Goal: Task Accomplishment & Management: Manage account settings

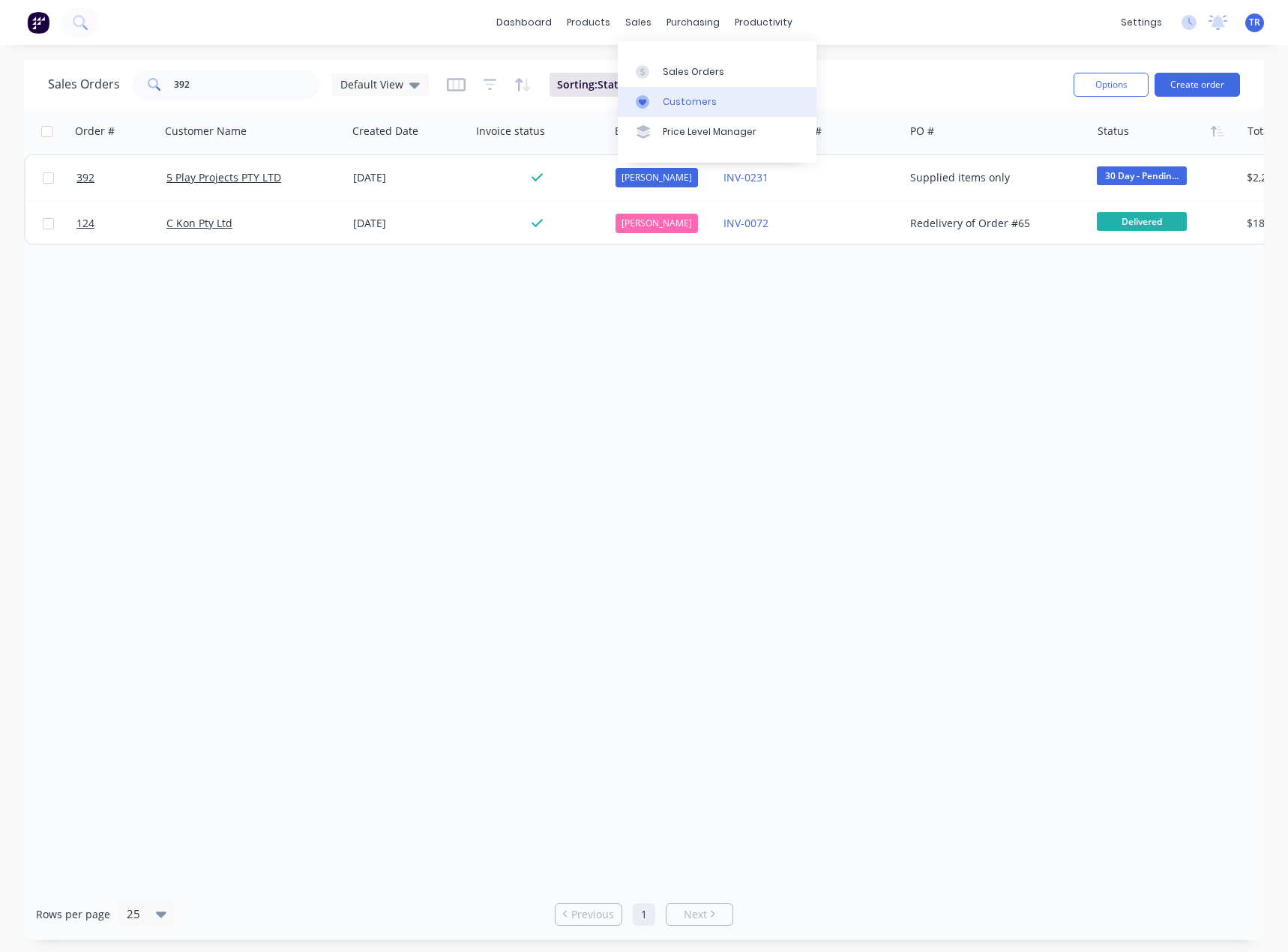
click at [666, 100] on div "Customers" at bounding box center [690, 102] width 54 height 14
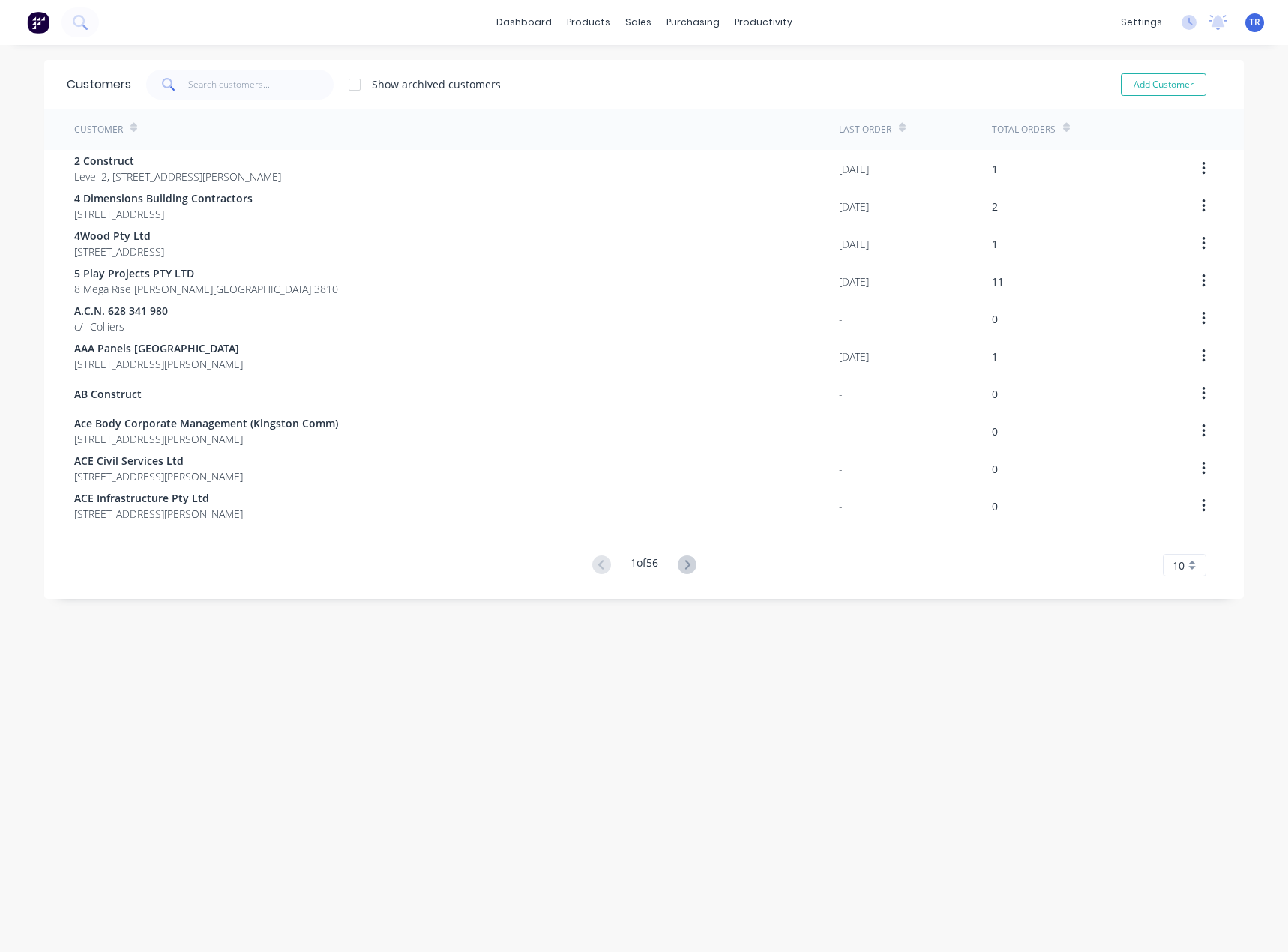
click at [180, 70] on span at bounding box center [167, 84] width 42 height 30
click at [190, 79] on input "text" at bounding box center [261, 84] width 146 height 30
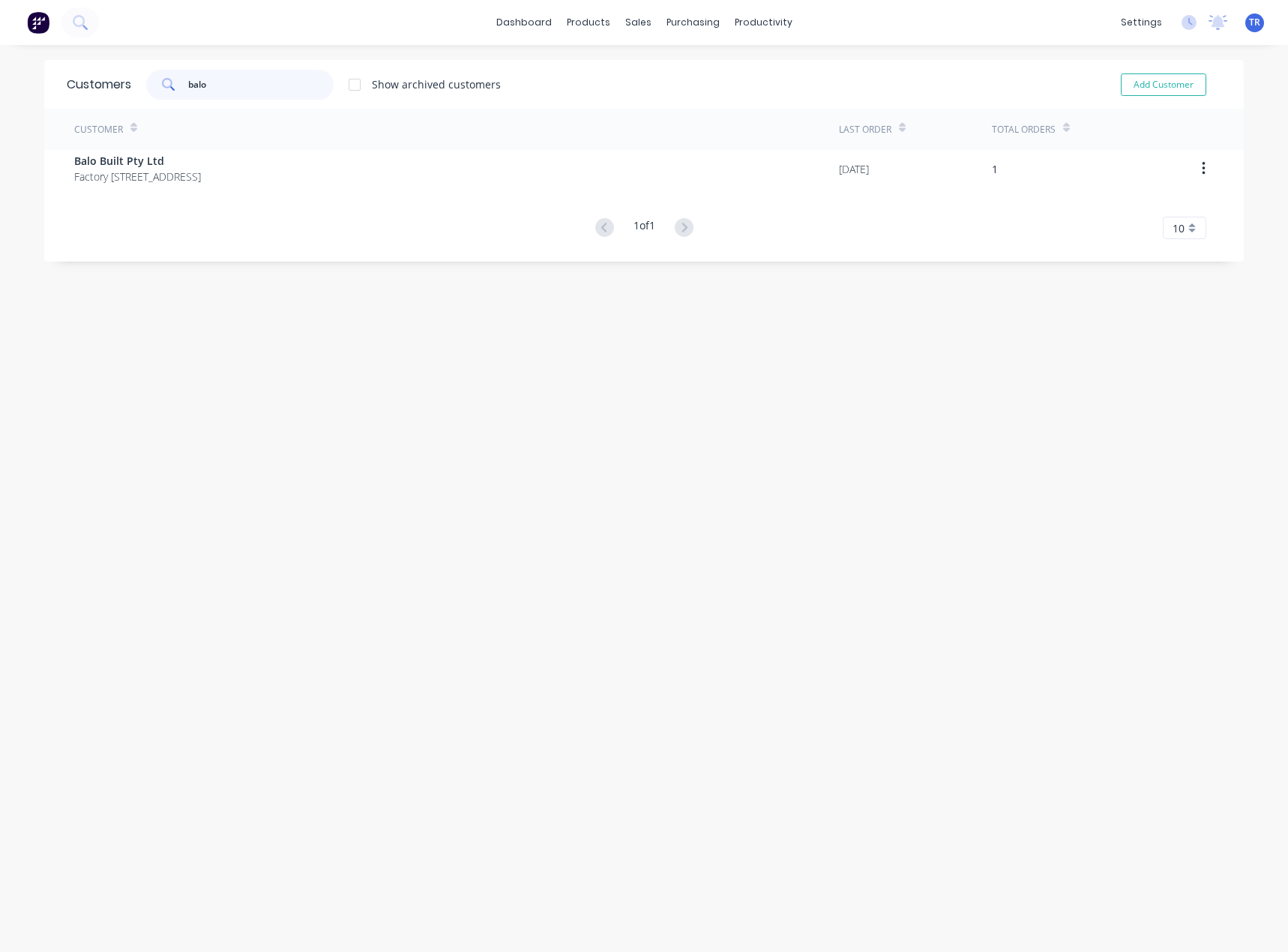
type input "balo"
click at [261, 193] on div "Customer Last Order Total Orders Balo Built Pty Ltd Factory [STREET_ADDRESS] [D…" at bounding box center [644, 174] width 1200 height 131
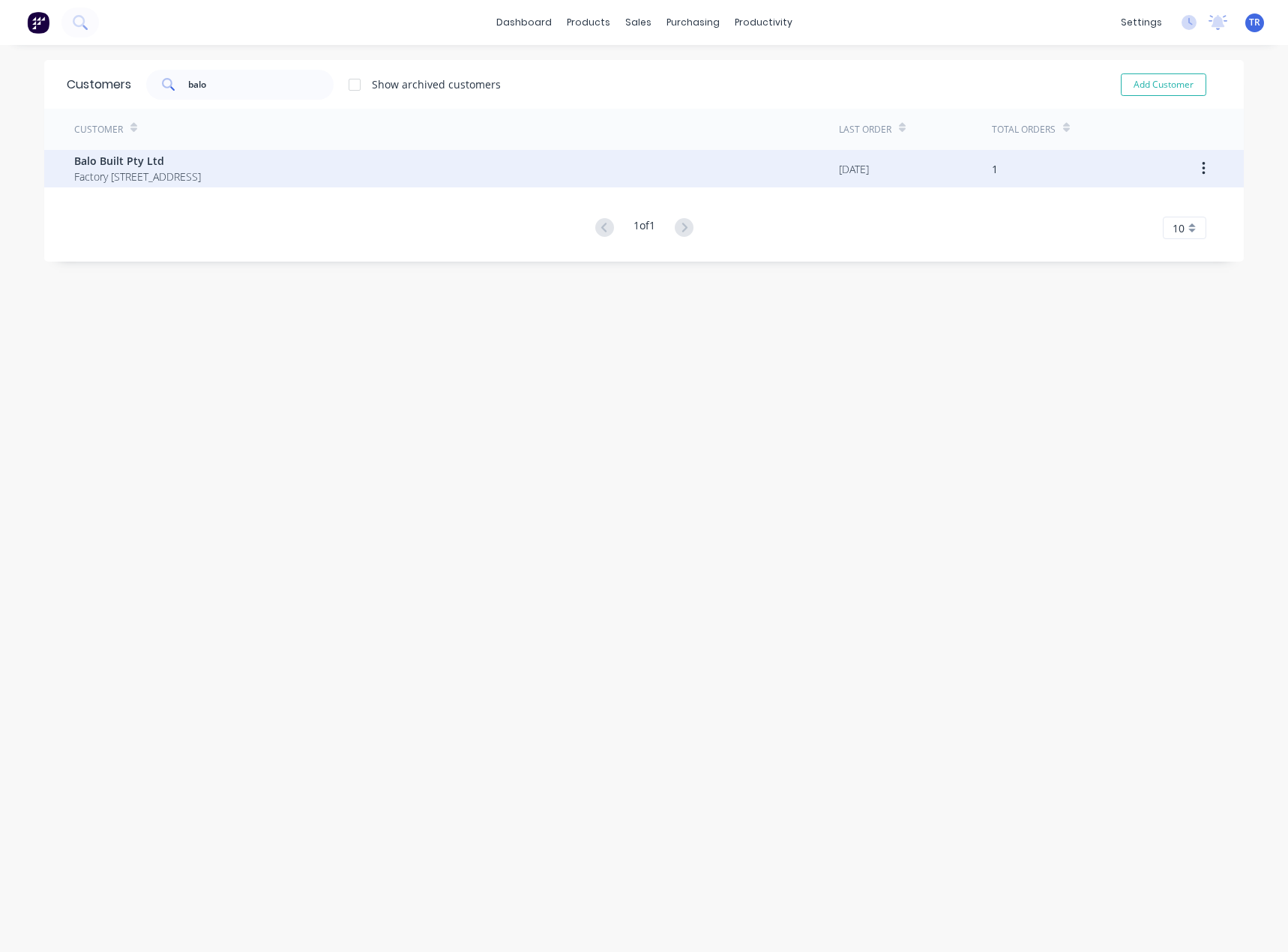
click at [201, 157] on span "Balo Built Pty Ltd" at bounding box center [138, 161] width 127 height 16
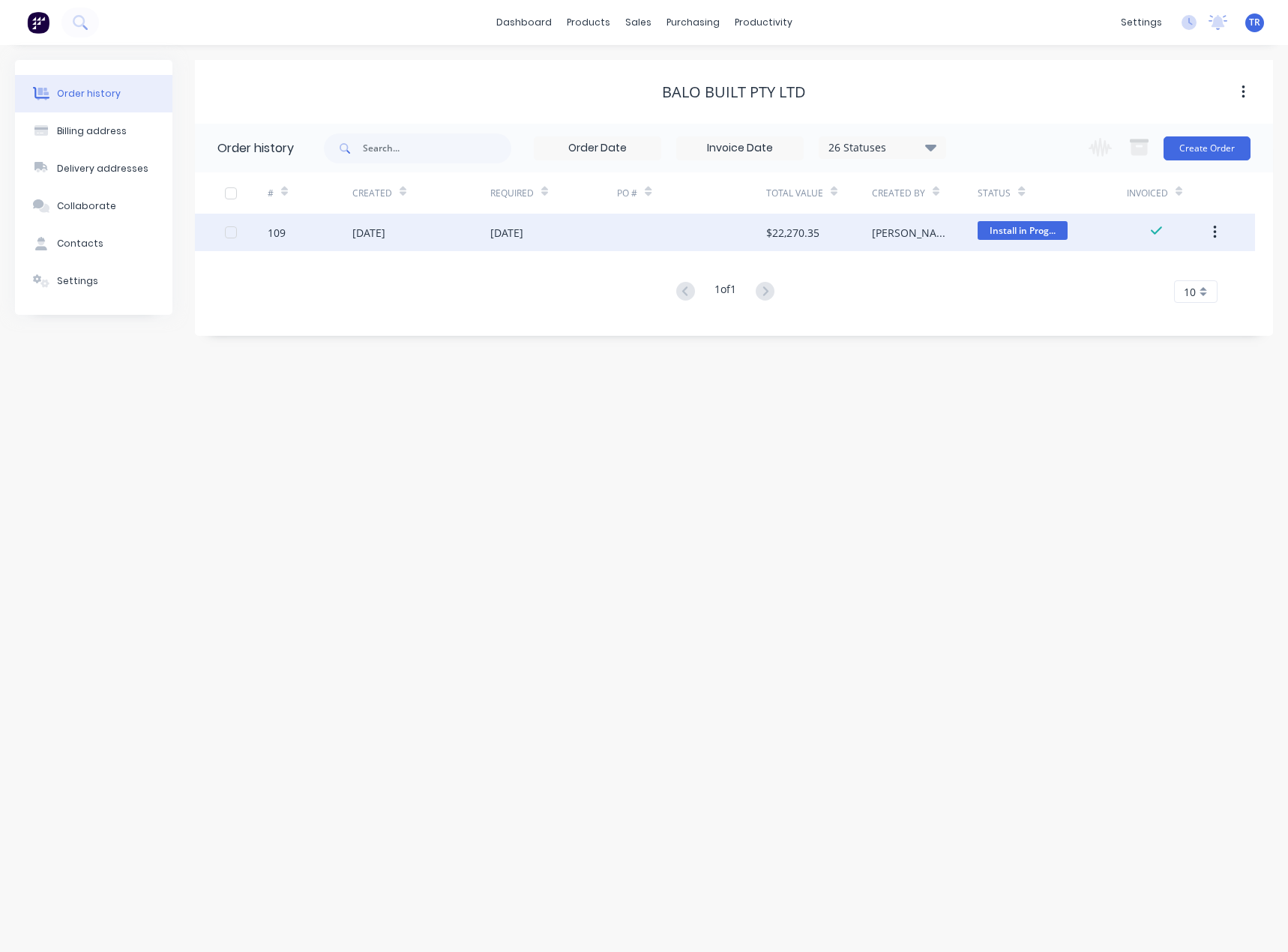
click at [394, 243] on div "[DATE]" at bounding box center [421, 232] width 138 height 38
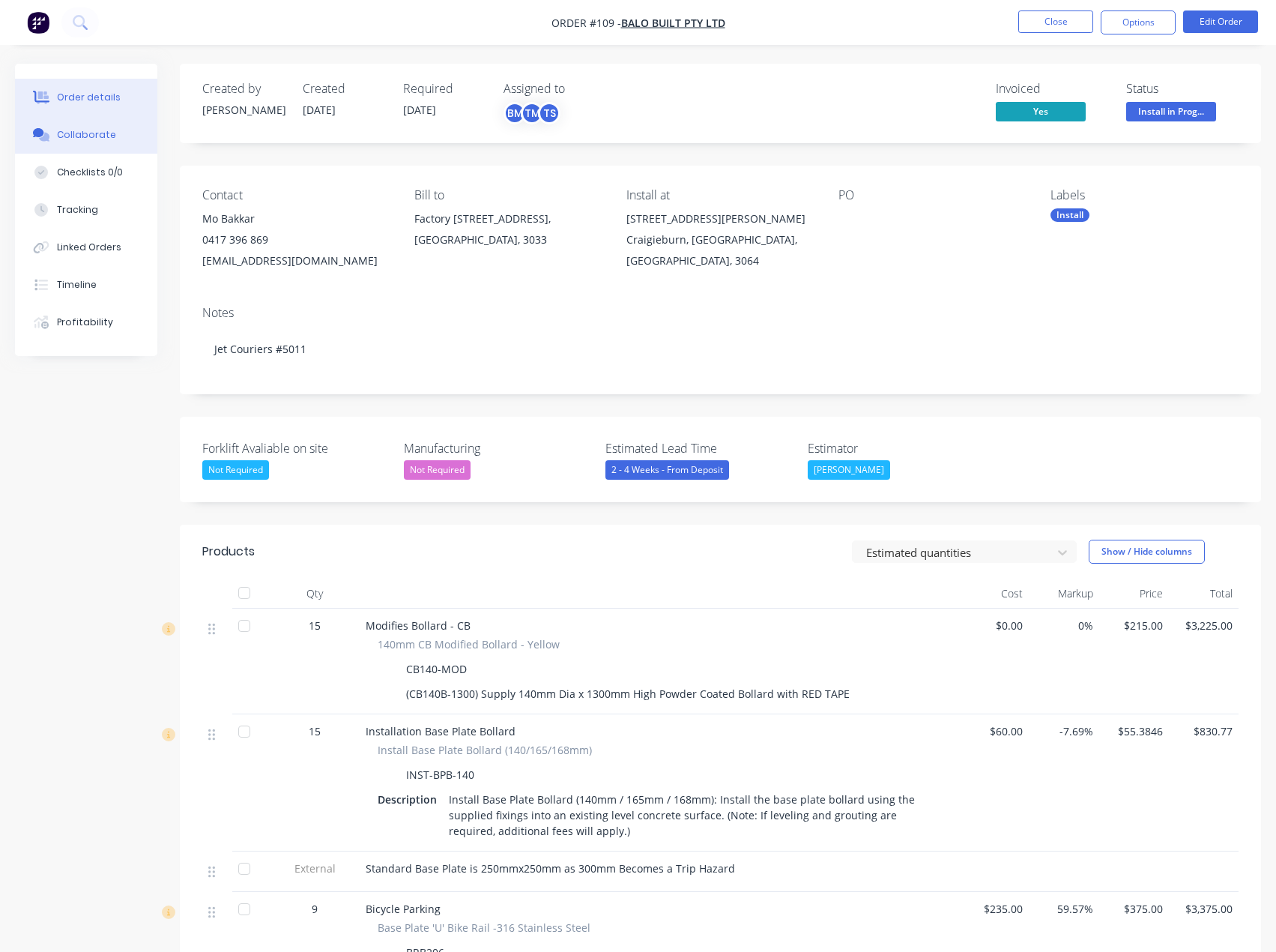
click at [112, 120] on button "Collaborate" at bounding box center [85, 135] width 143 height 38
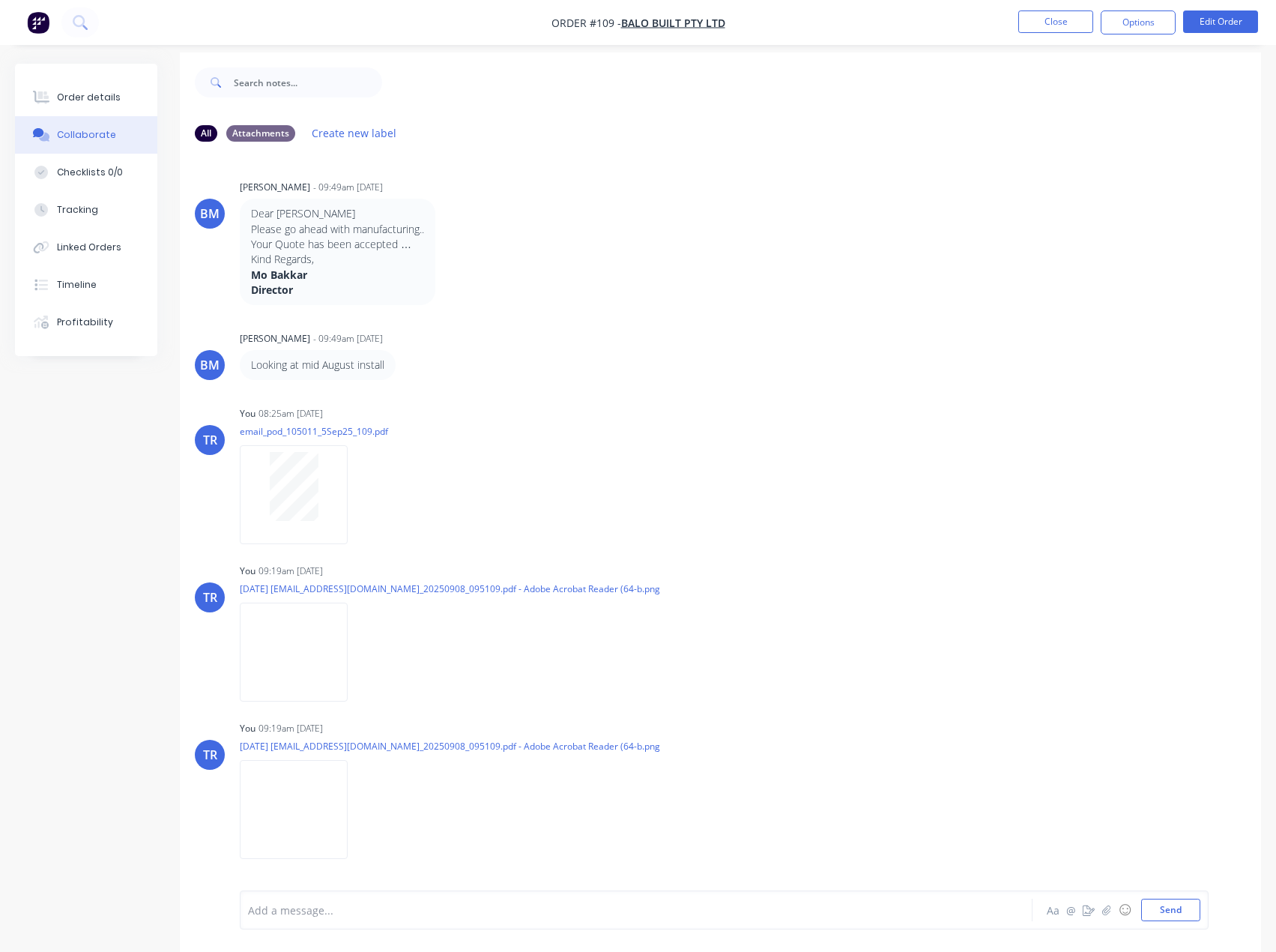
scroll to position [22, 0]
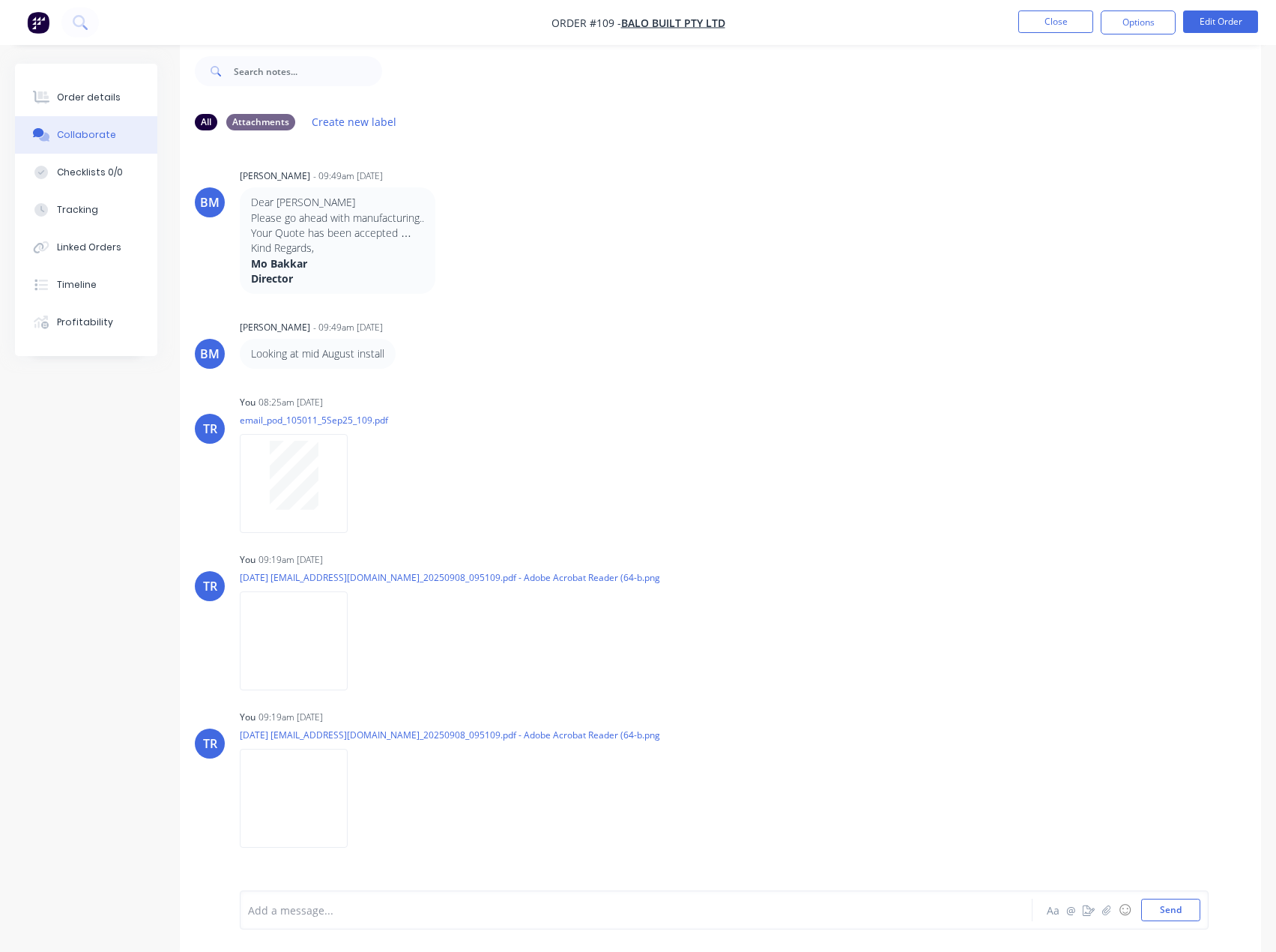
click at [419, 899] on div "Add a message..." at bounding box center [605, 909] width 715 height 22
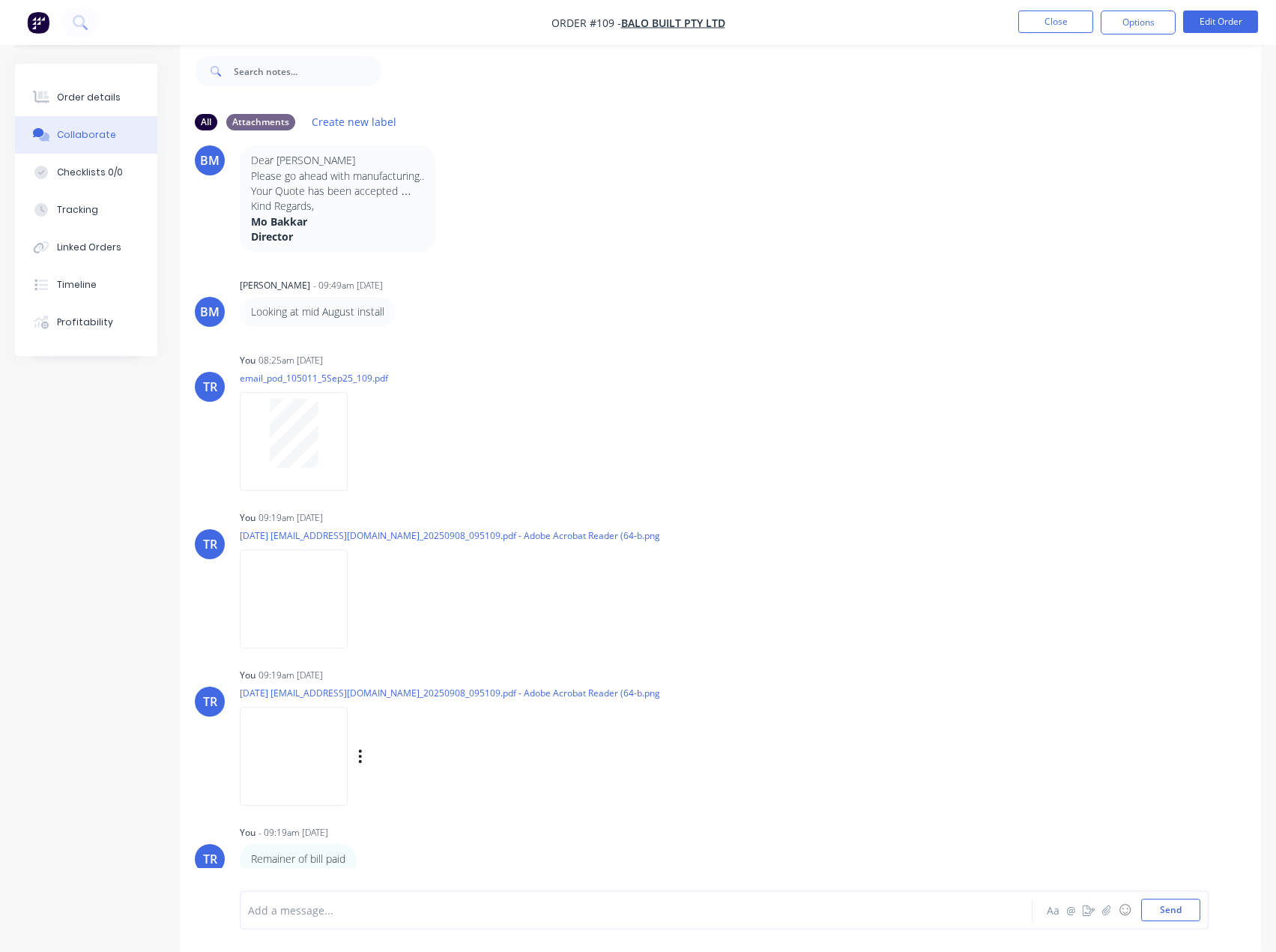
scroll to position [85, 0]
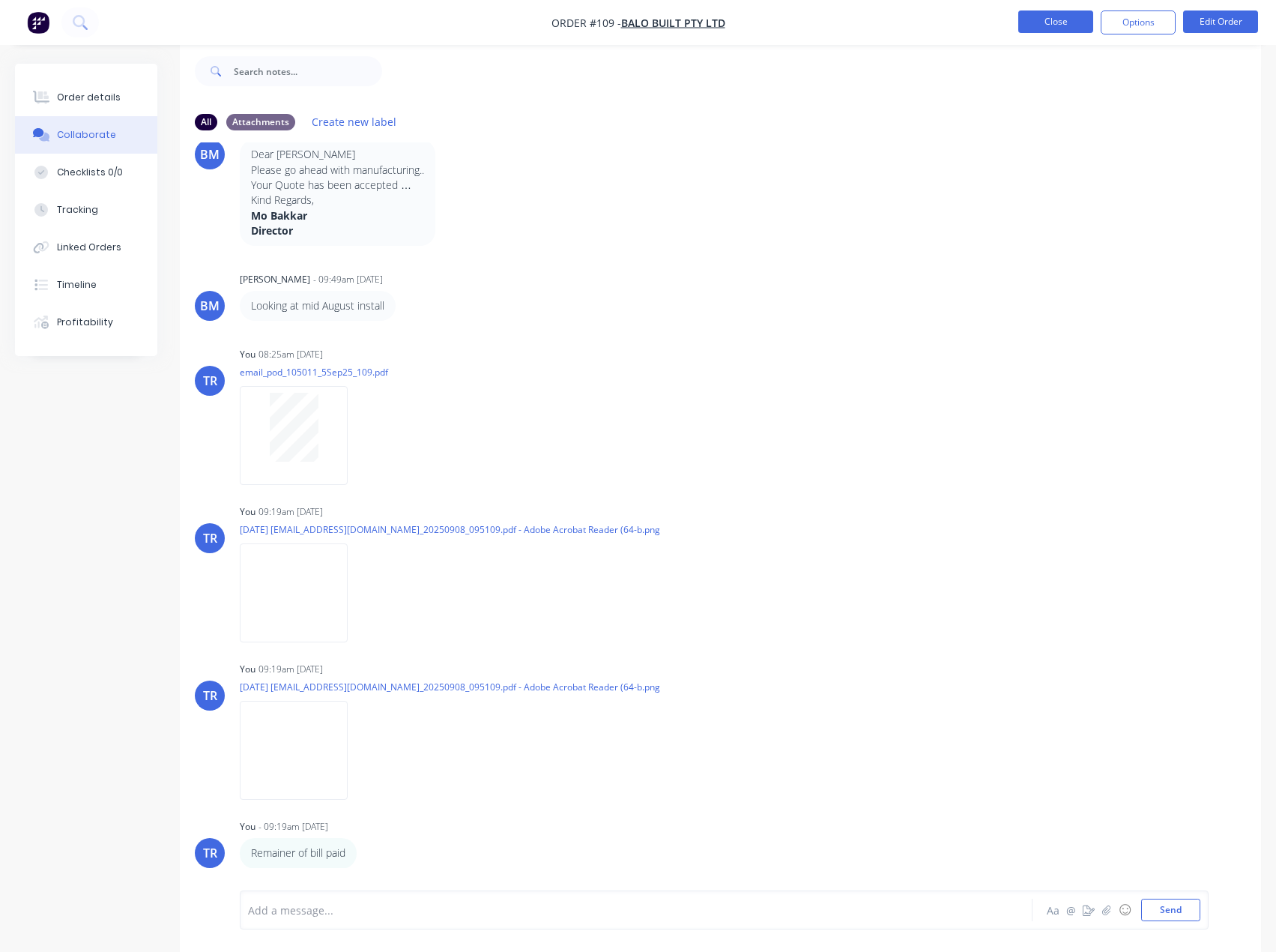
click at [1054, 16] on button "Close" at bounding box center [1055, 21] width 75 height 22
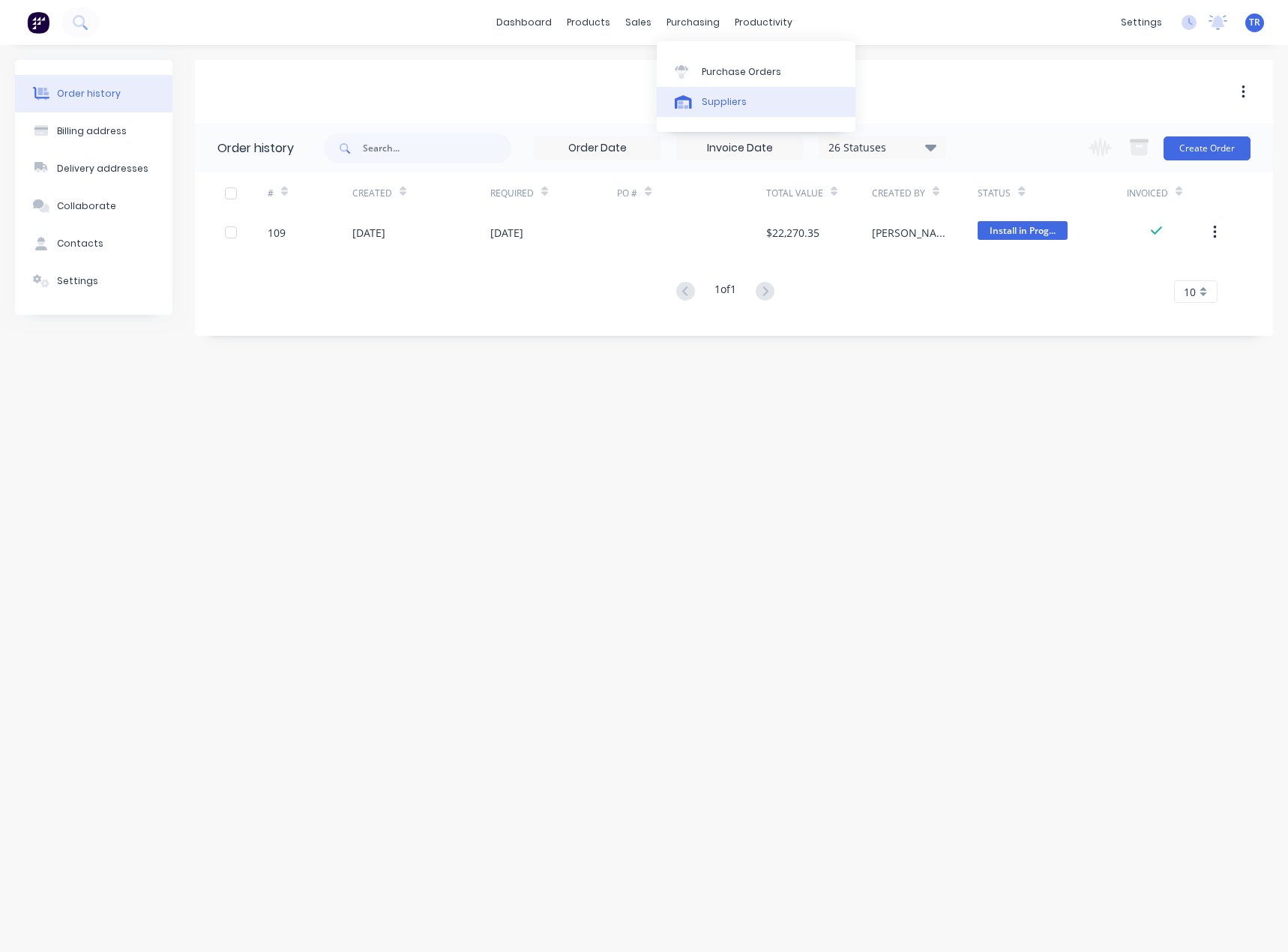
click at [700, 89] on link "Suppliers" at bounding box center [756, 102] width 199 height 30
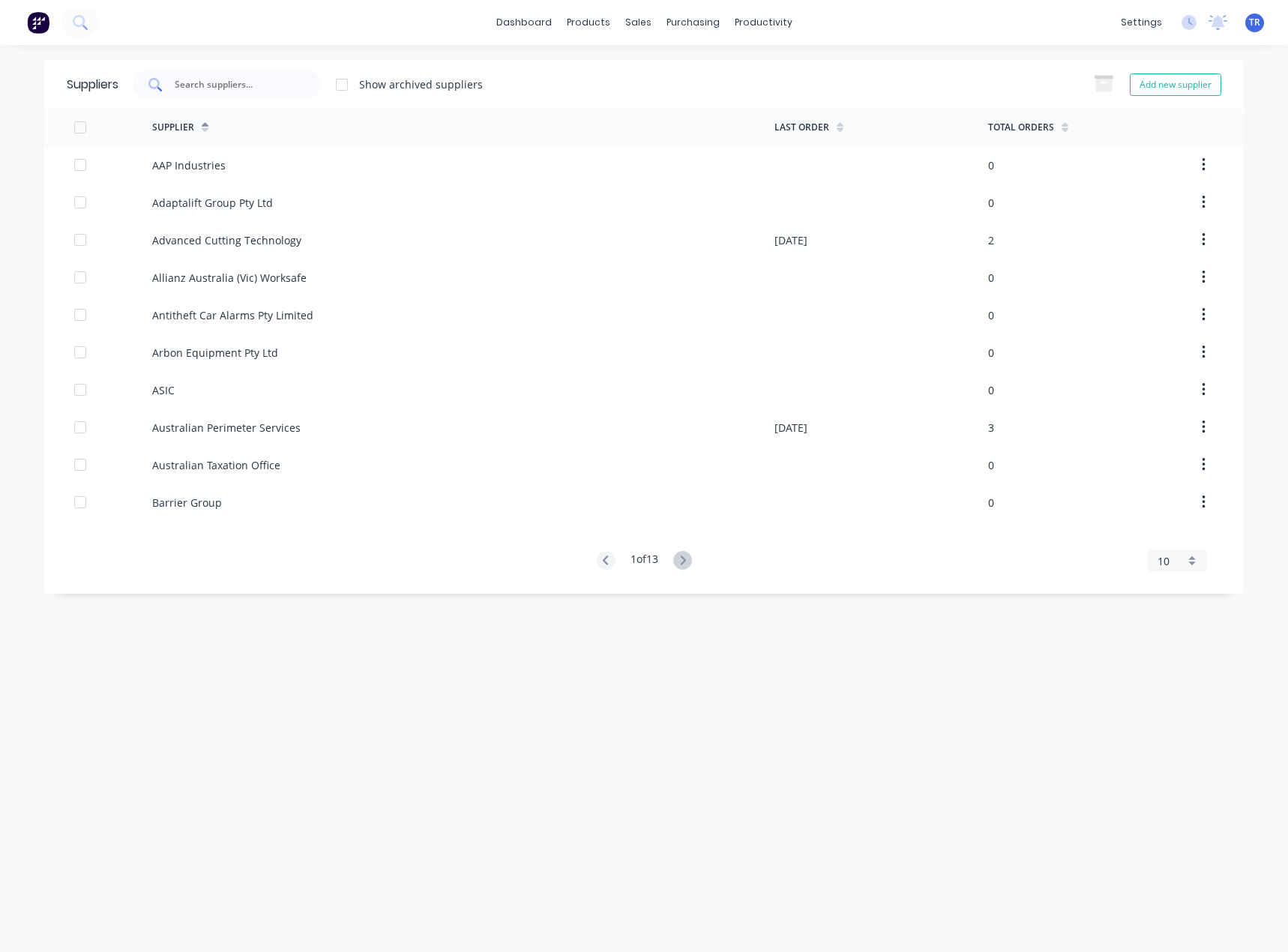
click at [243, 76] on div at bounding box center [227, 84] width 187 height 30
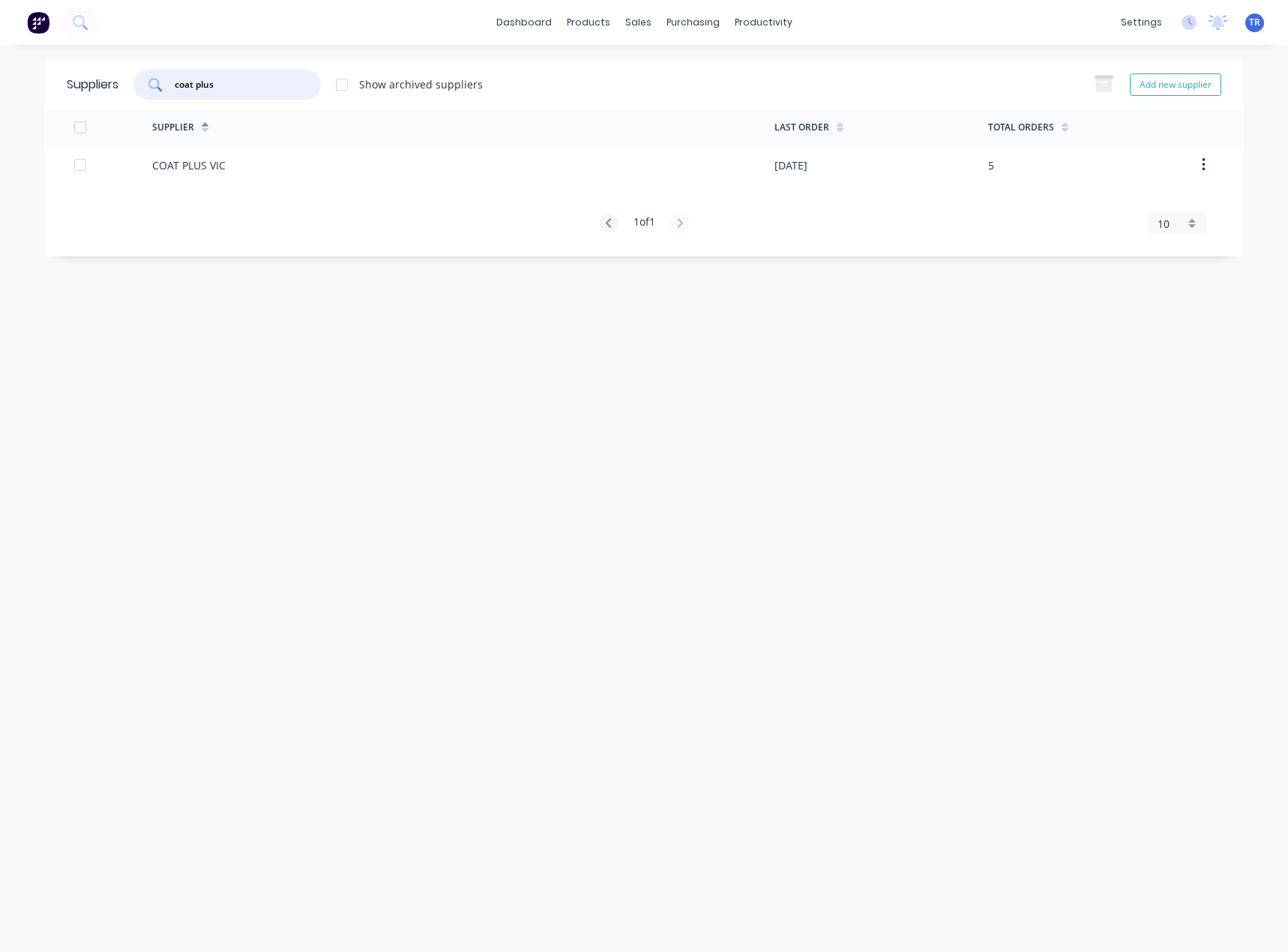
type input "coat plus"
click at [316, 178] on div "COAT PLUS VIC" at bounding box center [464, 165] width 623 height 38
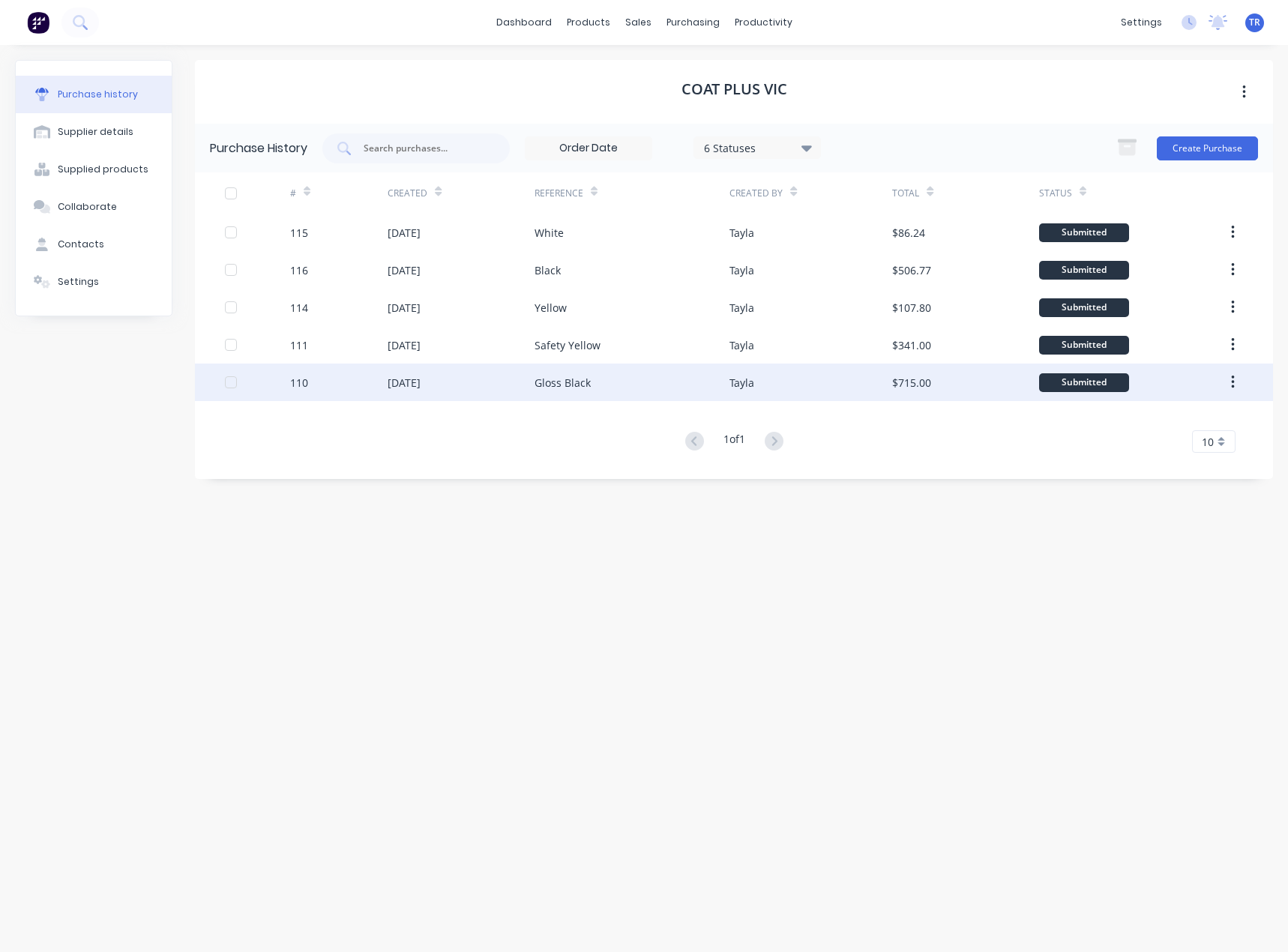
click at [573, 395] on div "Gloss Black" at bounding box center [632, 382] width 196 height 38
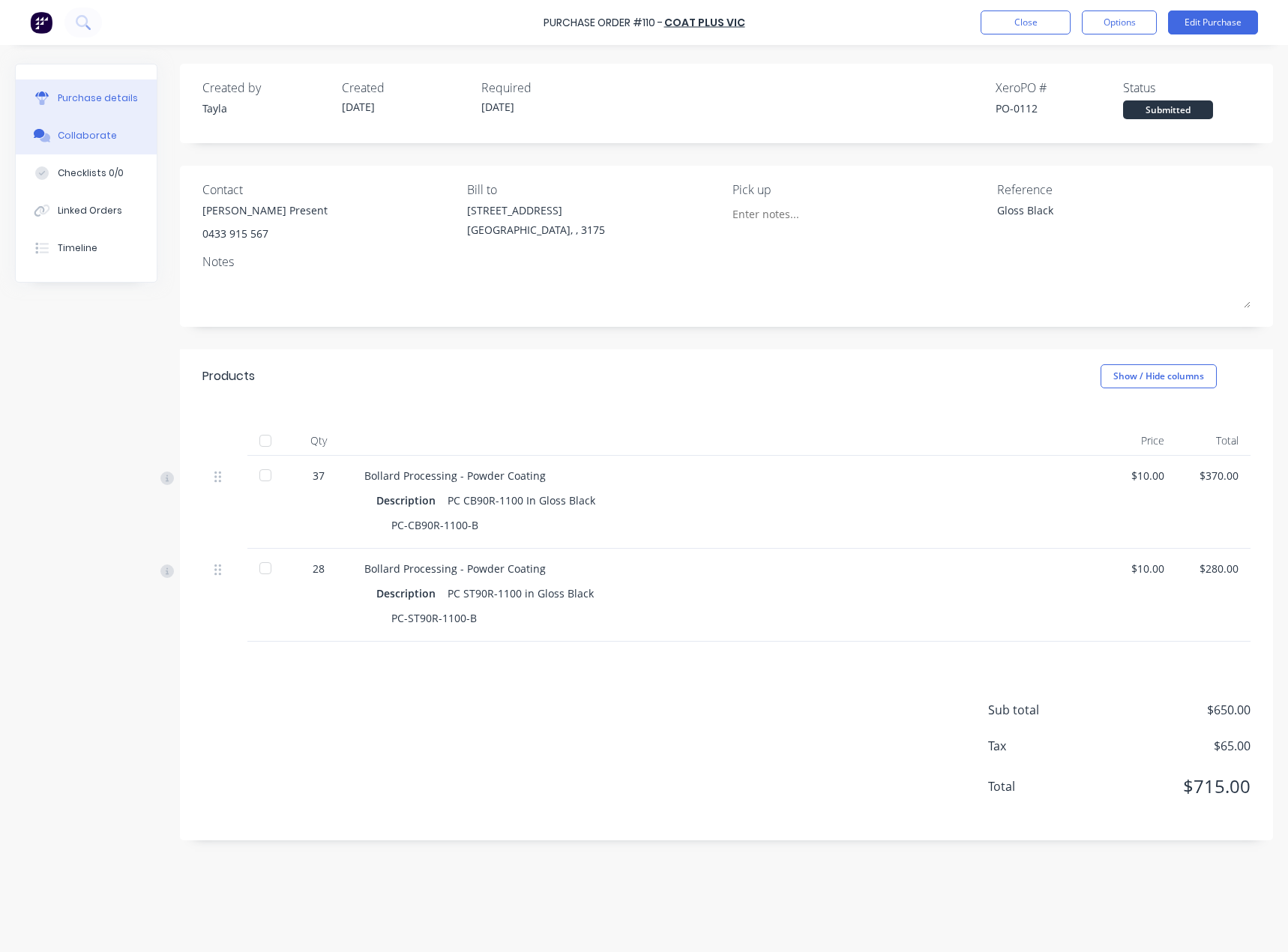
click at [97, 134] on div "Collaborate" at bounding box center [87, 136] width 59 height 14
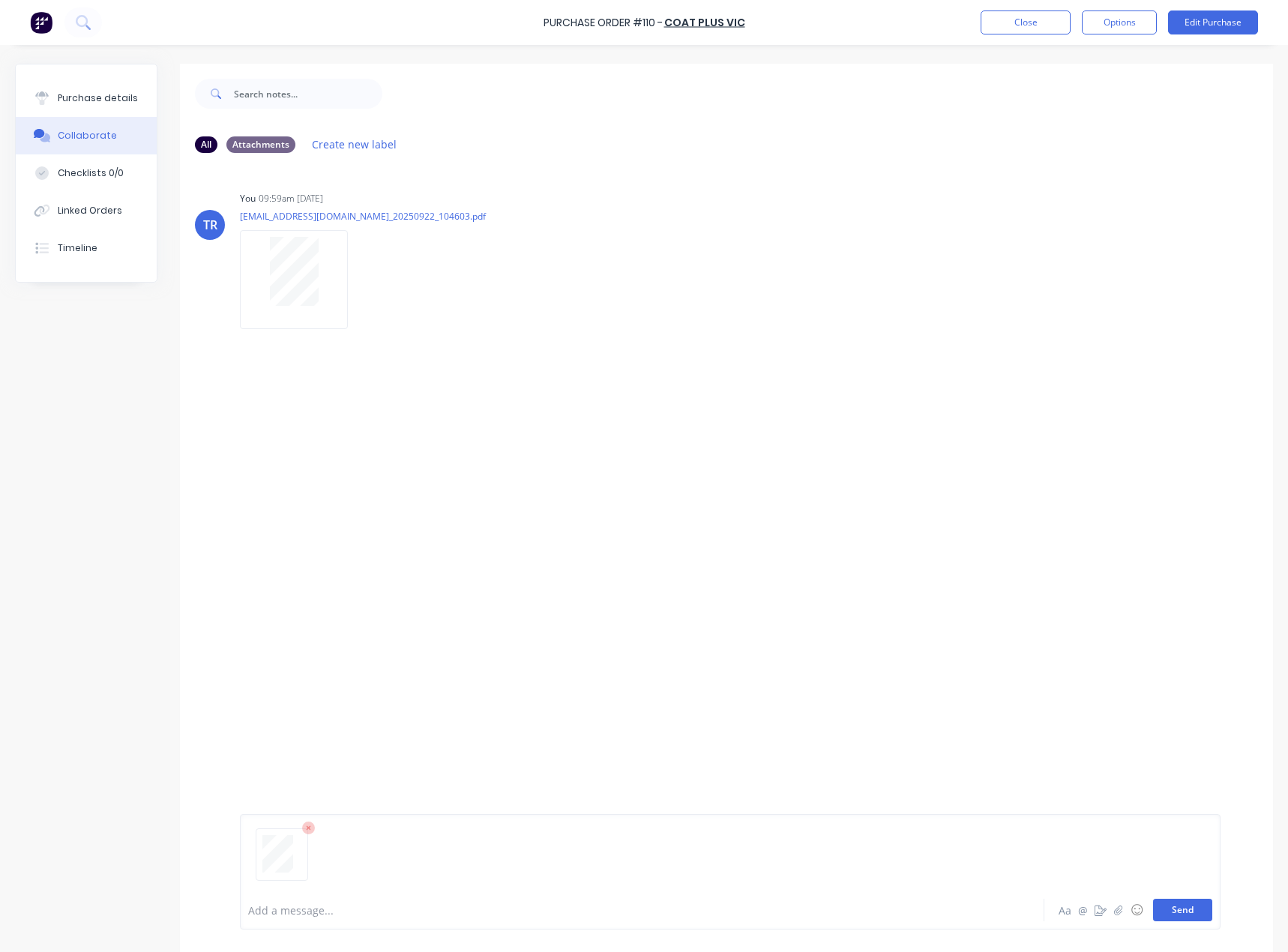
click at [1162, 919] on button "Send" at bounding box center [1182, 909] width 59 height 22
click at [73, 84] on button "Purchase details" at bounding box center [85, 98] width 141 height 38
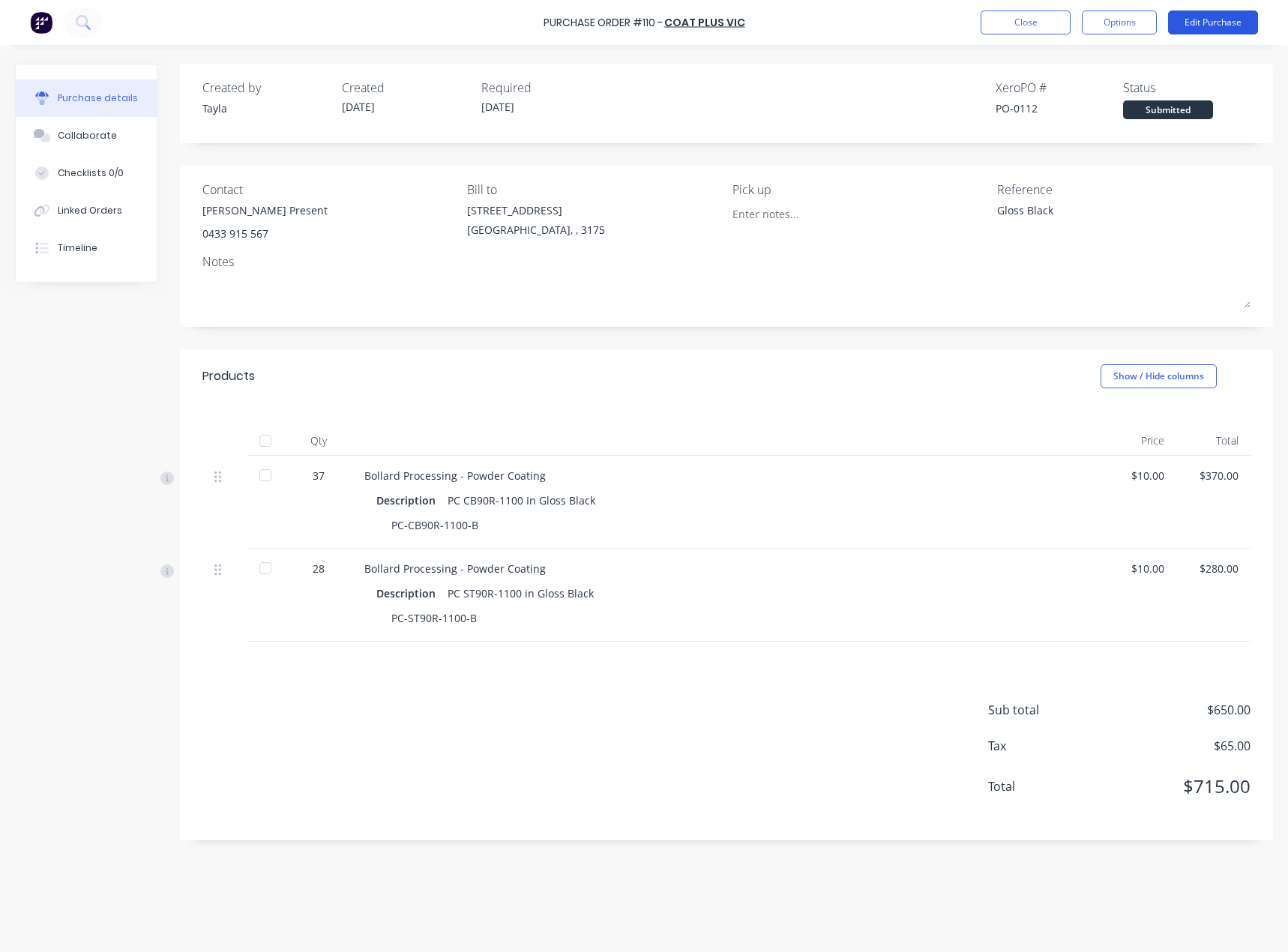
click at [1210, 24] on button "Edit Purchase" at bounding box center [1212, 22] width 90 height 24
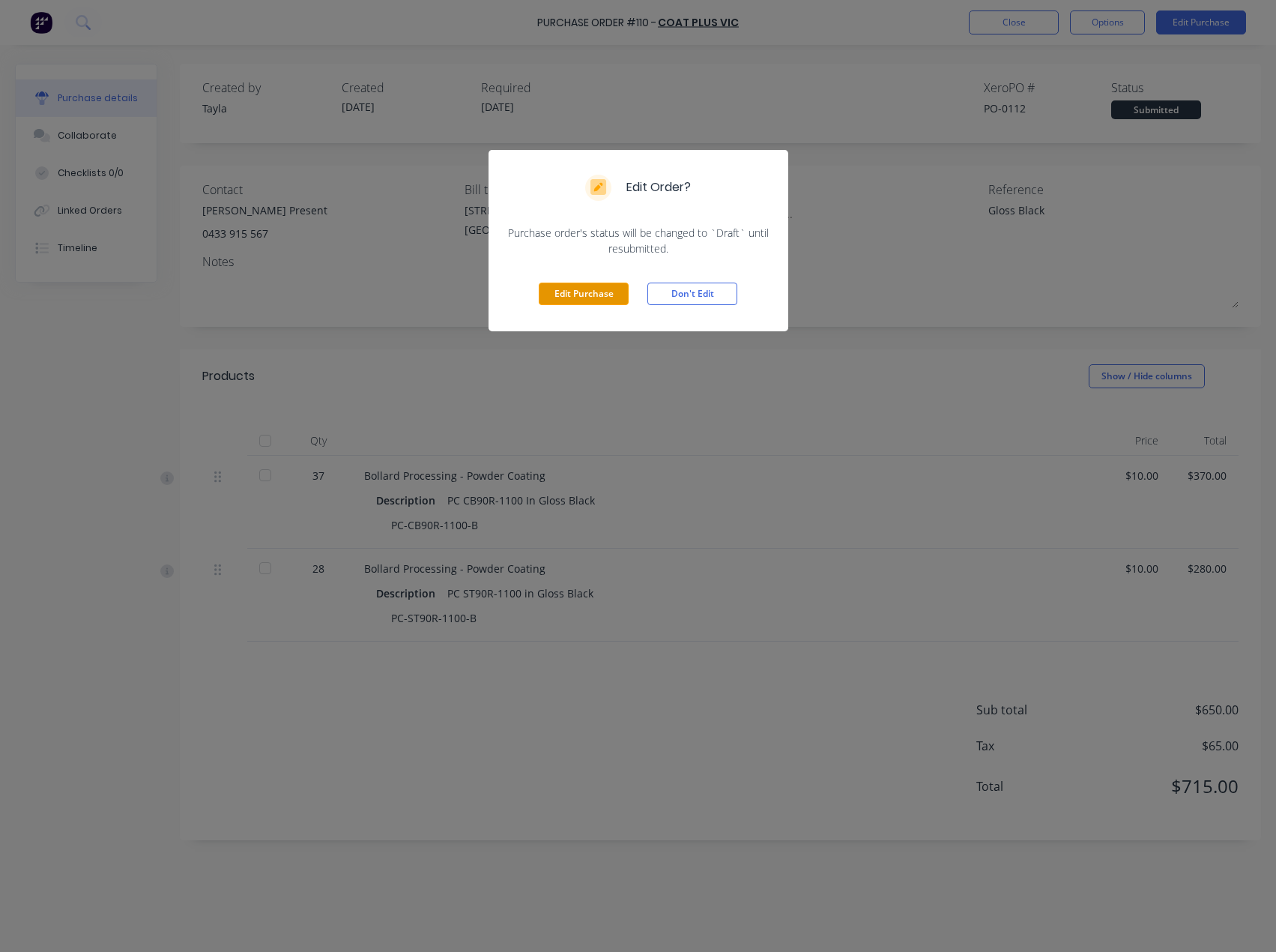
click at [594, 292] on button "Edit Purchase" at bounding box center [584, 293] width 90 height 22
type textarea "x"
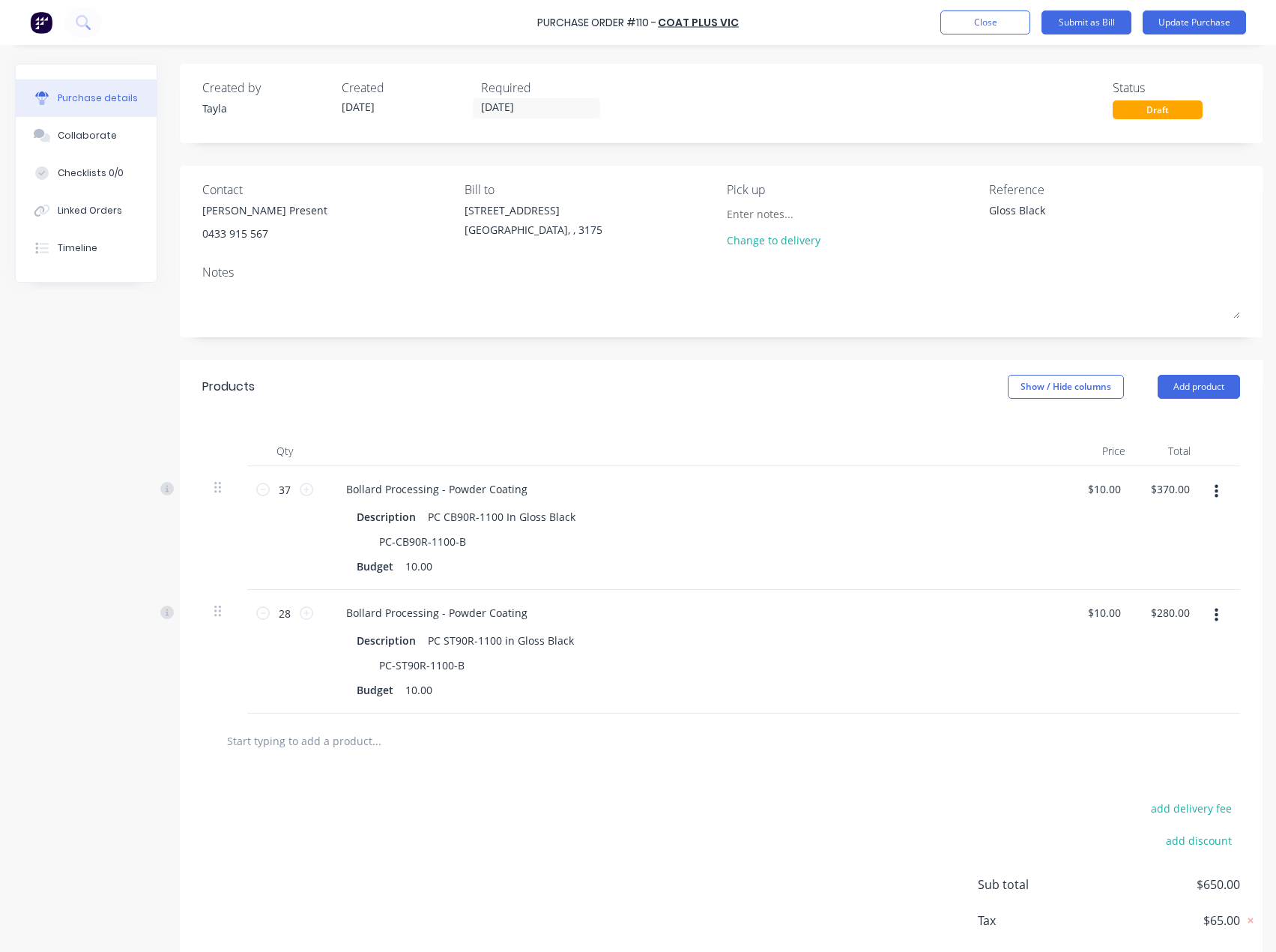
type textarea "x"
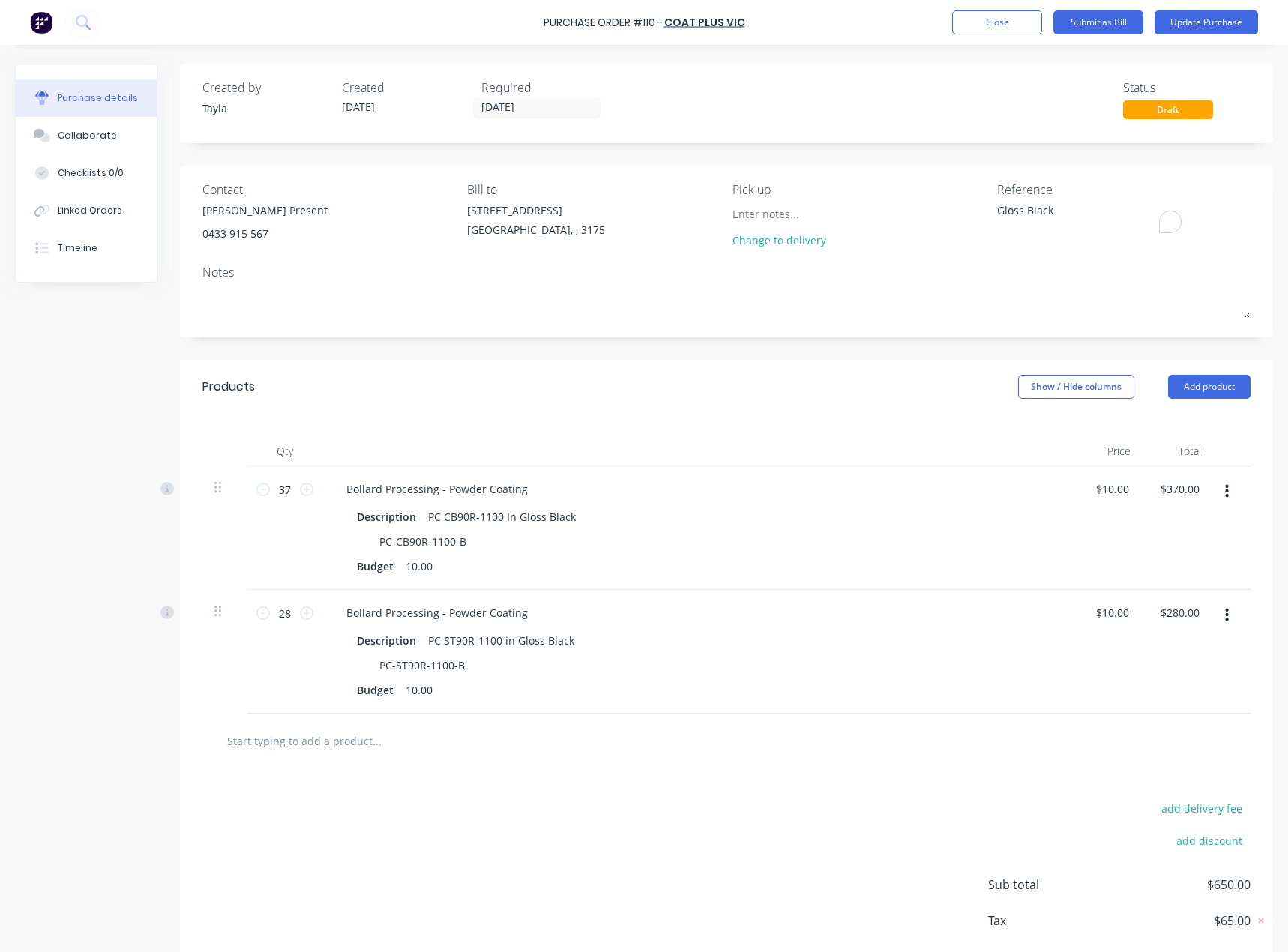
drag, startPoint x: 1052, startPoint y: 212, endPoint x: 903, endPoint y: 212, distance: 149.0
click at [903, 212] on div "Contact [PERSON_NAME] Present [PHONE_NUMBER] Bill to [STREET_ADDRESS] Pick up C…" at bounding box center [726, 217] width 1048 height 75
paste textarea "INV-6369"
type textarea "x"
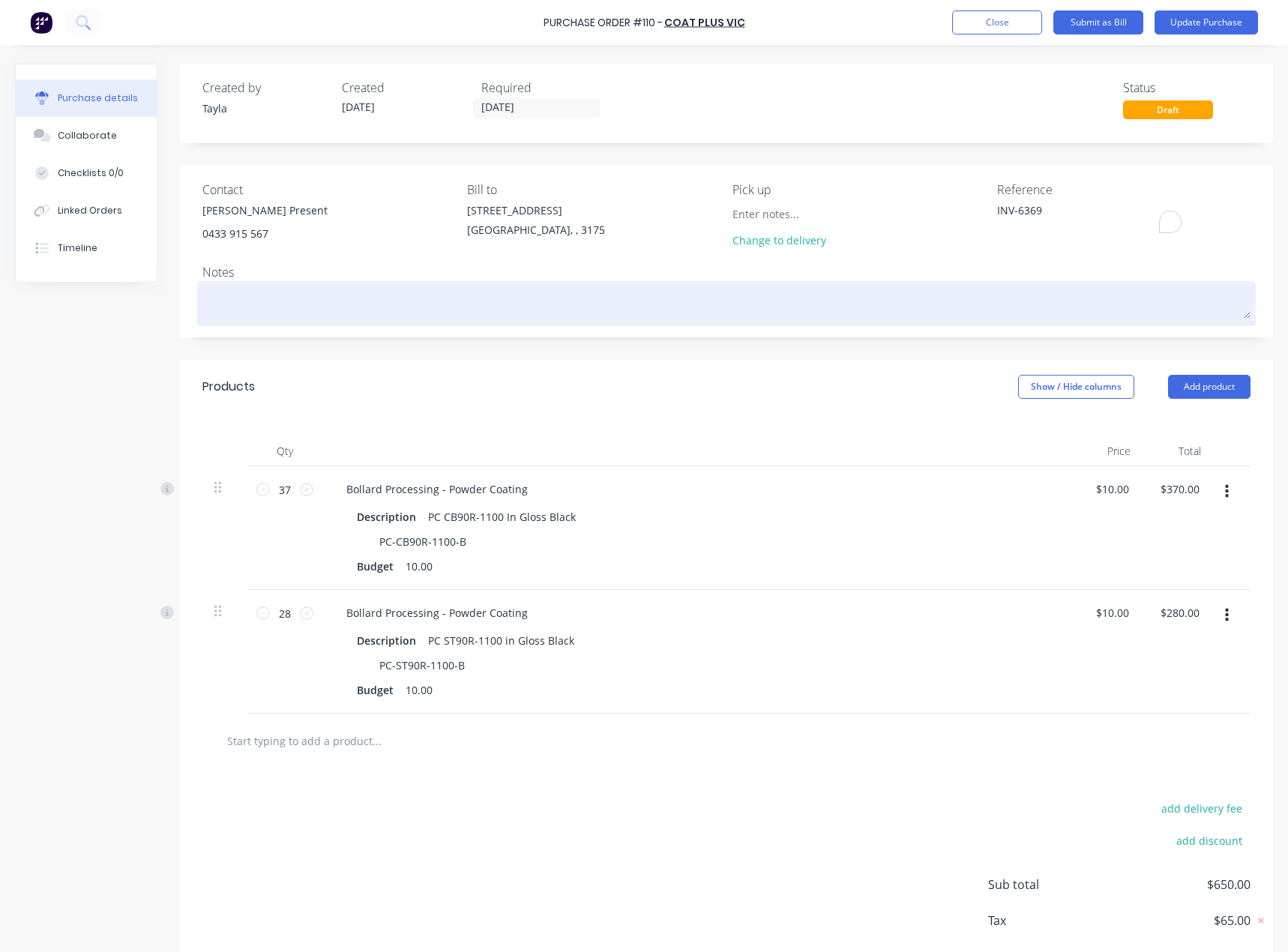
type textarea "INV-6369"
type textarea "x"
type textarea "INV-6369"
click at [479, 306] on textarea at bounding box center [726, 301] width 1048 height 34
type textarea "x"
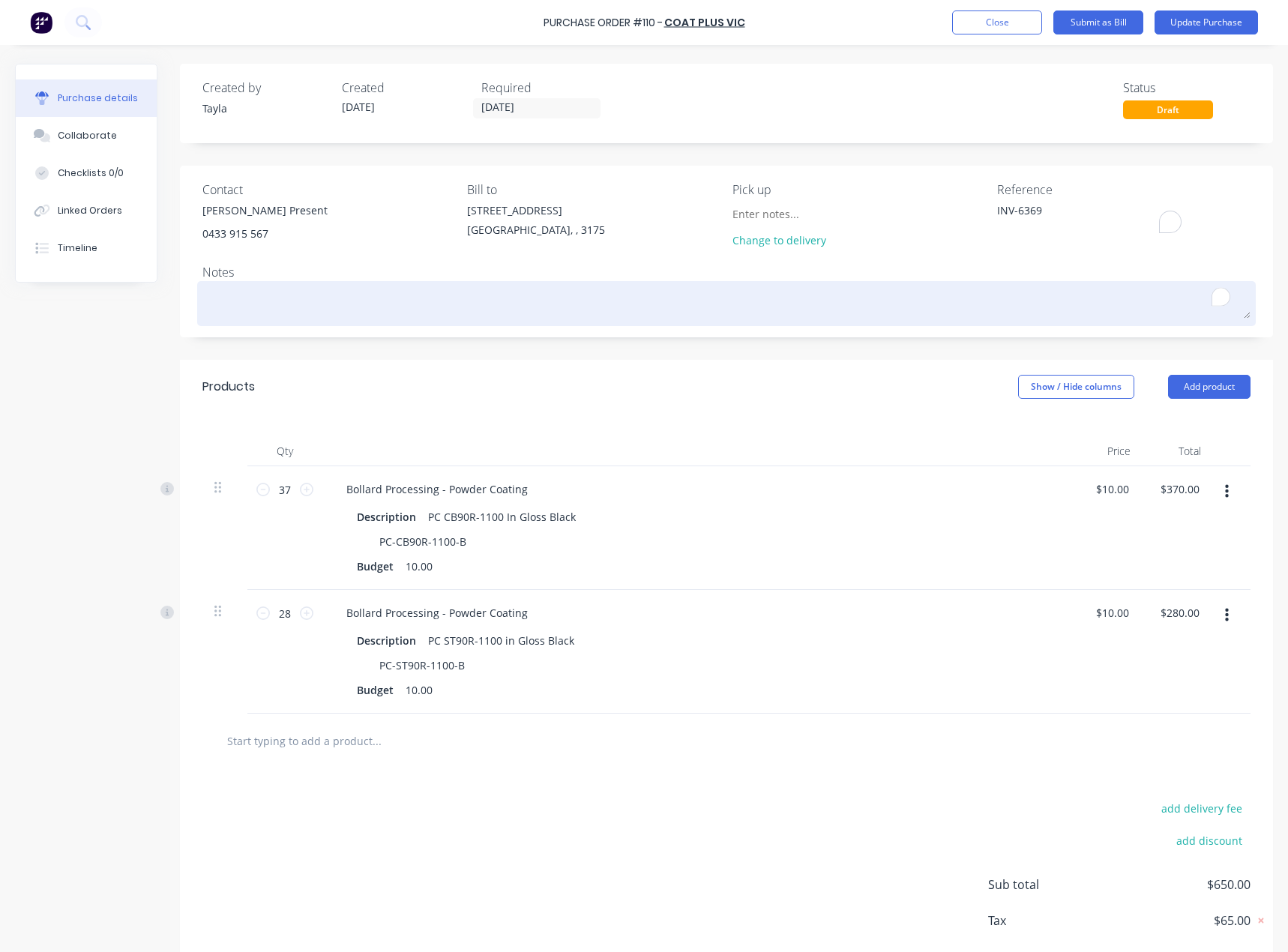
type textarea "G"
type textarea "x"
type textarea "Gl"
type textarea "x"
type textarea "Glo"
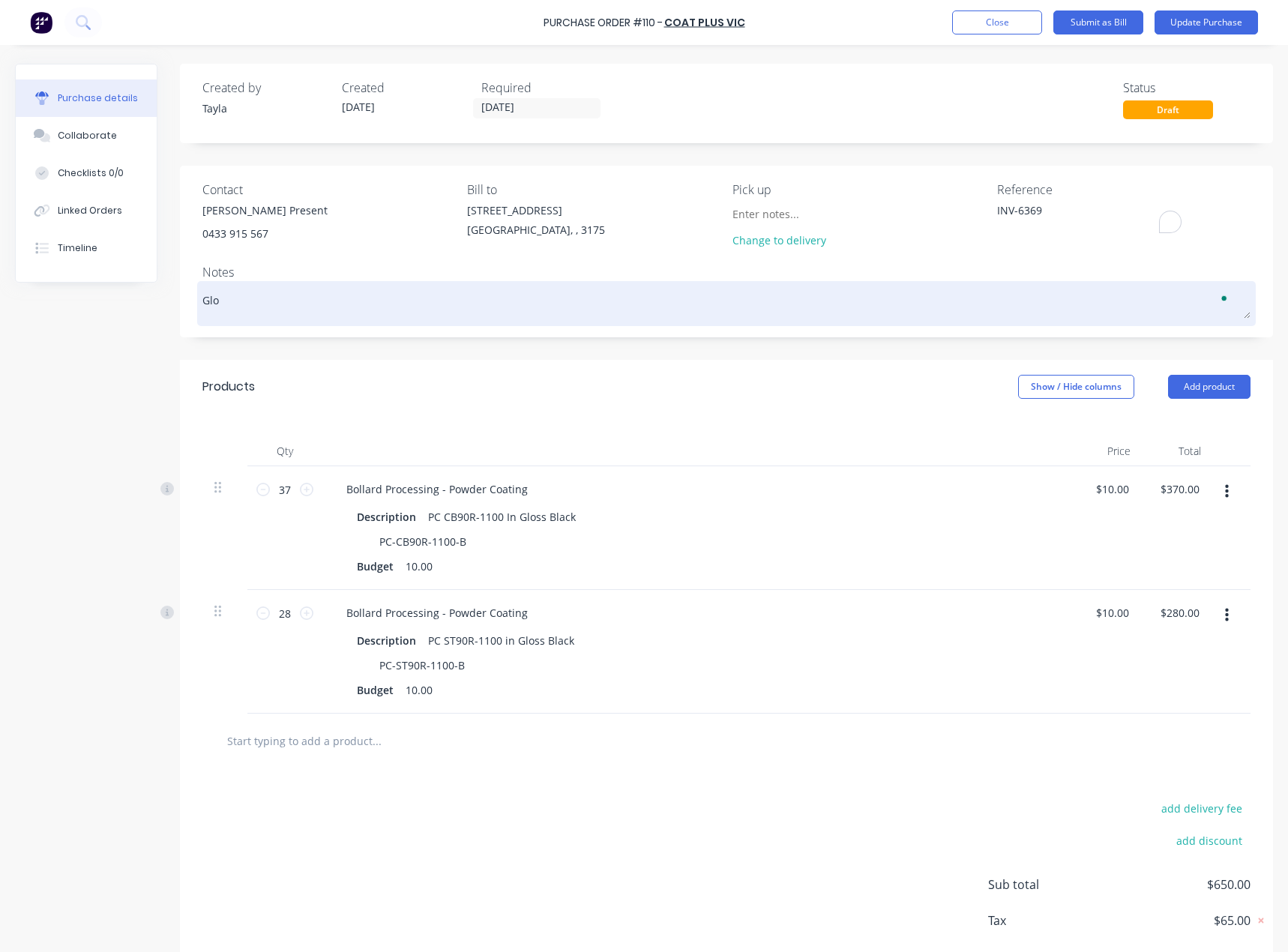
type textarea "x"
type textarea "Glos"
type textarea "x"
type textarea "Gloss"
type textarea "x"
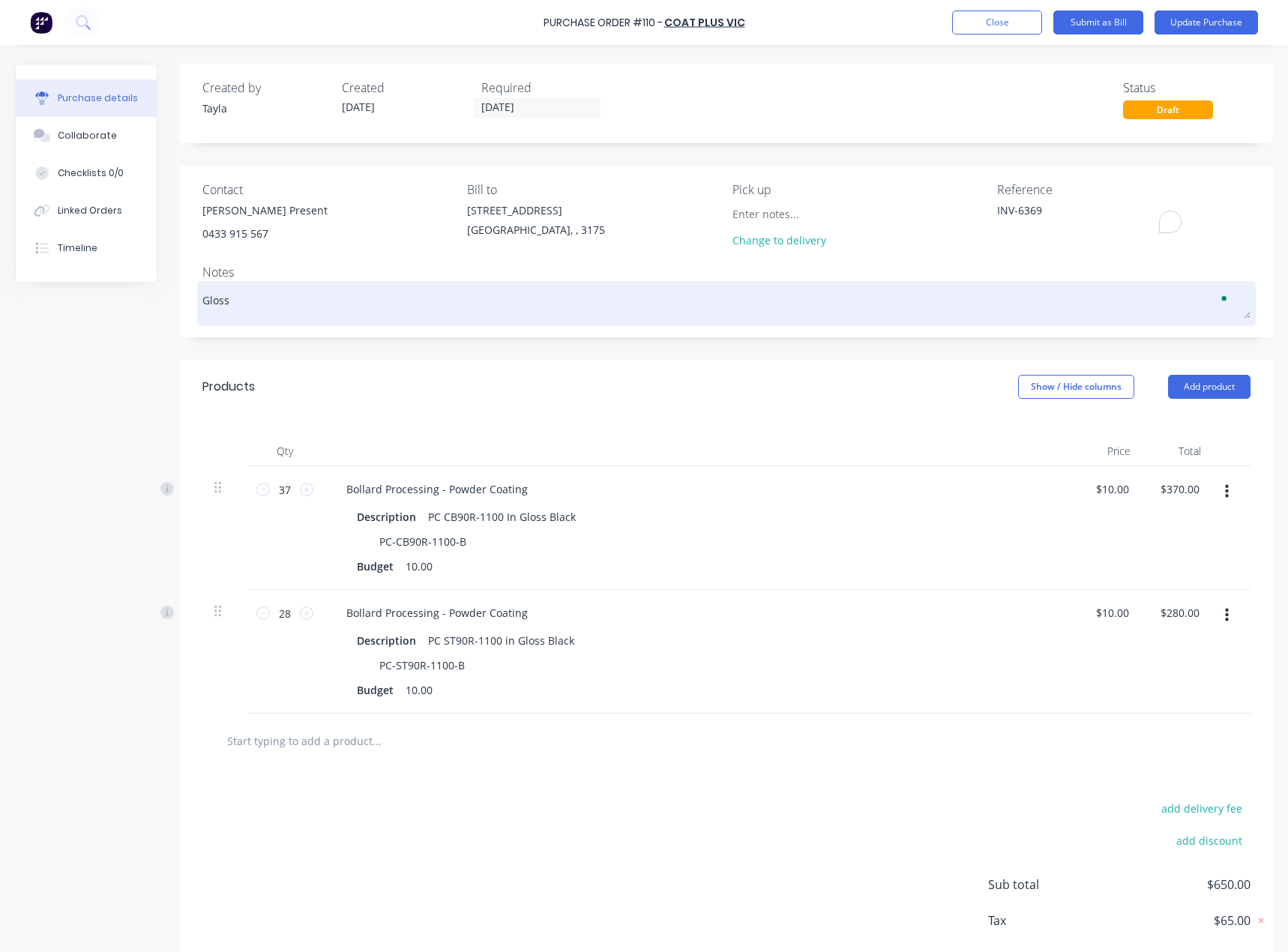
type textarea "Gloss"
type textarea "x"
type textarea "Gloss b"
type textarea "x"
type textarea "Gloss"
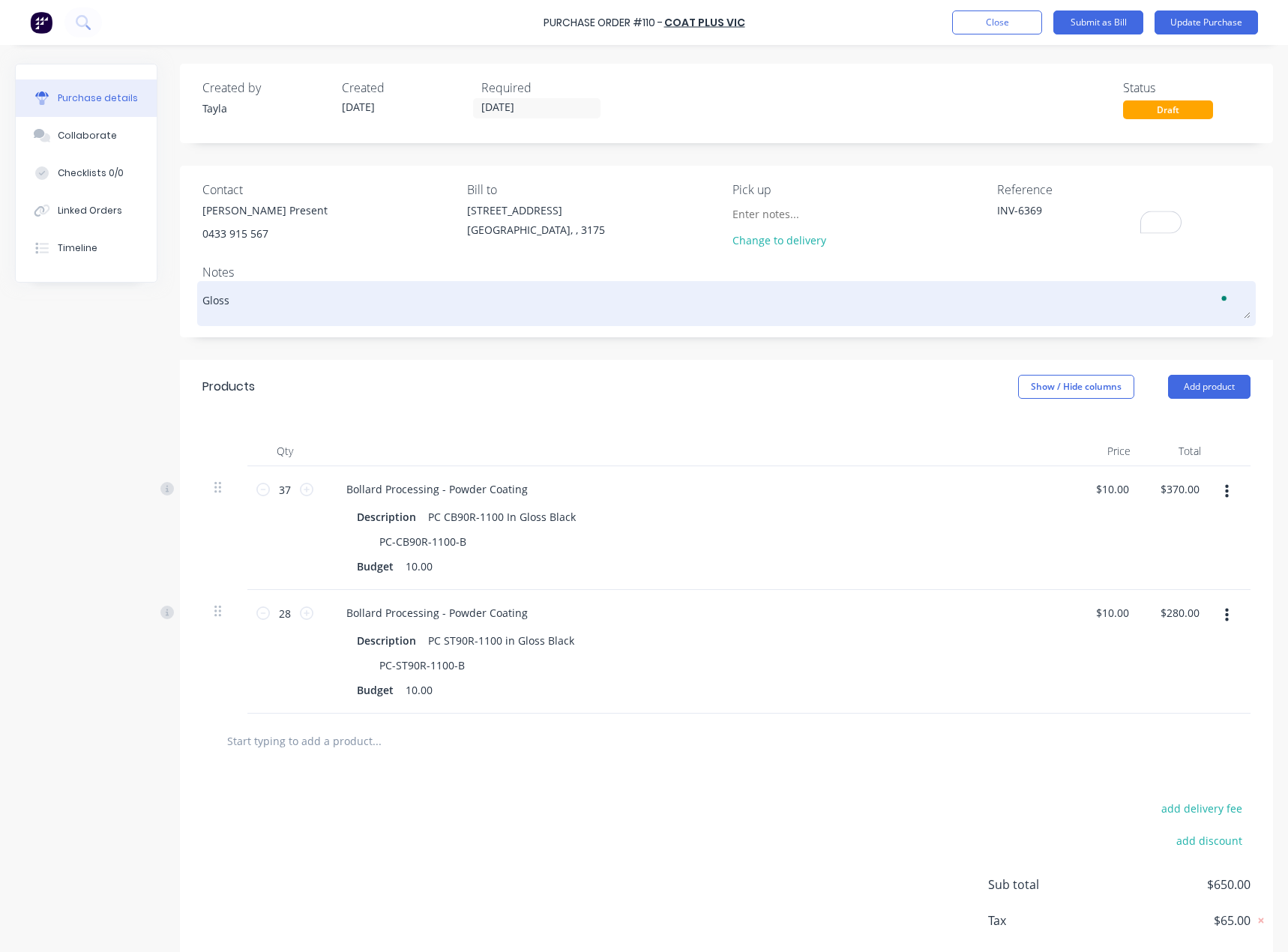
type textarea "x"
type textarea "Gloss B"
type textarea "x"
type textarea "Gloss Bl"
type textarea "x"
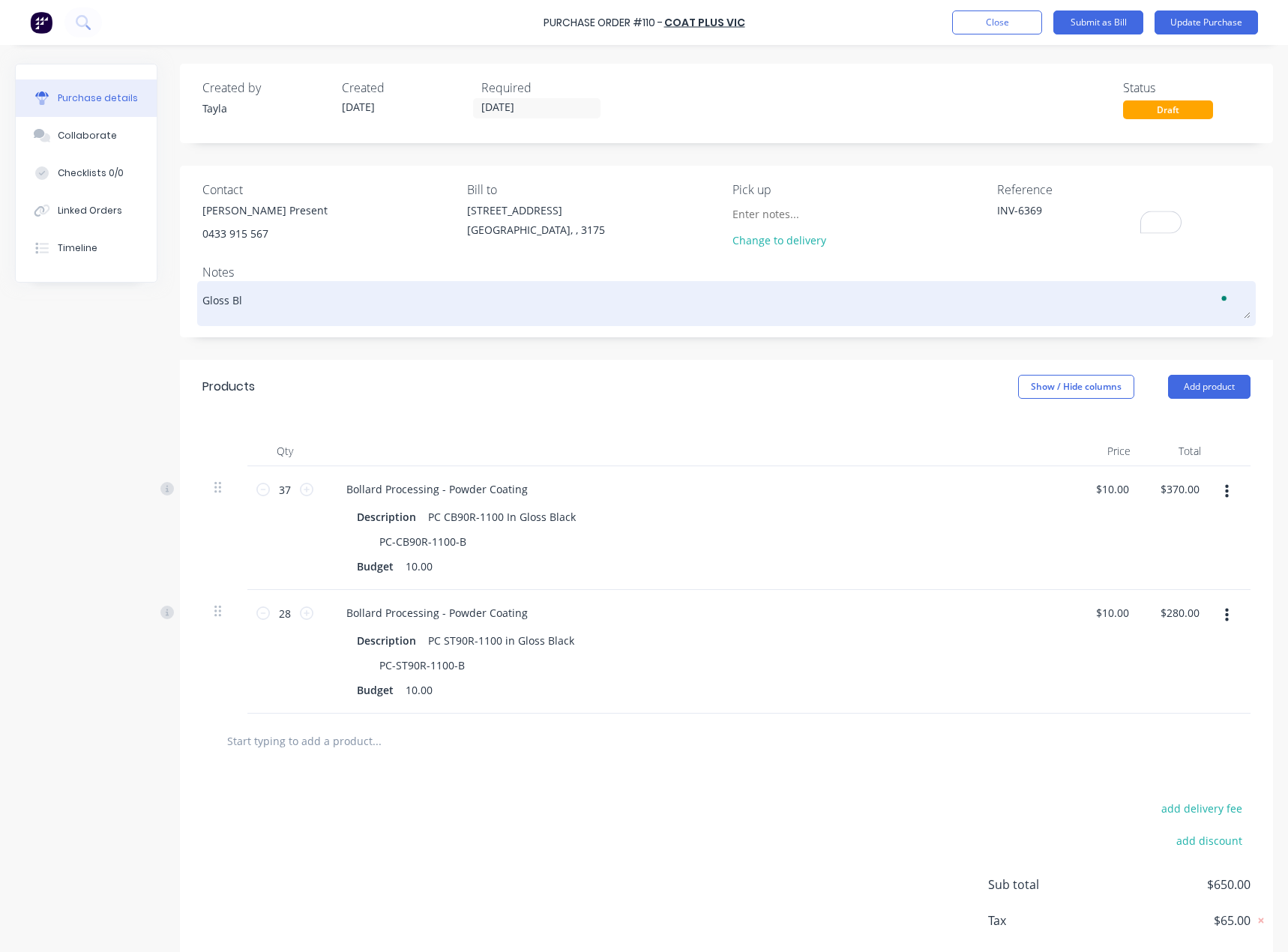
type textarea "Gloss Bla"
type textarea "x"
type textarea "Gloss Blac"
type textarea "x"
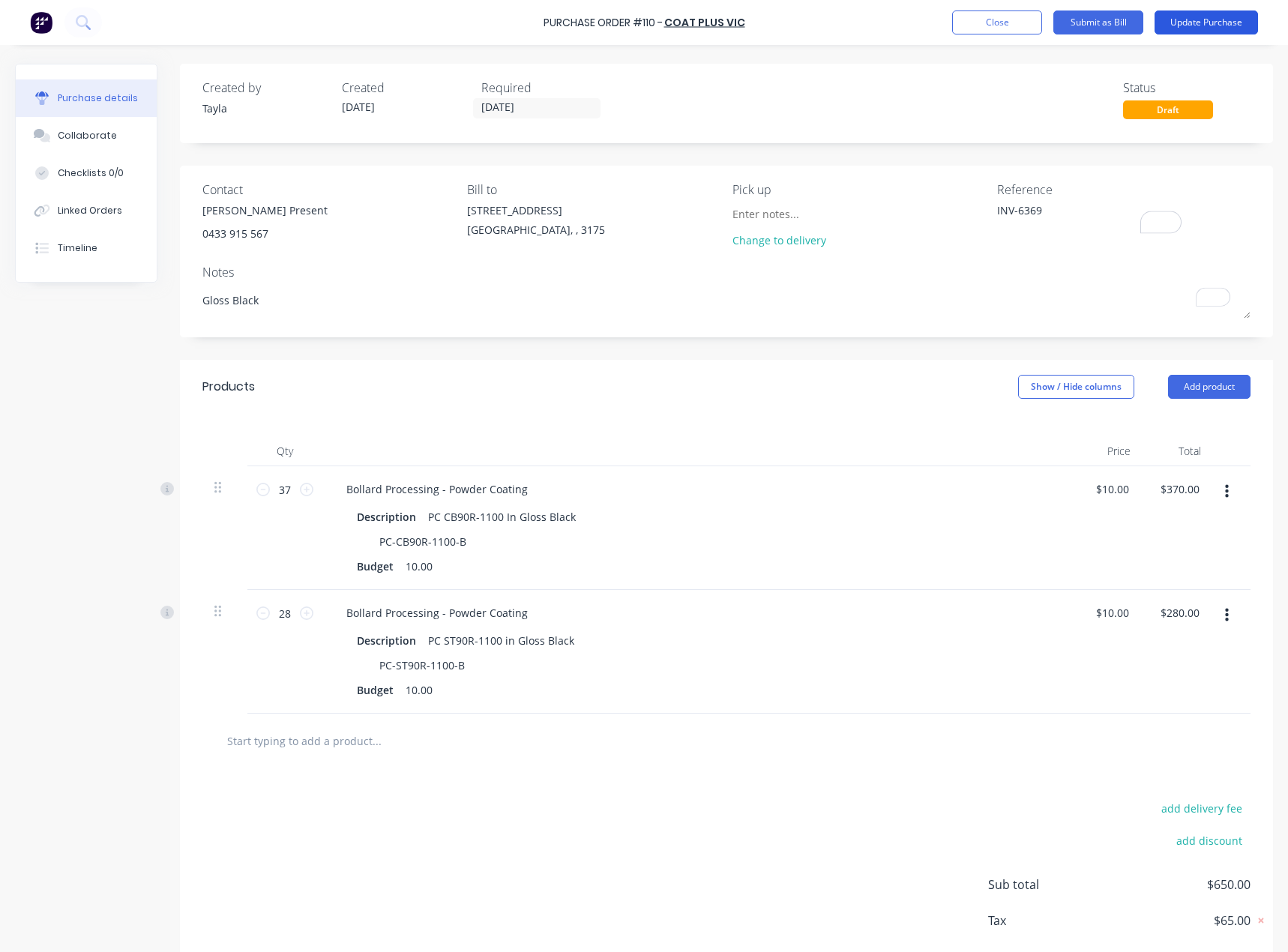
type textarea "Gloss Black"
type textarea "x"
type textarea "Gloss Black"
click at [1229, 25] on button "Update Purchase" at bounding box center [1206, 22] width 104 height 24
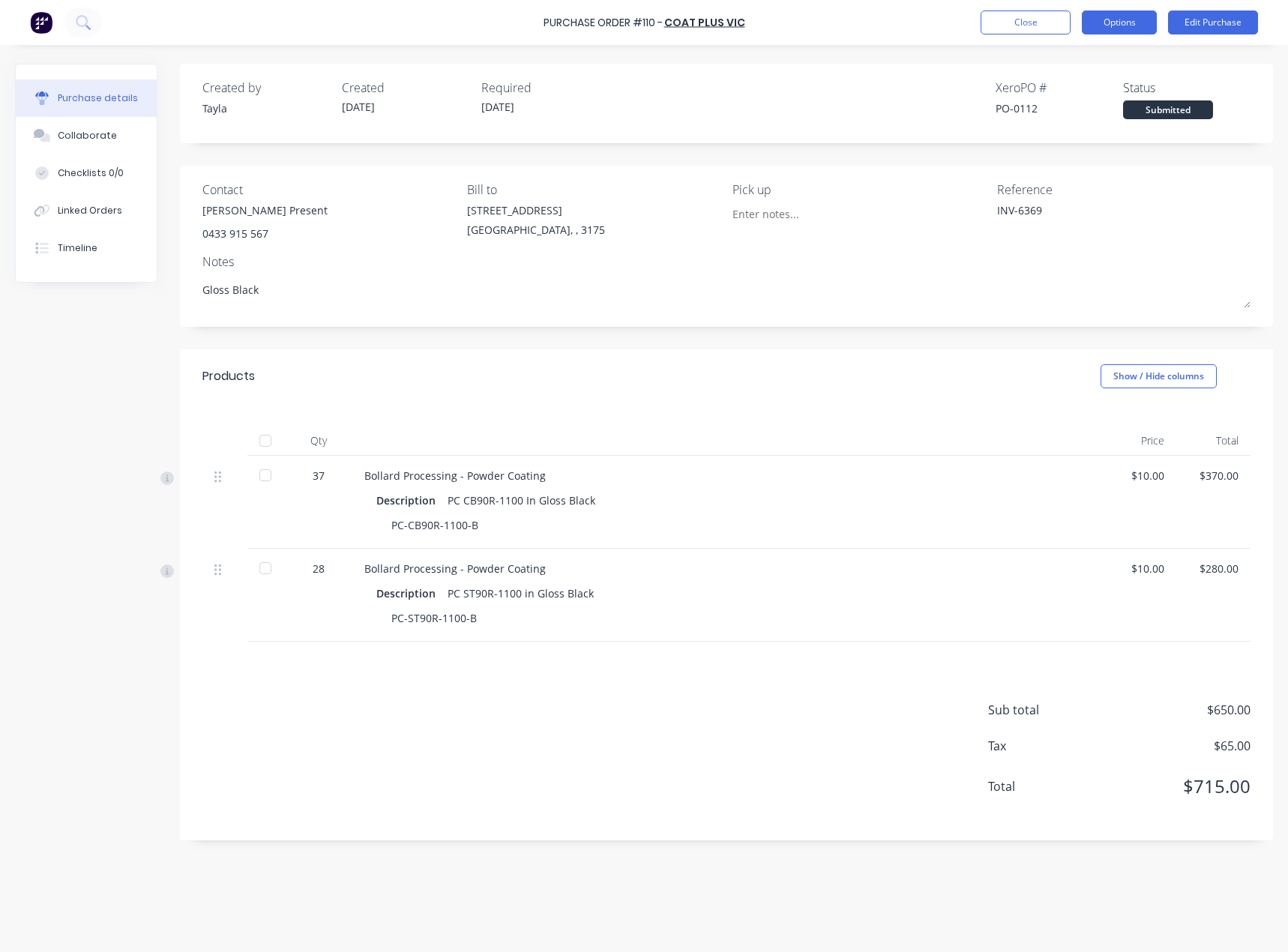
click at [1093, 20] on button "Options" at bounding box center [1118, 22] width 75 height 24
click at [1087, 85] on div "Convert to Bill" at bounding box center [1085, 91] width 115 height 21
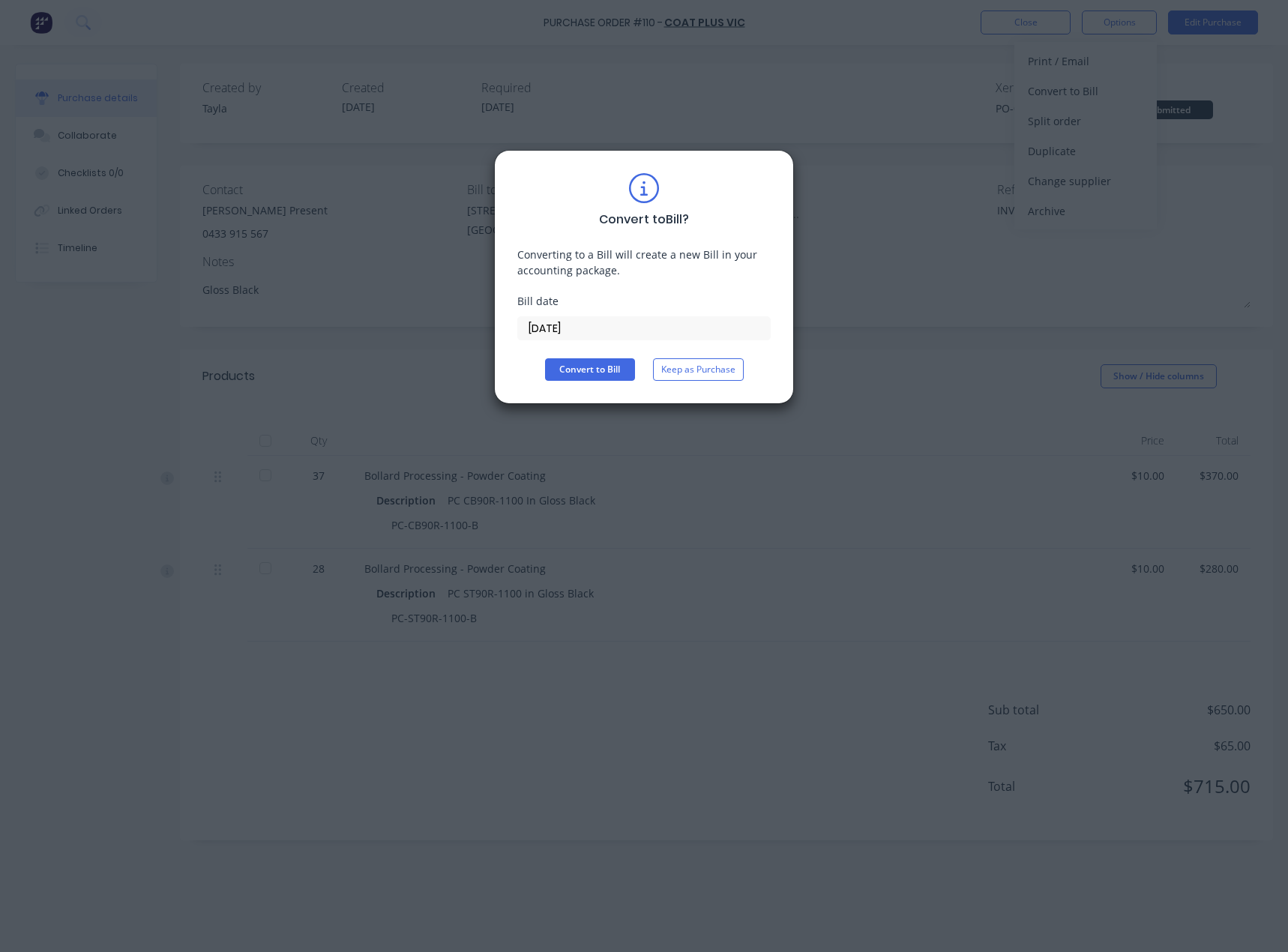
click at [575, 320] on input "[DATE]" at bounding box center [644, 328] width 252 height 22
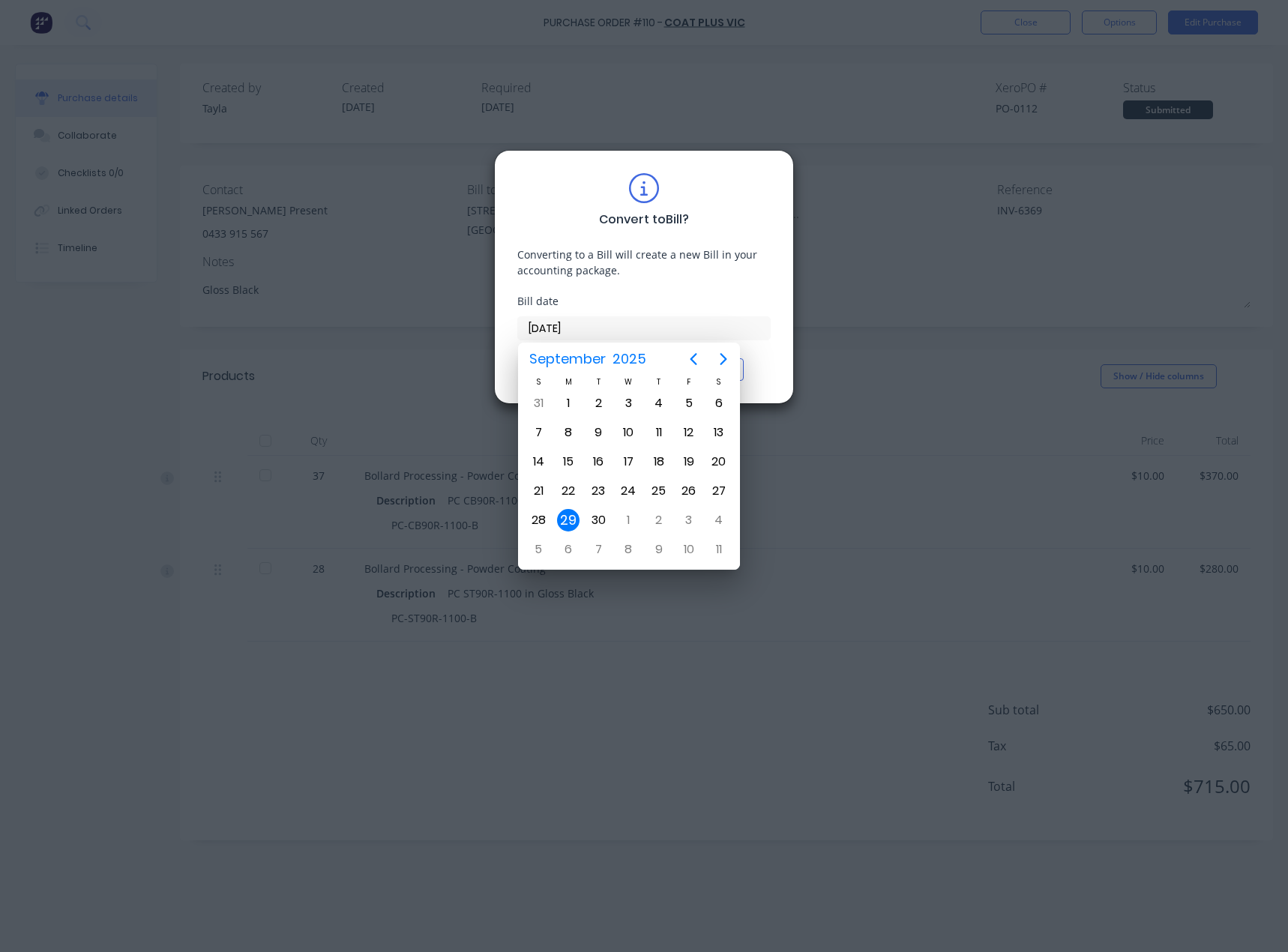
click at [568, 517] on div "29" at bounding box center [567, 520] width 22 height 22
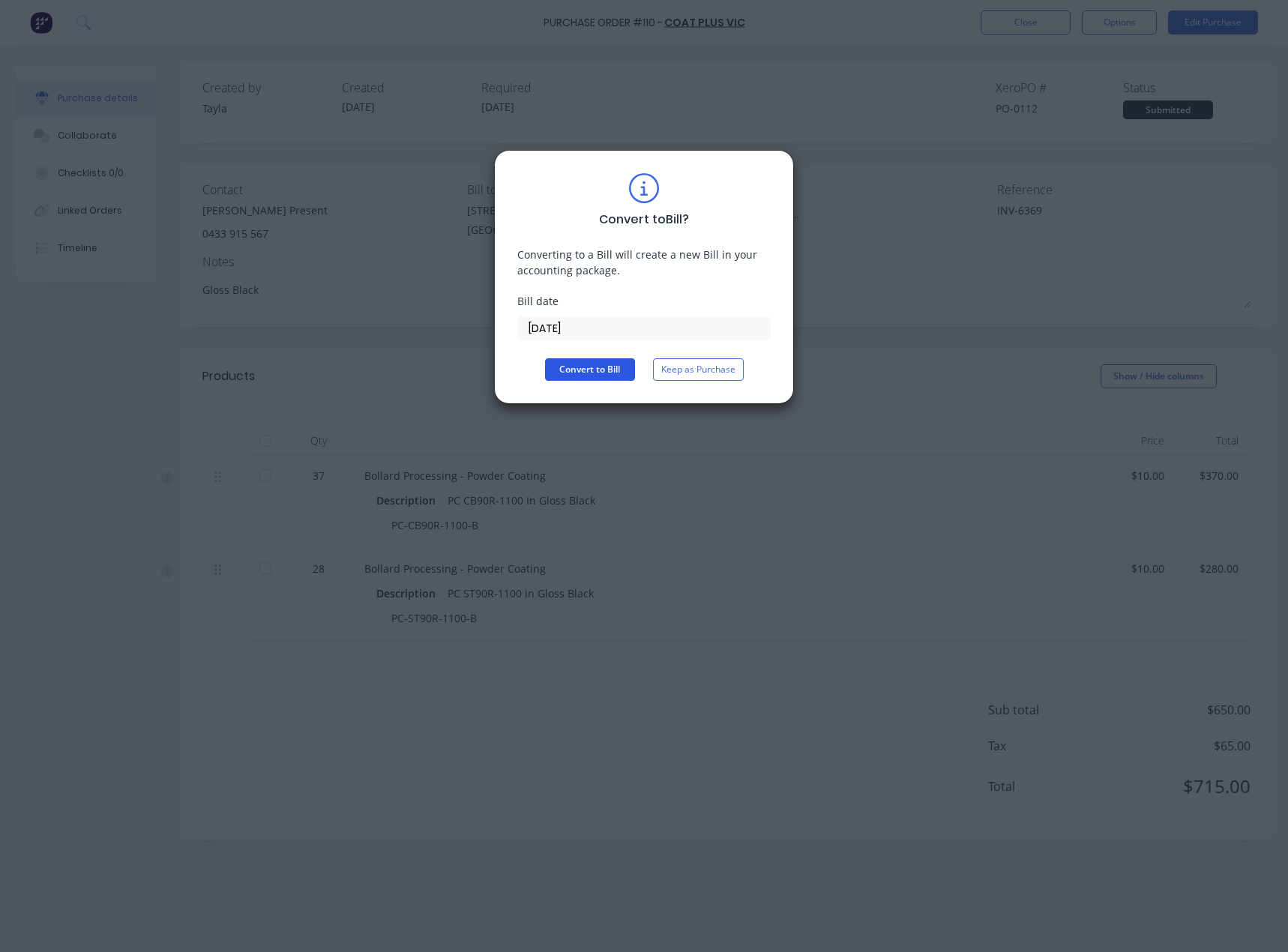
click at [585, 367] on button "Convert to Bill" at bounding box center [590, 368] width 90 height 22
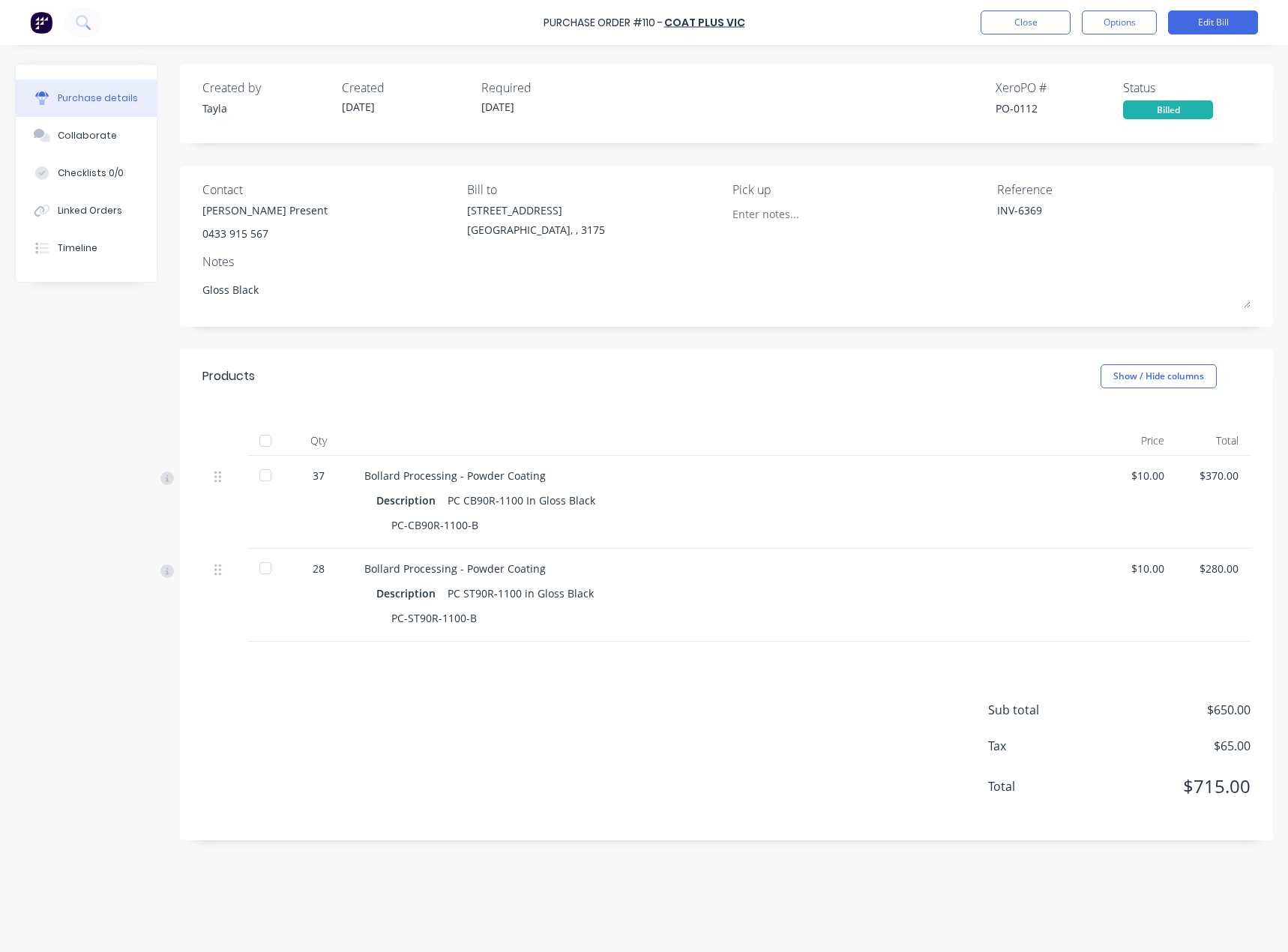
click at [1042, 9] on div "Purchase Order #110 - COAT PLUS VIC Close Options Edit Bill" at bounding box center [644, 22] width 1288 height 45
click at [1027, 18] on button "Close" at bounding box center [1025, 22] width 90 height 24
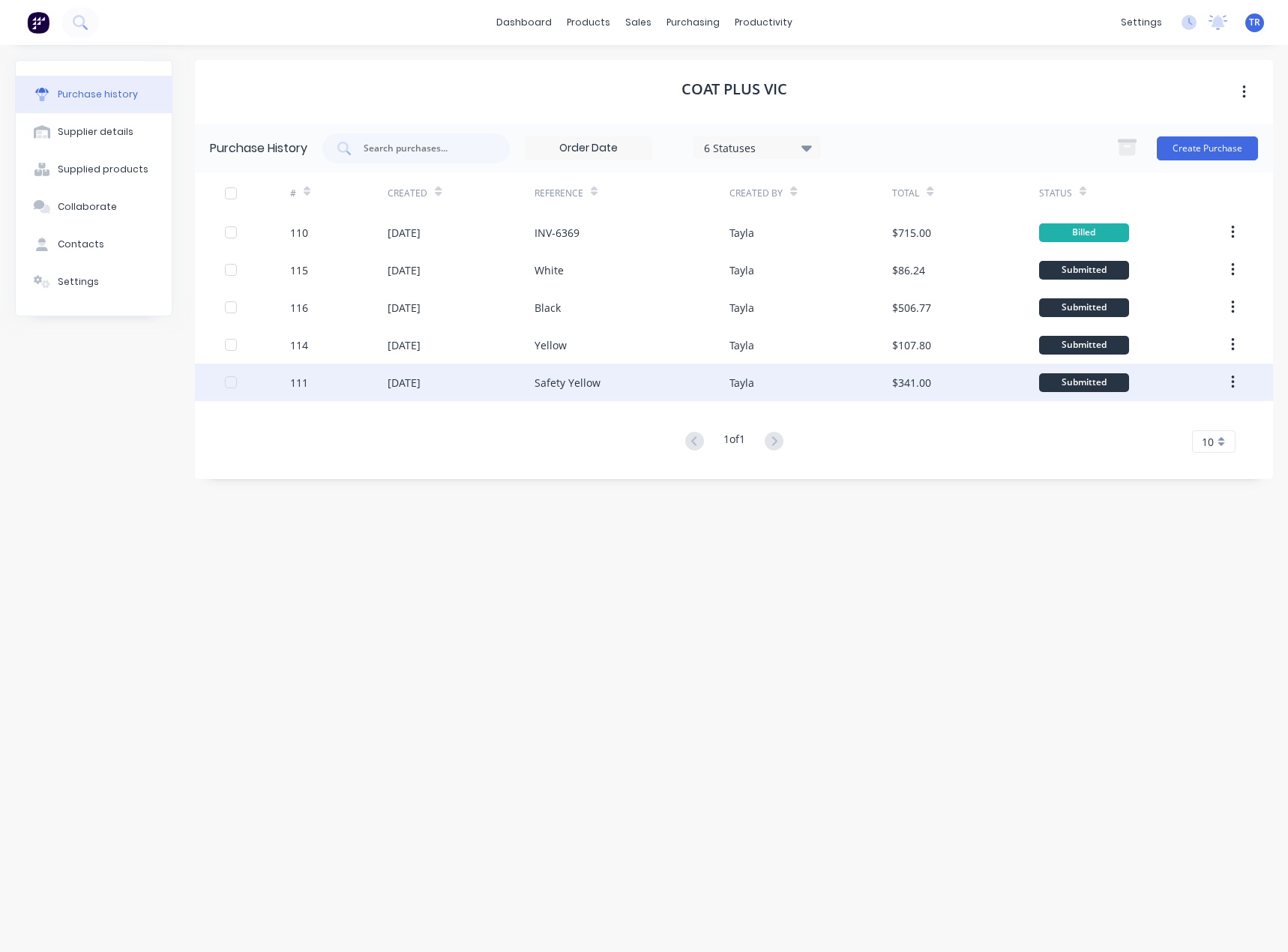
click at [788, 381] on div "Tayla" at bounding box center [811, 382] width 163 height 38
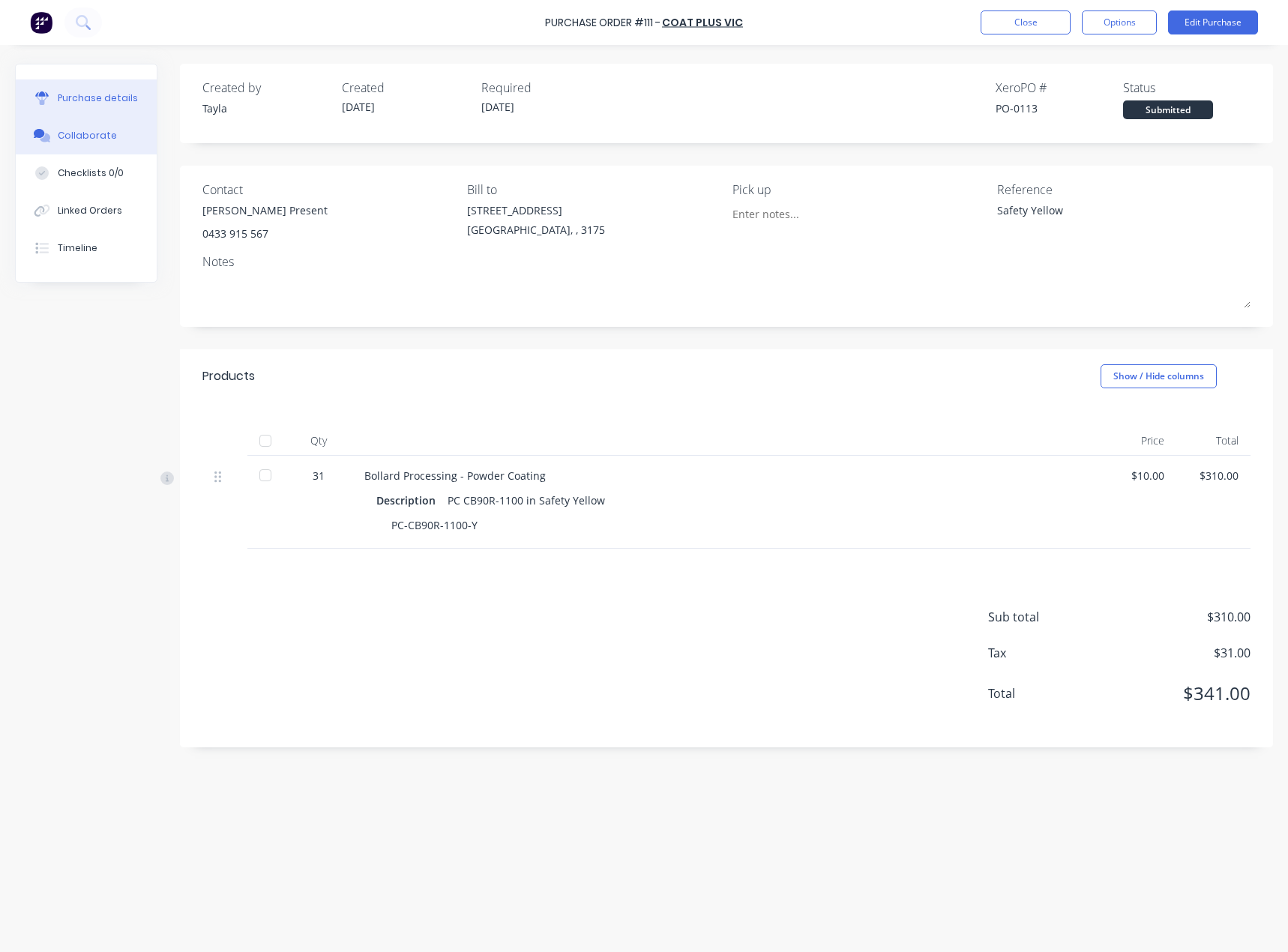
click at [101, 141] on div "Collaborate" at bounding box center [87, 136] width 59 height 14
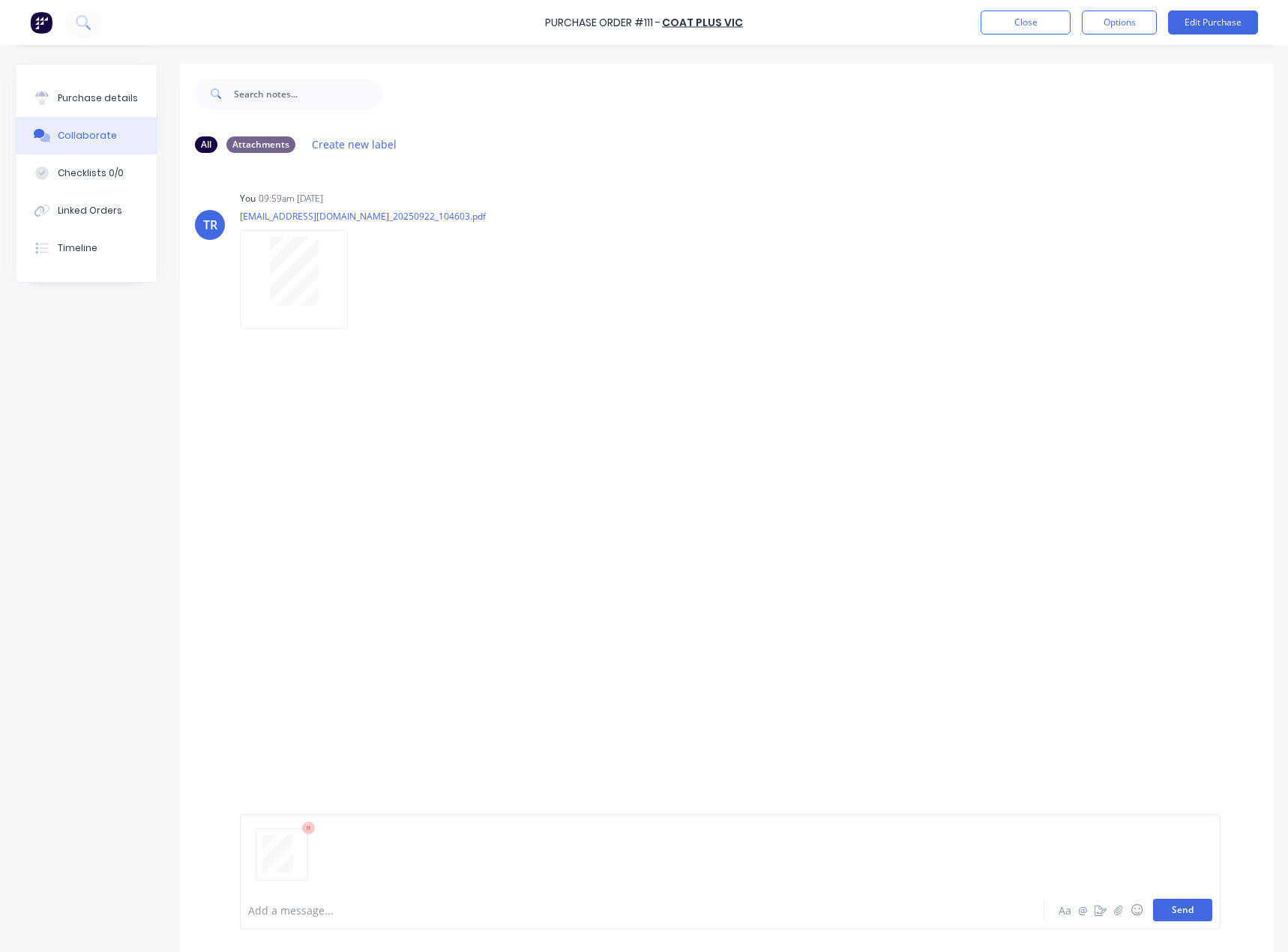
click at [1167, 908] on button "Send" at bounding box center [1182, 909] width 59 height 22
click at [134, 104] on button "Purchase details" at bounding box center [85, 98] width 141 height 38
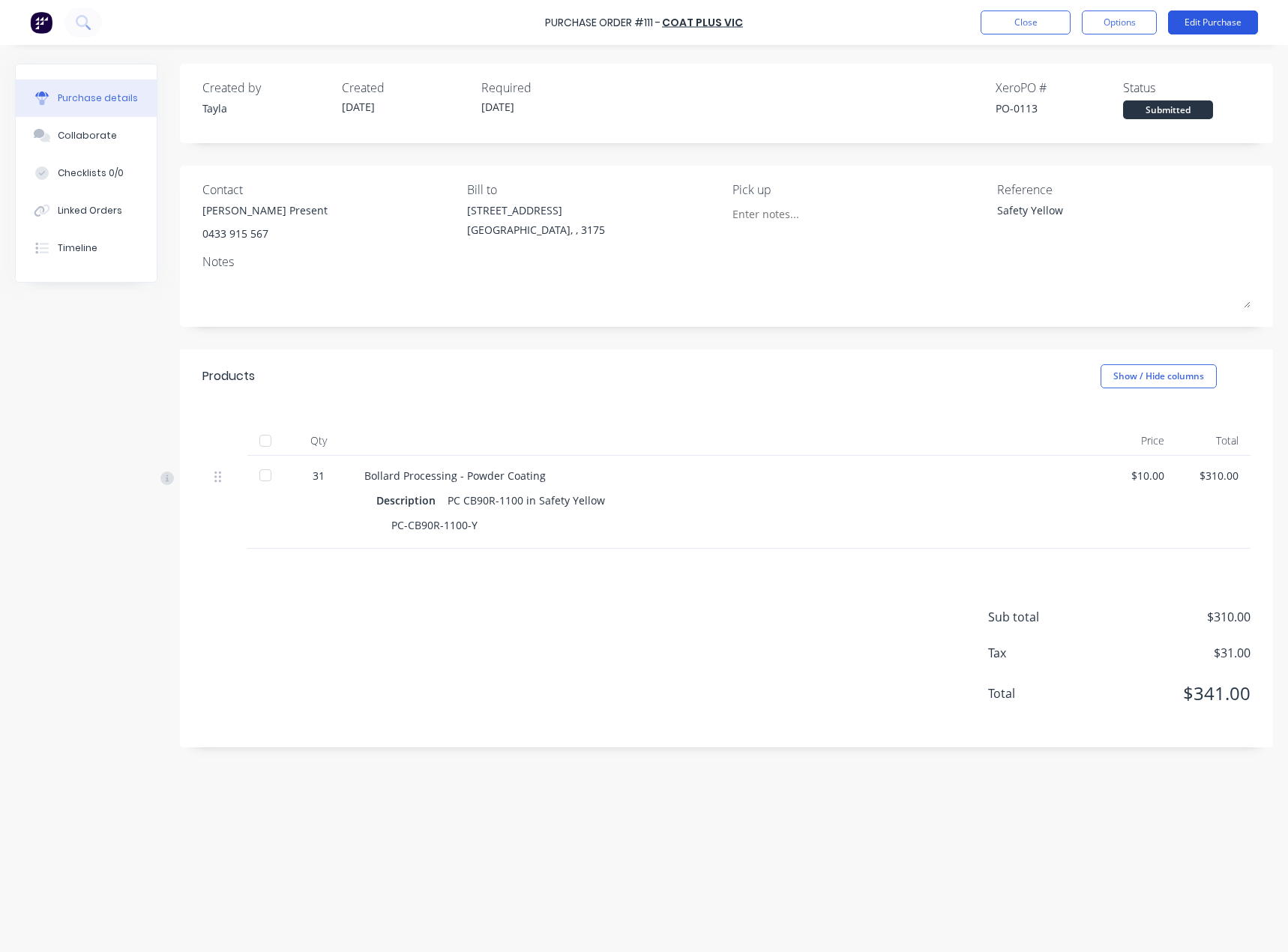
click at [1231, 22] on button "Edit Purchase" at bounding box center [1212, 22] width 90 height 24
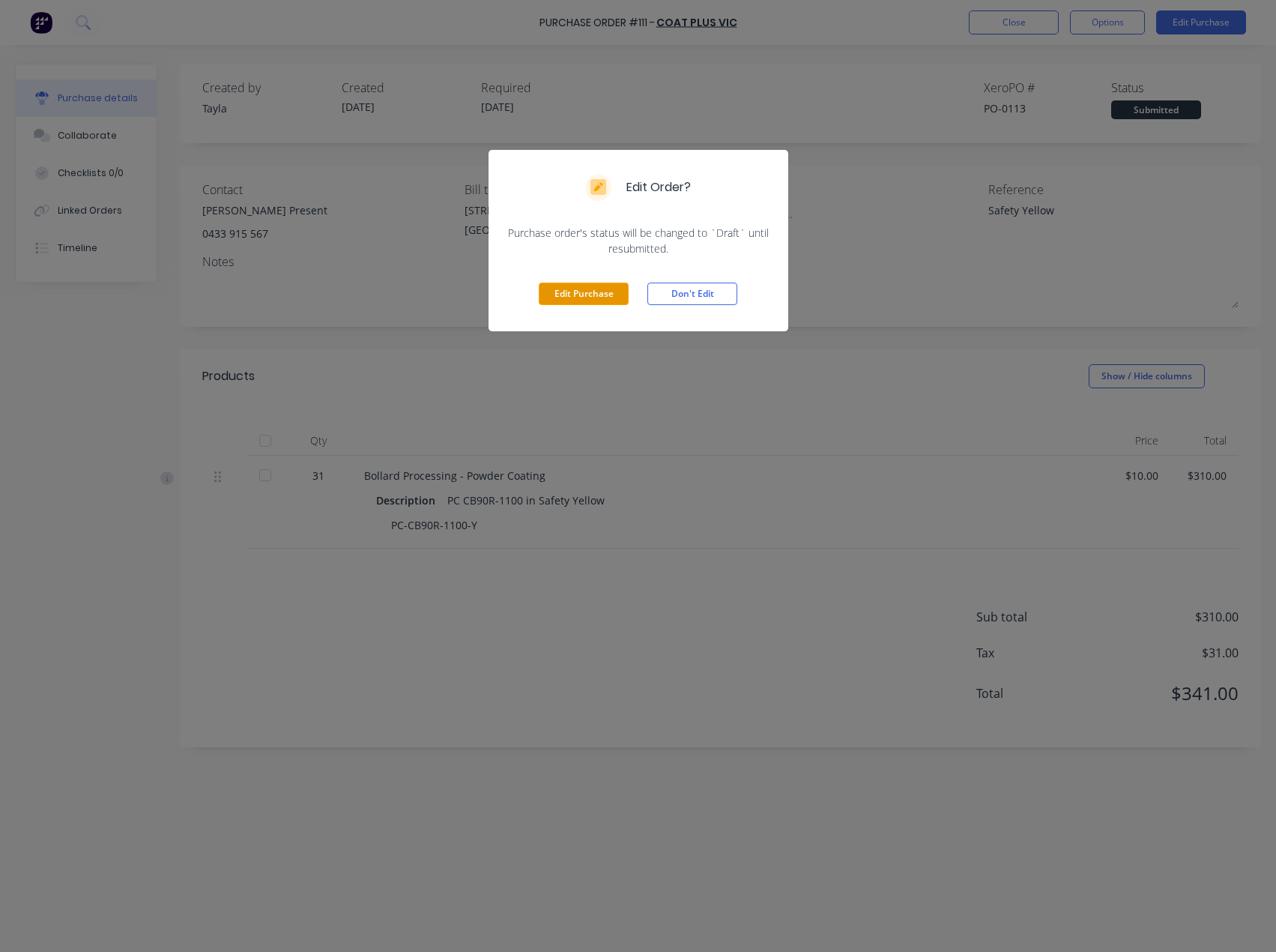
click at [590, 288] on button "Edit Purchase" at bounding box center [584, 293] width 90 height 22
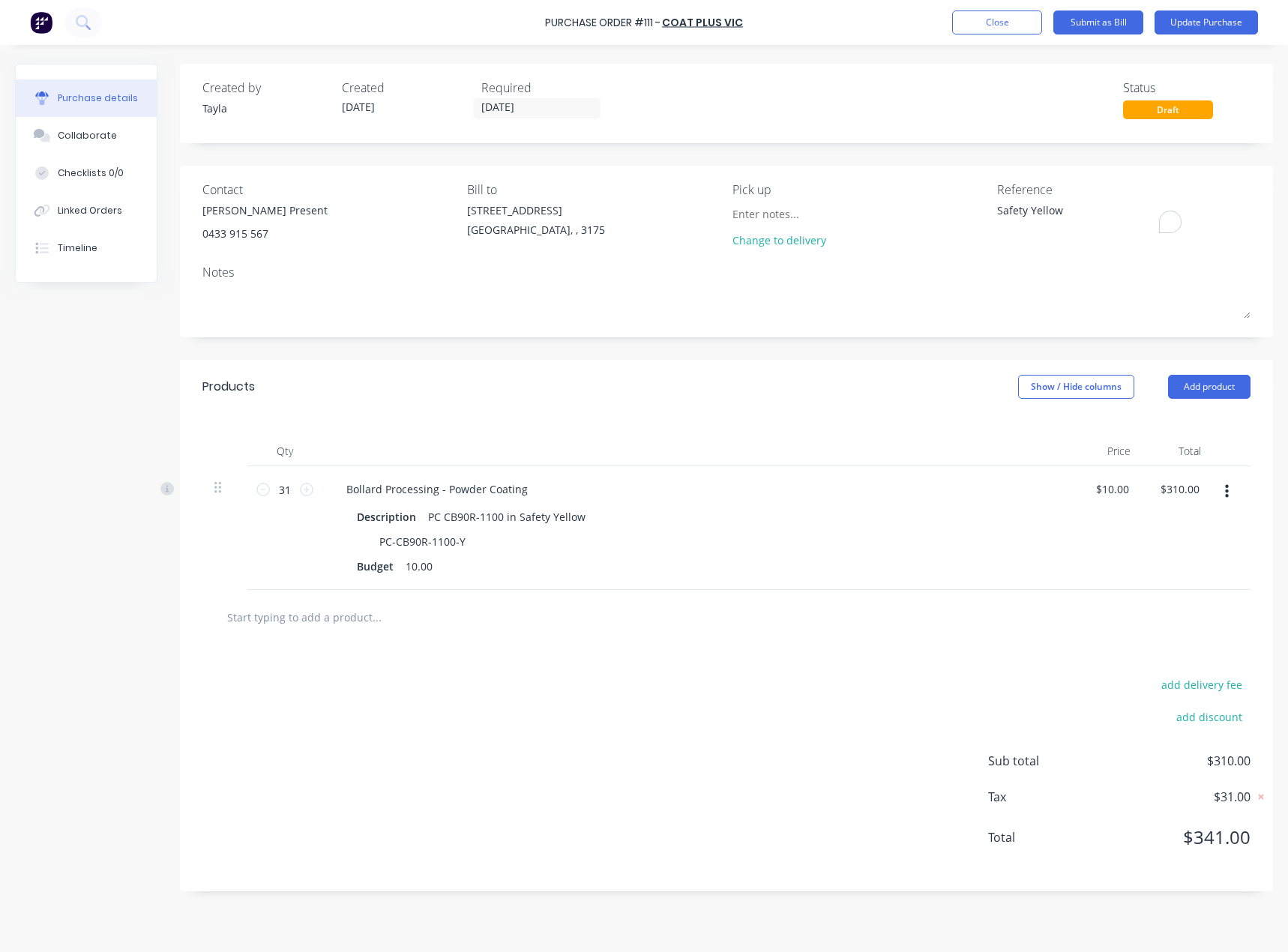
drag, startPoint x: 1081, startPoint y: 213, endPoint x: 886, endPoint y: 225, distance: 195.4
click at [886, 225] on div "Contact [PERSON_NAME] Present [PHONE_NUMBER] Bill to [STREET_ADDRESS] Pick up C…" at bounding box center [726, 217] width 1048 height 75
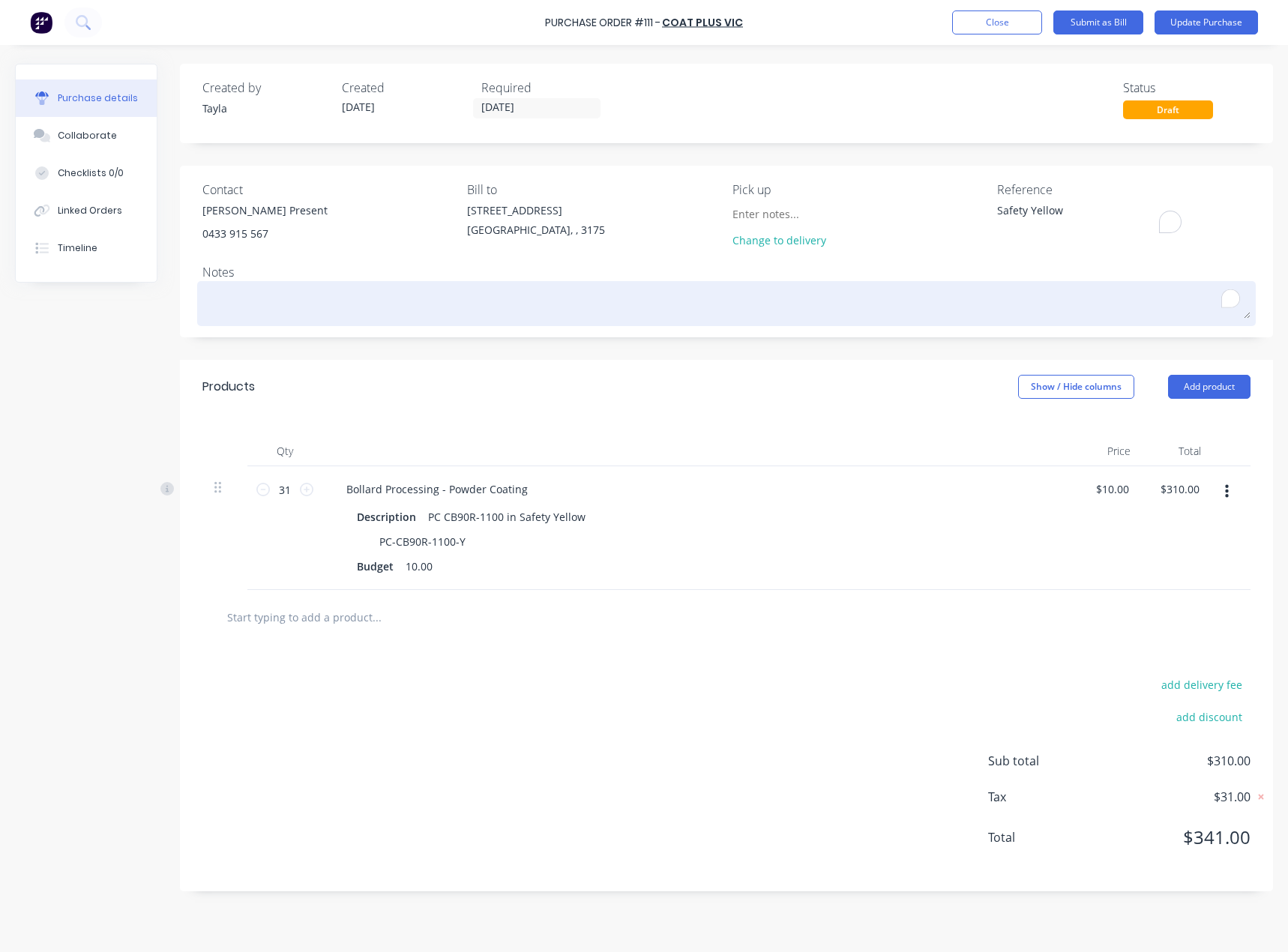
click at [564, 289] on textarea "To enrich screen reader interactions, please activate Accessibility in Grammarl…" at bounding box center [726, 301] width 1048 height 34
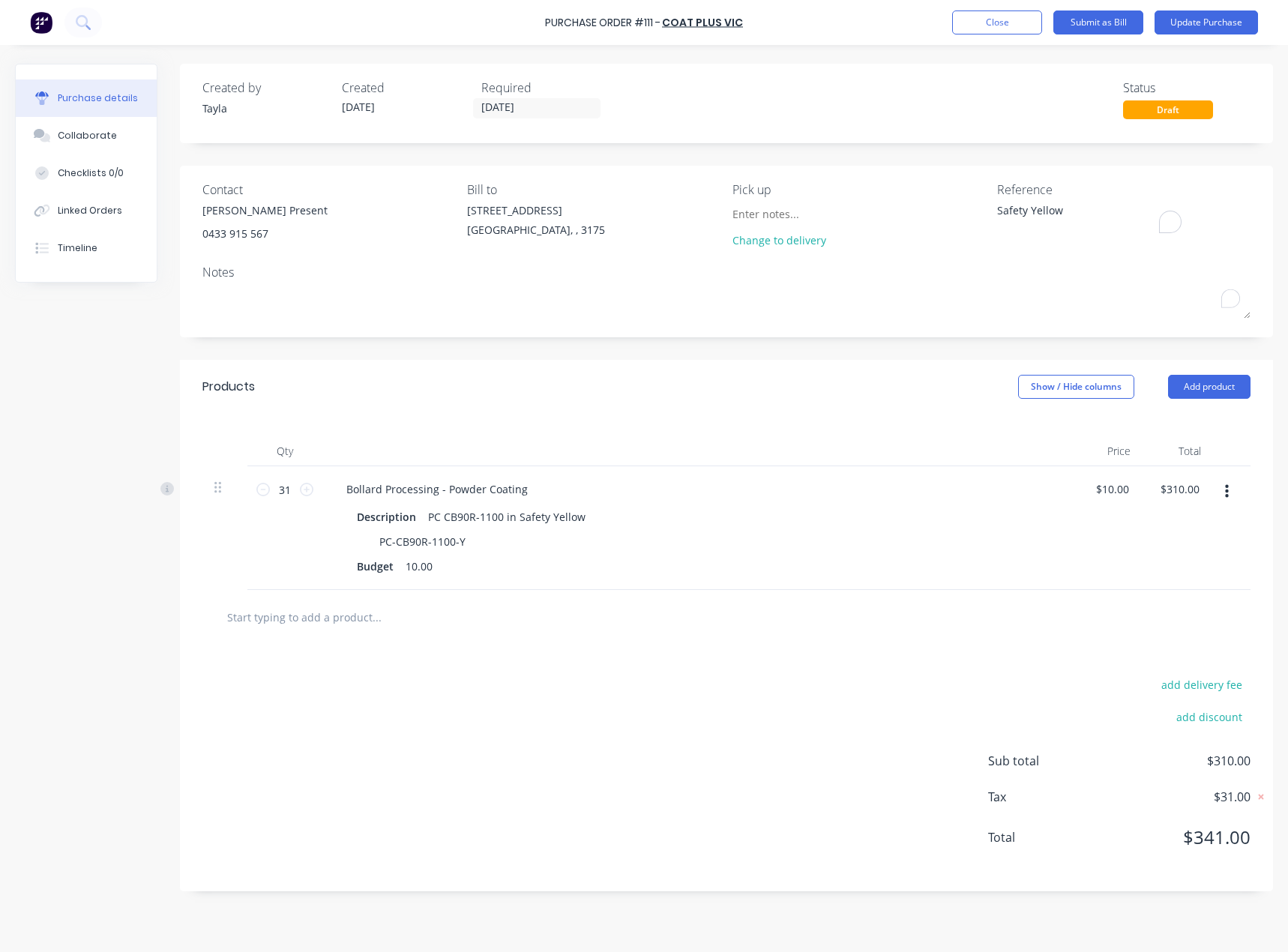
paste textarea "Safety Yellow"
type textarea "x"
type textarea "Safety Yellow"
type textarea "x"
type textarea "Safety Yellow"
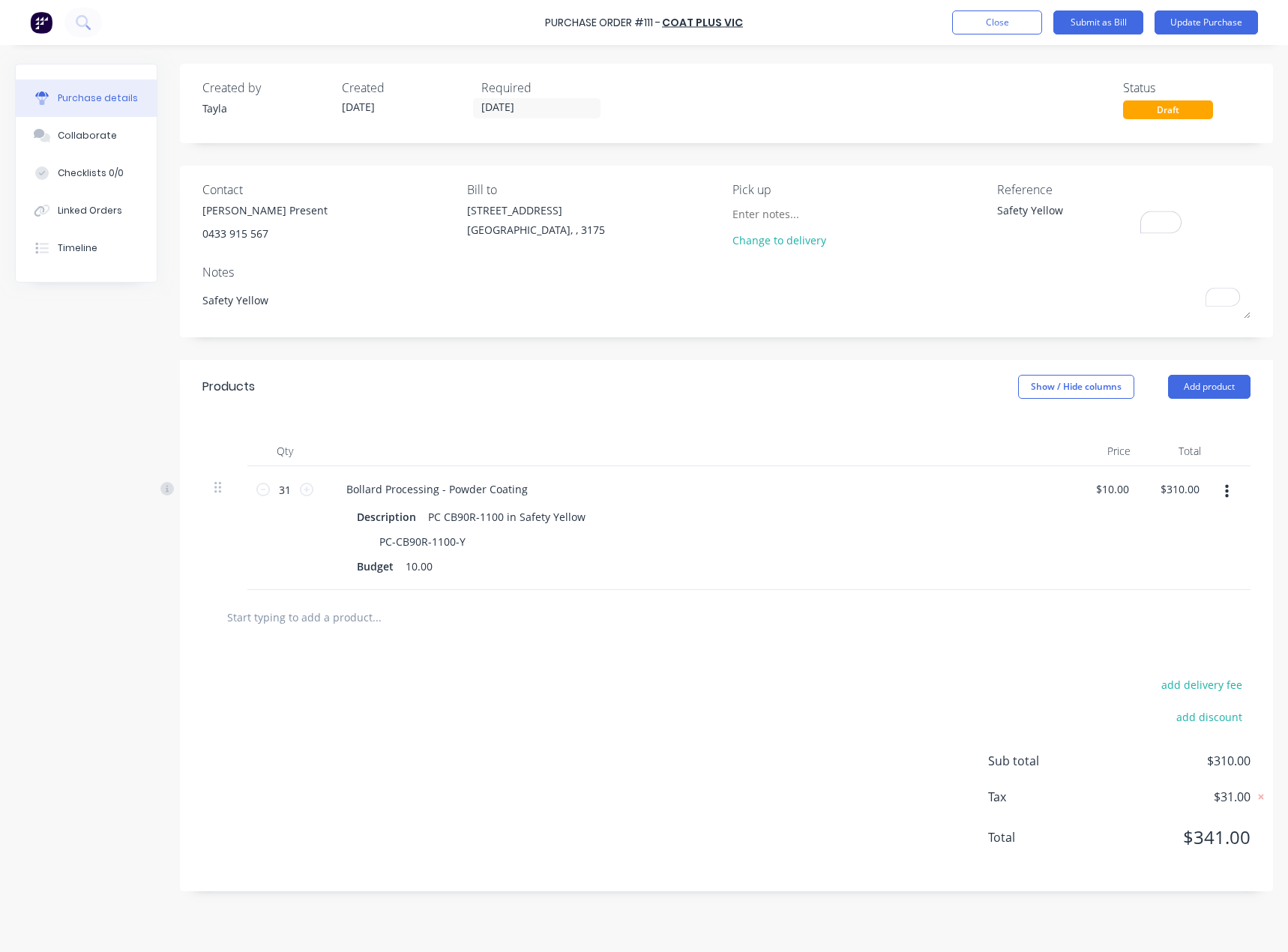
drag, startPoint x: 1069, startPoint y: 227, endPoint x: 900, endPoint y: 215, distance: 169.4
click at [900, 215] on div "Contact [PERSON_NAME] Present [PHONE_NUMBER] Bill to [STREET_ADDRESS] Pick up C…" at bounding box center [726, 217] width 1048 height 75
paste textarea "INV-6370"
type textarea "x"
type textarea "INV-6370"
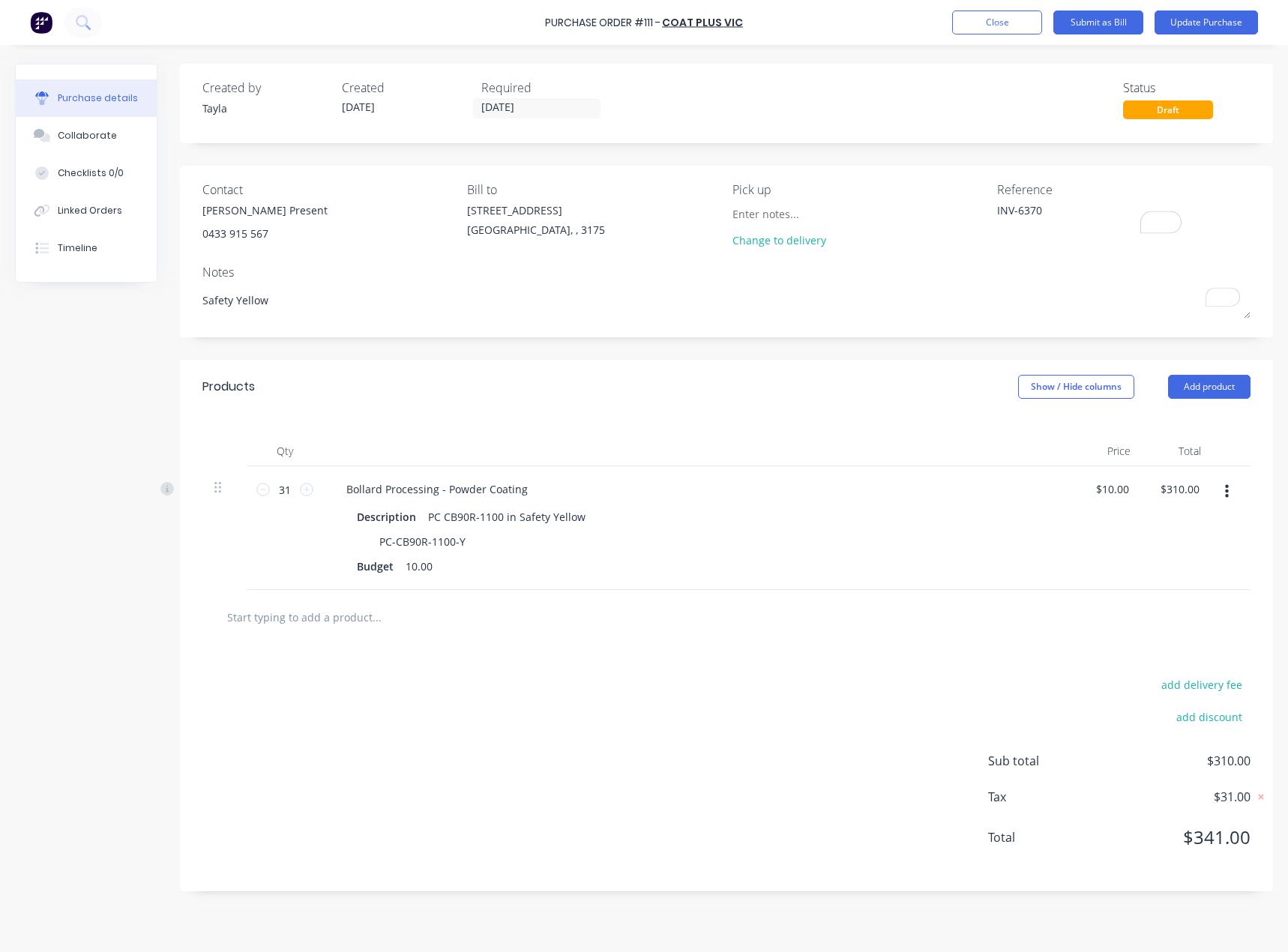
type textarea "x"
type textarea "INV-6370"
click at [912, 183] on div "Pick up" at bounding box center [858, 189] width 253 height 18
click at [1180, 25] on button "Update Purchase" at bounding box center [1206, 22] width 104 height 24
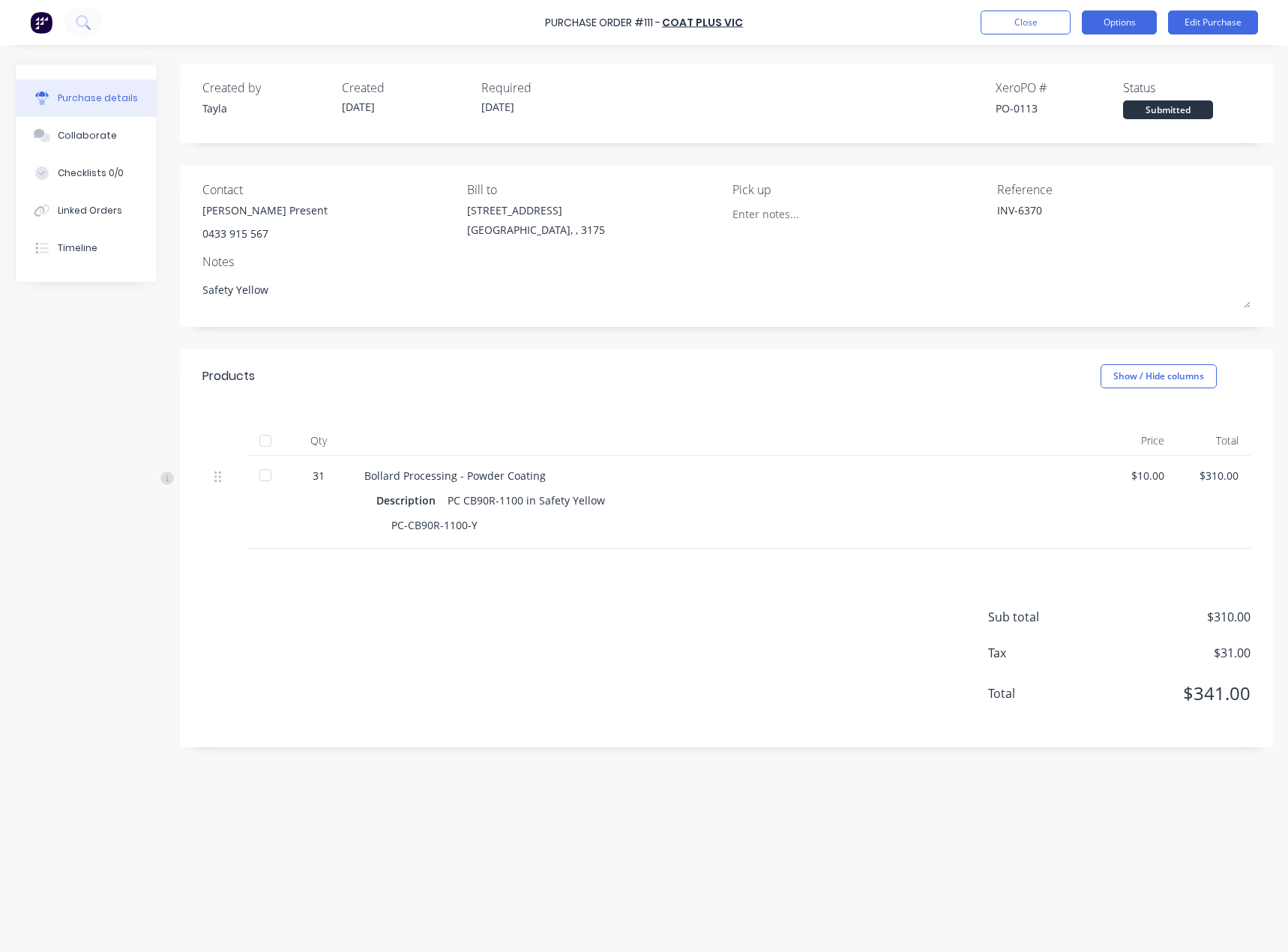
click at [1098, 31] on button "Options" at bounding box center [1118, 22] width 75 height 24
click at [1073, 87] on div "Convert to Bill" at bounding box center [1085, 91] width 115 height 21
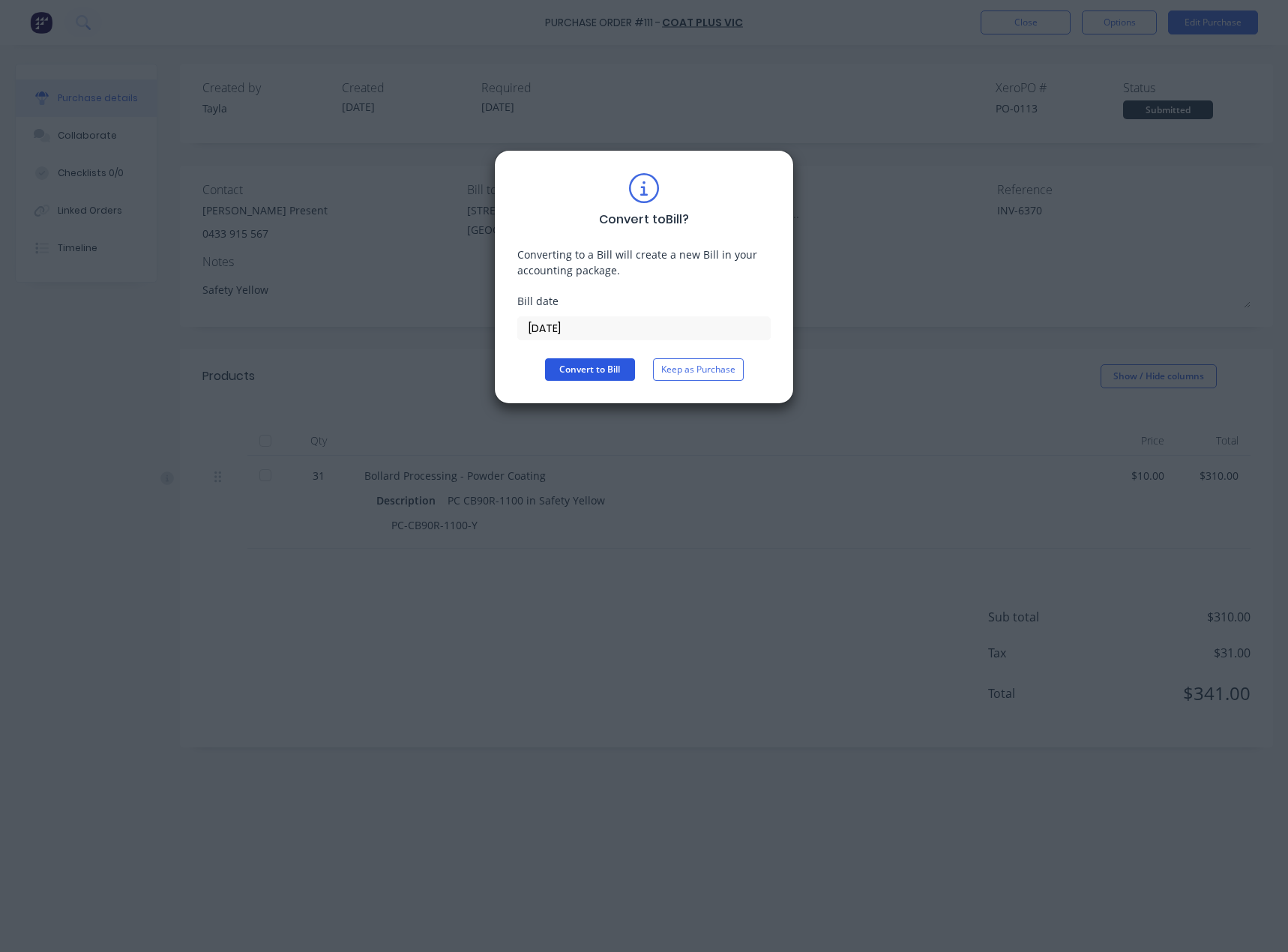
click at [589, 368] on button "Convert to Bill" at bounding box center [590, 368] width 90 height 22
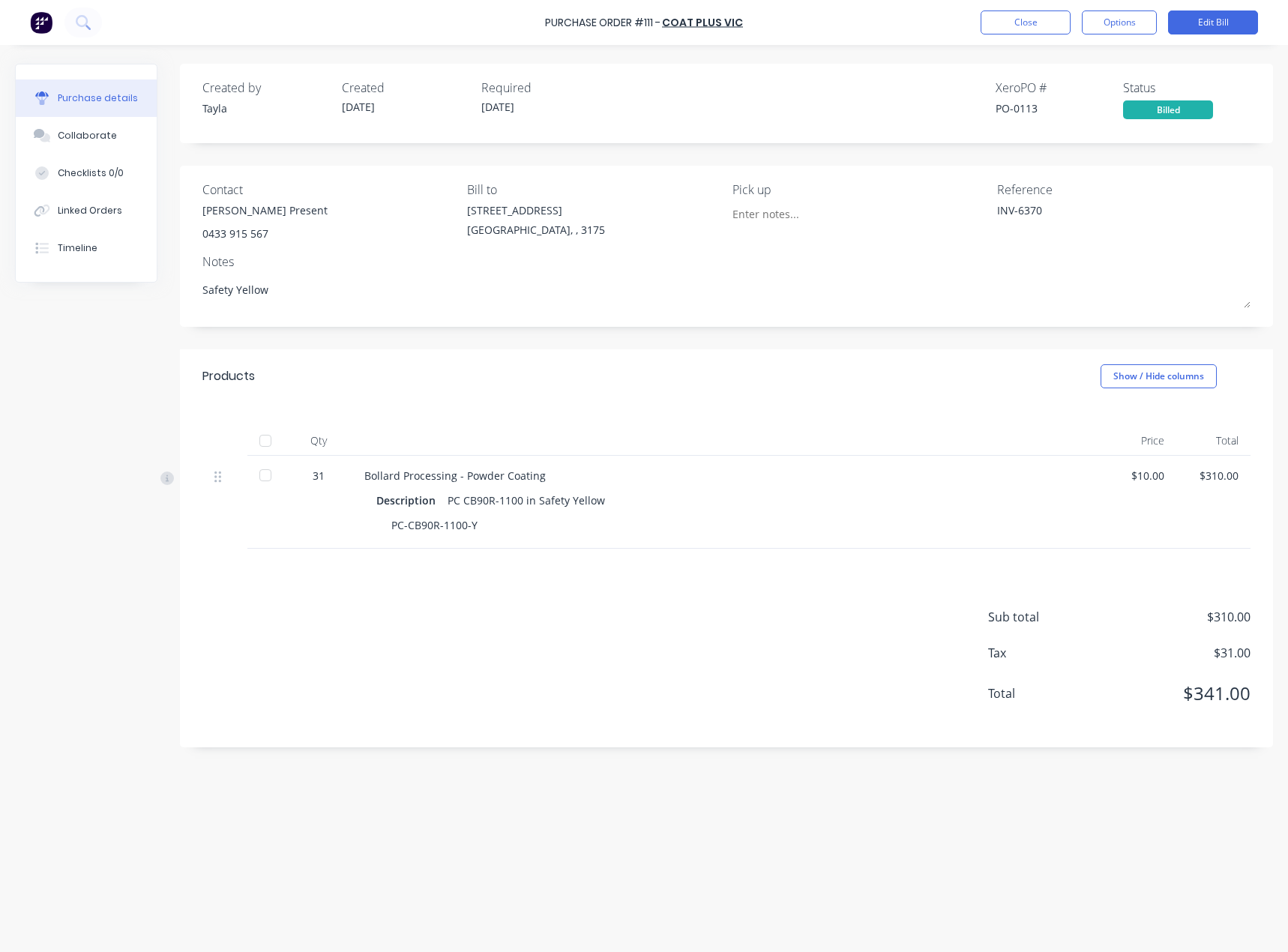
click at [1014, 9] on div "Purchase Order #111 - COAT PLUS VIC Close Options Edit Bill" at bounding box center [644, 22] width 1288 height 45
click at [263, 443] on div at bounding box center [265, 440] width 30 height 30
click at [1042, 27] on button "Close" at bounding box center [1025, 22] width 90 height 24
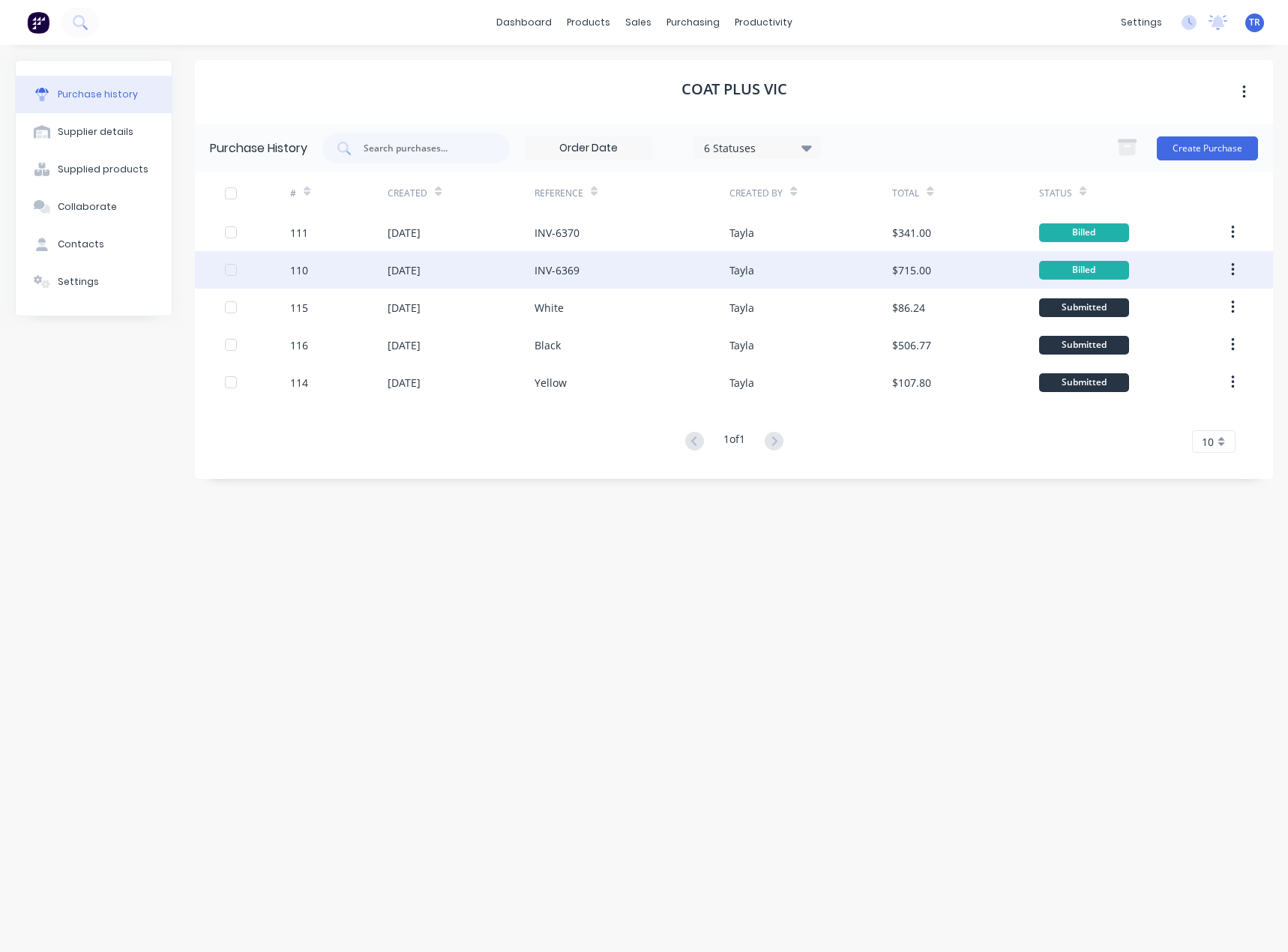
click at [655, 274] on div "INV-6369" at bounding box center [632, 270] width 196 height 38
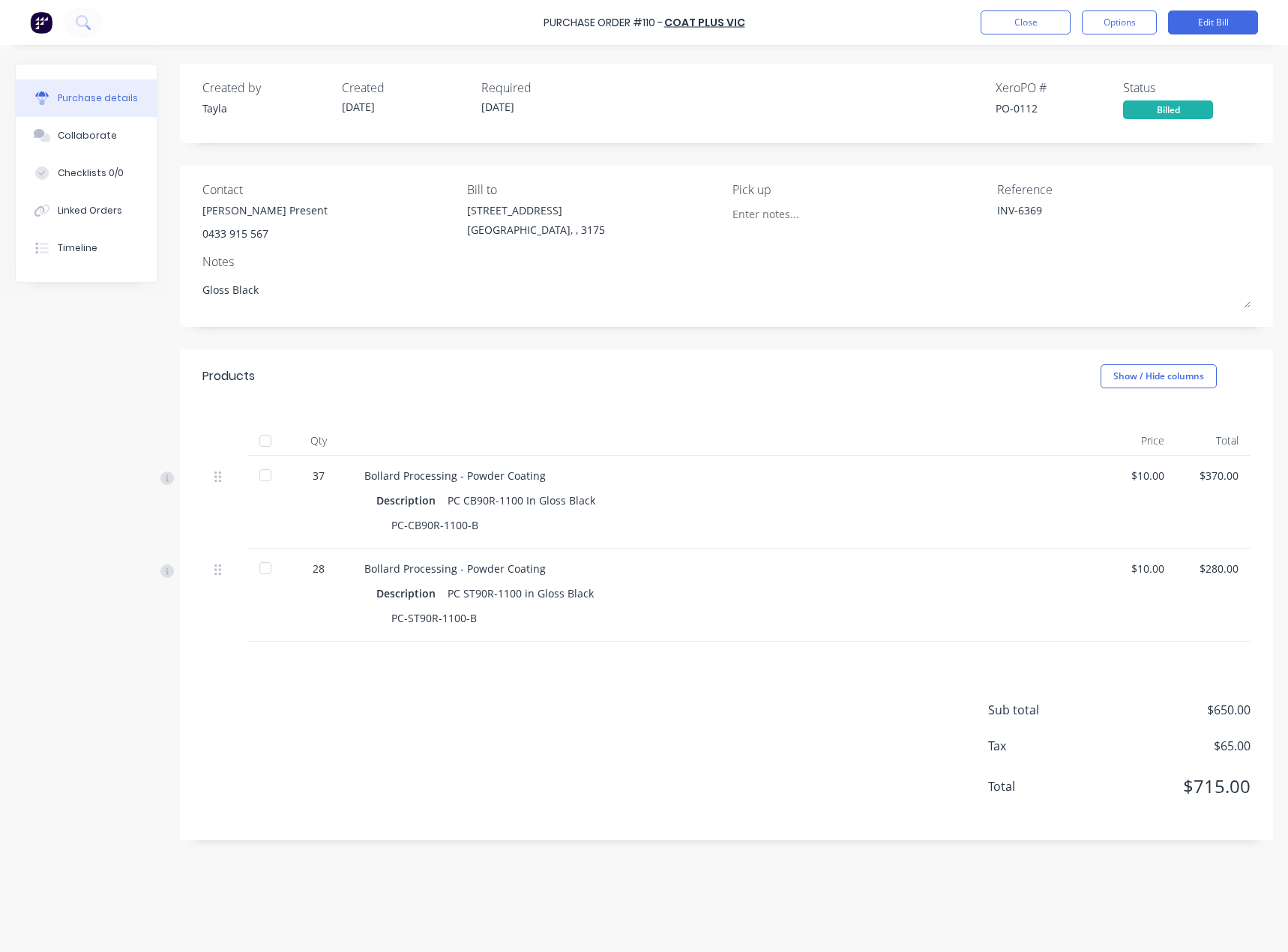
click at [260, 444] on div at bounding box center [265, 440] width 30 height 30
click at [1013, 27] on button "Close" at bounding box center [1025, 22] width 90 height 24
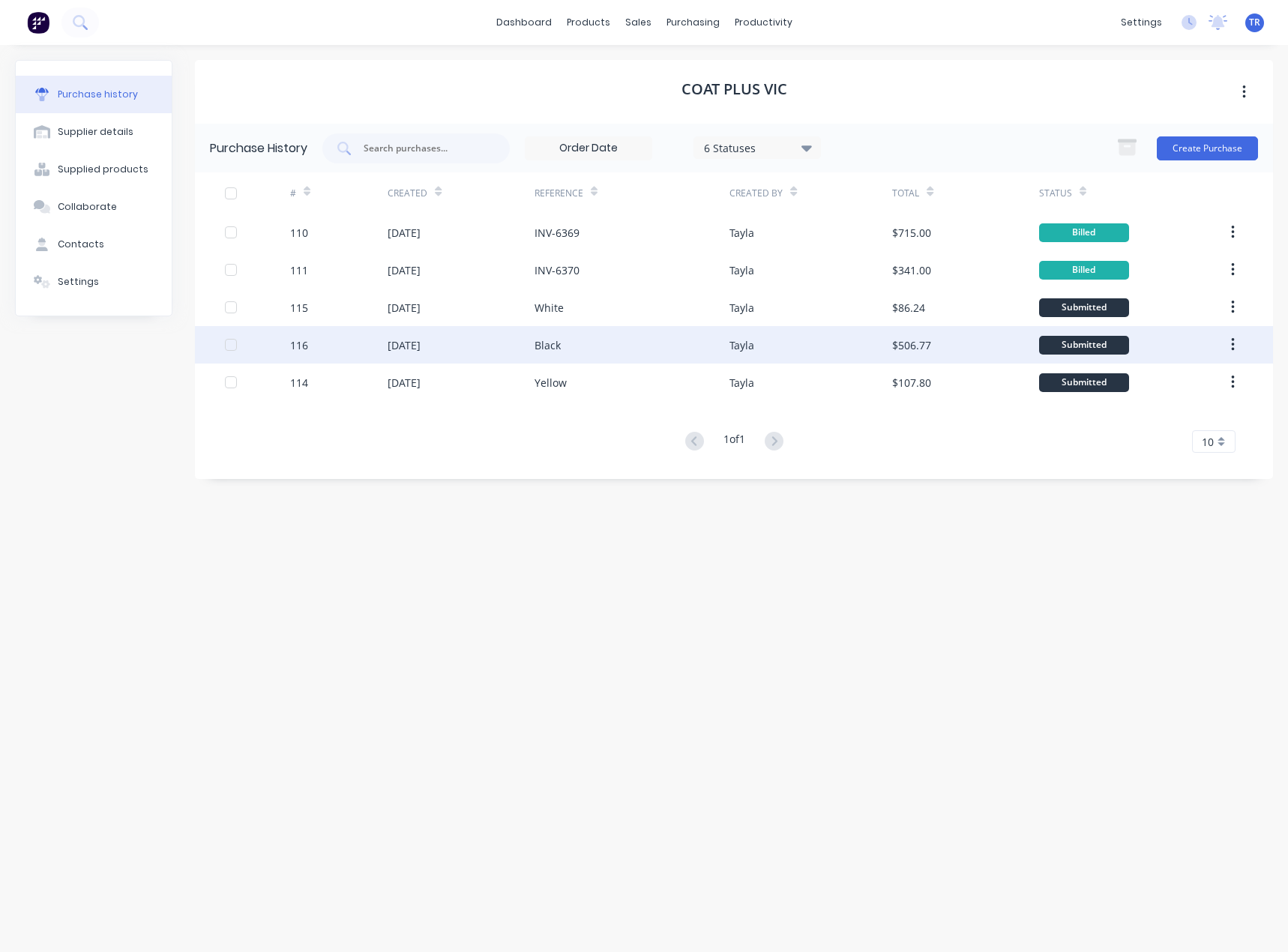
click at [656, 343] on div "Black" at bounding box center [632, 344] width 196 height 38
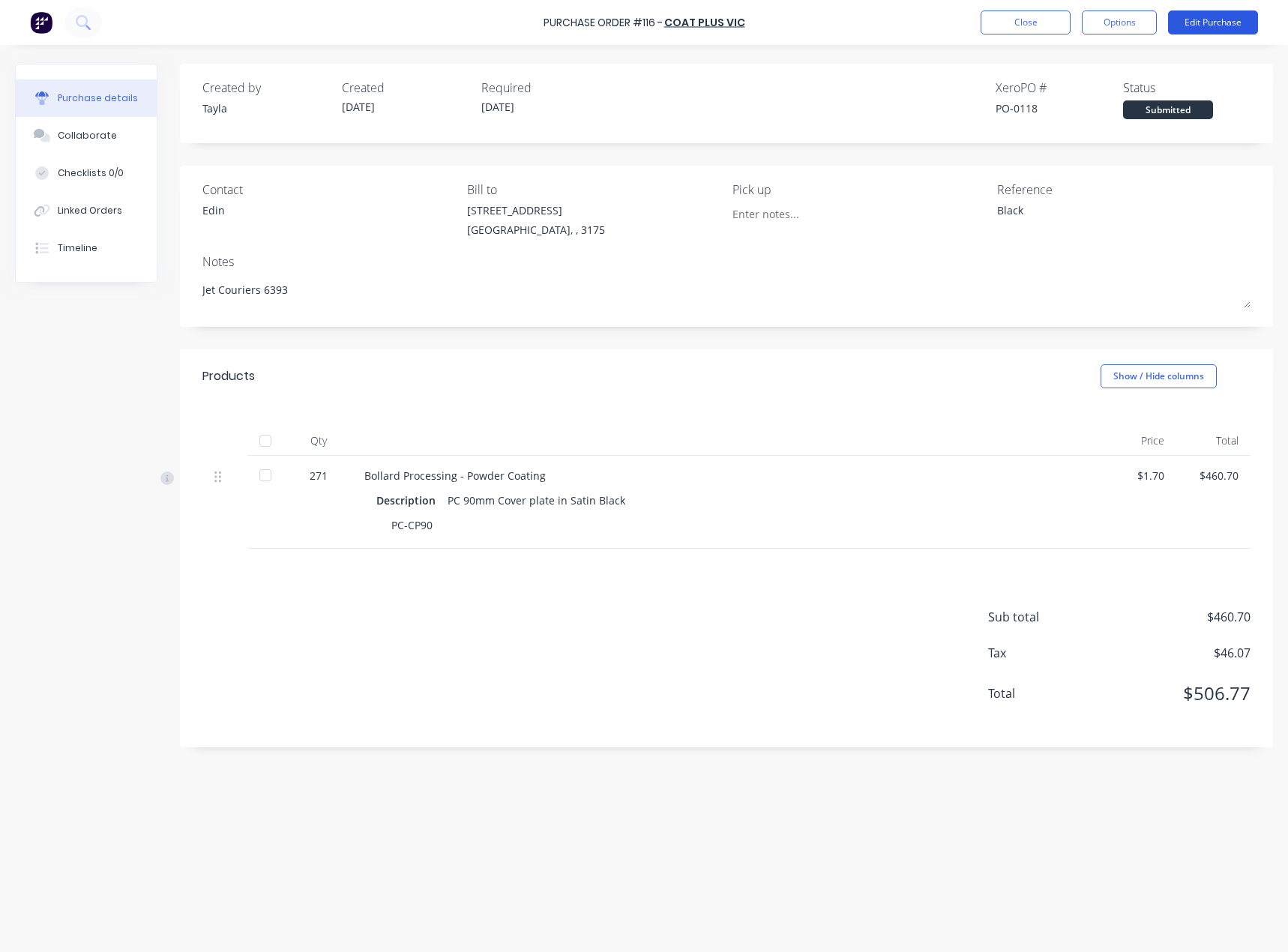
click at [1202, 27] on button "Edit Purchase" at bounding box center [1212, 22] width 90 height 24
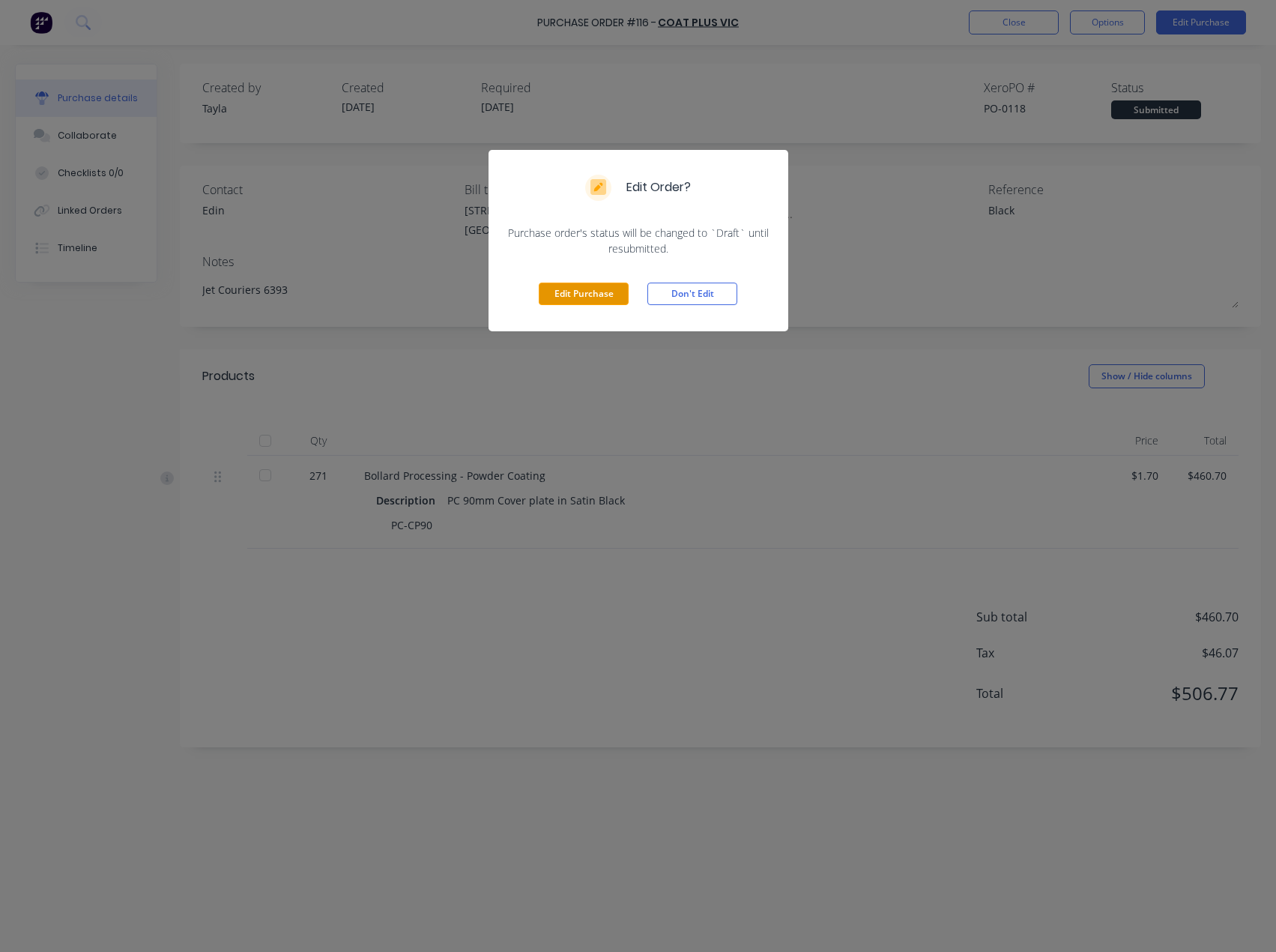
click at [561, 302] on button "Edit Purchase" at bounding box center [584, 293] width 90 height 22
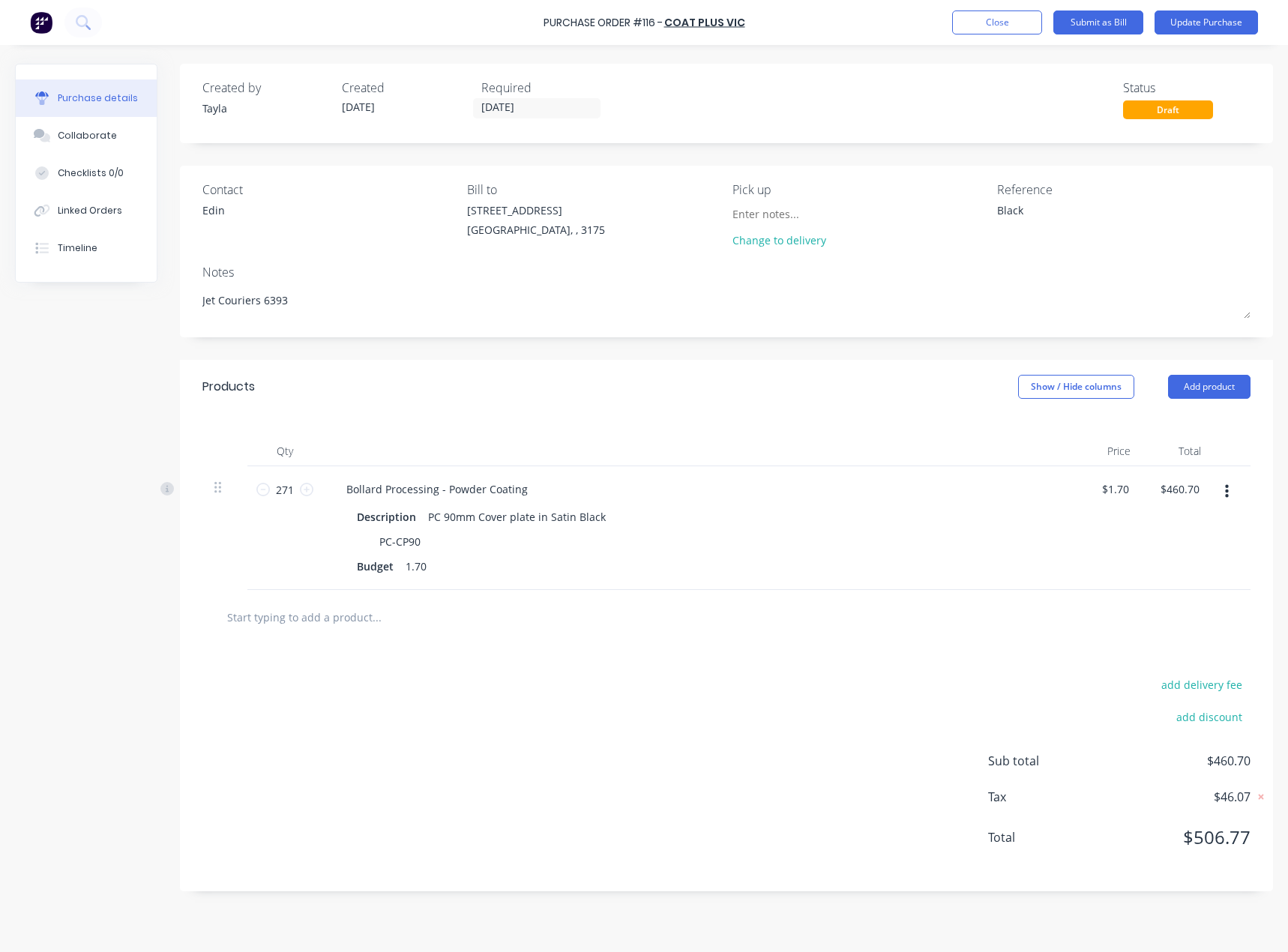
drag, startPoint x: 1112, startPoint y: 213, endPoint x: 880, endPoint y: 229, distance: 232.6
click at [880, 229] on div "Contact [PERSON_NAME] to [STREET_ADDRESS][PERSON_NAME] Pick up Change to delive…" at bounding box center [726, 217] width 1048 height 75
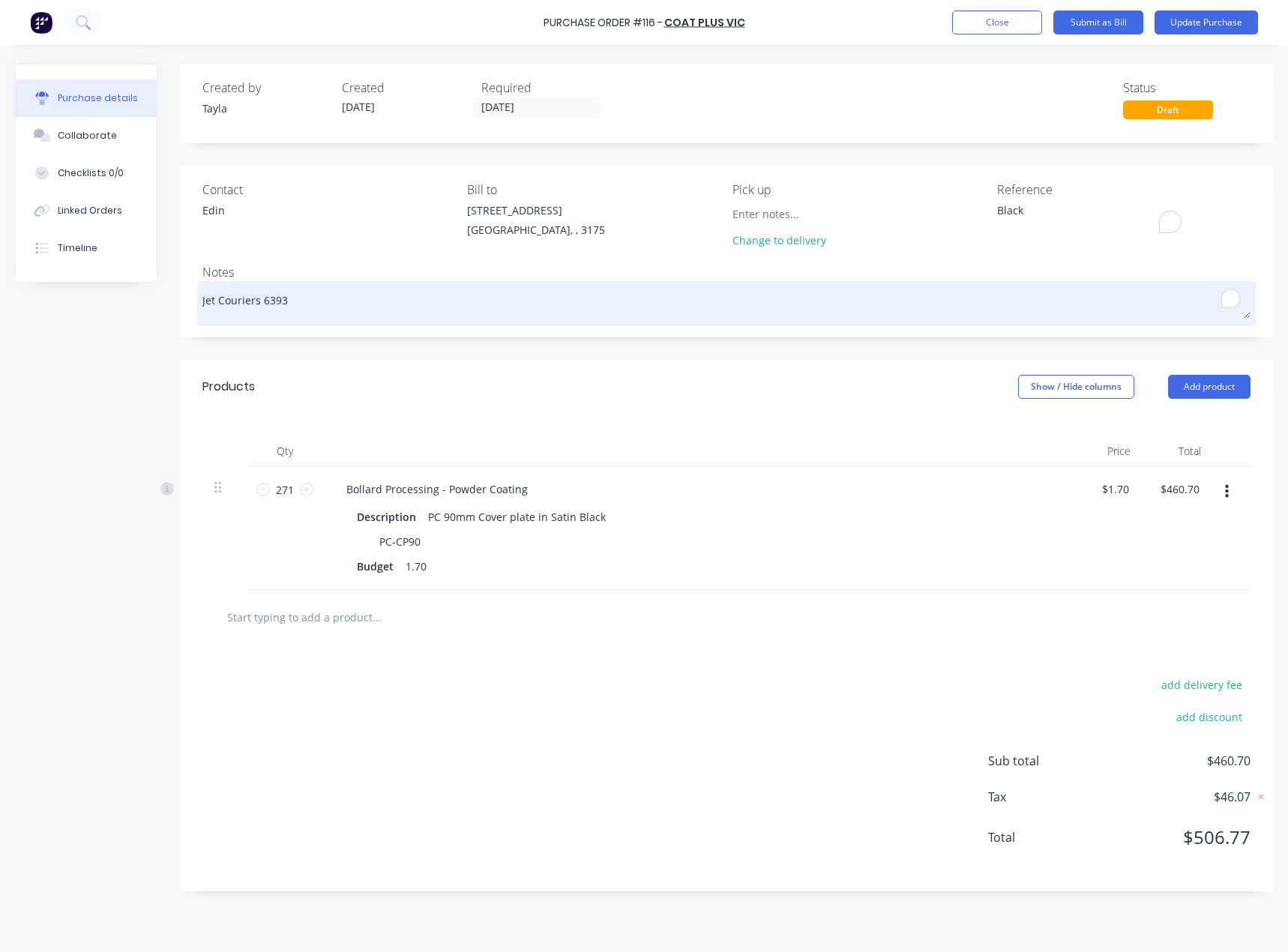
click at [453, 292] on textarea "Jet Couriers 6393" at bounding box center [726, 301] width 1048 height 34
type textarea "x"
type textarea "Jet Couriers 6393"
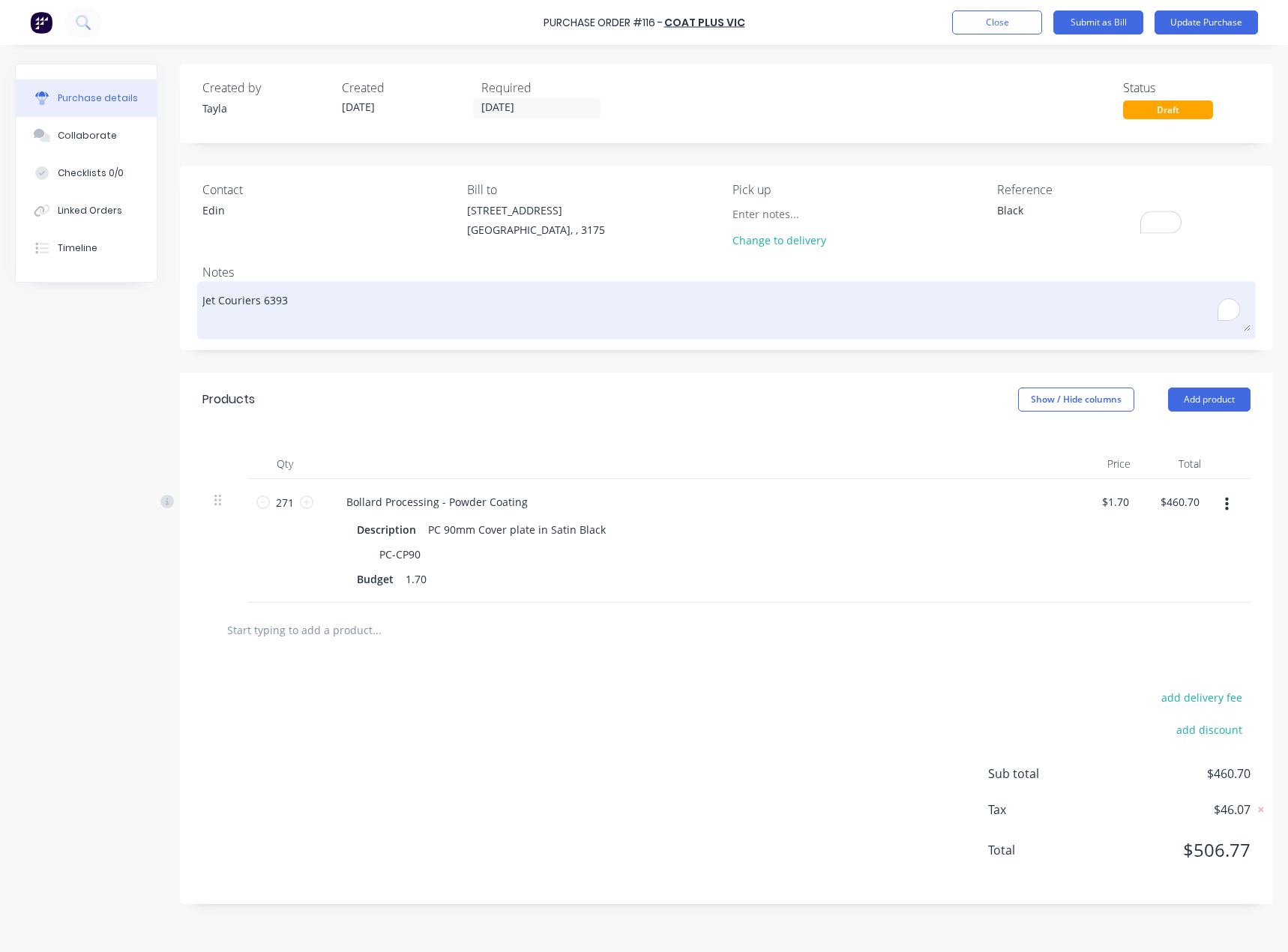
type textarea "x"
type textarea "Jet Couriers 6393 G"
type textarea "x"
type textarea "Jet Couriers 6393 Gl"
type textarea "x"
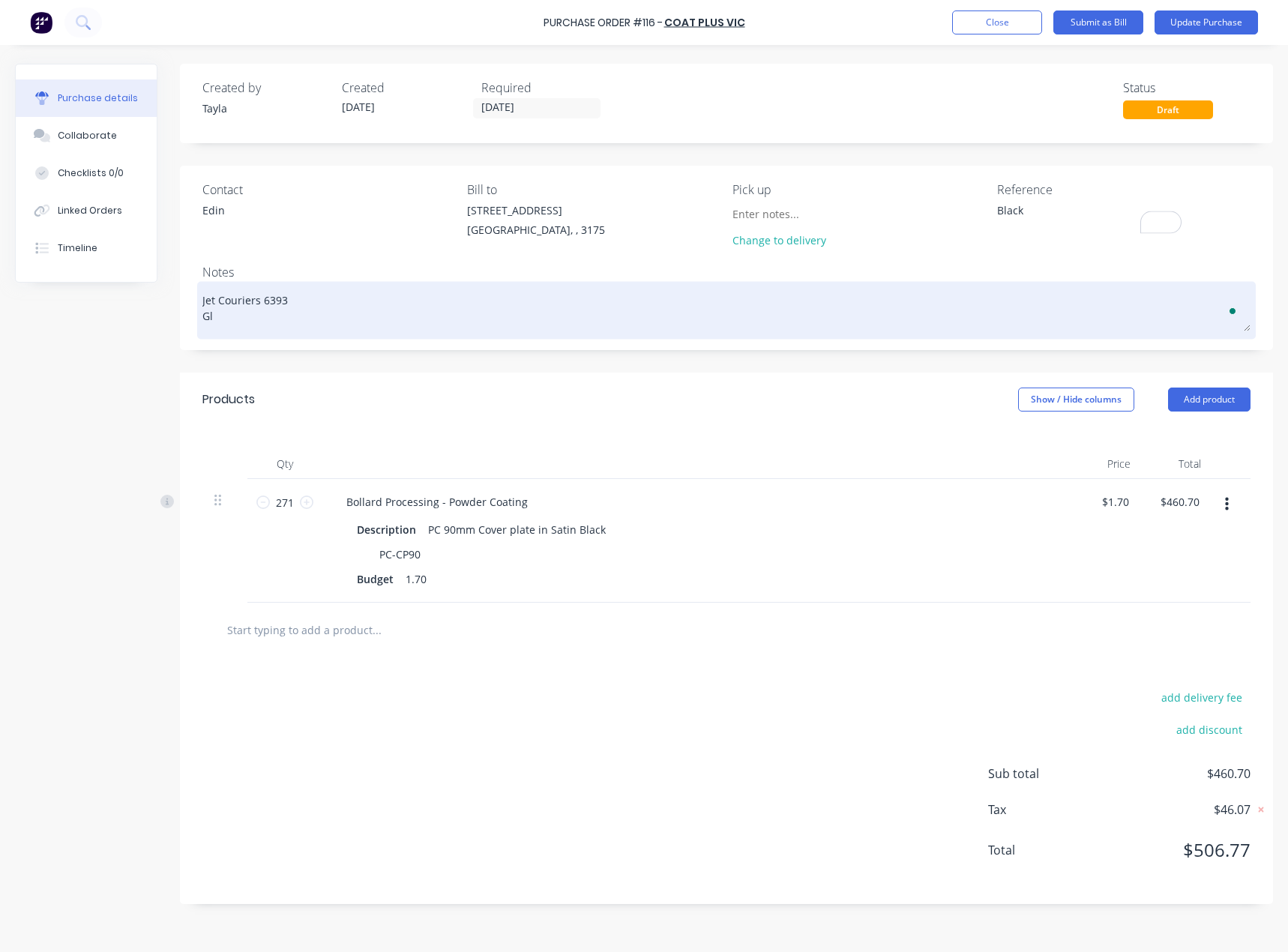
type textarea "Jet Couriers 6393 Glo"
type textarea "x"
type textarea "Jet Couriers 6393 Gl"
type textarea "x"
type textarea "Jet Couriers 6393 G"
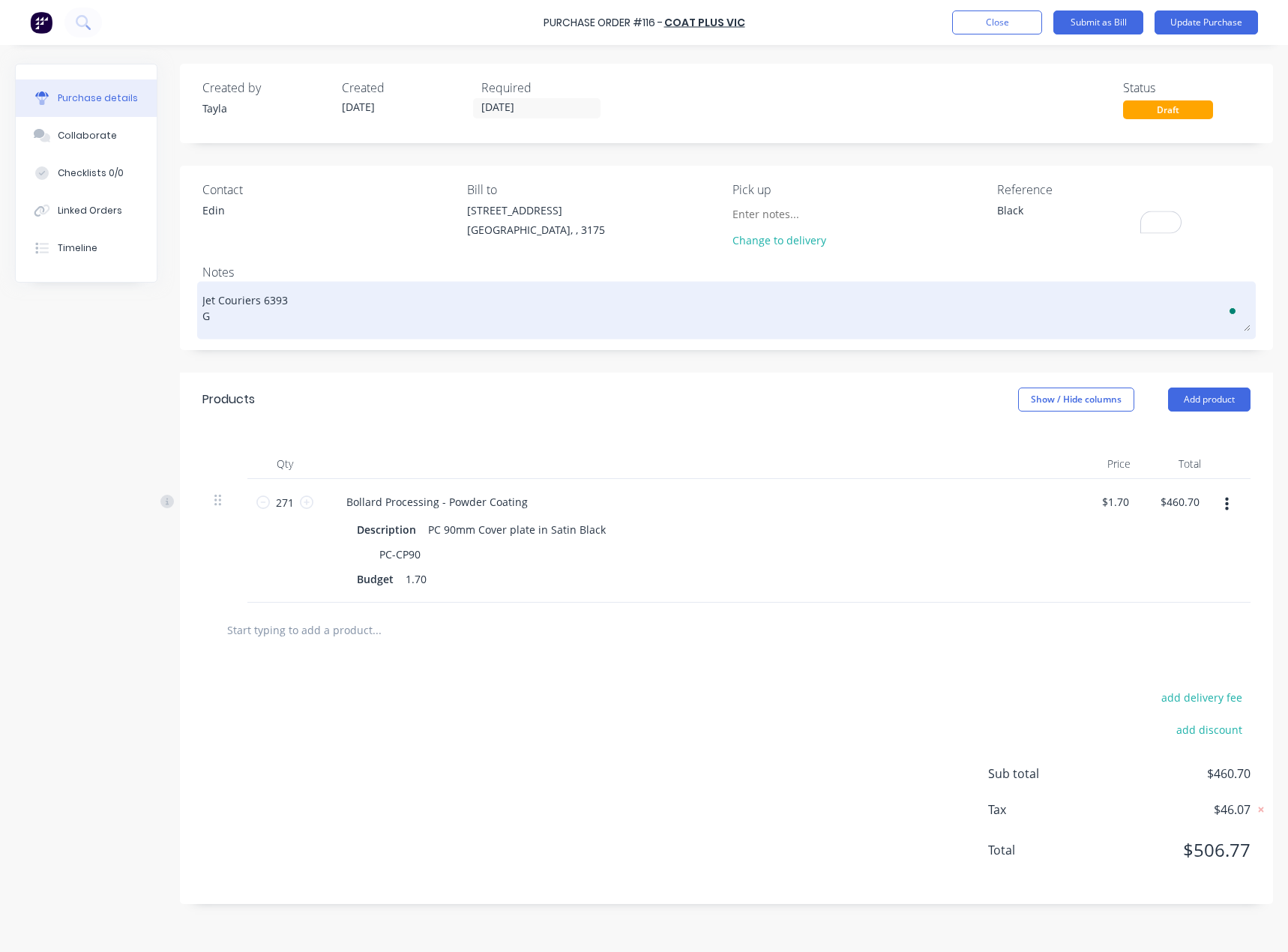
type textarea "x"
type textarea "Jet Couriers 6393"
type textarea "x"
type textarea "Jet Couriers 6393 S"
type textarea "x"
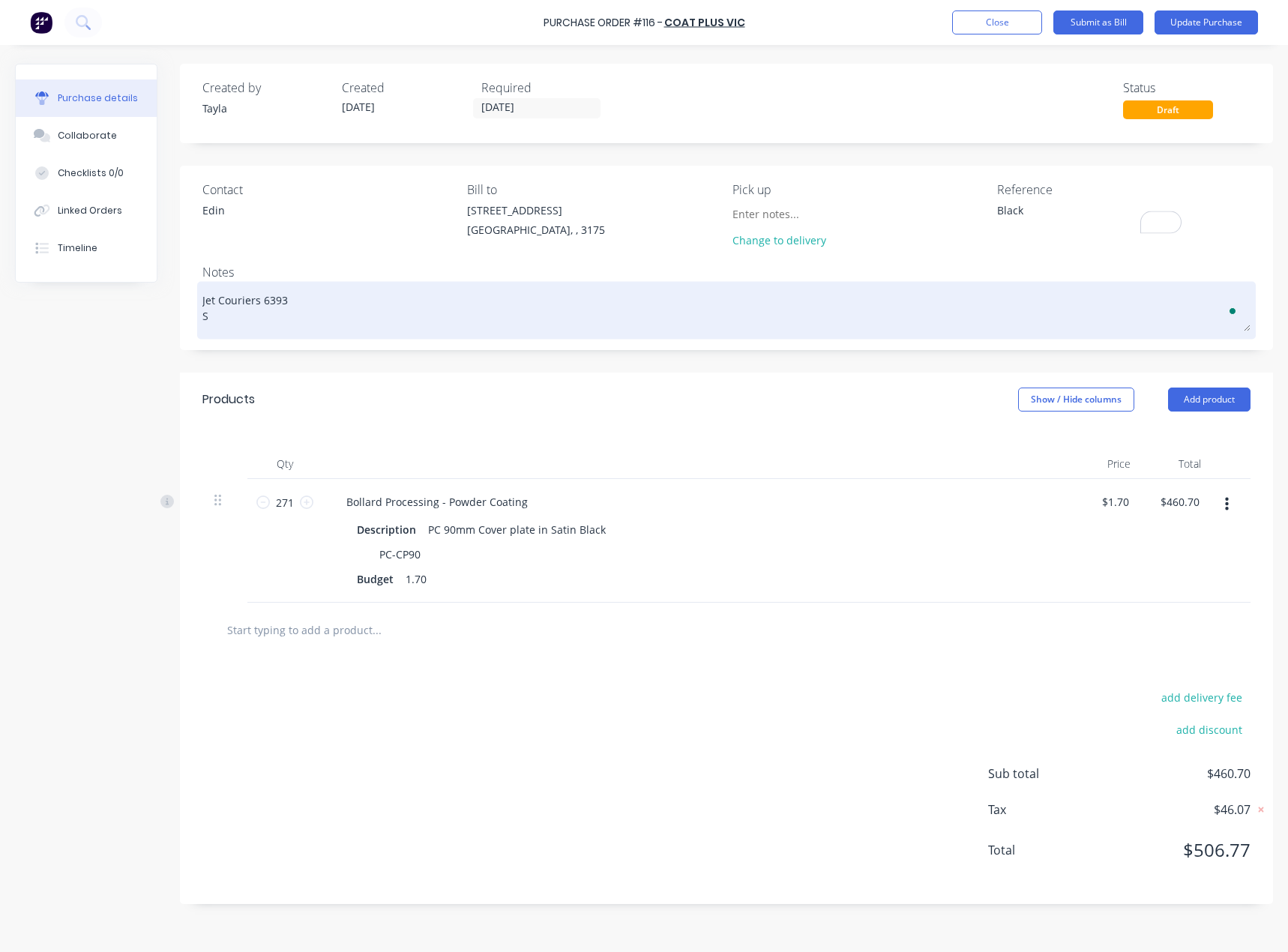
type textarea "Jet Couriers 6393 Sa"
type textarea "x"
type textarea "Jet Couriers 6393 Sat"
type textarea "x"
type textarea "Jet Couriers 6393 Sati"
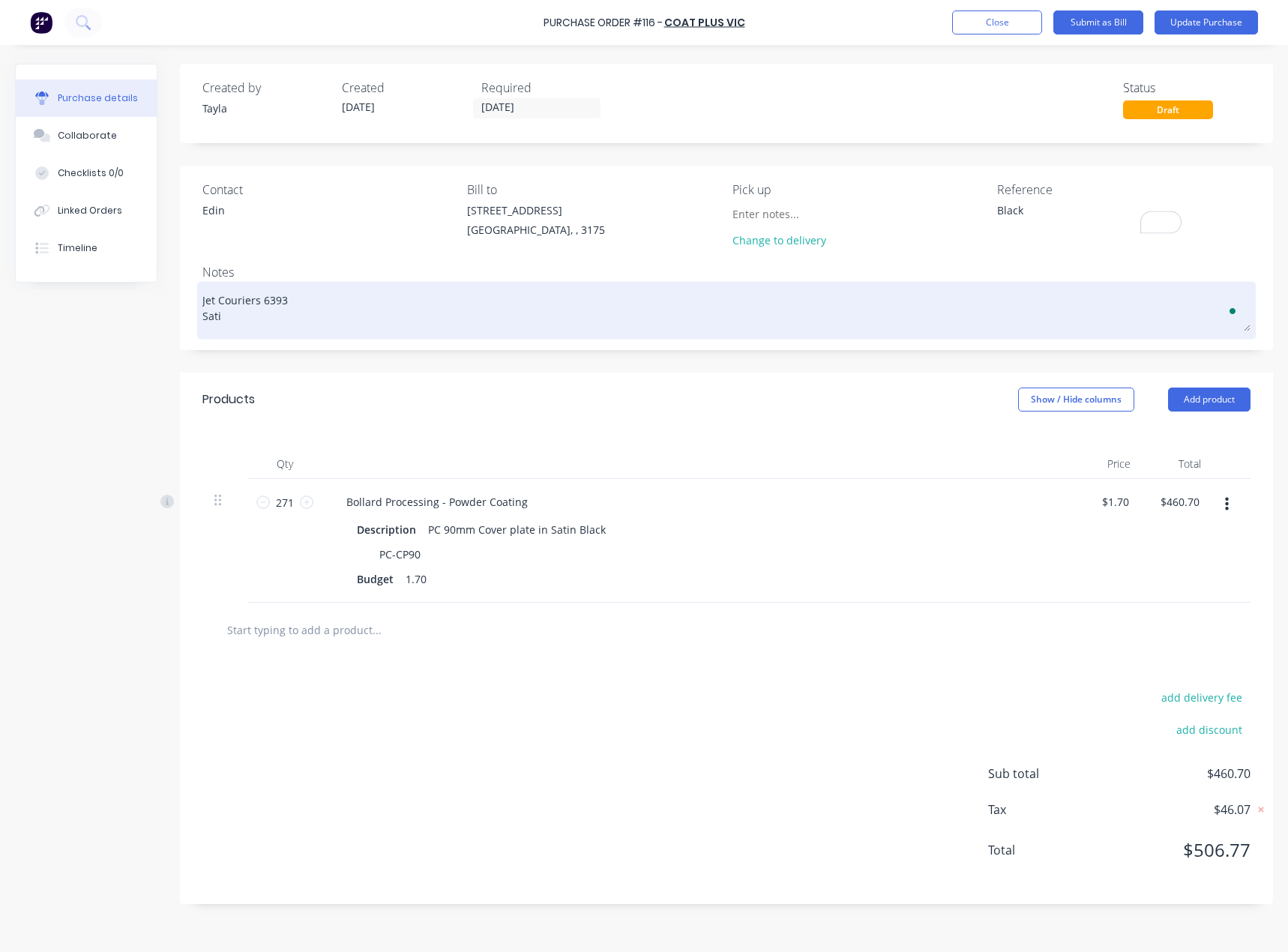
type textarea "x"
type textarea "Jet Couriers 6393 Satin"
type textarea "x"
type textarea "Jet Couriers 6393 Satin B"
type textarea "x"
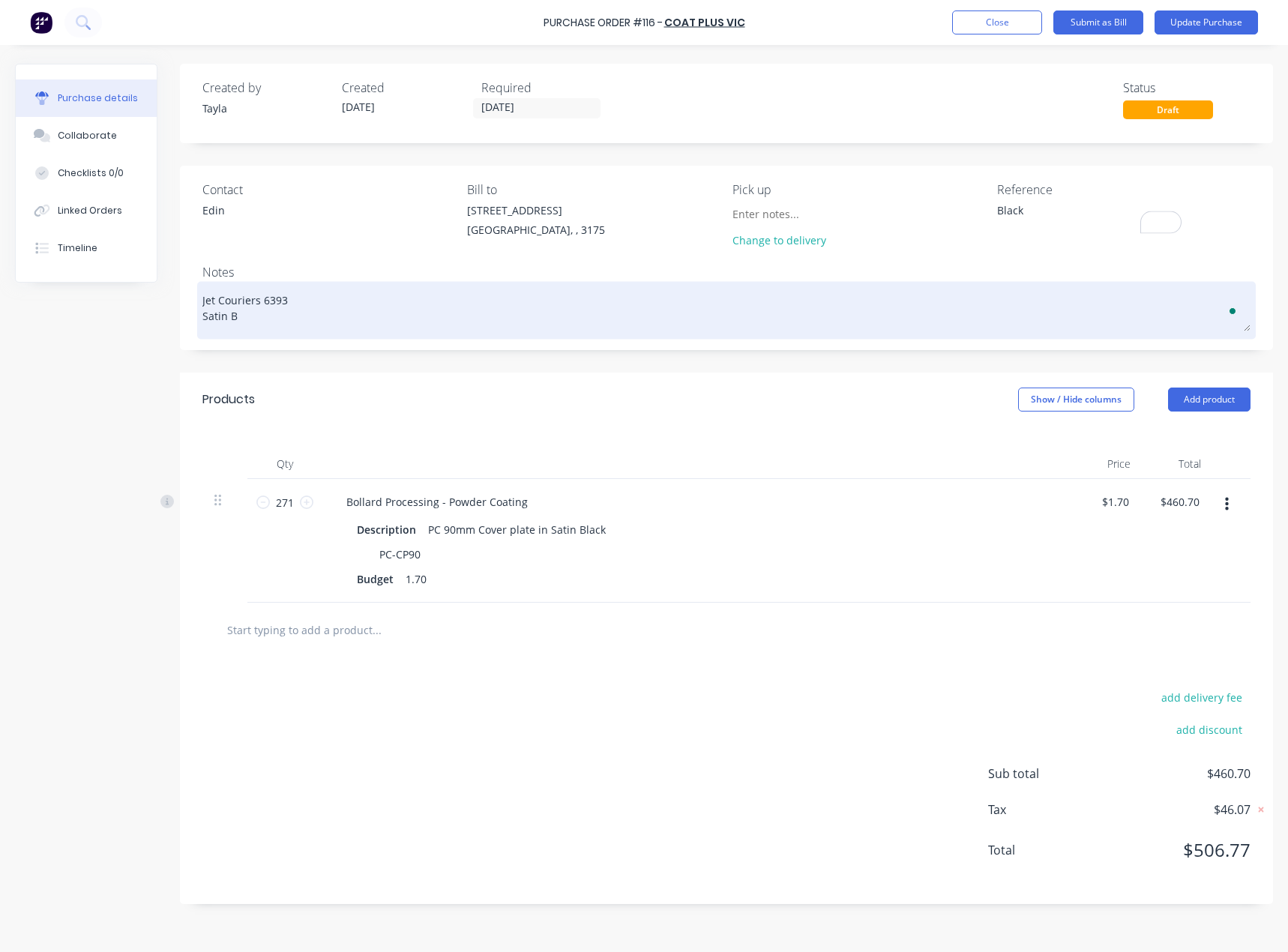
type textarea "Jet Couriers 6393 Satin Bl"
type textarea "x"
type textarea "Jet Couriers 6393 Satin Bla"
type textarea "x"
type textarea "Jet Couriers 6393 Satin Blac"
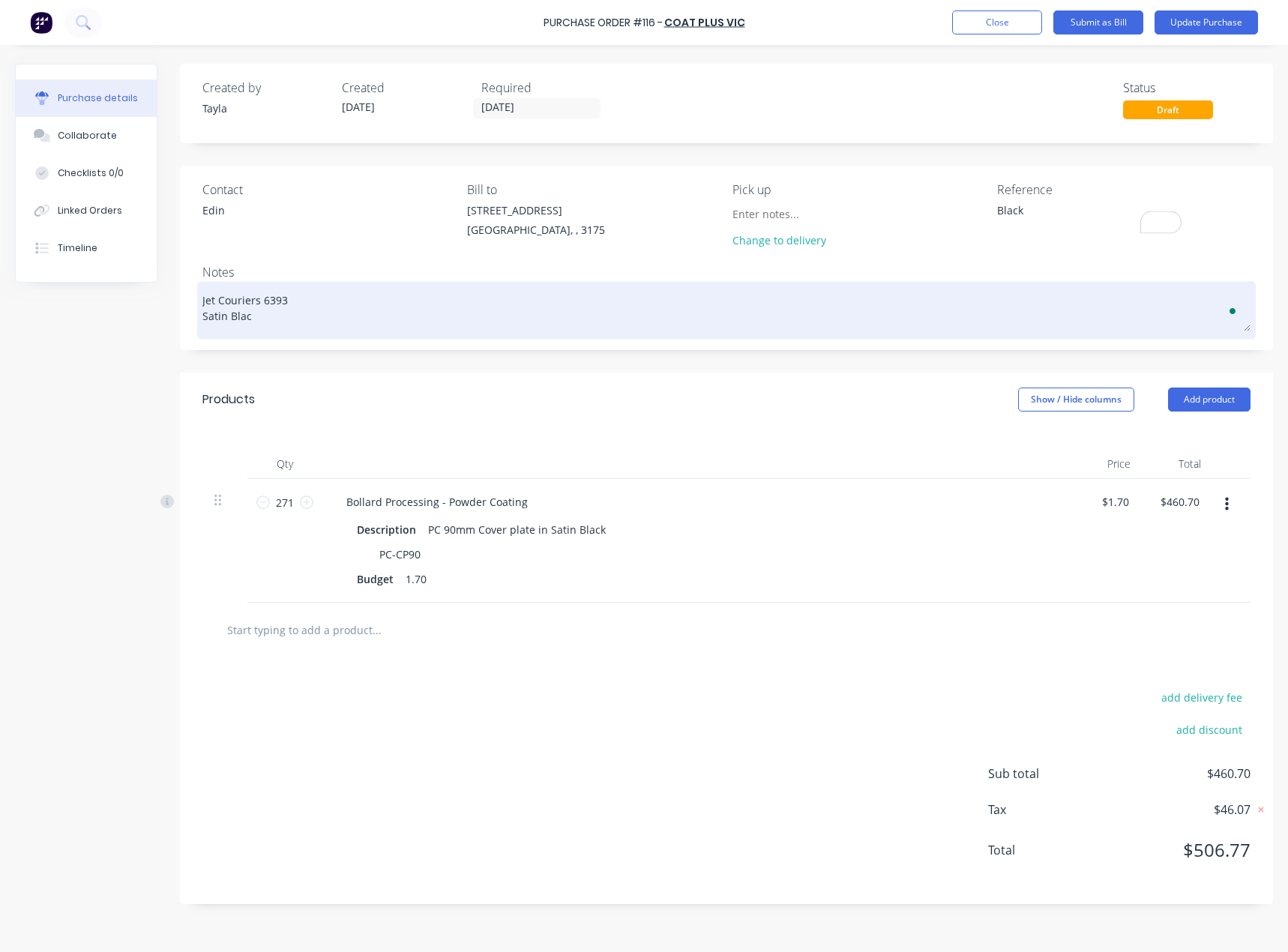
type textarea "x"
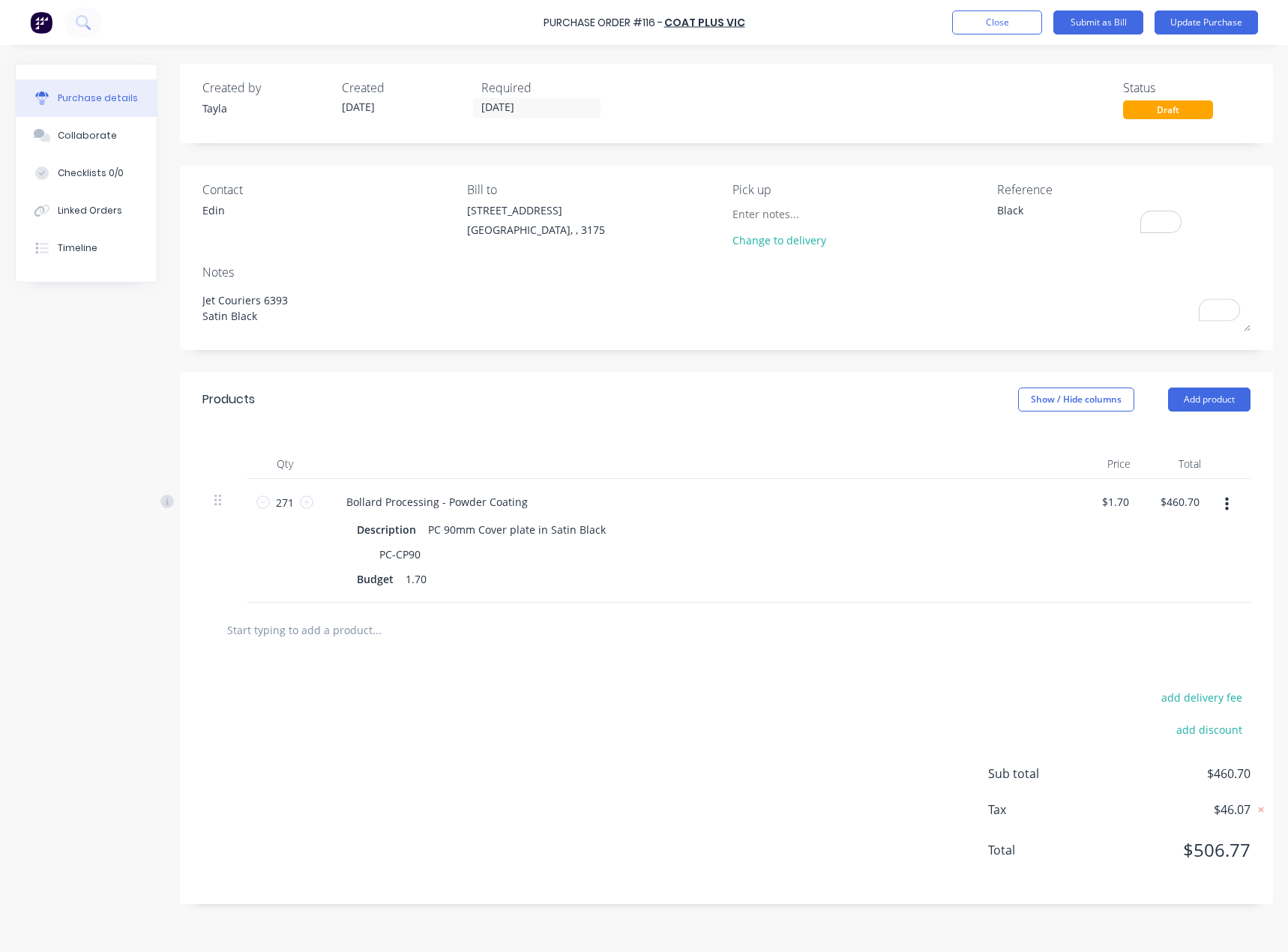
type textarea "Jet Couriers 6393 Satin Black"
type textarea "x"
type textarea "Jet Couriers 6393 Satin Black"
click at [443, 341] on div "Contact [PERSON_NAME] to [STREET_ADDRESS][PERSON_NAME] Pick up Change to delive…" at bounding box center [726, 258] width 1093 height 184
drag, startPoint x: 1066, startPoint y: 204, endPoint x: 909, endPoint y: 219, distance: 157.7
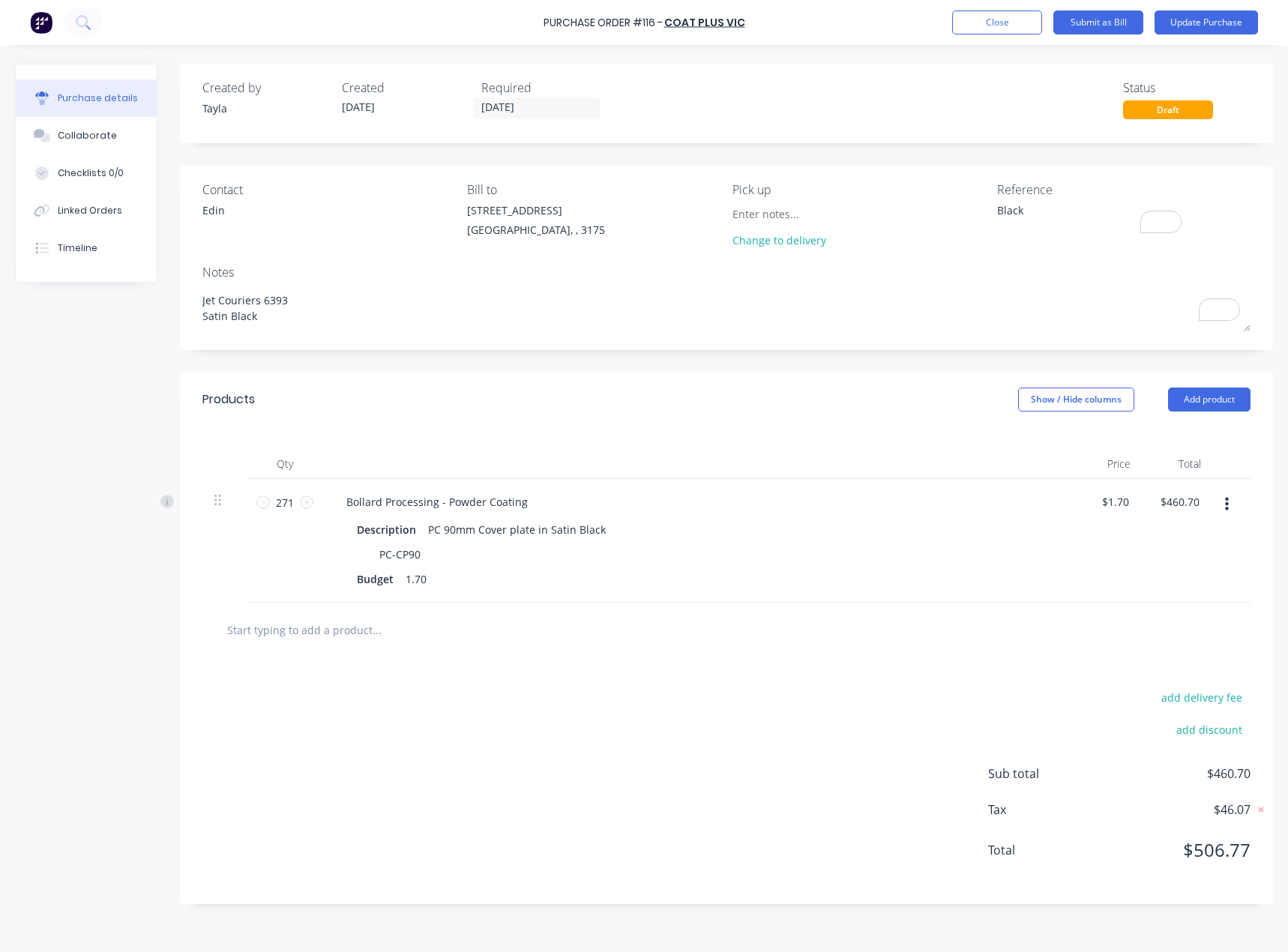
click at [909, 219] on div "Contact [PERSON_NAME] to [STREET_ADDRESS][PERSON_NAME] Pick up Change to delive…" at bounding box center [726, 217] width 1048 height 75
paste textarea "INV-6371"
type textarea "x"
type textarea "INV-6371"
type textarea "x"
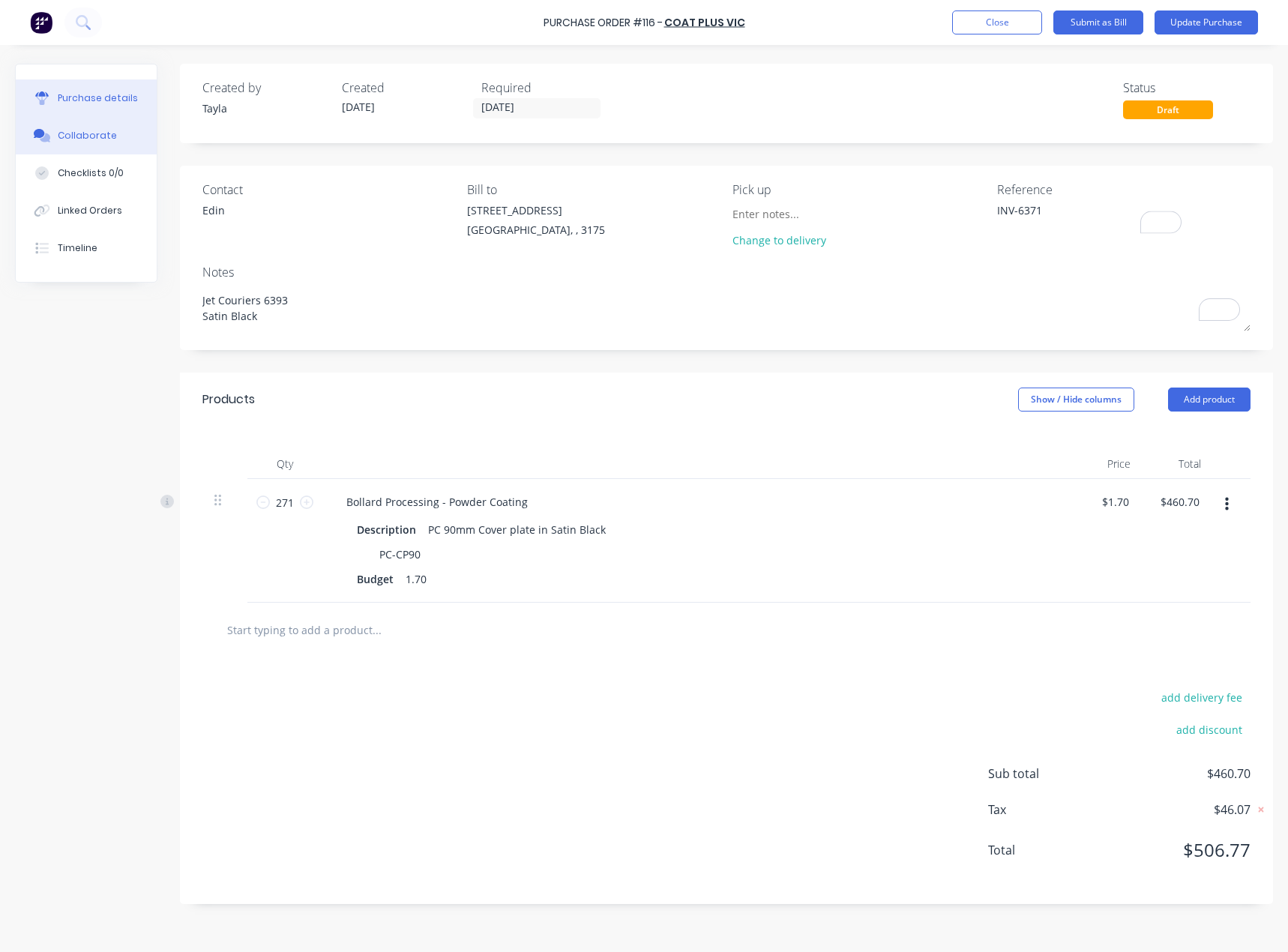
type textarea "INV-6371"
click at [144, 127] on button "Collaborate" at bounding box center [85, 136] width 141 height 38
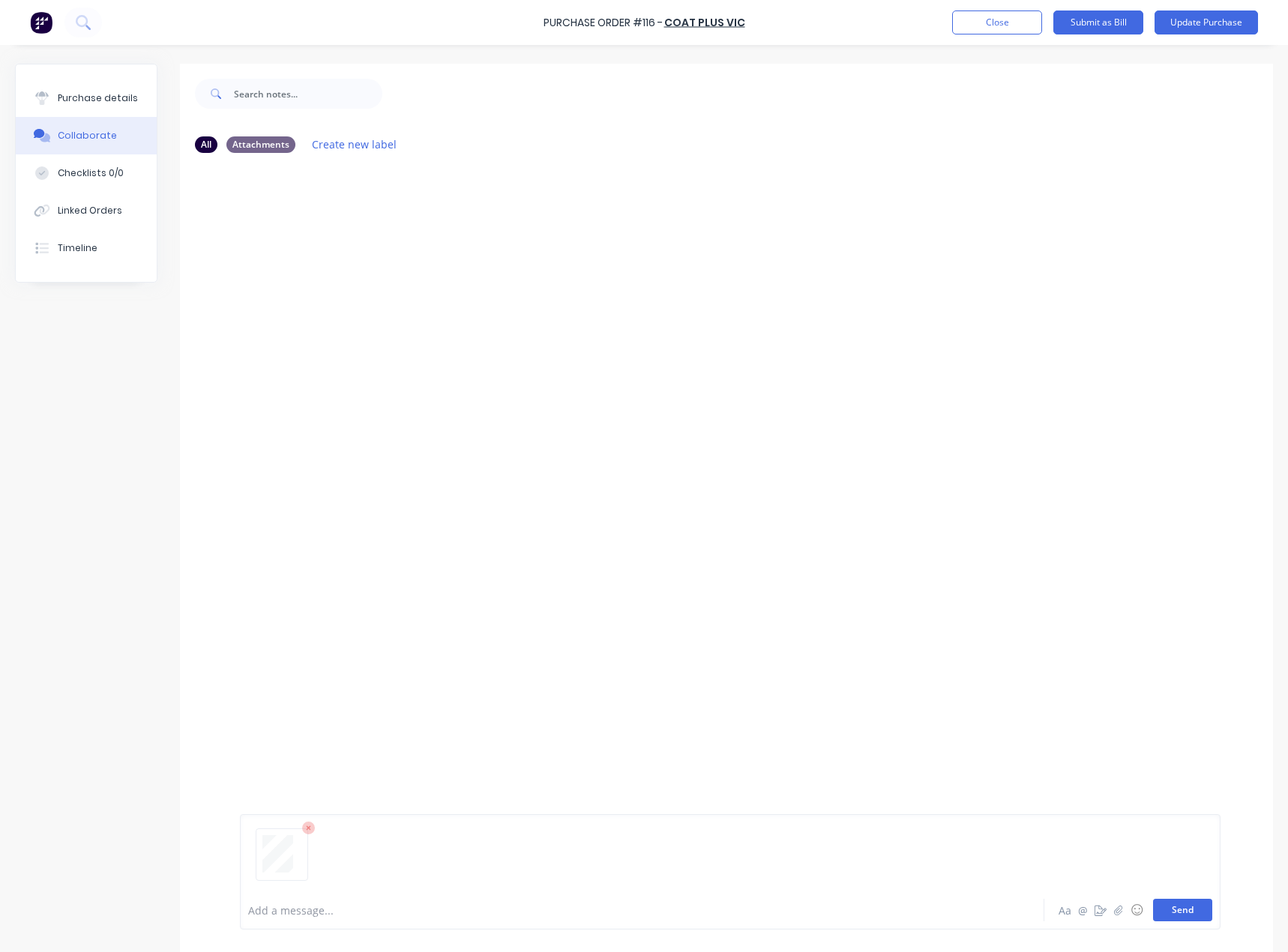
click at [1177, 900] on button "Send" at bounding box center [1182, 909] width 59 height 22
click at [104, 89] on button "Purchase details" at bounding box center [85, 98] width 141 height 38
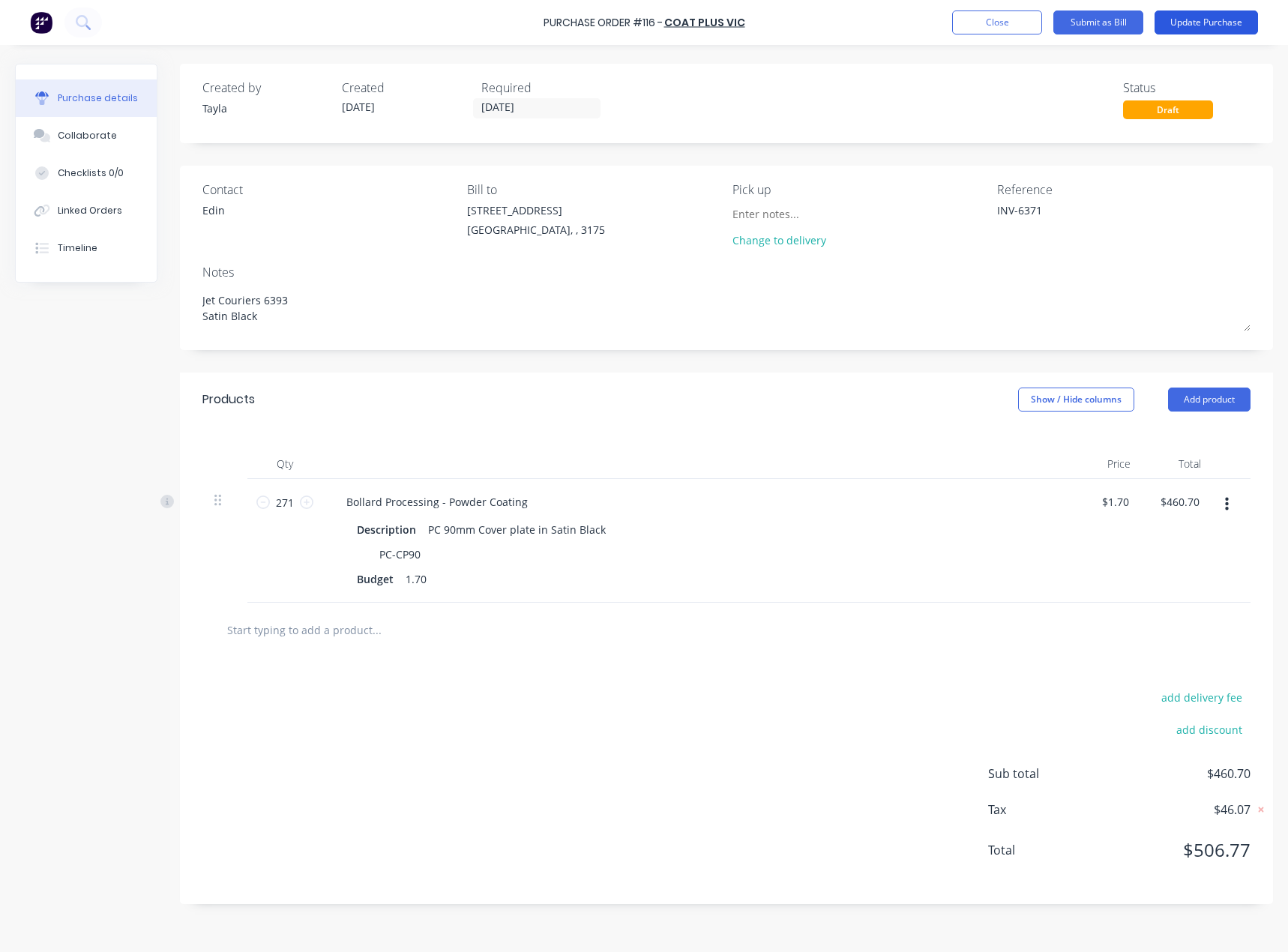
click at [1195, 24] on button "Update Purchase" at bounding box center [1206, 22] width 104 height 24
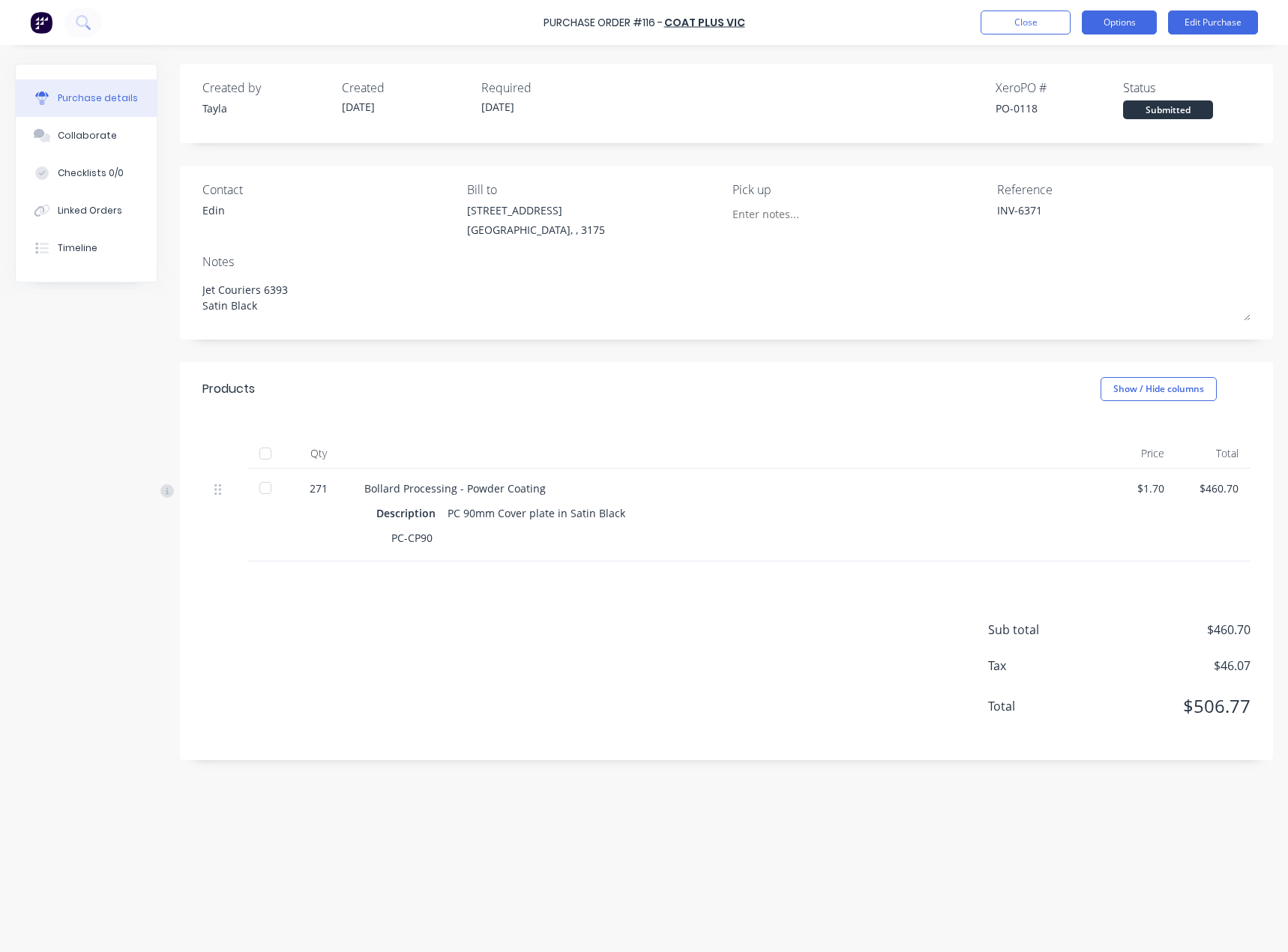
click at [1101, 19] on button "Options" at bounding box center [1118, 22] width 75 height 24
click at [1079, 89] on div "Convert to Bill" at bounding box center [1085, 91] width 115 height 21
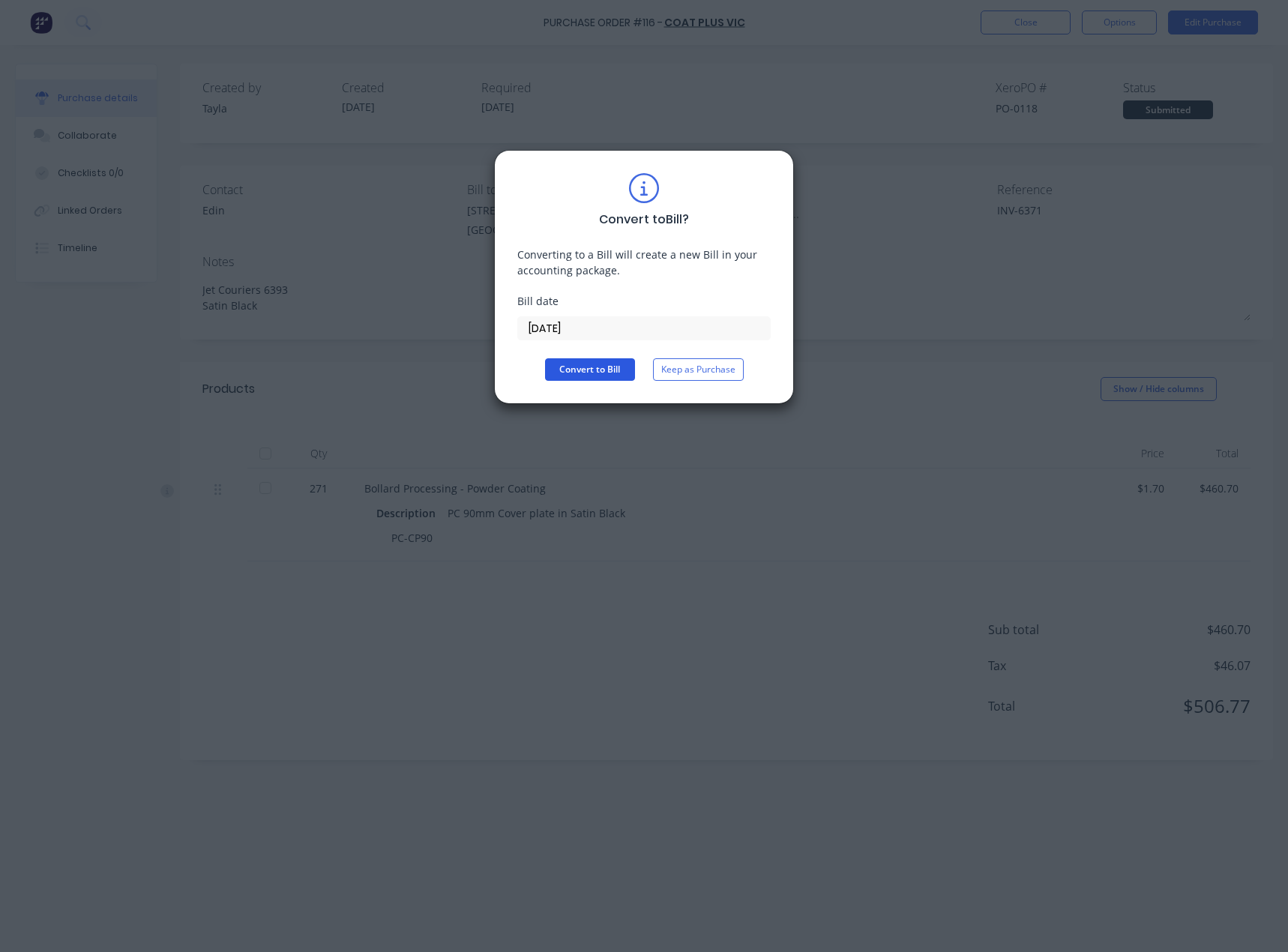
click at [547, 360] on button "Convert to Bill" at bounding box center [590, 368] width 90 height 22
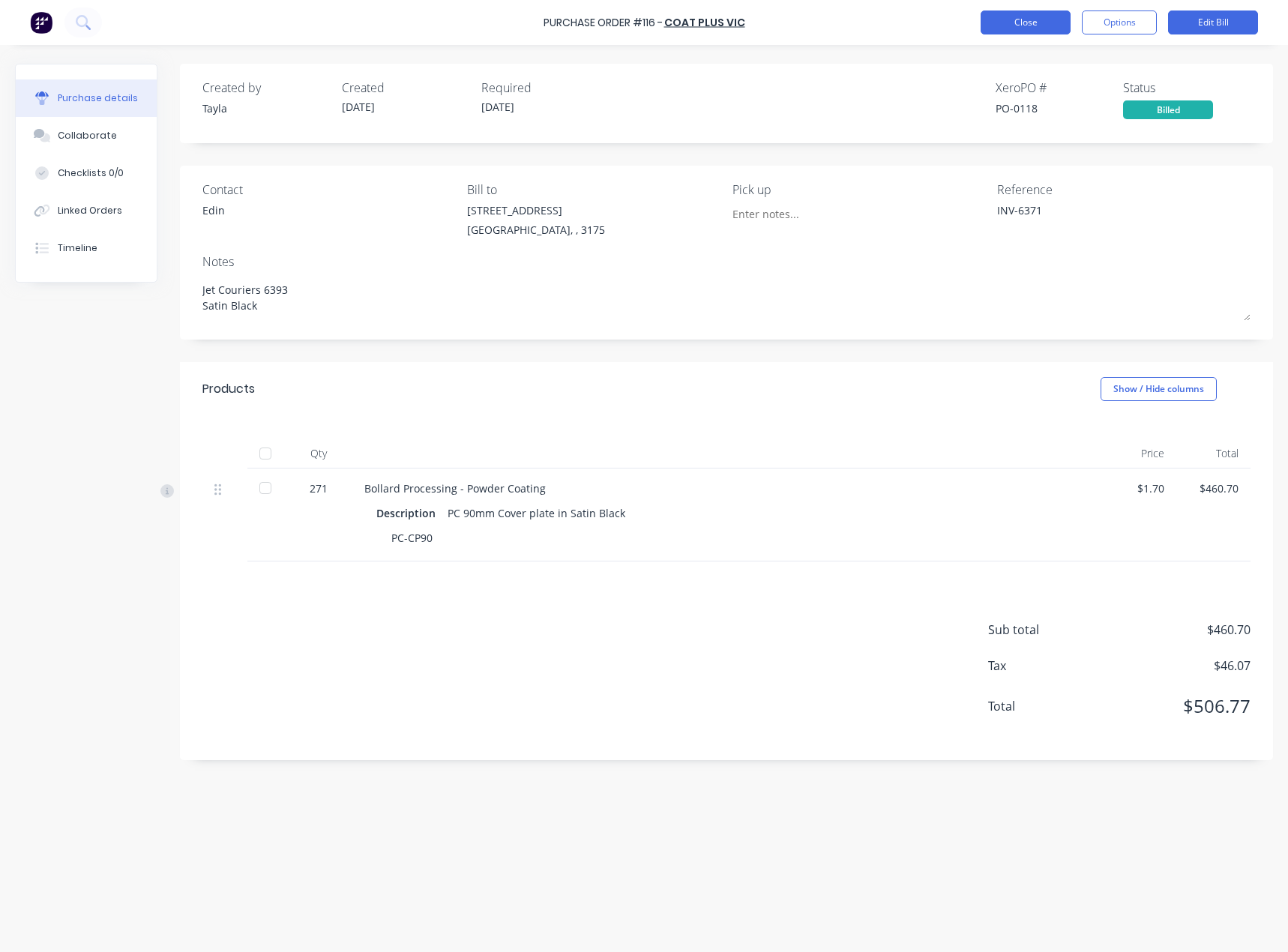
click at [1033, 18] on button "Close" at bounding box center [1025, 22] width 90 height 24
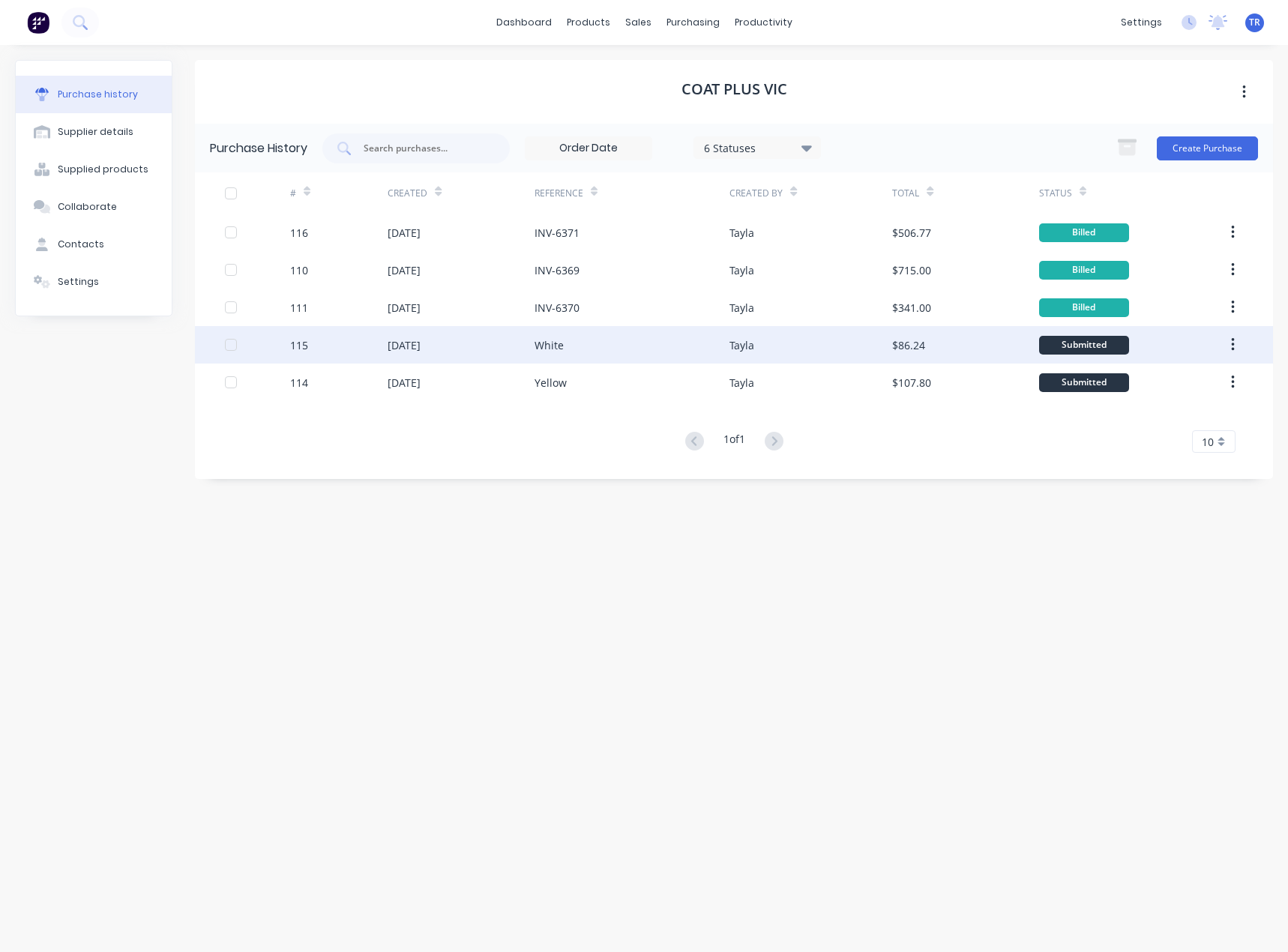
click at [475, 333] on div "[DATE]" at bounding box center [461, 344] width 146 height 38
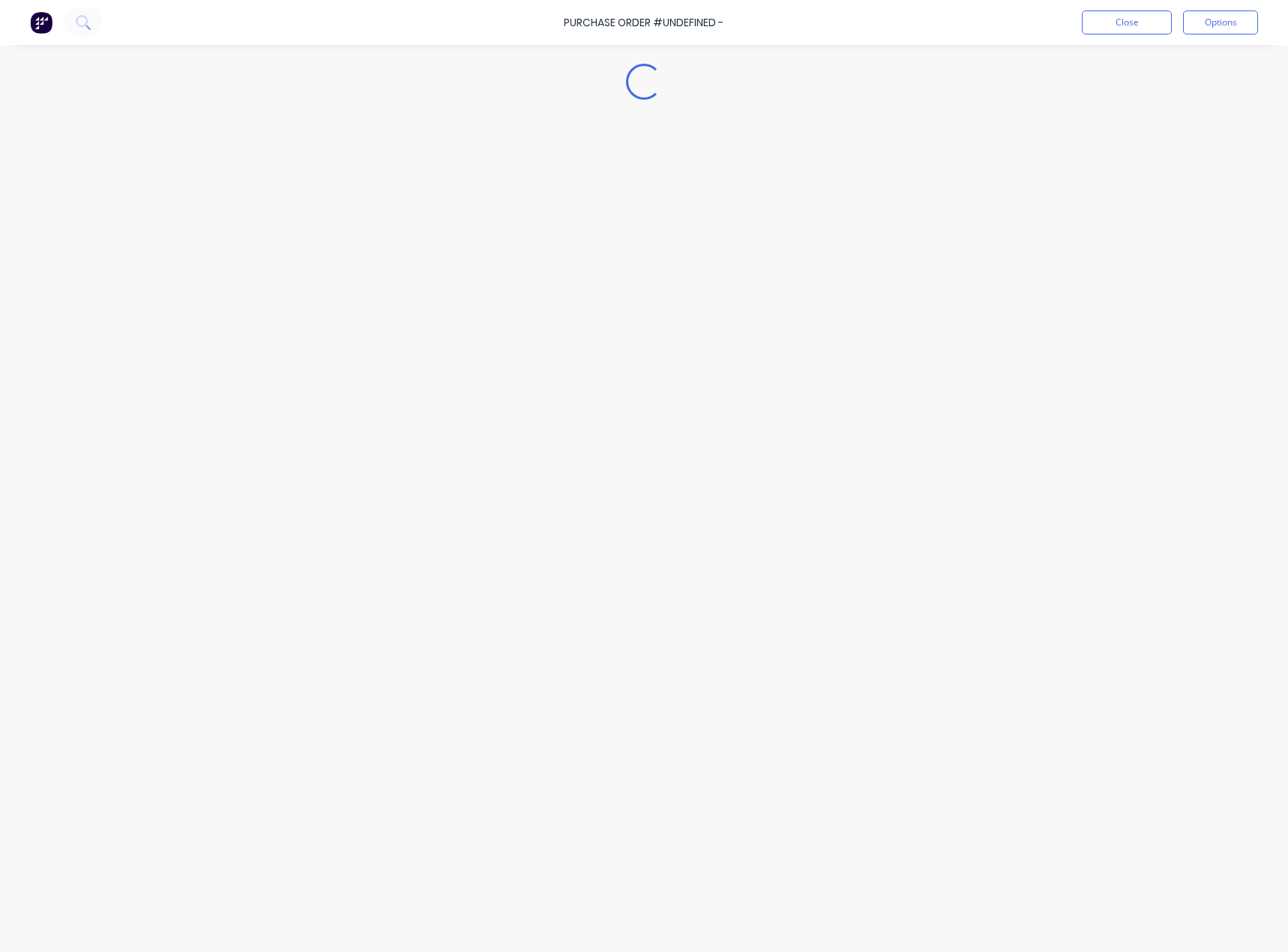
type textarea "x"
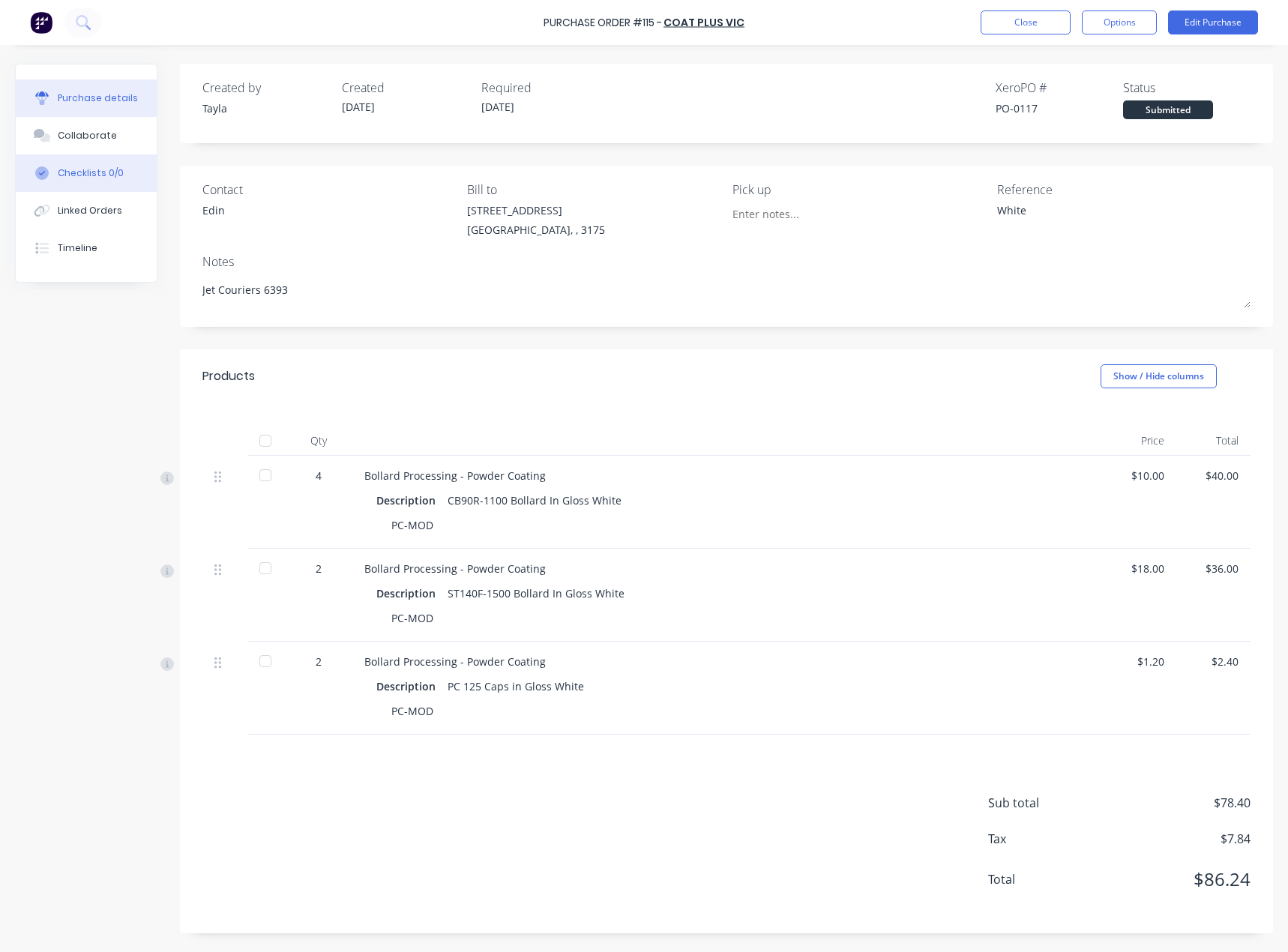
drag, startPoint x: 72, startPoint y: 132, endPoint x: 79, endPoint y: 187, distance: 55.4
click at [72, 132] on div "Collaborate" at bounding box center [87, 136] width 59 height 14
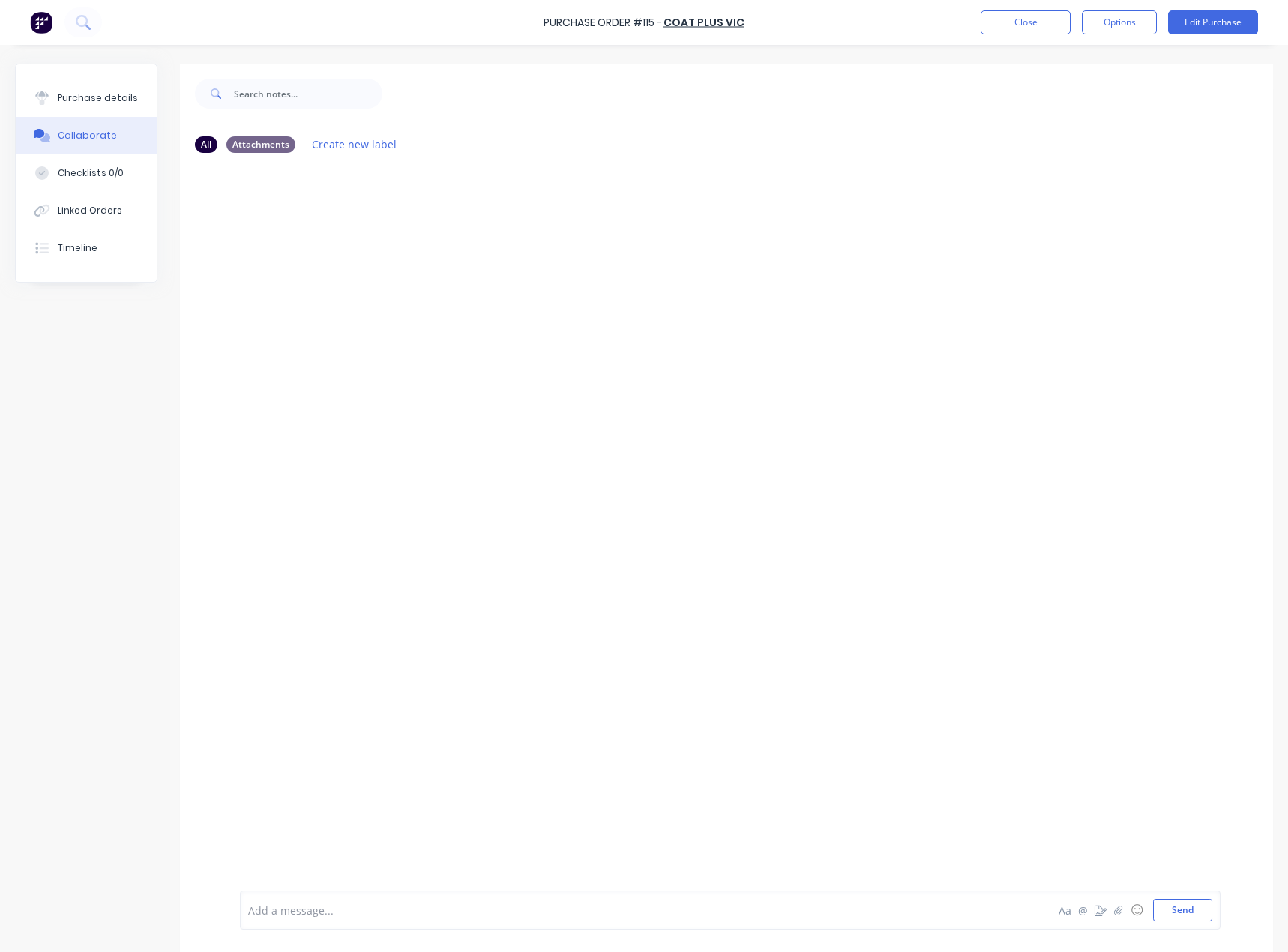
click at [436, 884] on div "Add a message... Aa @ ☺ Send" at bounding box center [726, 909] width 1093 height 84
click at [443, 906] on div at bounding box center [610, 910] width 723 height 16
click at [1053, 17] on button "Close" at bounding box center [1025, 22] width 90 height 24
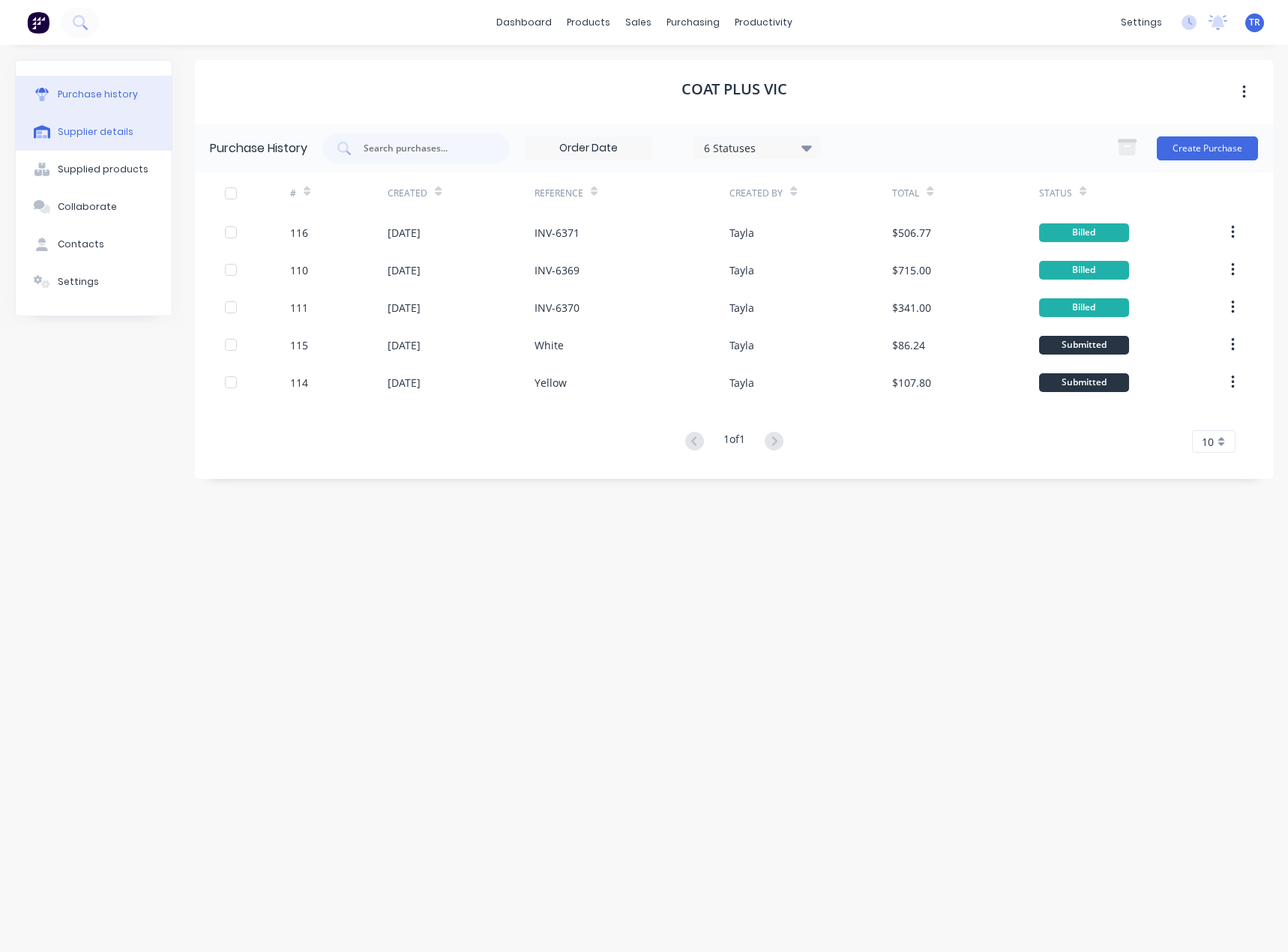
click at [127, 131] on button "Supplier details" at bounding box center [93, 132] width 156 height 38
select select "AU"
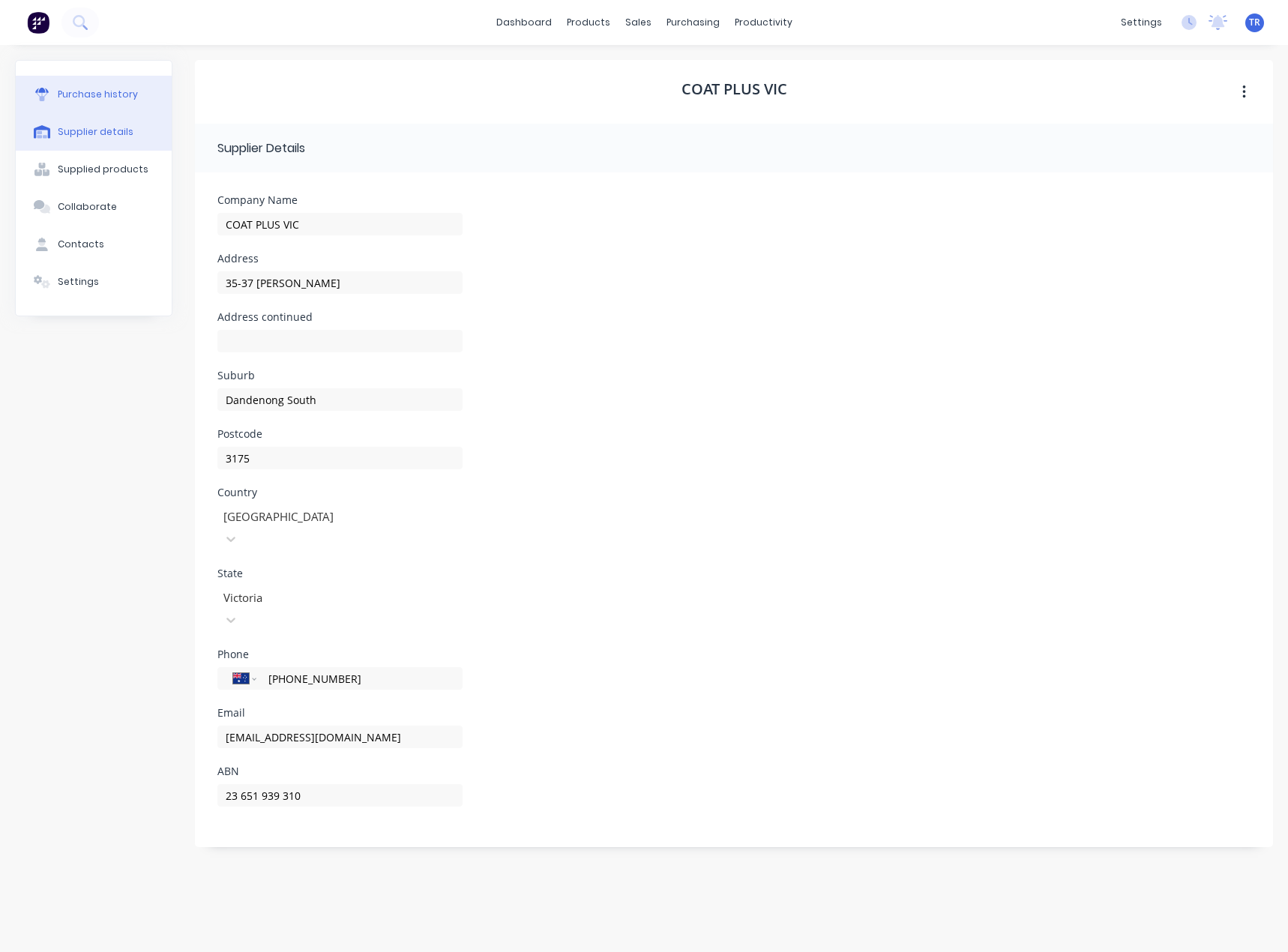
click at [120, 101] on div "Purchase history" at bounding box center [98, 94] width 80 height 14
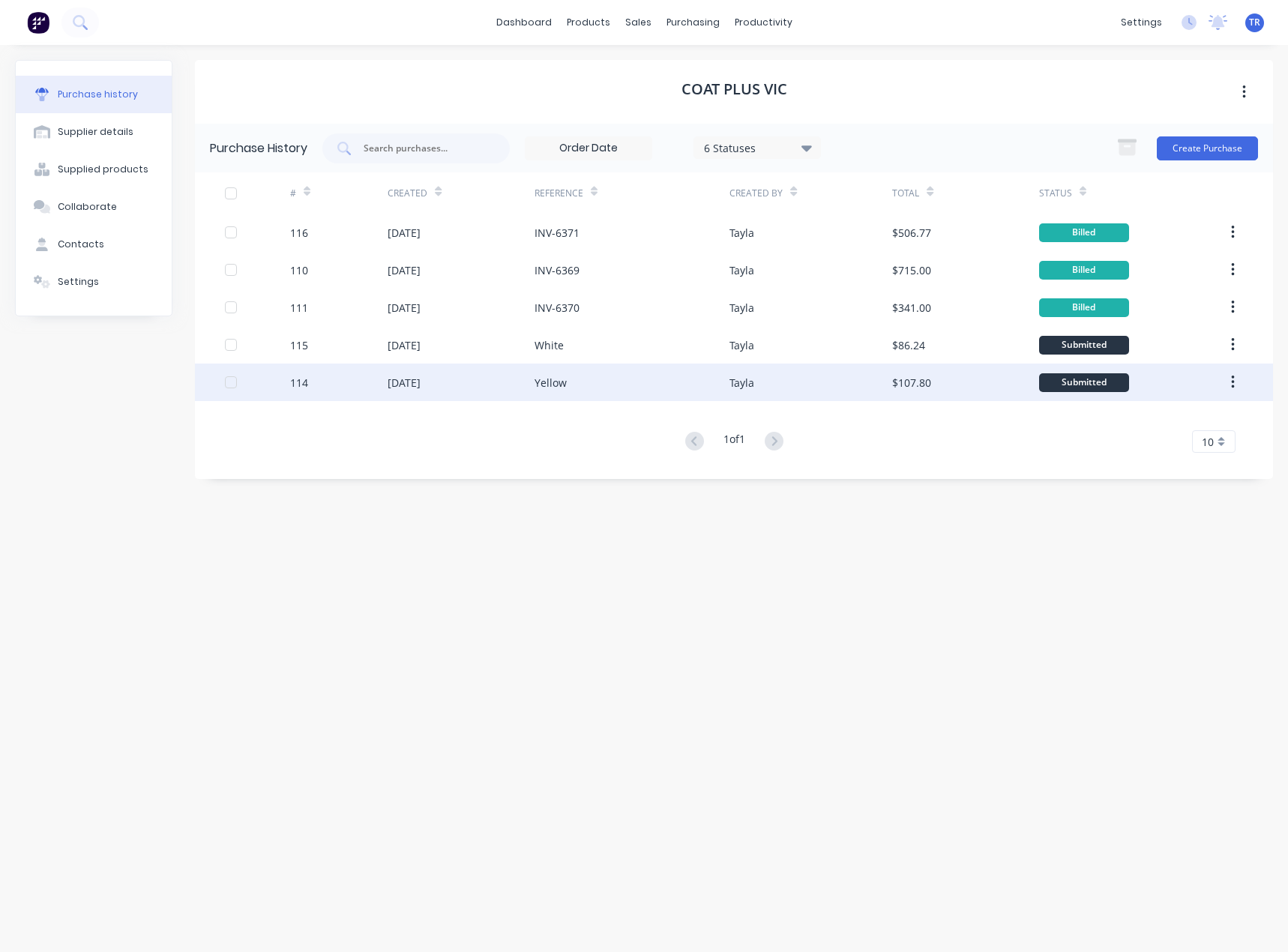
click at [606, 385] on div "Yellow" at bounding box center [632, 382] width 196 height 38
type textarea "x"
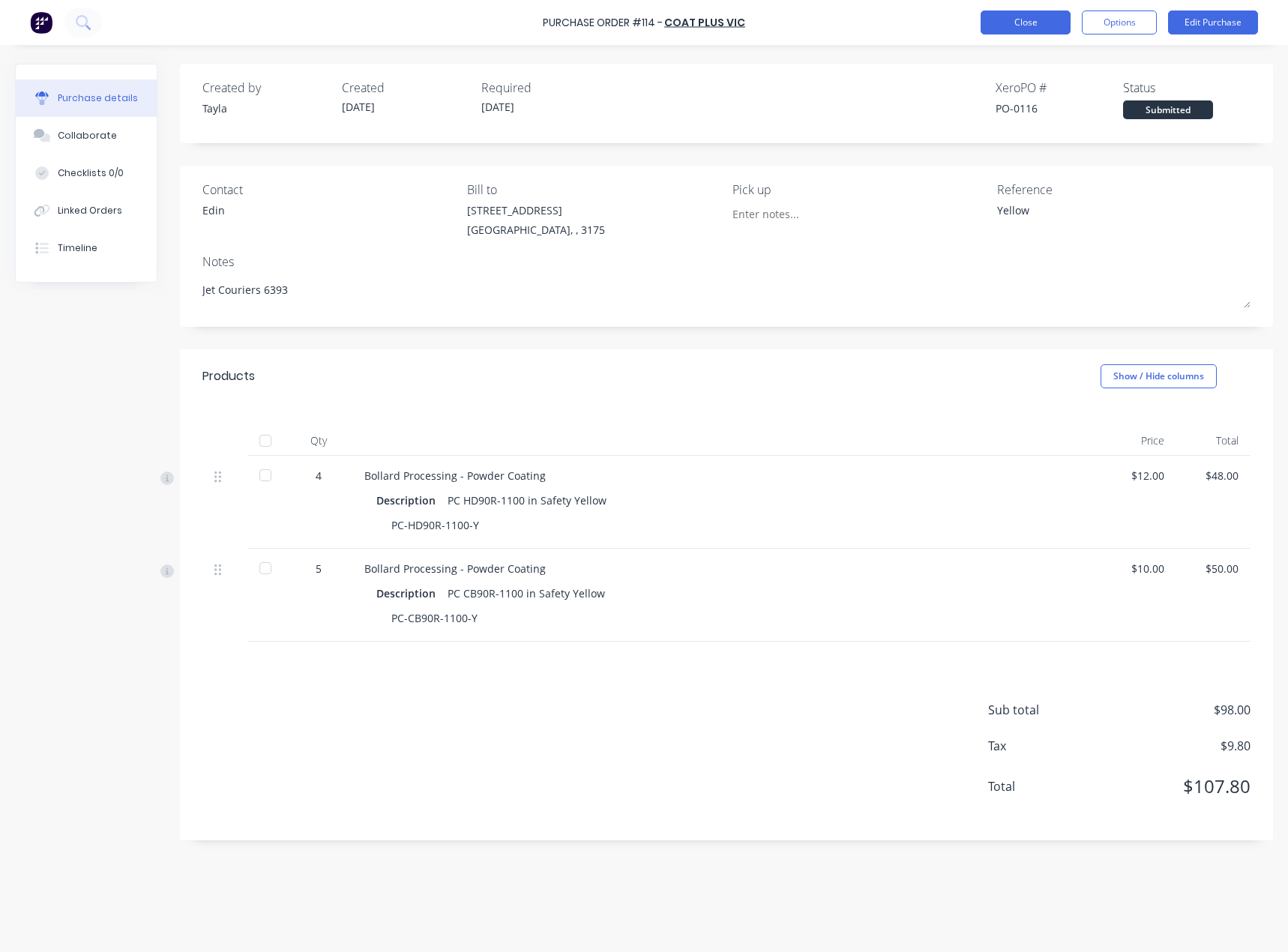
click at [1040, 20] on button "Close" at bounding box center [1025, 22] width 90 height 24
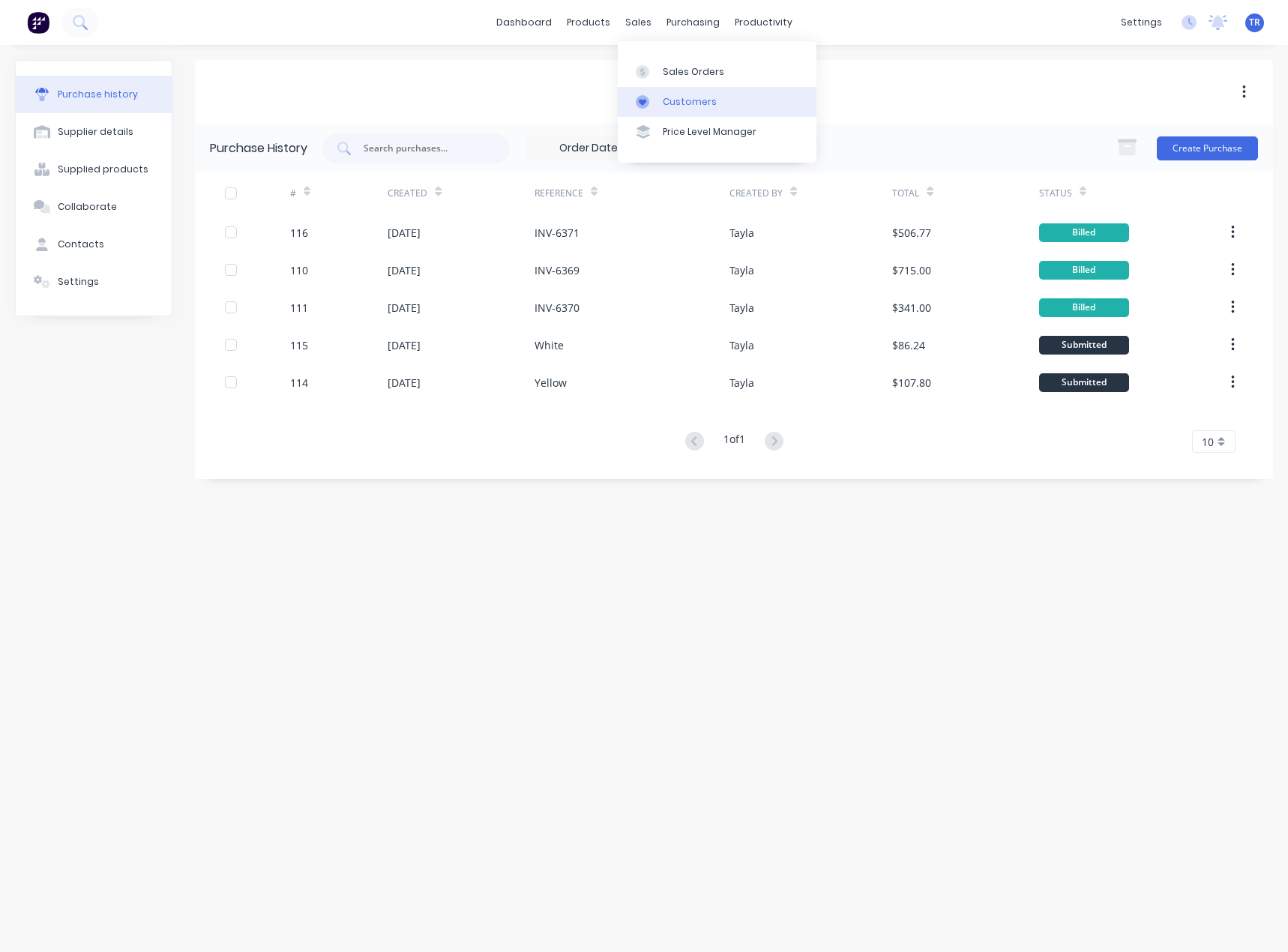
click at [653, 104] on div at bounding box center [646, 102] width 22 height 14
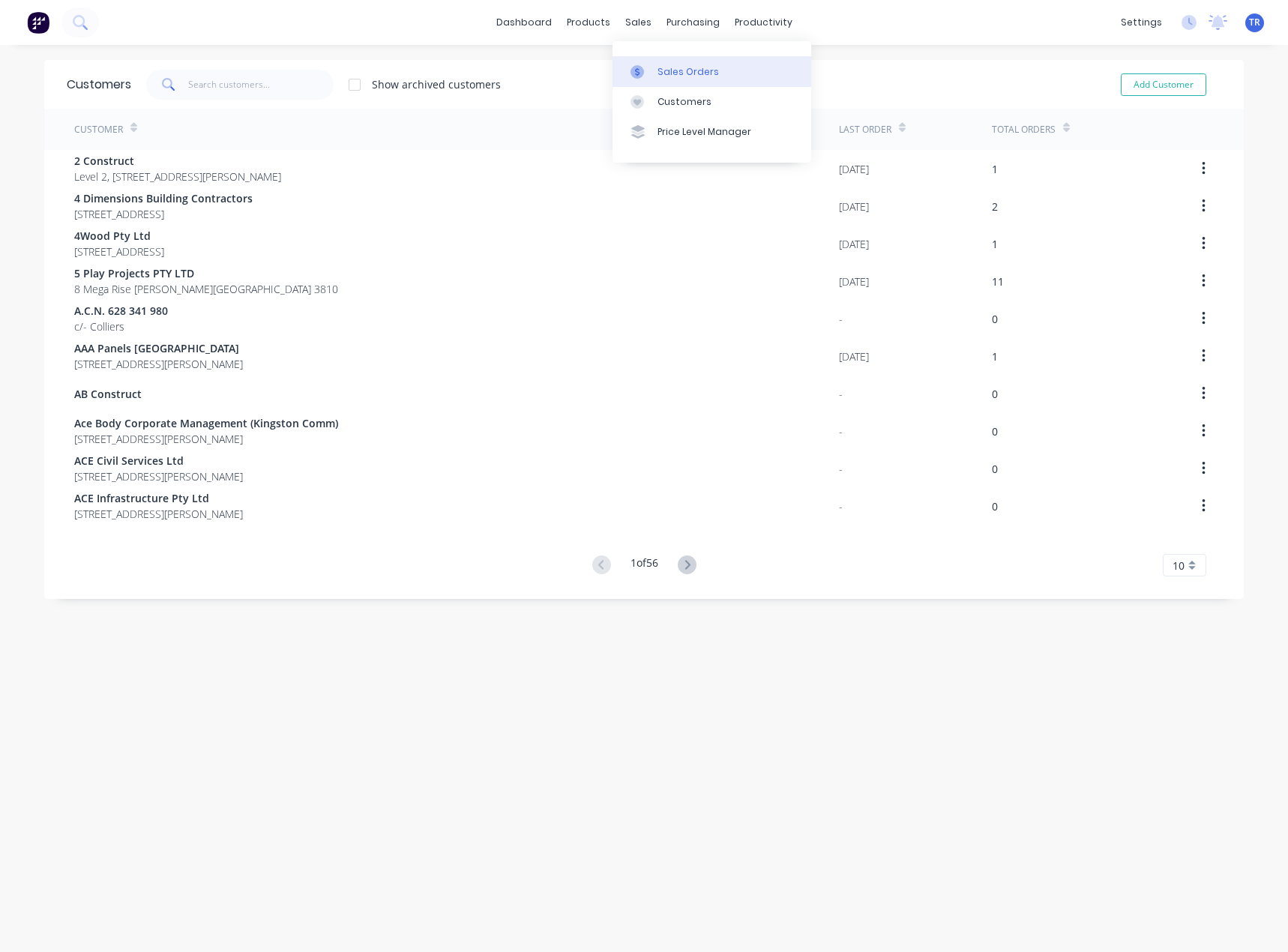
click at [675, 76] on div "Sales Orders" at bounding box center [688, 72] width 61 height 14
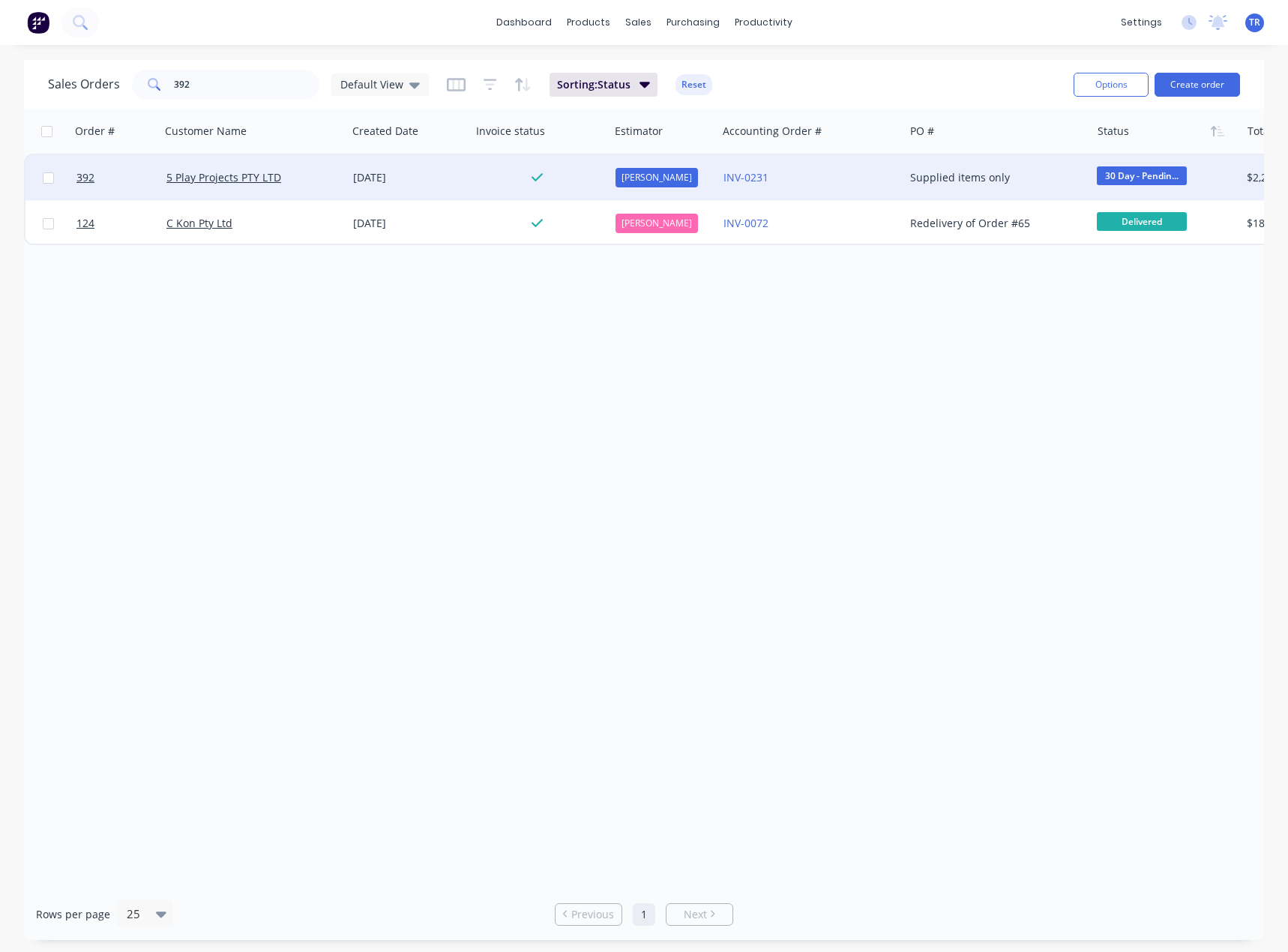
click at [348, 186] on div "[DATE]" at bounding box center [409, 177] width 124 height 45
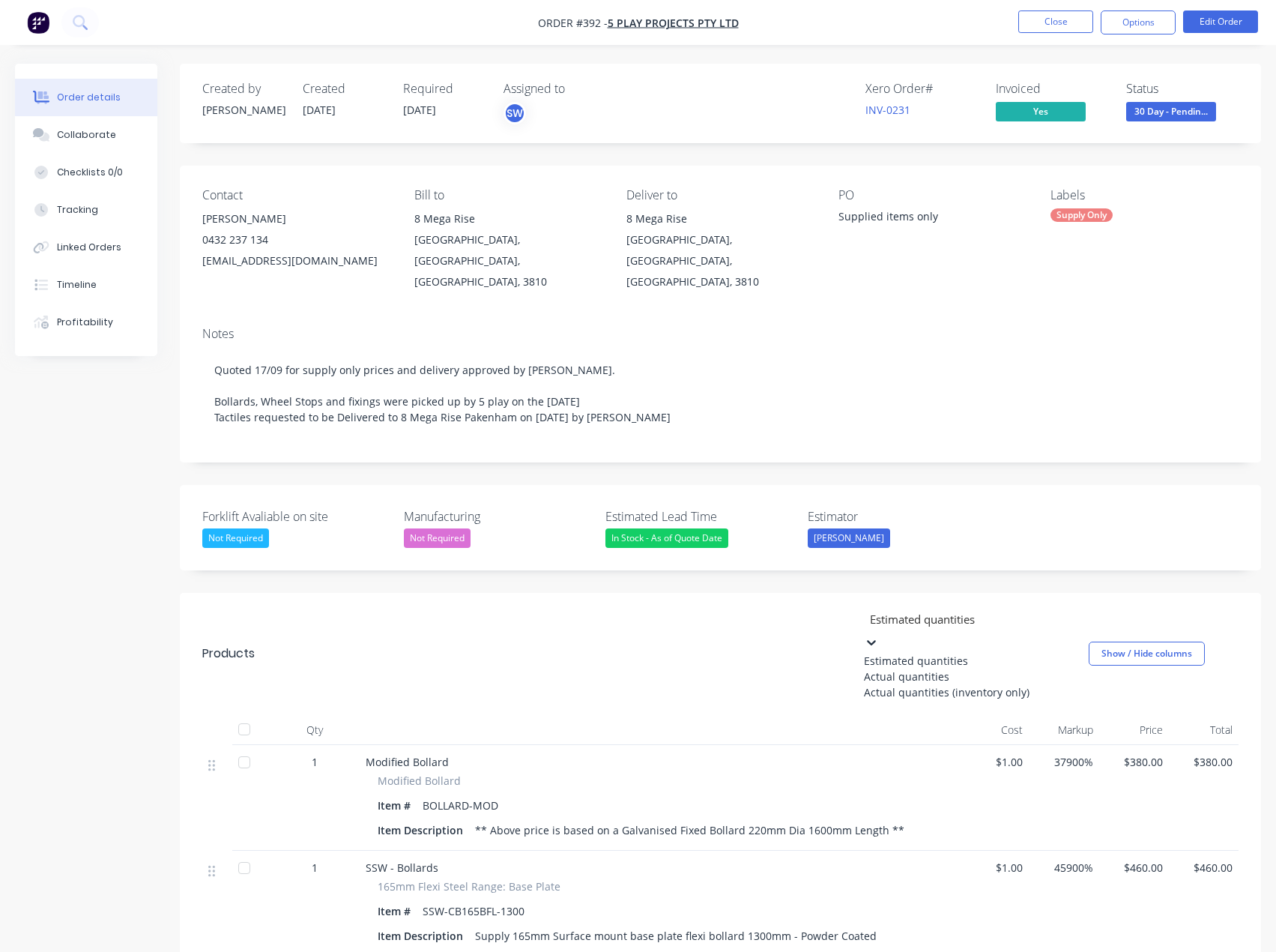
click at [974, 609] on div at bounding box center [976, 618] width 216 height 18
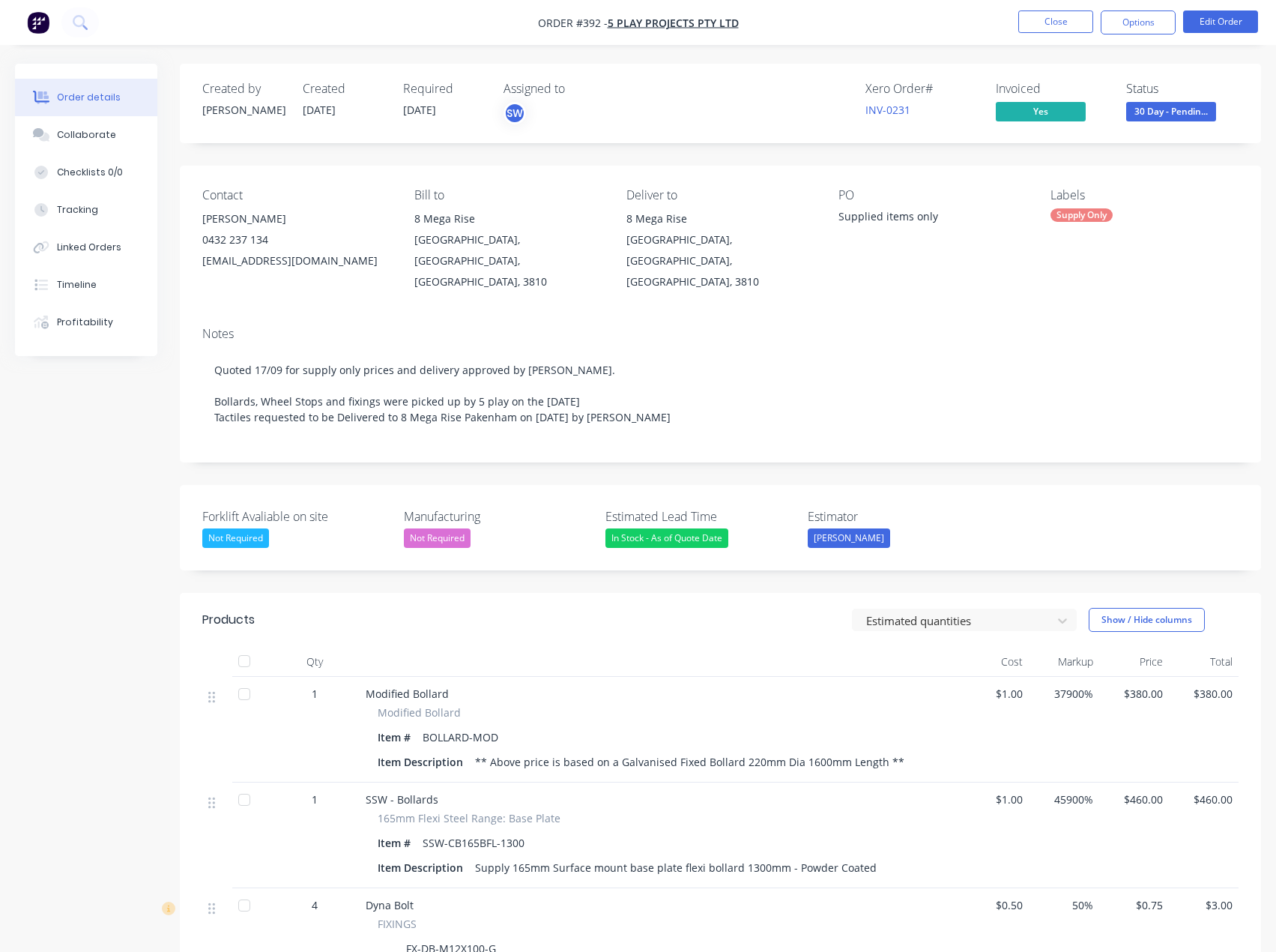
click at [675, 592] on header "Products Estimated quantities Show / Hide columns" at bounding box center [720, 619] width 1081 height 54
click at [1036, 16] on button "Close" at bounding box center [1055, 21] width 75 height 22
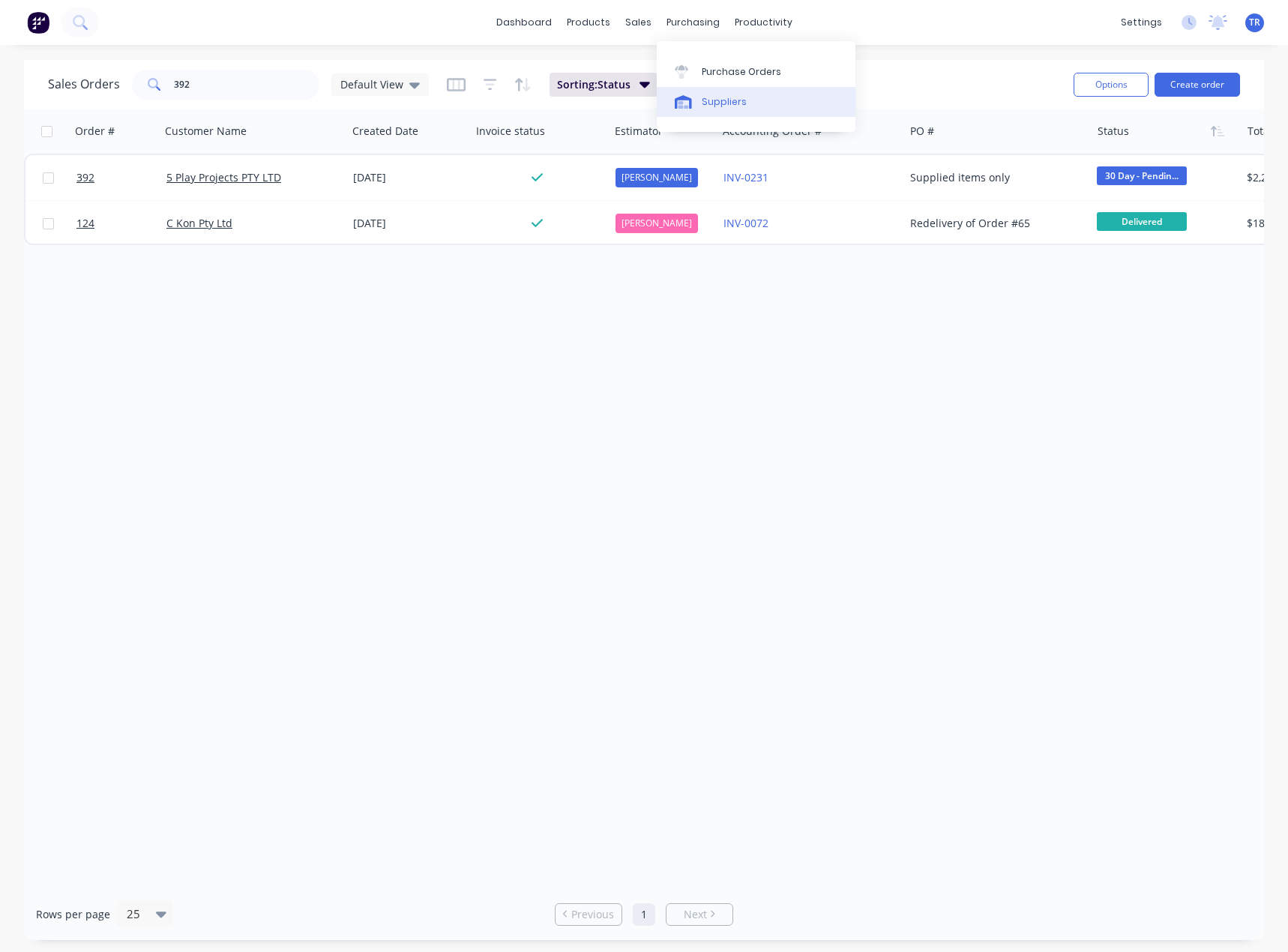
click at [702, 103] on div "Suppliers" at bounding box center [724, 102] width 45 height 14
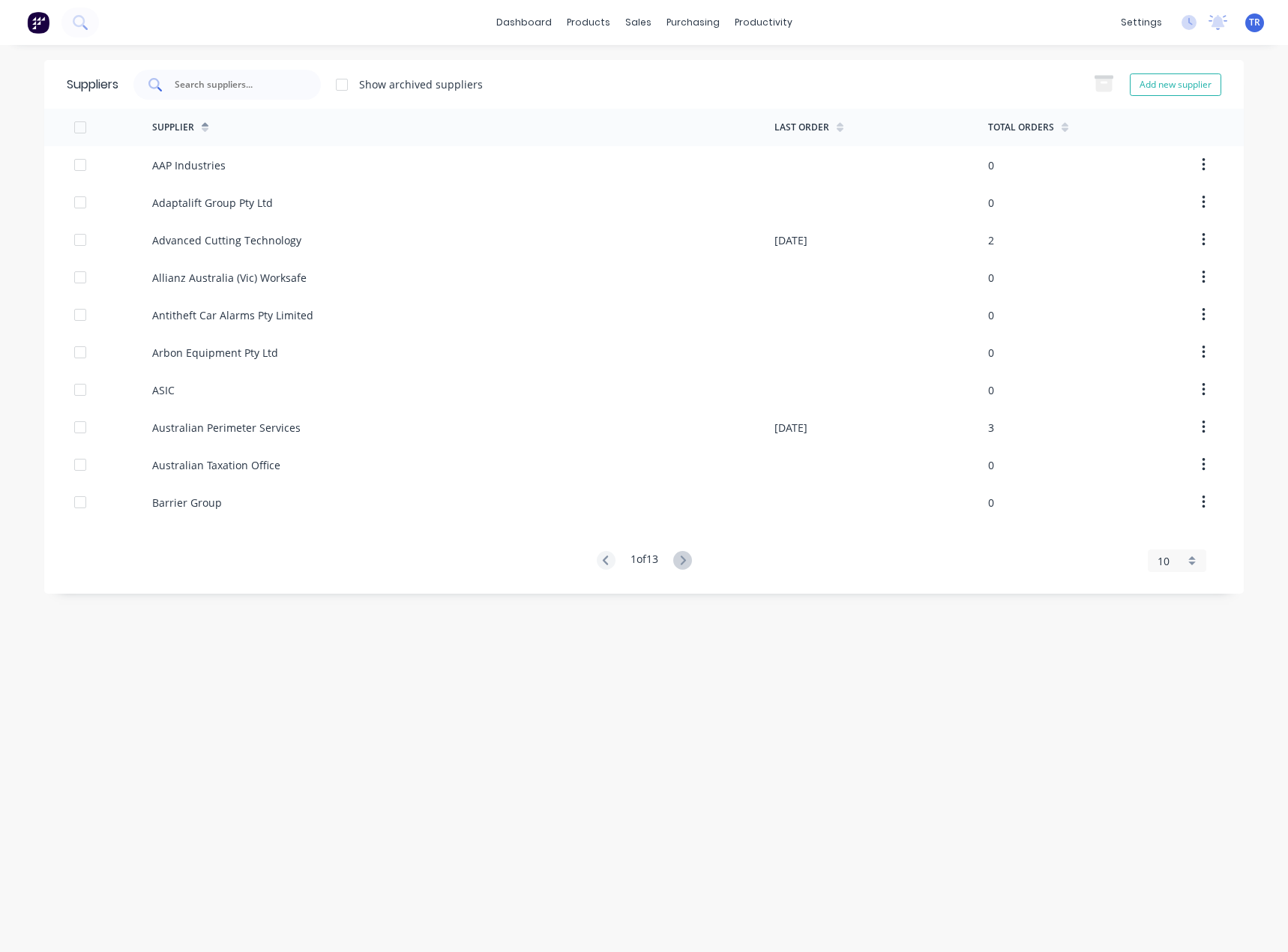
click at [254, 87] on input "text" at bounding box center [236, 84] width 124 height 15
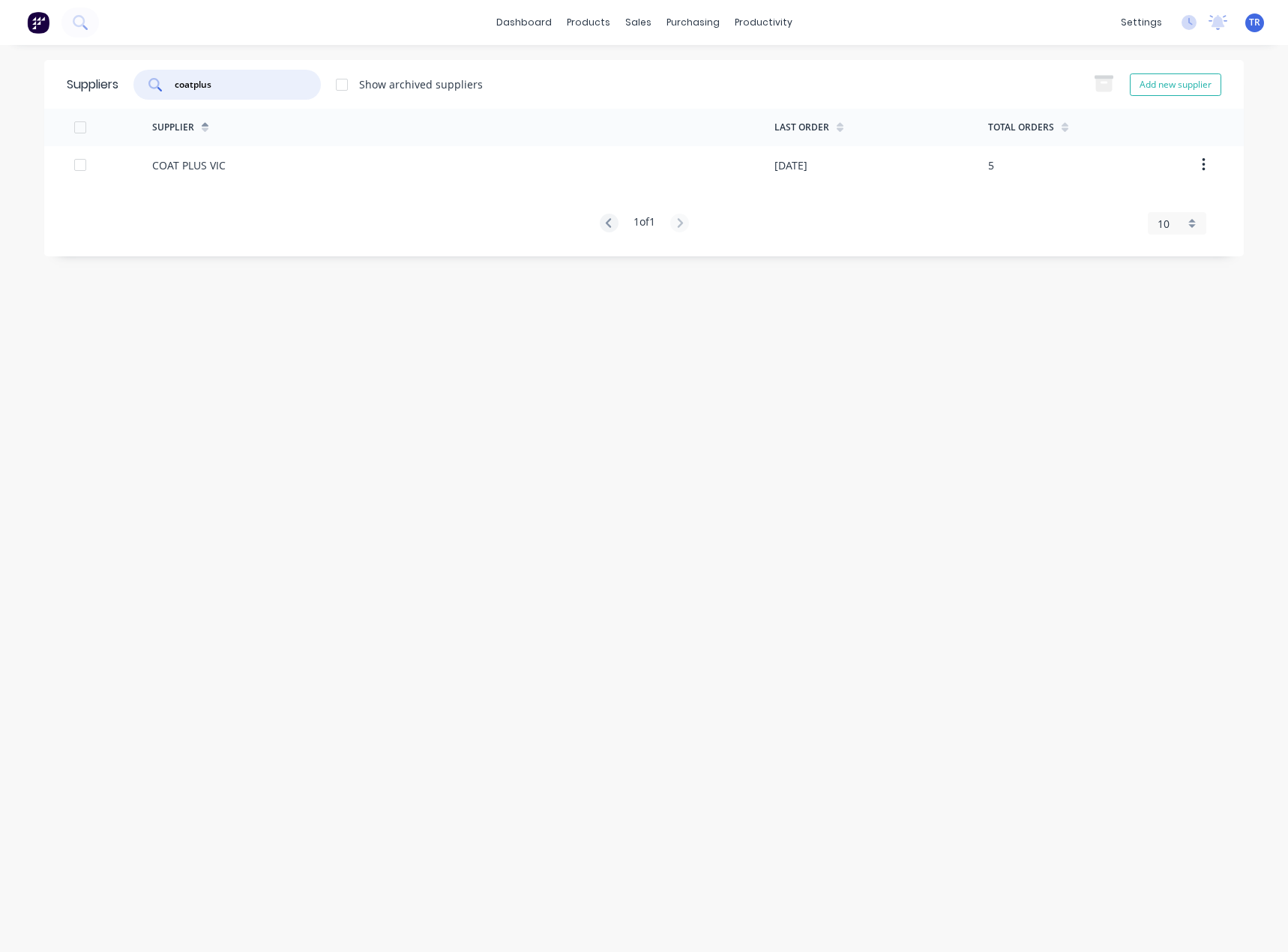
type input "coatplus"
click at [336, 176] on div "COAT PLUS VIC" at bounding box center [464, 165] width 623 height 38
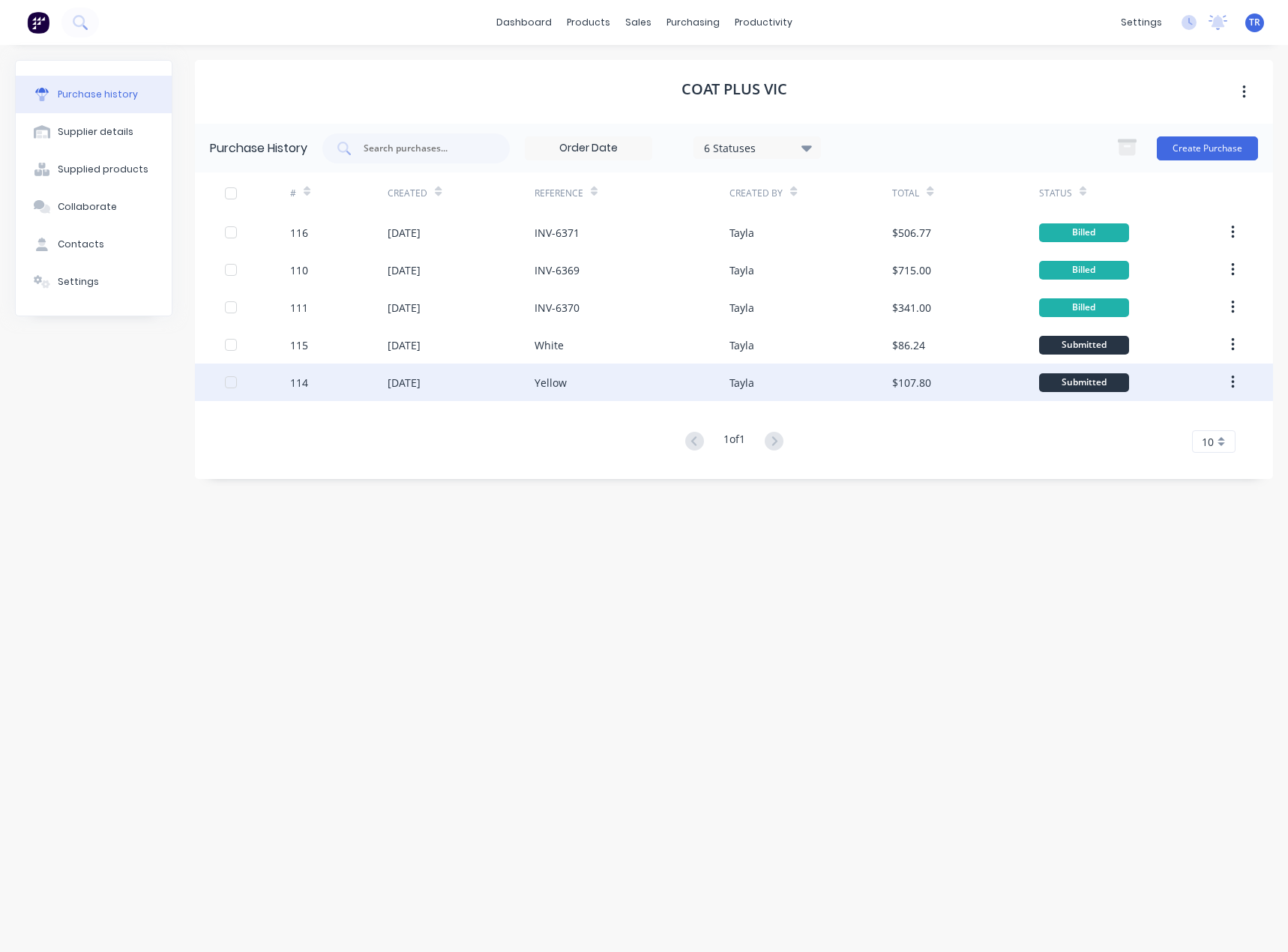
click at [886, 385] on div "Tayla" at bounding box center [811, 382] width 163 height 38
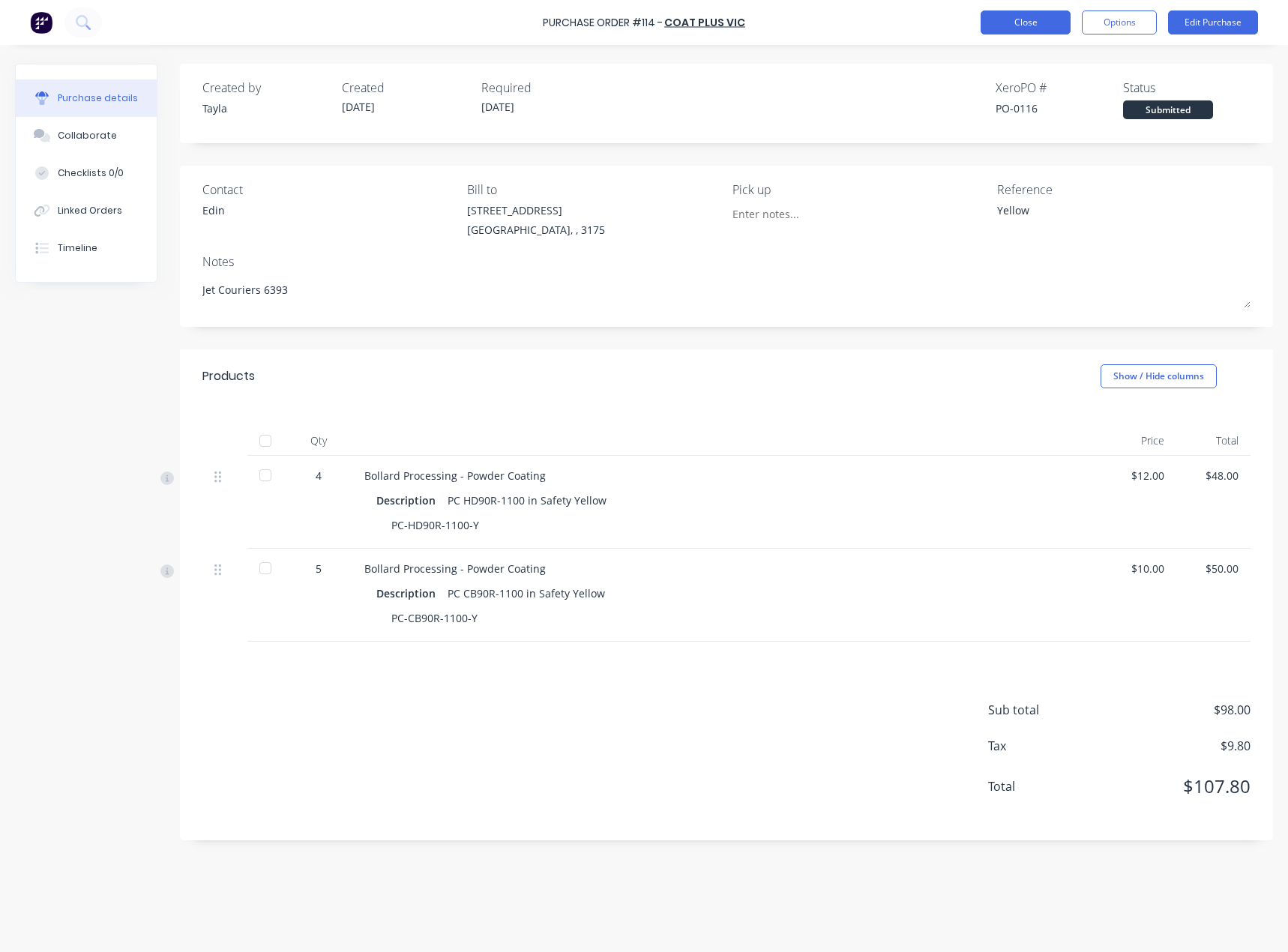
click at [1001, 19] on button "Close" at bounding box center [1025, 22] width 90 height 24
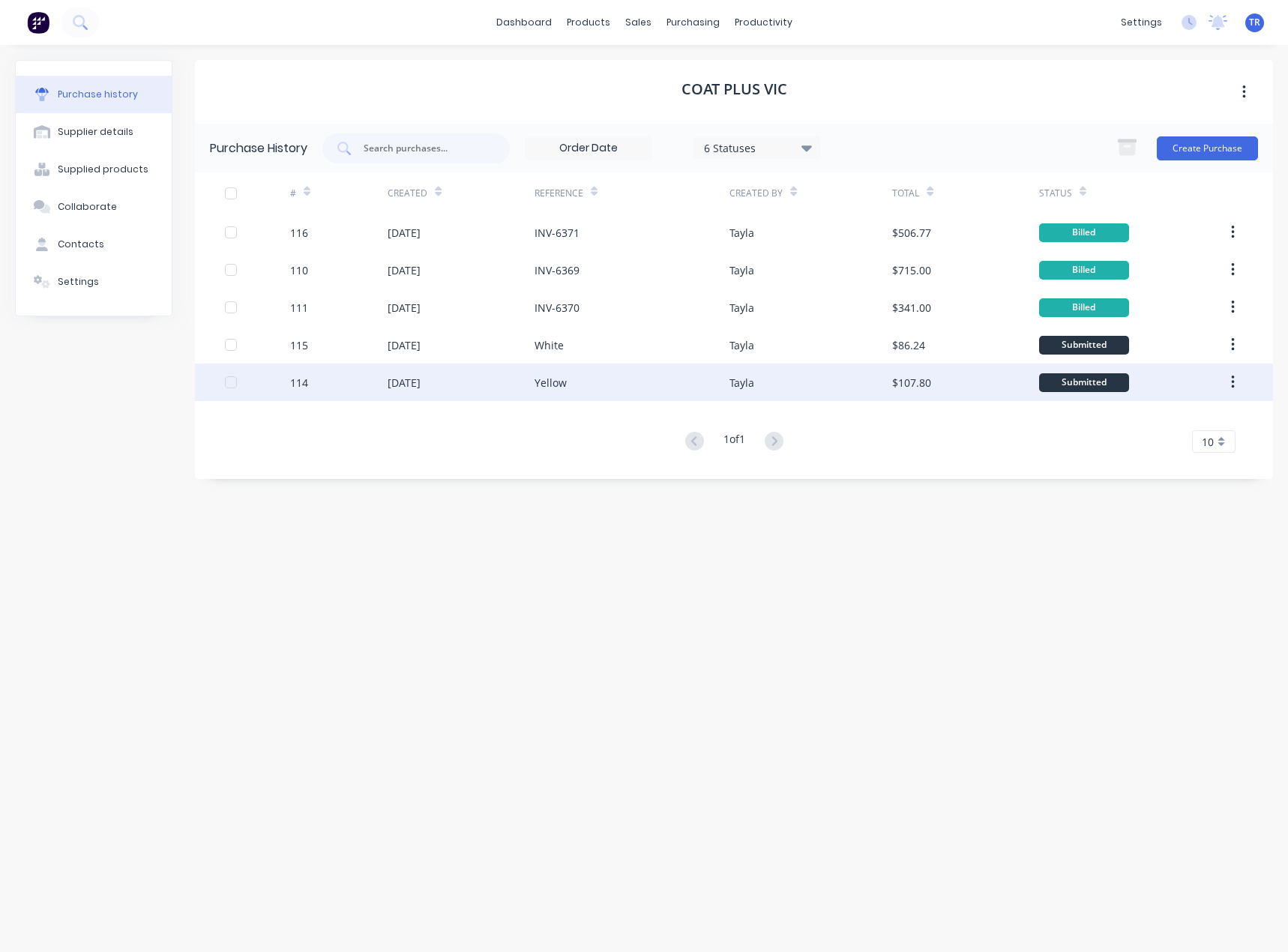
click at [945, 365] on div "$107.80" at bounding box center [965, 382] width 146 height 38
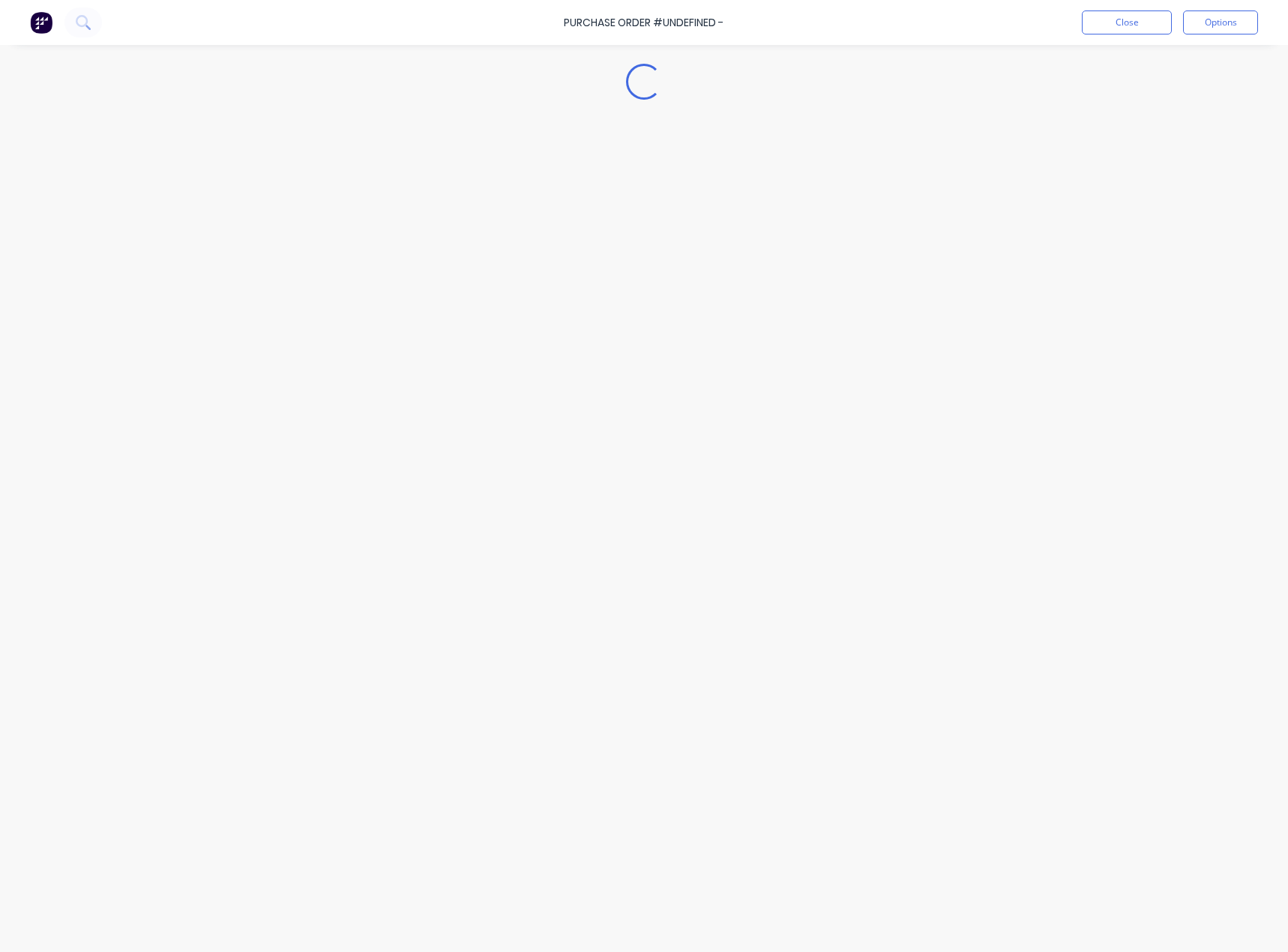
click at [951, 322] on div "Loading..." at bounding box center [644, 453] width 1288 height 876
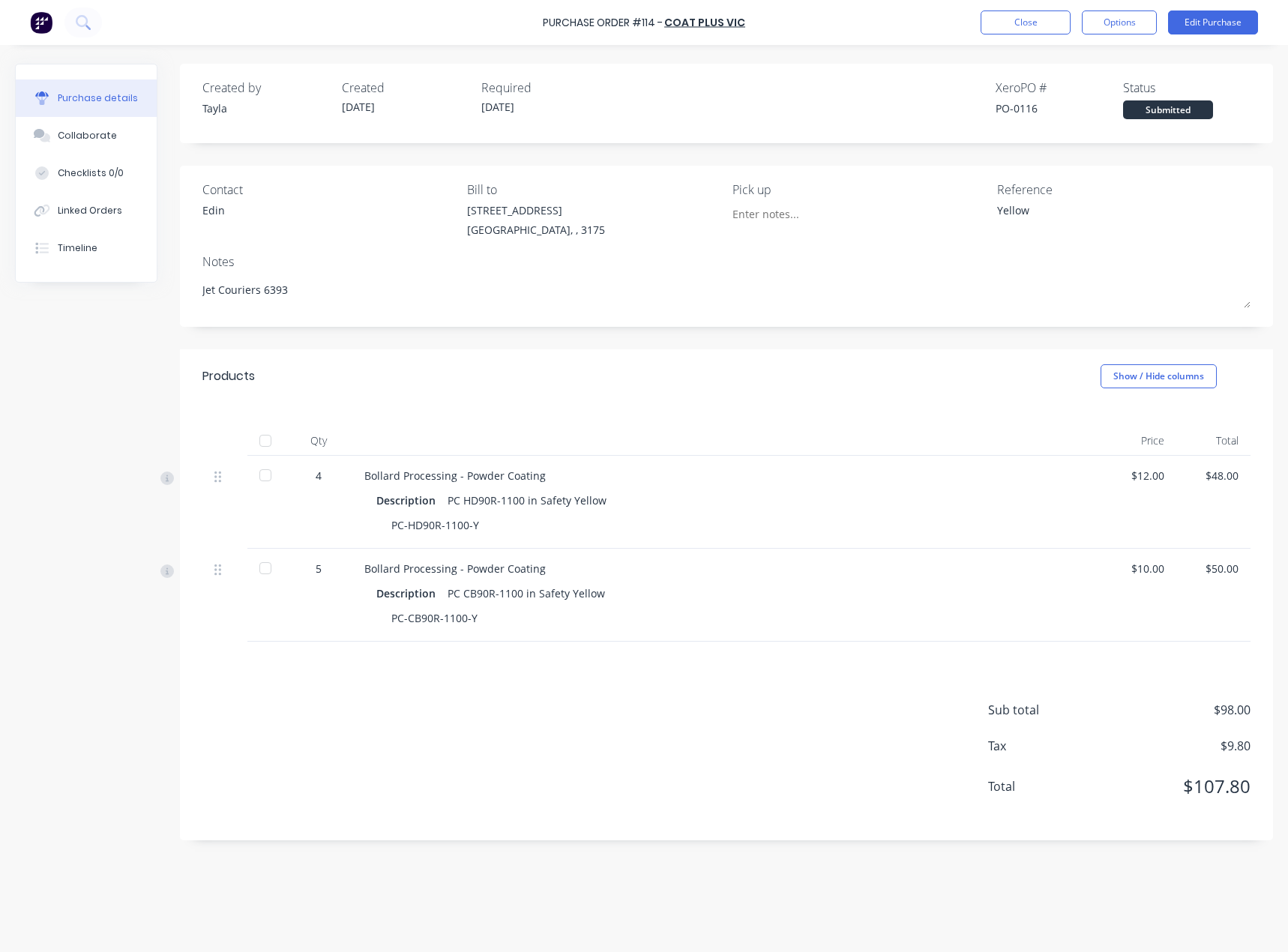
click at [992, 36] on div "Purchase Order #114 - COAT PLUS VIC Close Options Edit Purchase" at bounding box center [644, 22] width 1288 height 45
click at [1000, 32] on button "Close" at bounding box center [1025, 22] width 90 height 24
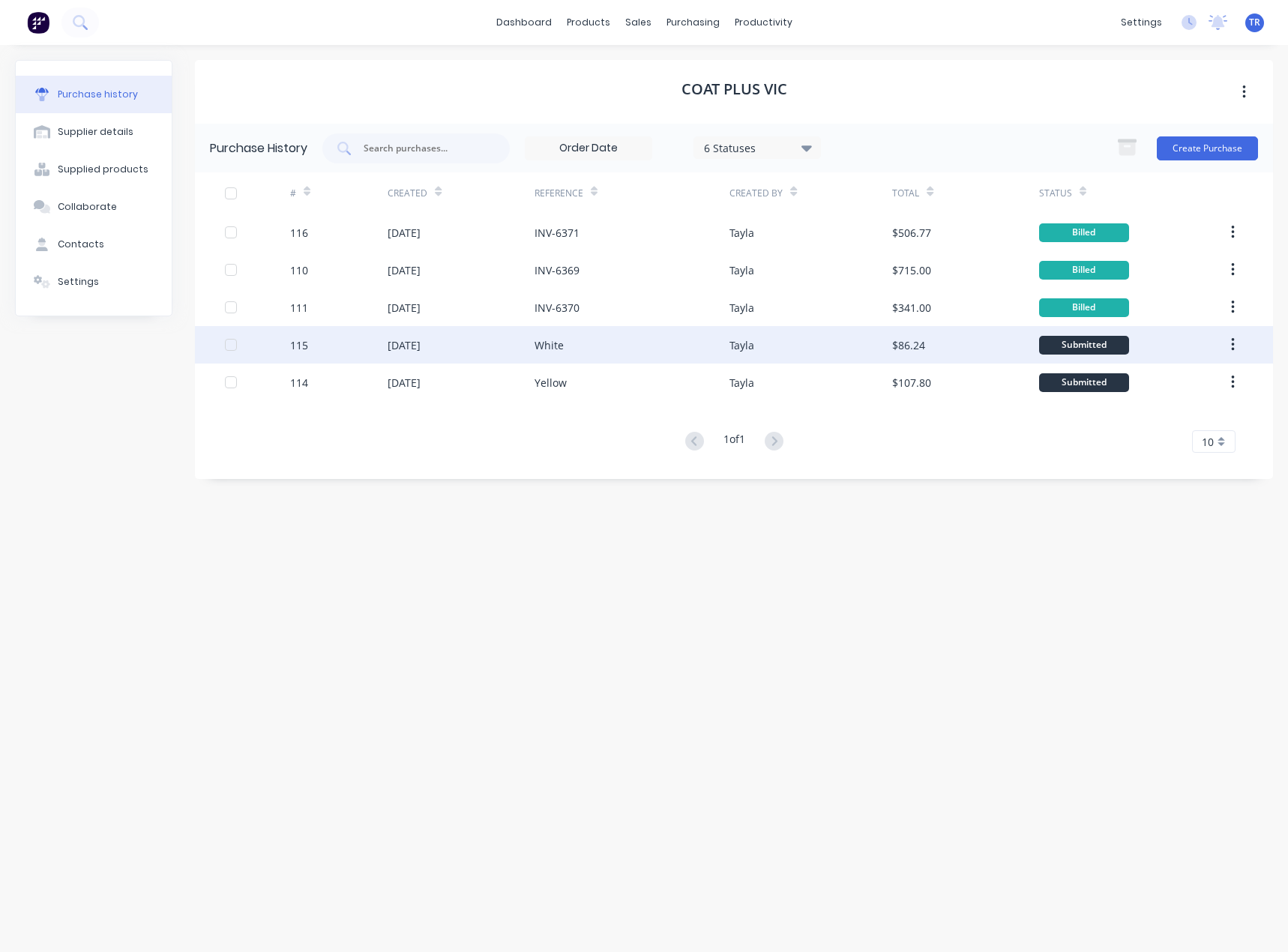
click at [831, 348] on div "Tayla" at bounding box center [811, 344] width 163 height 38
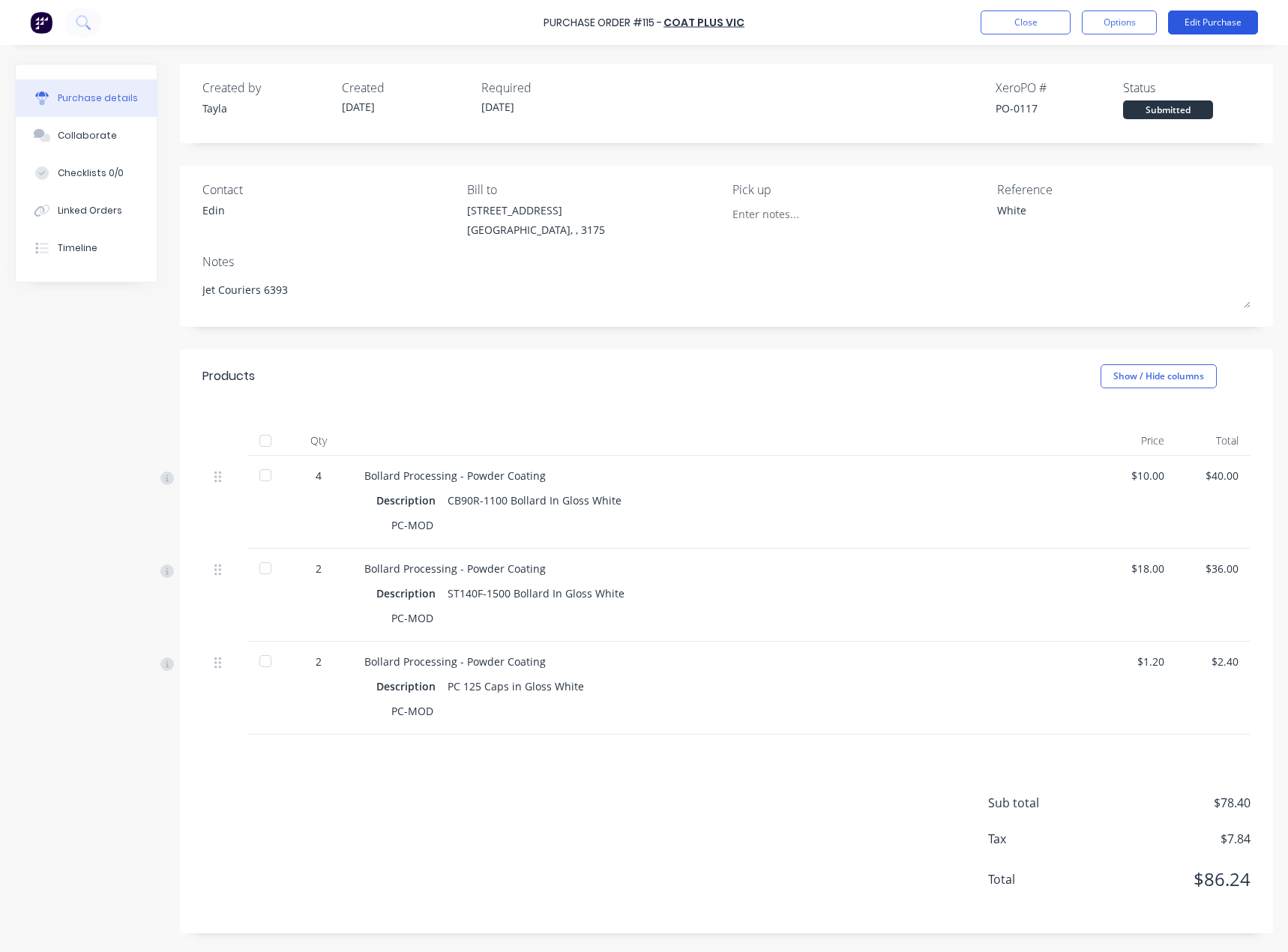
click at [1224, 18] on button "Edit Purchase" at bounding box center [1212, 22] width 90 height 24
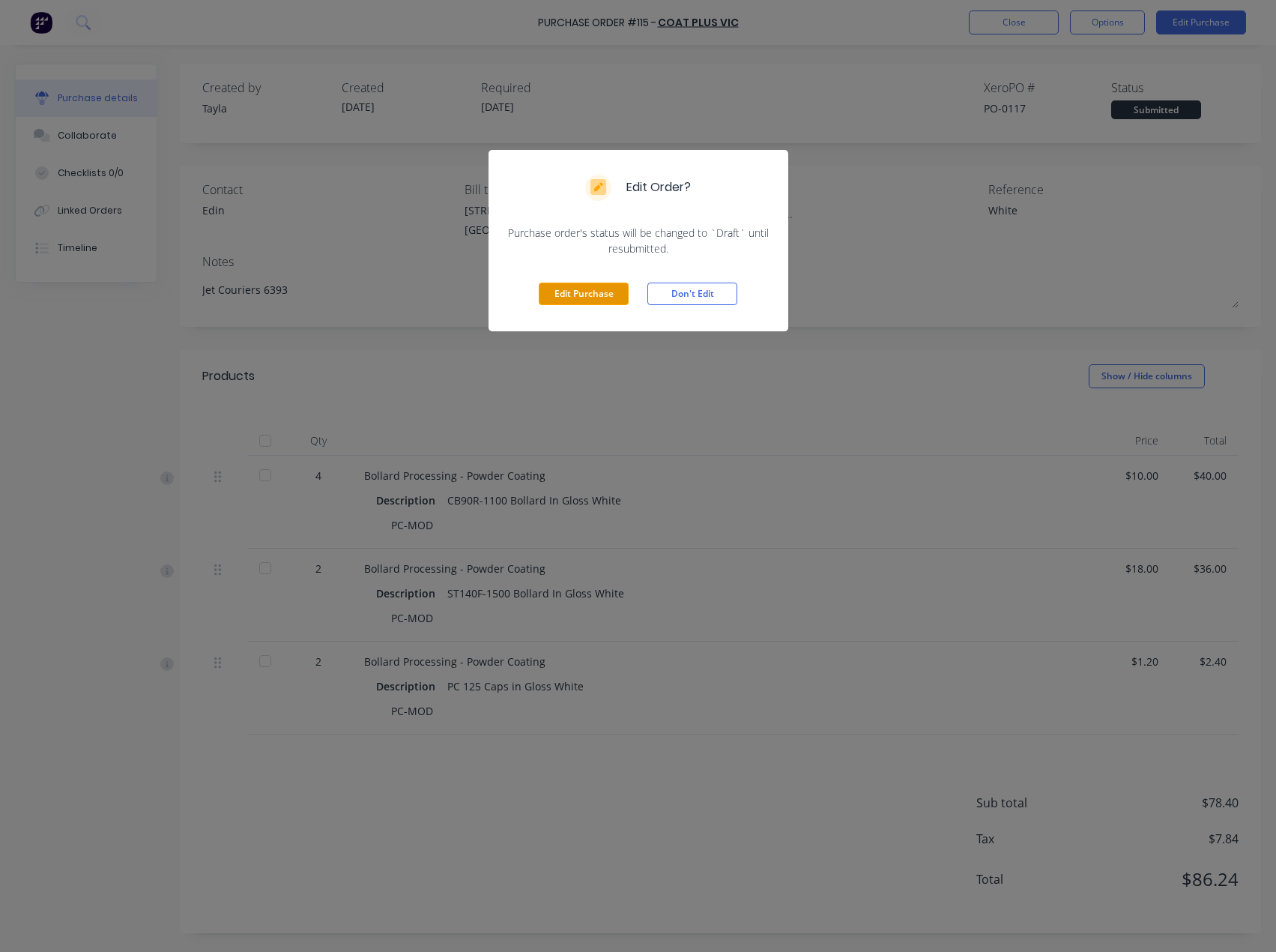
click at [600, 294] on button "Edit Purchase" at bounding box center [584, 293] width 90 height 22
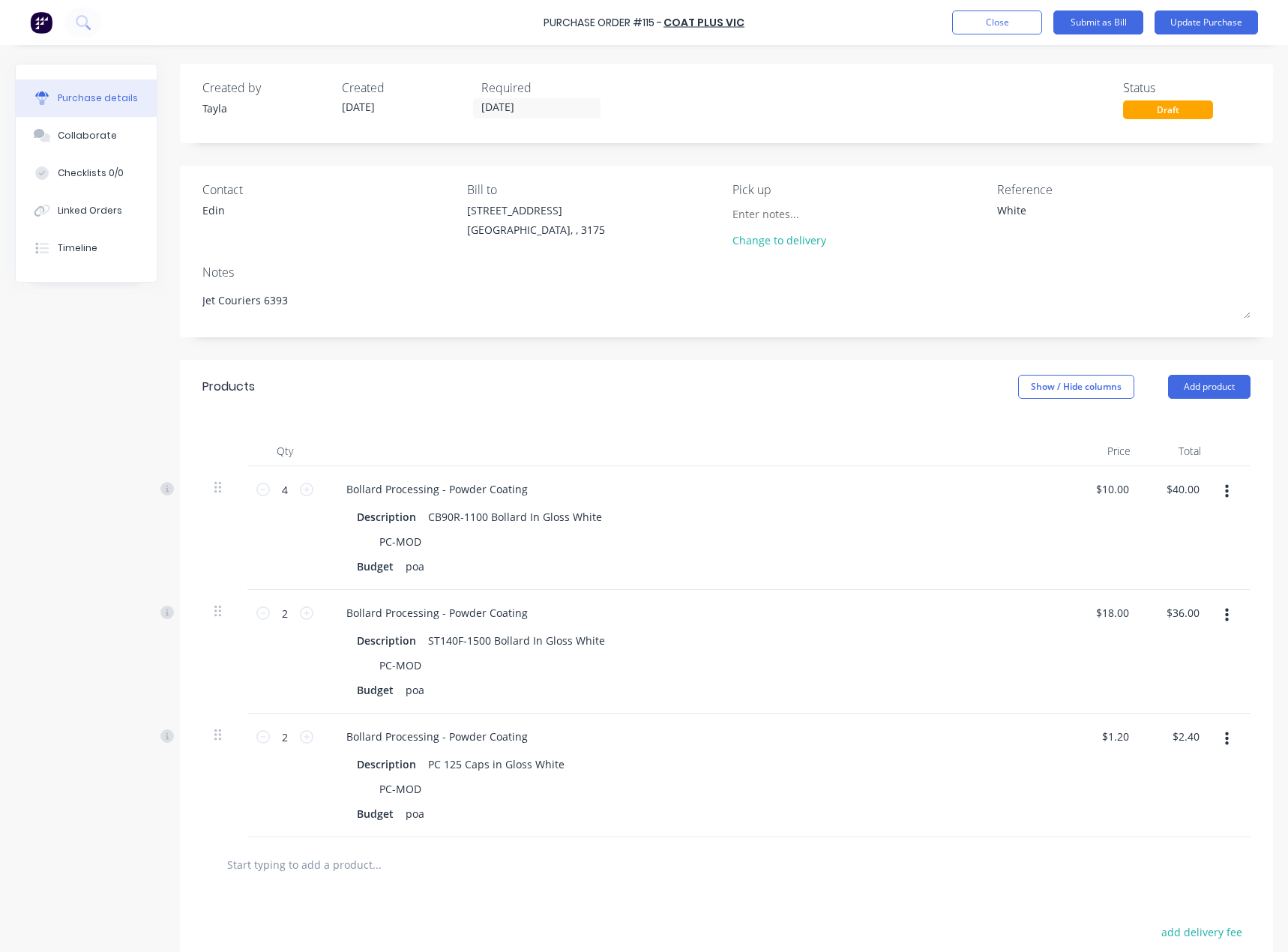
click at [252, 492] on div "4 4" at bounding box center [284, 528] width 75 height 124
click at [260, 491] on icon at bounding box center [263, 490] width 14 height 14
type textarea "x"
type input "3"
type input "$30.00"
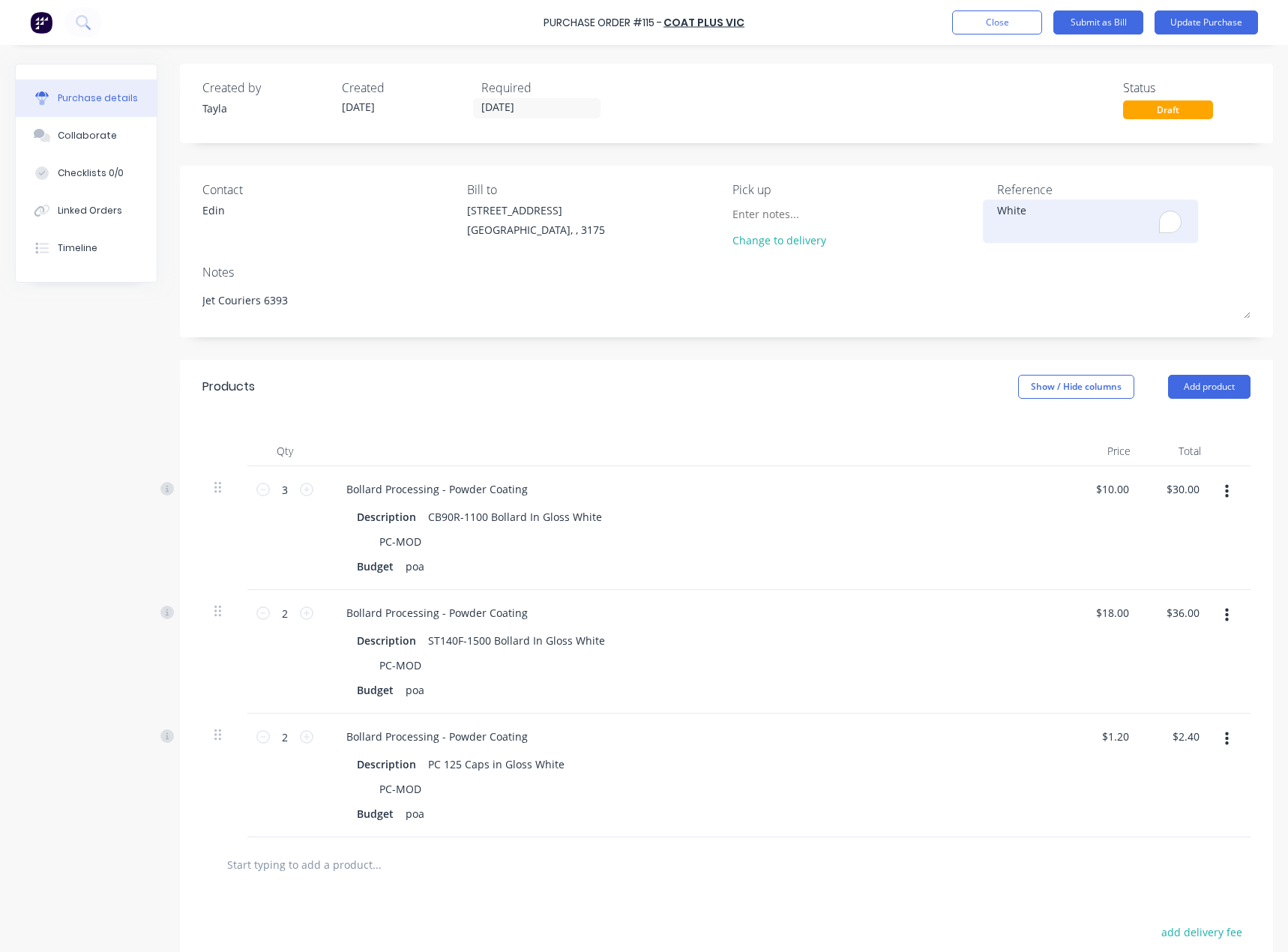
drag, startPoint x: 996, startPoint y: 219, endPoint x: 975, endPoint y: 219, distance: 21.0
click at [997, 219] on div "White" at bounding box center [1090, 221] width 187 height 38
click at [1025, 209] on textarea "White" at bounding box center [1090, 219] width 187 height 34
click at [1025, 206] on textarea "White" at bounding box center [1090, 219] width 187 height 34
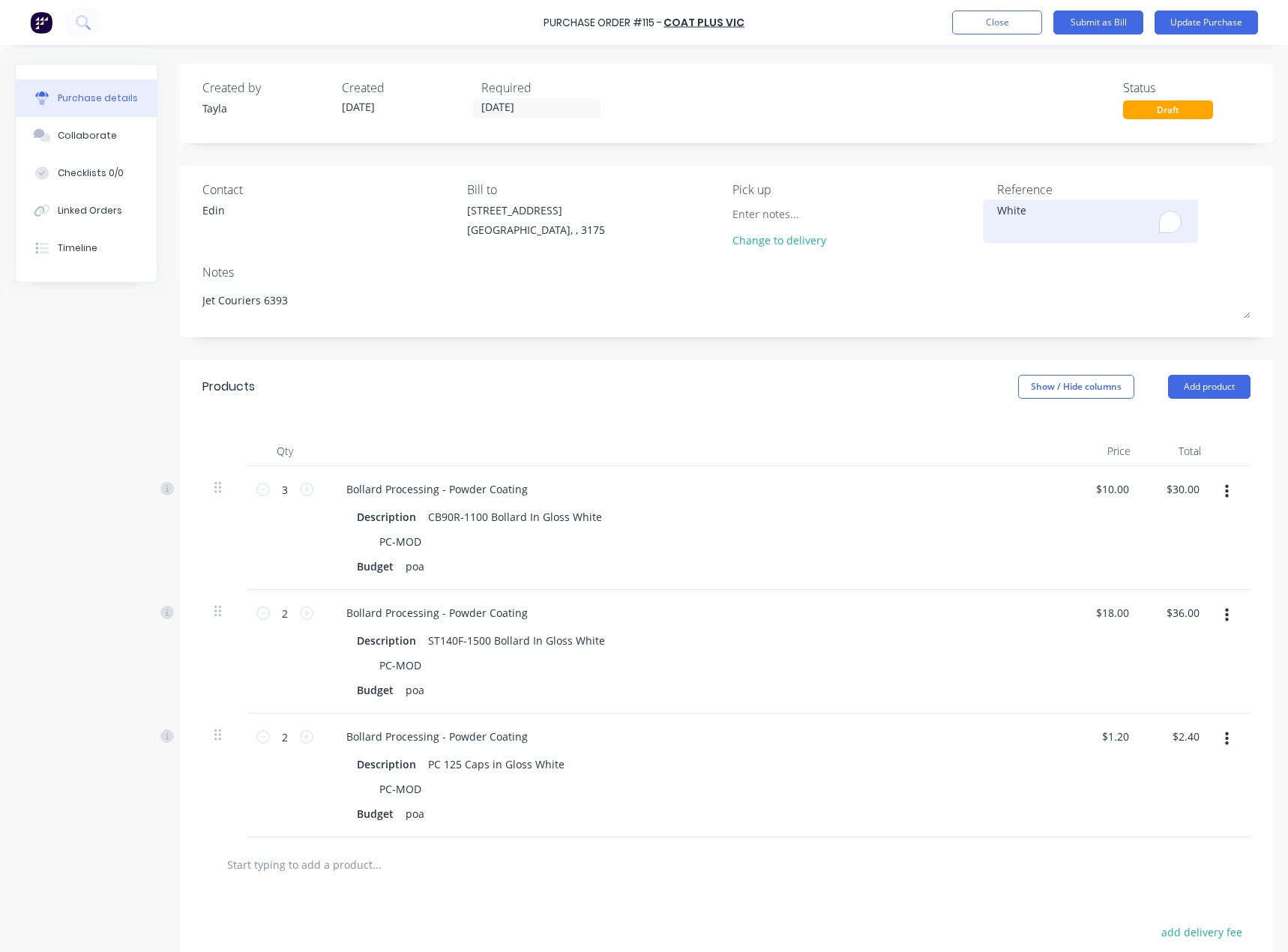
drag, startPoint x: 1025, startPoint y: 206, endPoint x: 992, endPoint y: 209, distance: 33.1
click at [997, 209] on textarea "White" at bounding box center [1090, 219] width 187 height 34
paste textarea "INV-6372"
type textarea "x"
type textarea "INV-6372"
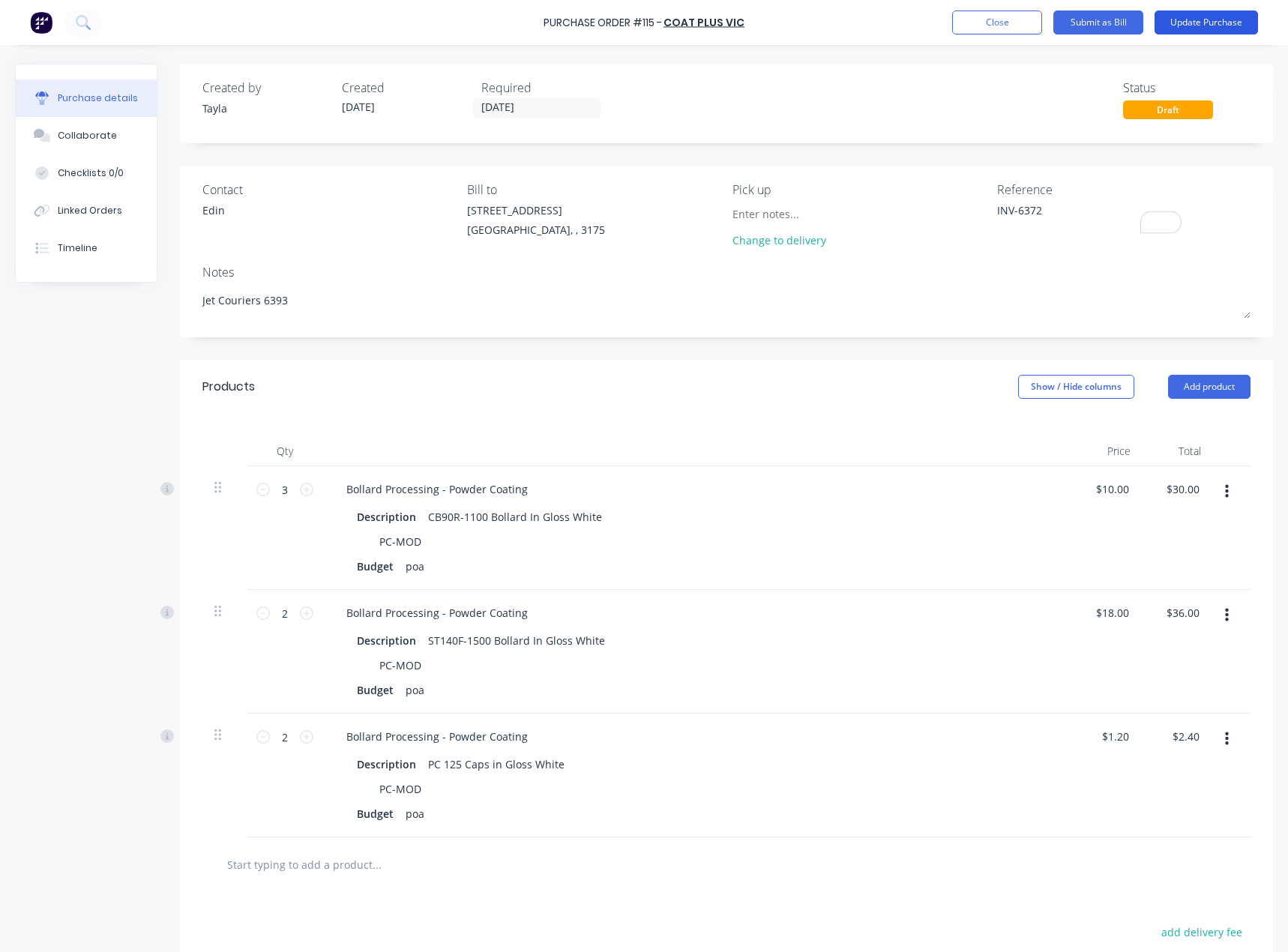
type textarea "x"
type textarea "INV-6372"
click at [1187, 26] on button "Update Purchase" at bounding box center [1206, 22] width 104 height 24
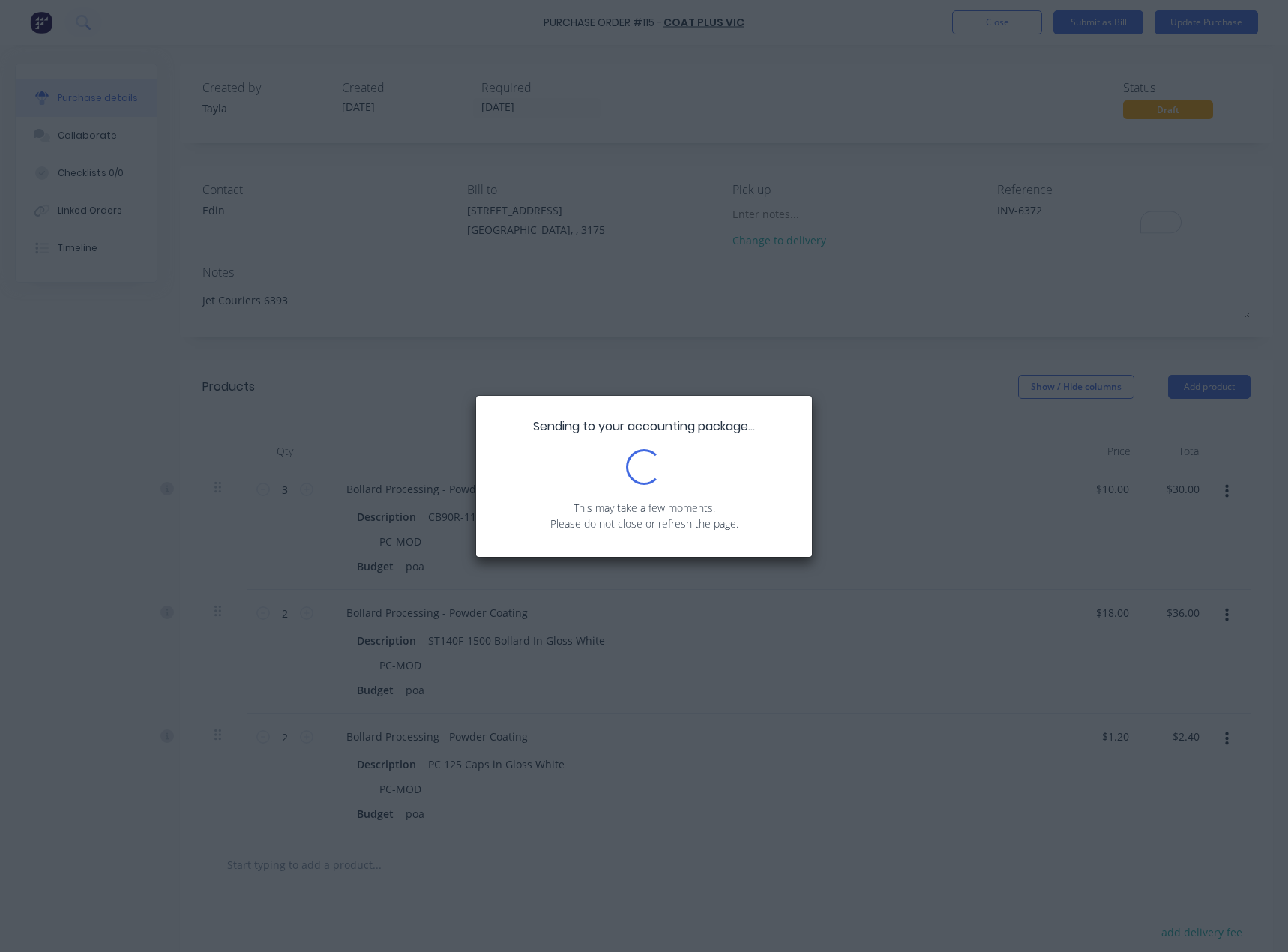
type textarea "x"
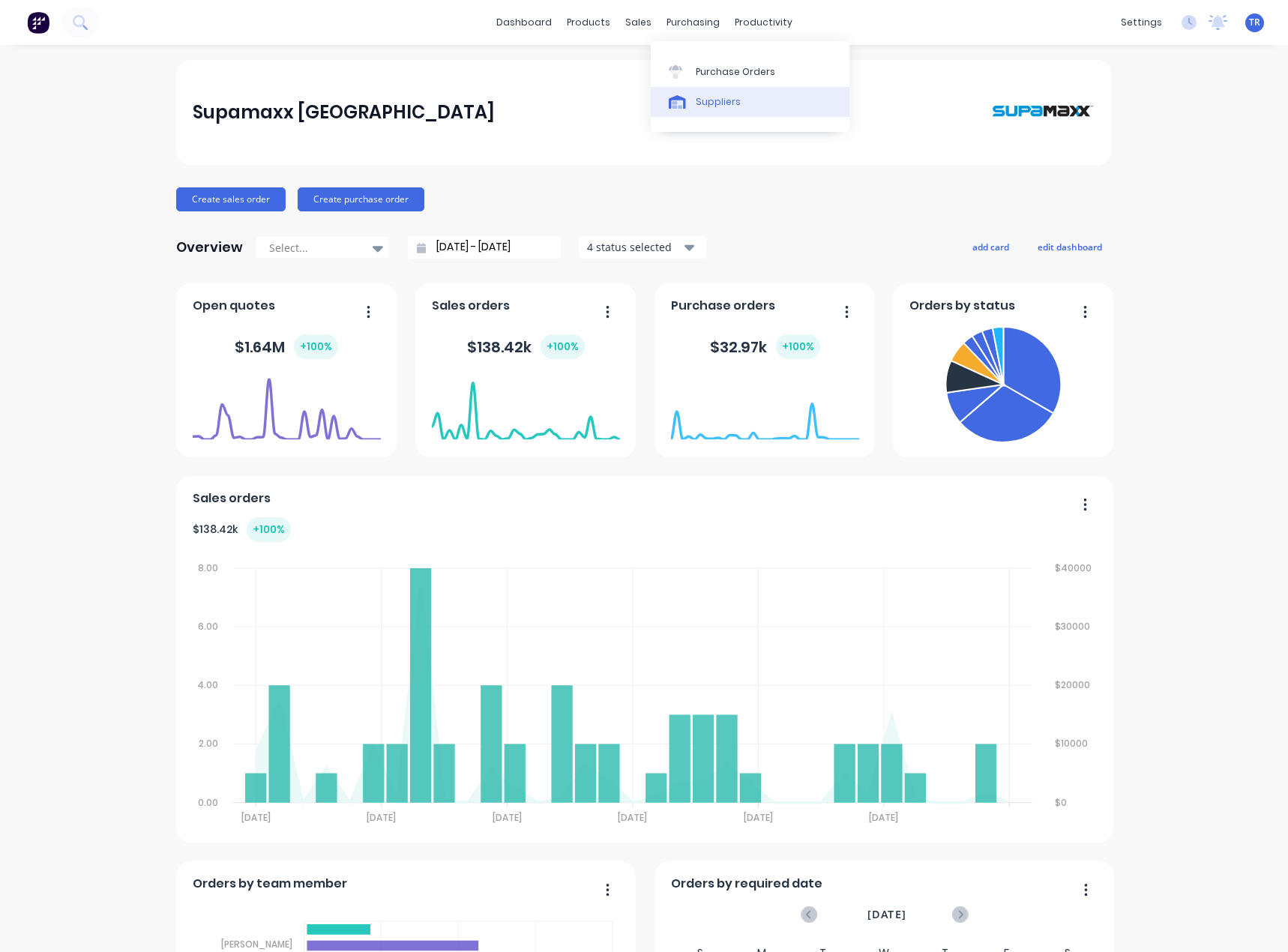
click at [694, 92] on link "Suppliers" at bounding box center [750, 102] width 199 height 30
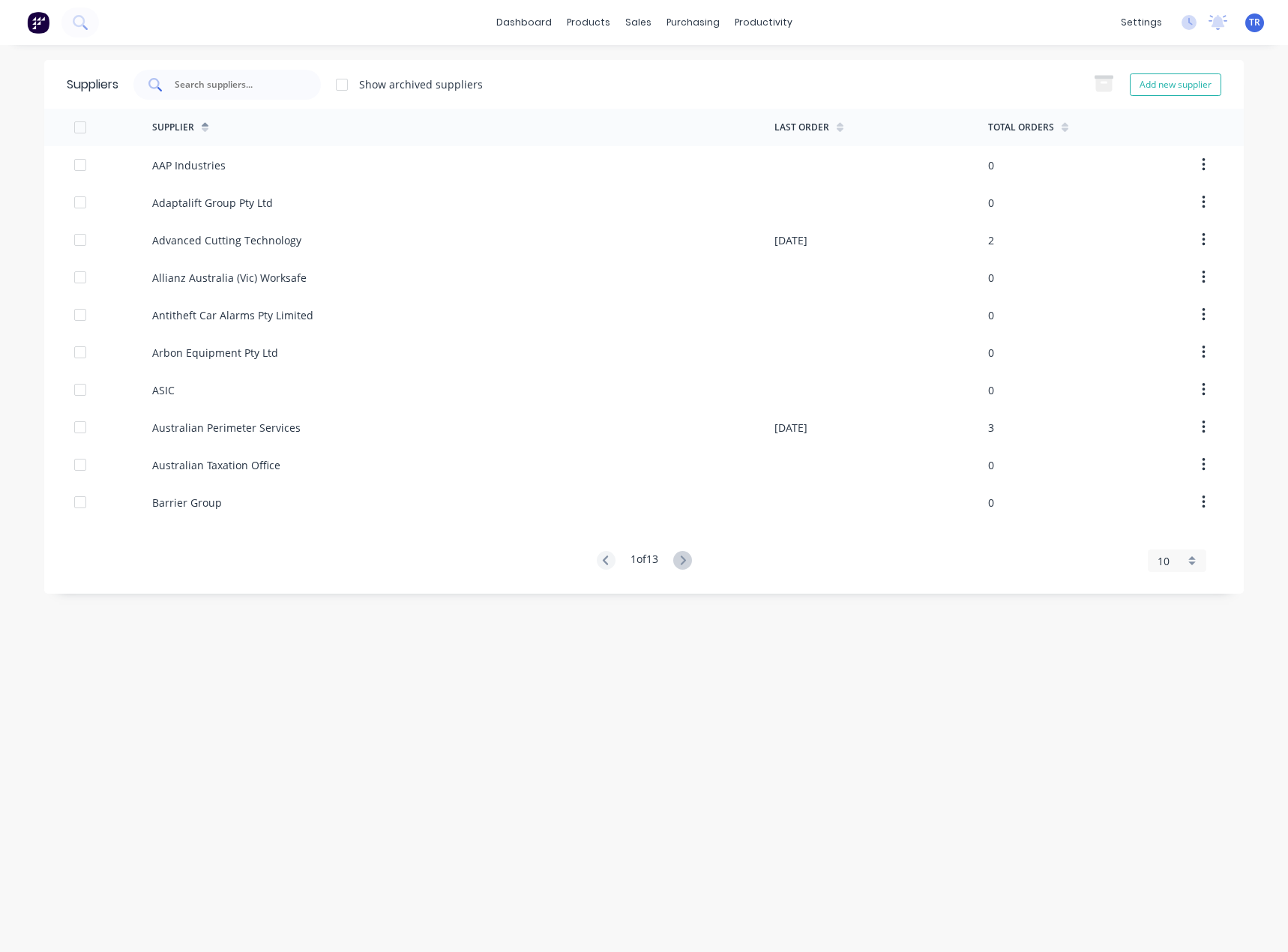
click at [304, 78] on div at bounding box center [227, 84] width 187 height 30
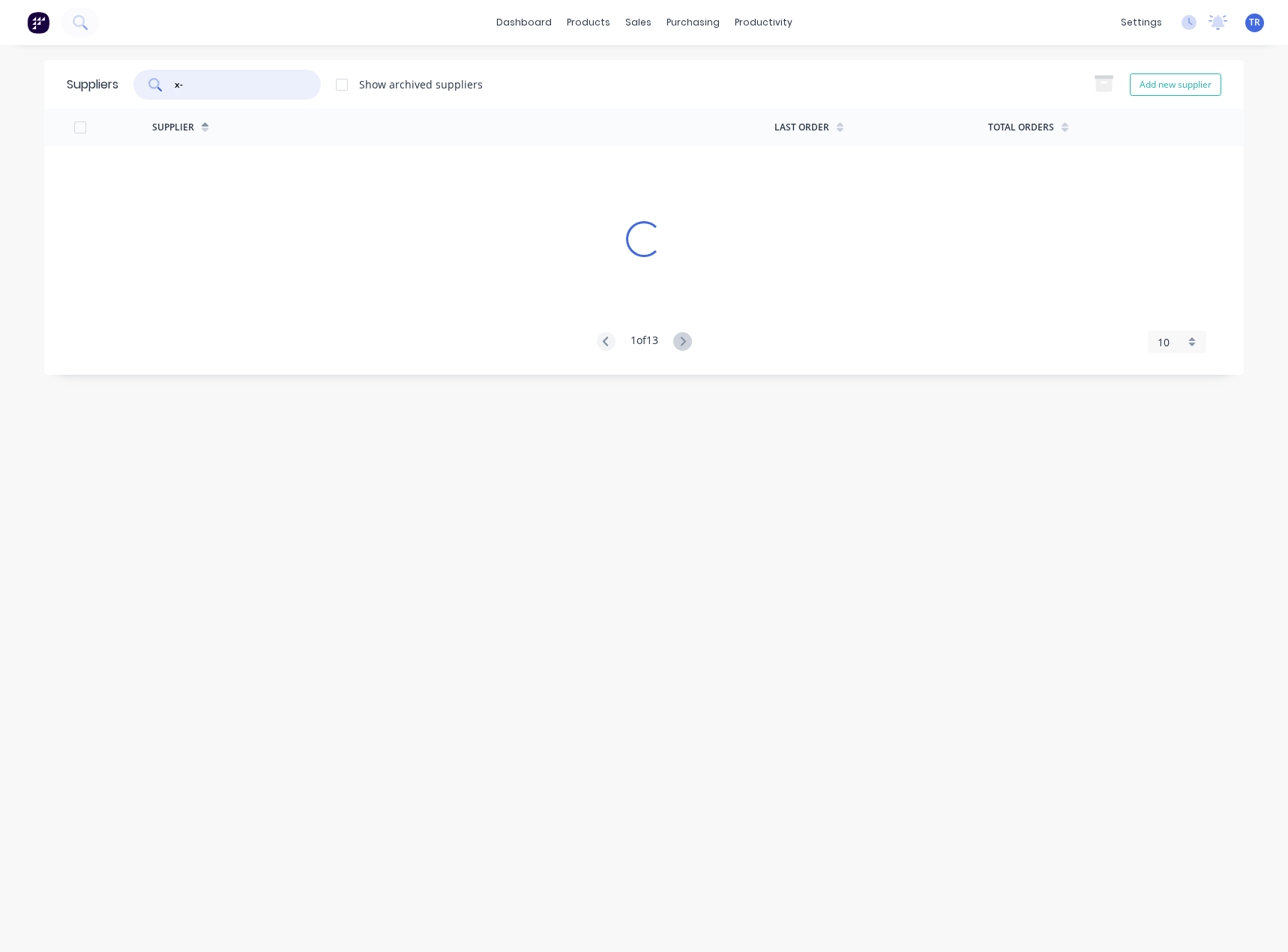
type input "x"
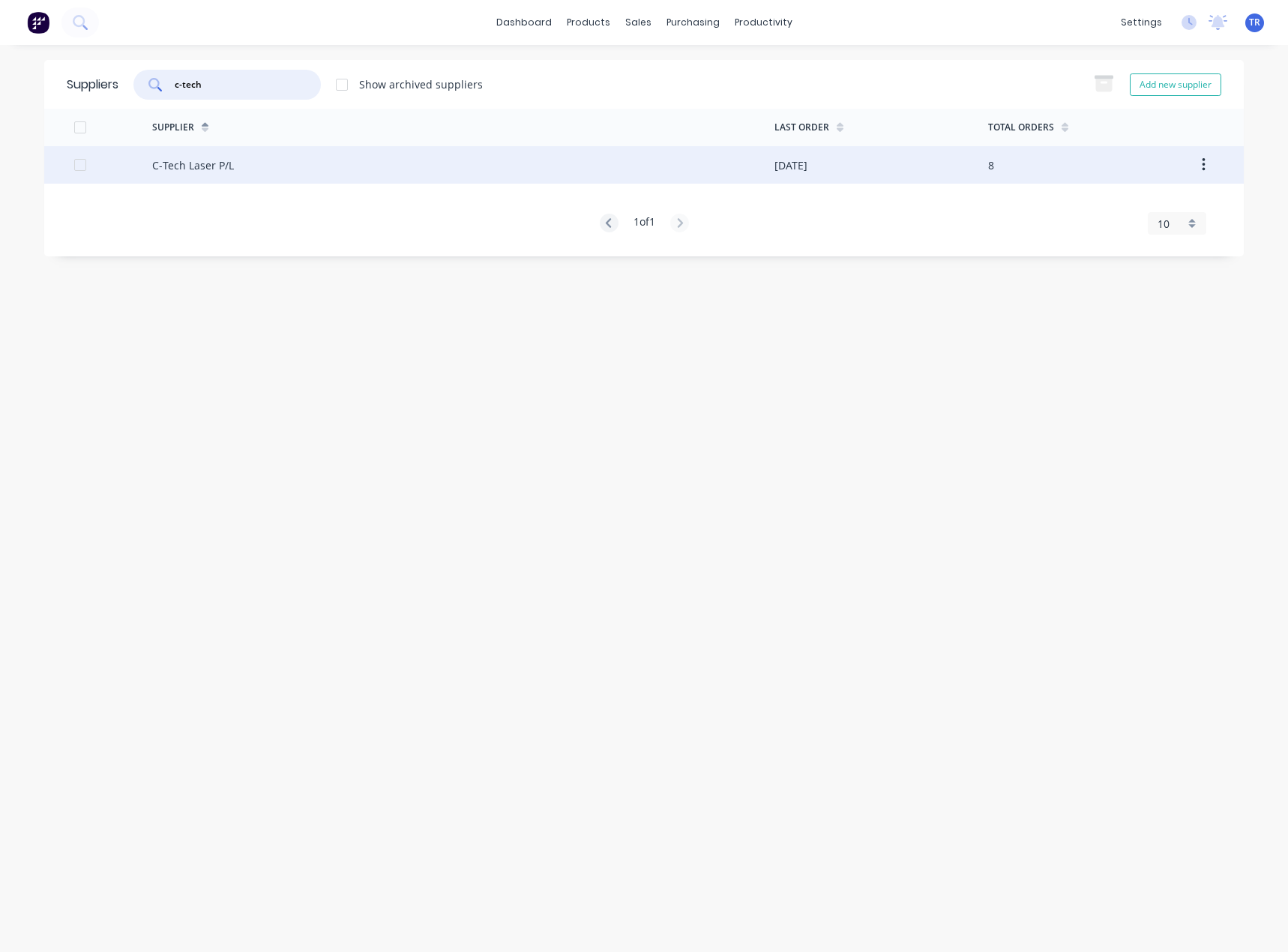
type input "c-tech"
click at [296, 153] on div "C-Tech Laser P/L" at bounding box center [464, 165] width 623 height 38
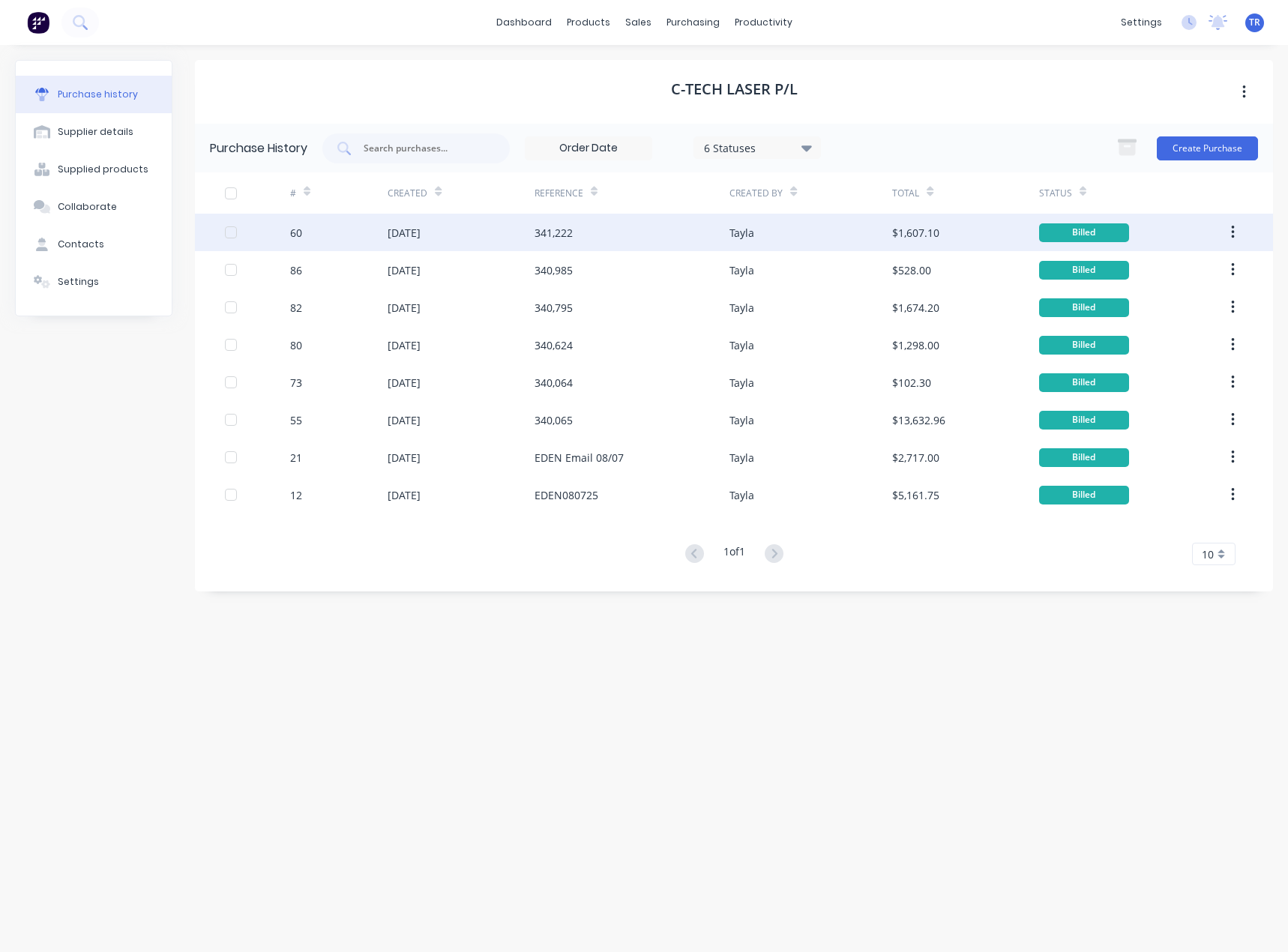
click at [451, 232] on div "12 Aug 2025" at bounding box center [461, 232] width 146 height 38
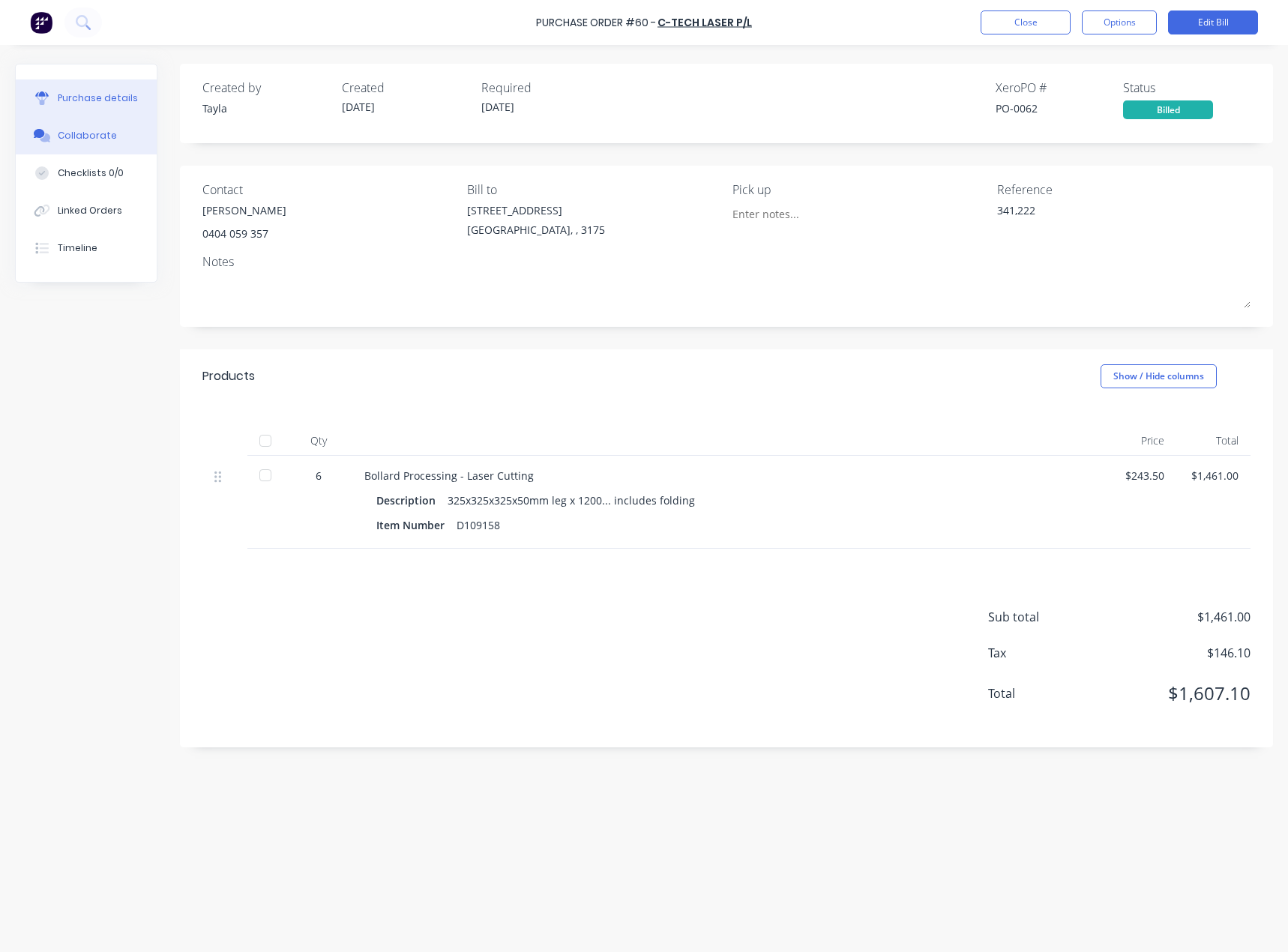
click at [97, 143] on button "Collaborate" at bounding box center [85, 136] width 141 height 38
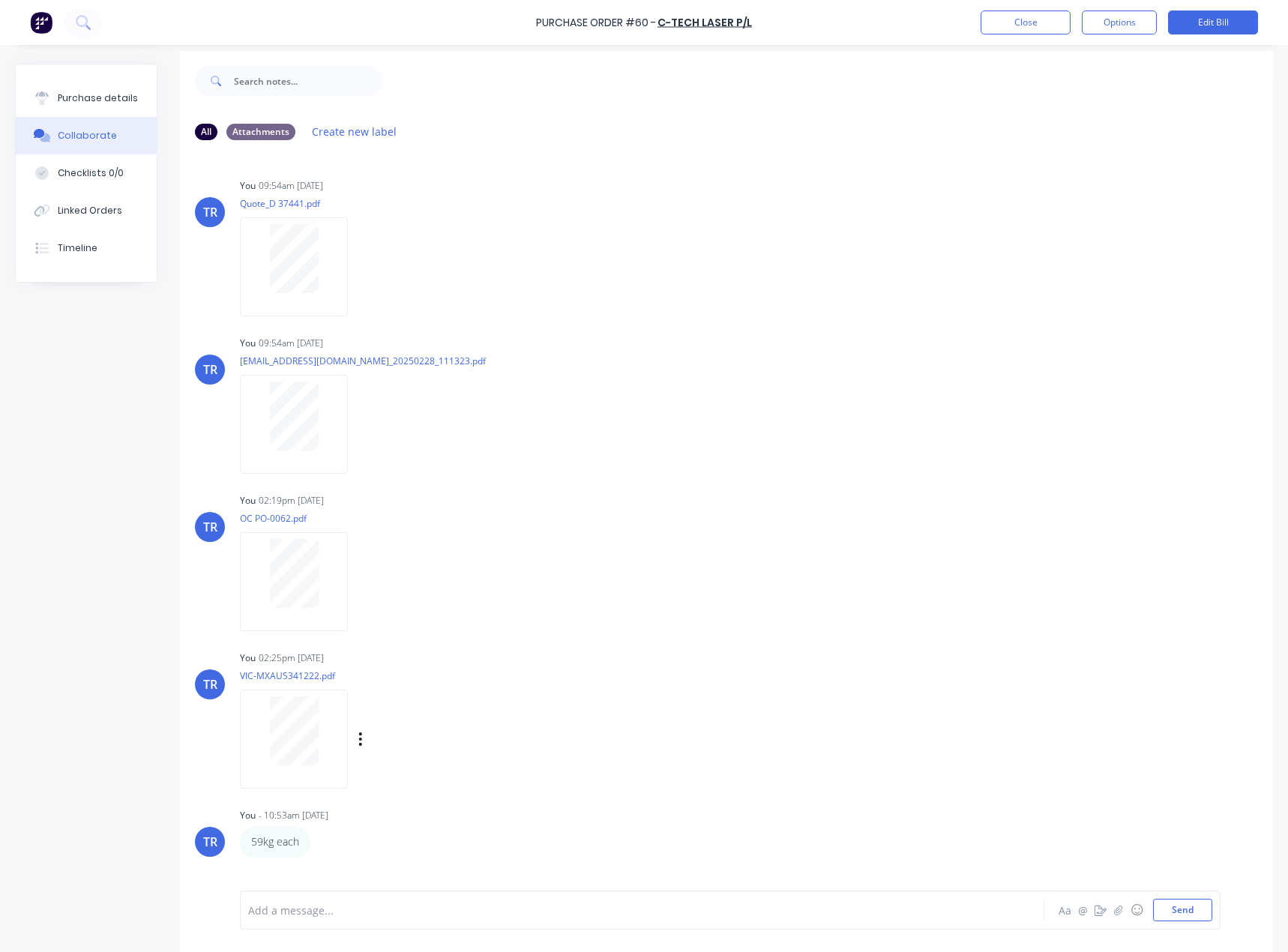
scroll to position [38, 0]
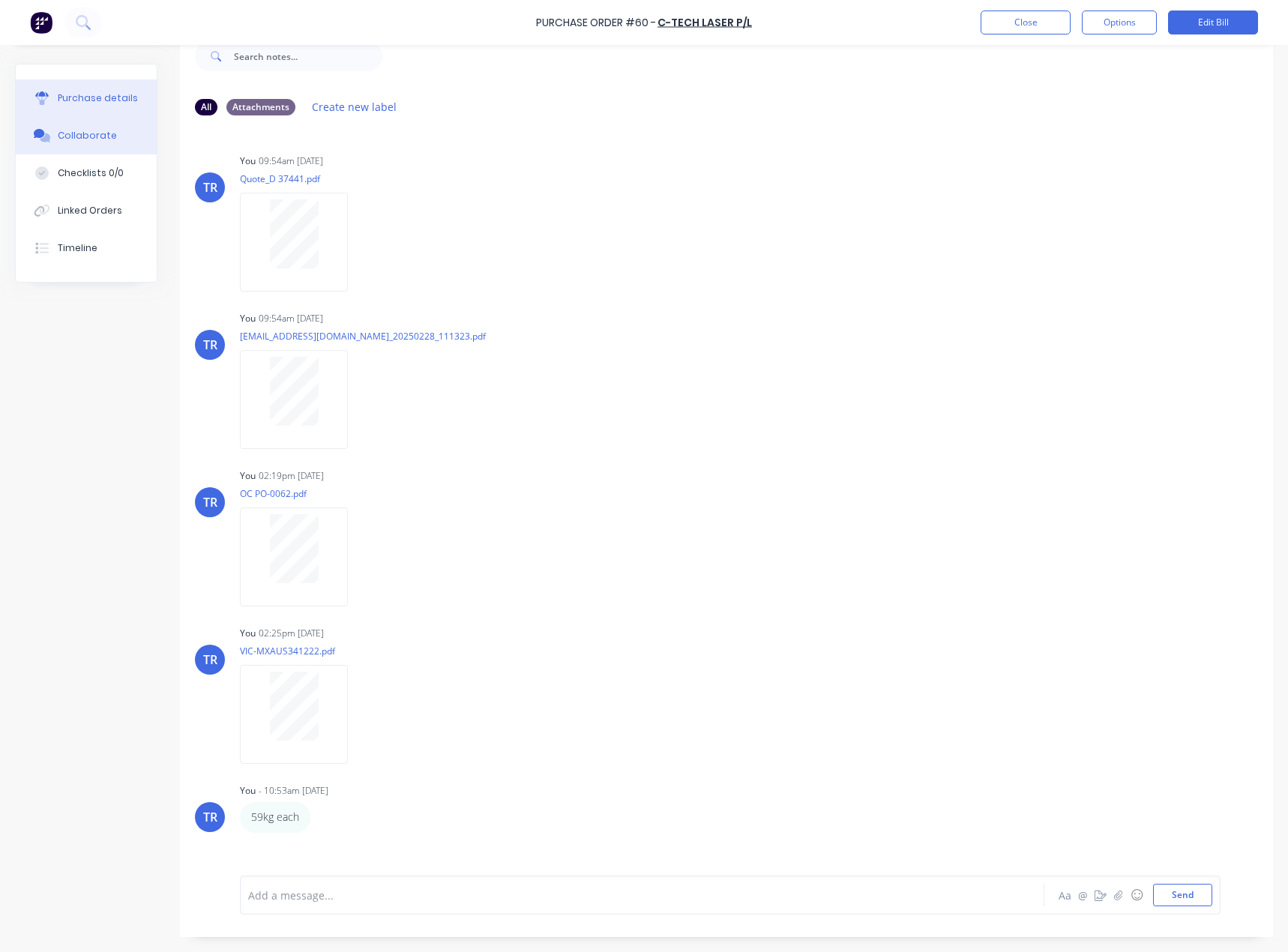
click at [143, 101] on button "Purchase details" at bounding box center [85, 98] width 141 height 38
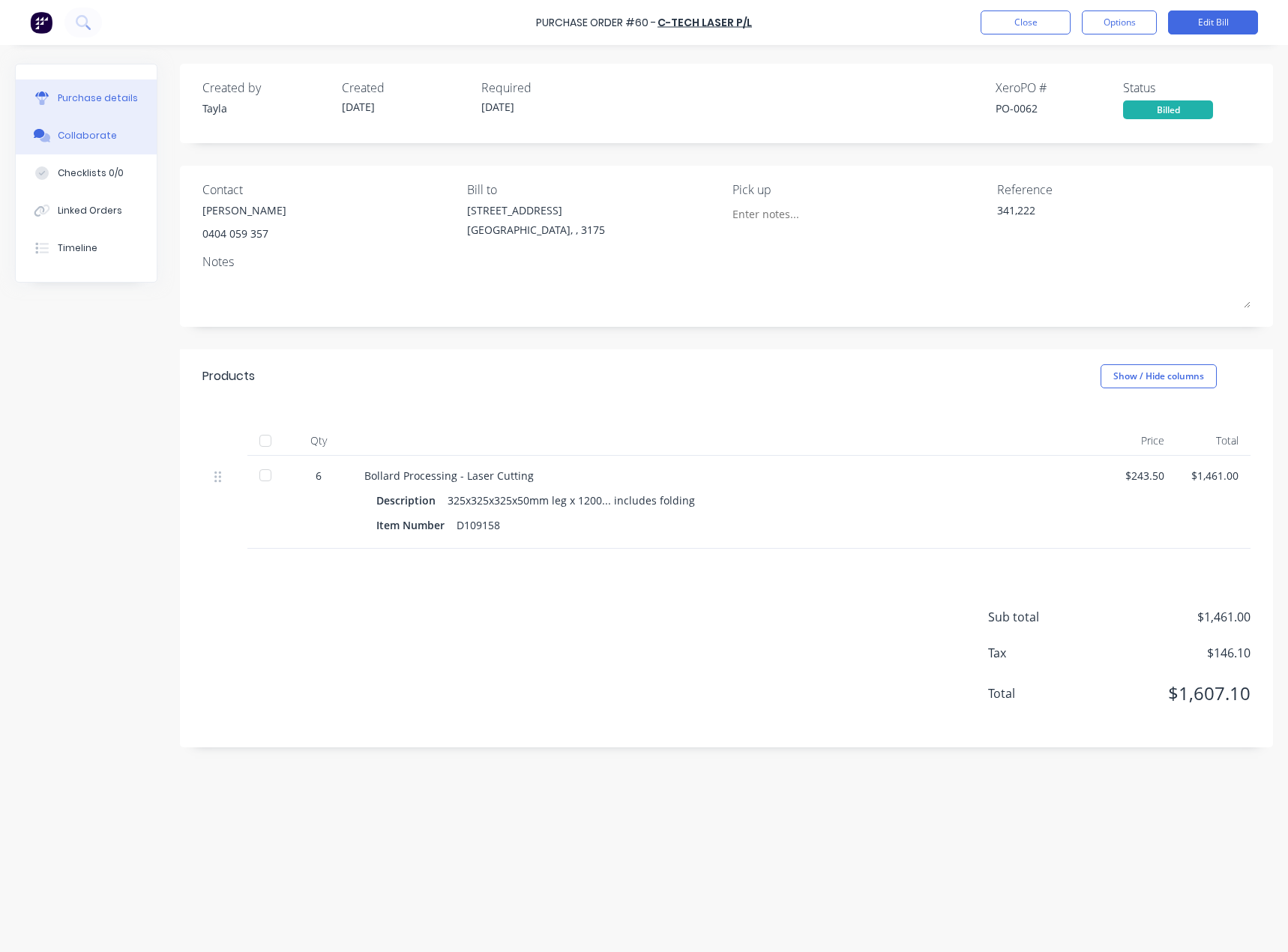
click at [129, 129] on button "Collaborate" at bounding box center [85, 136] width 141 height 38
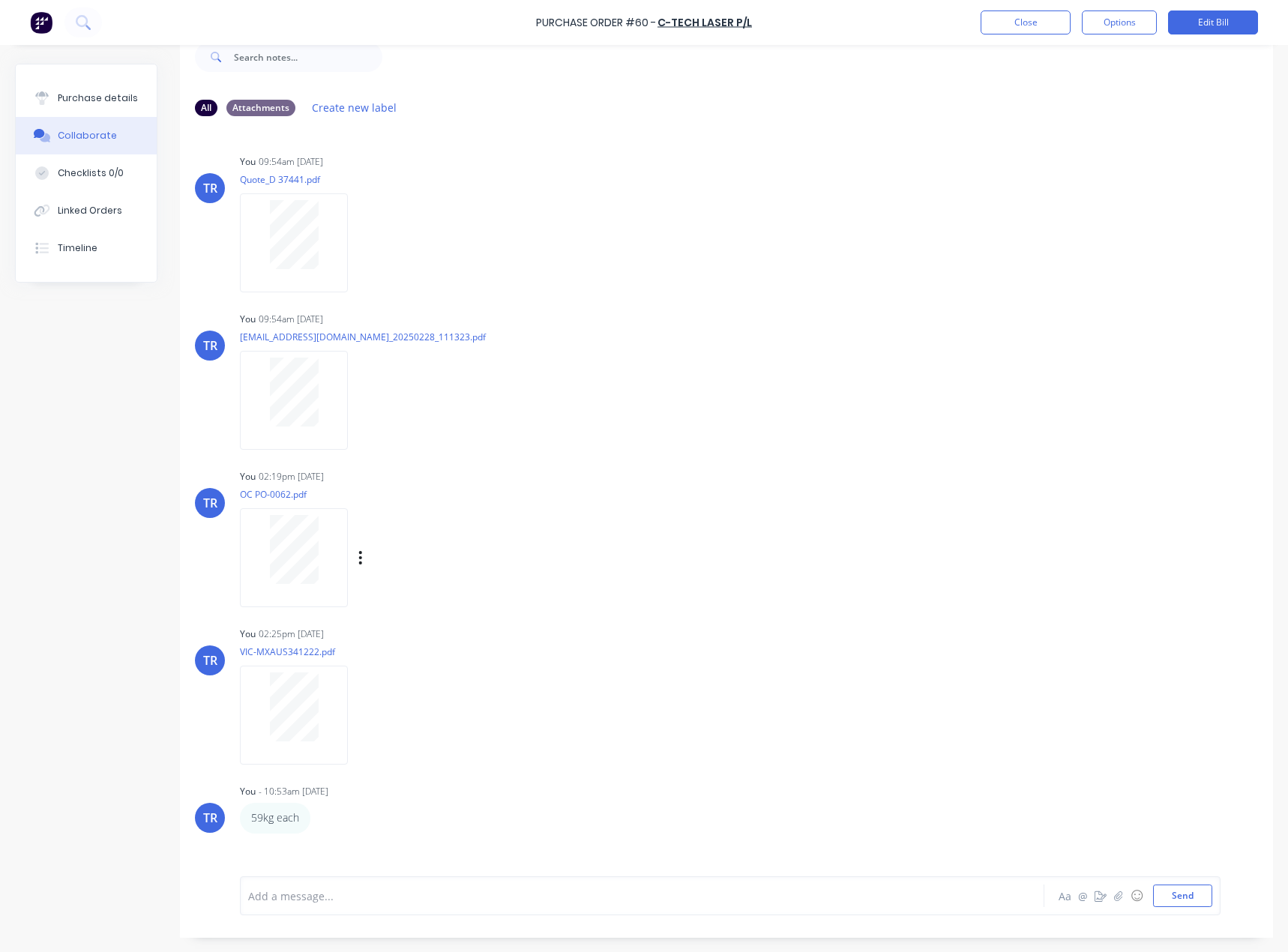
scroll to position [38, 0]
click at [1008, 24] on button "Close" at bounding box center [1025, 22] width 90 height 24
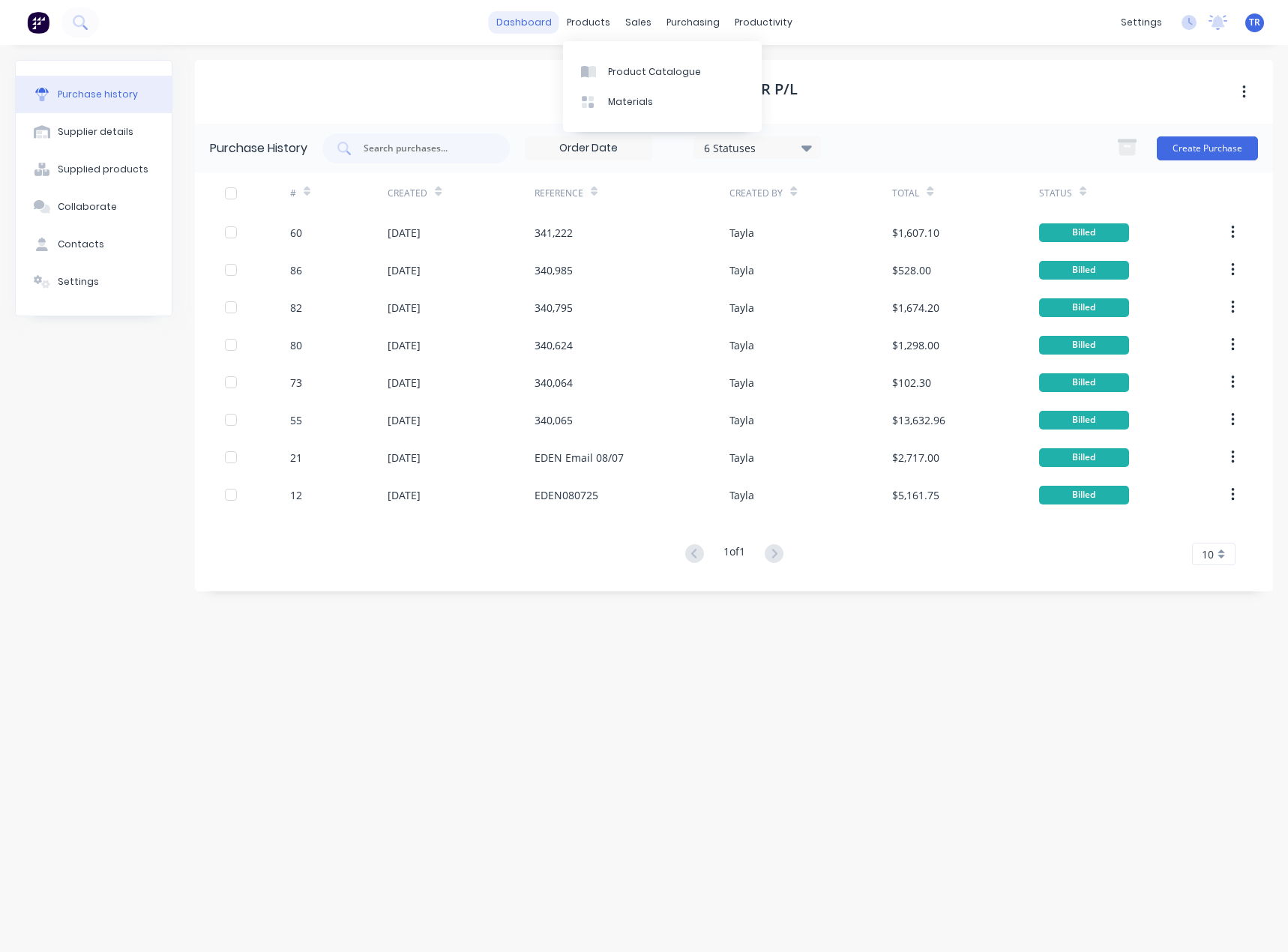
click at [535, 22] on link "dashboard" at bounding box center [524, 22] width 71 height 22
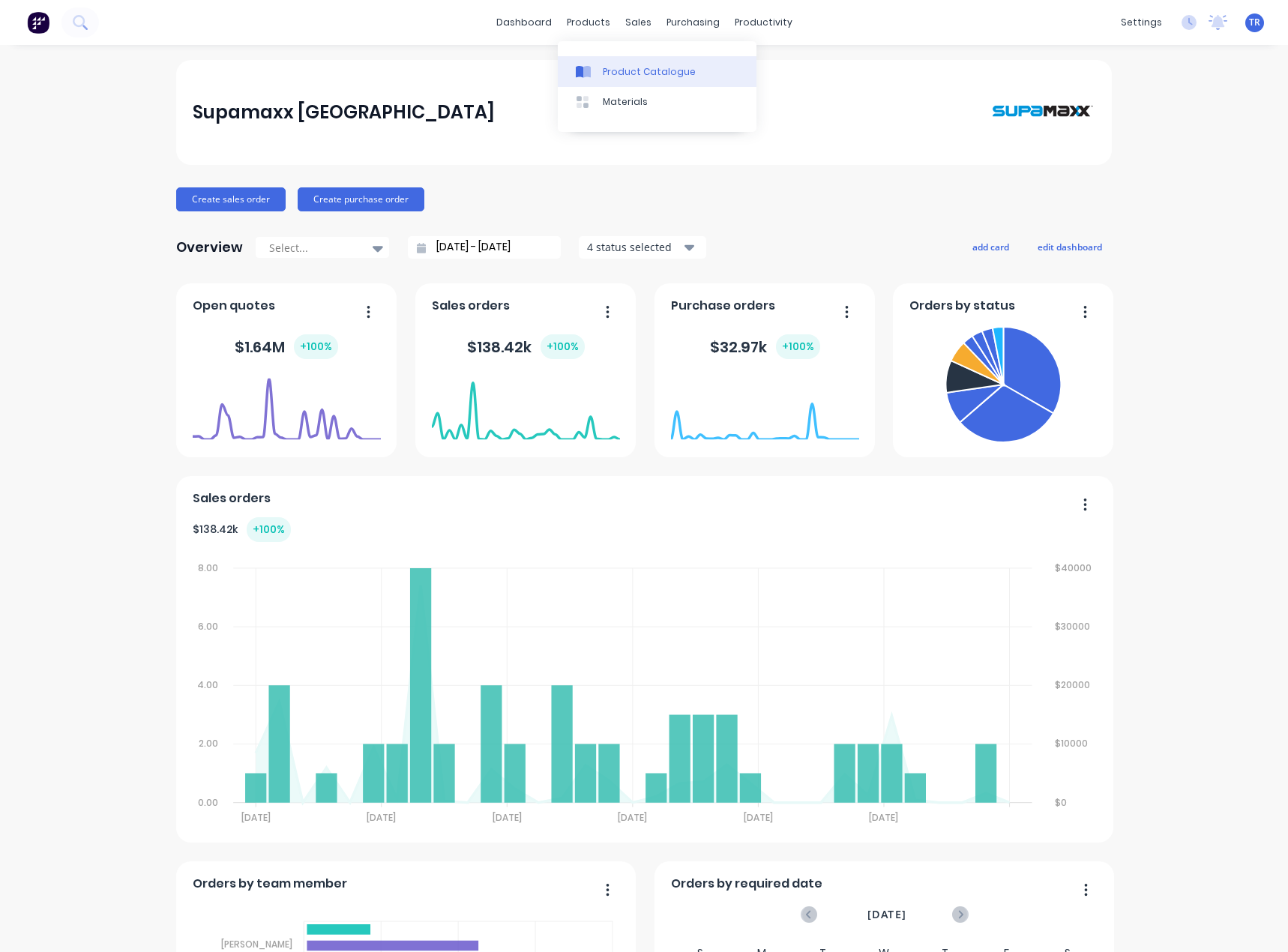
click at [601, 65] on link "Product Catalogue" at bounding box center [657, 71] width 199 height 30
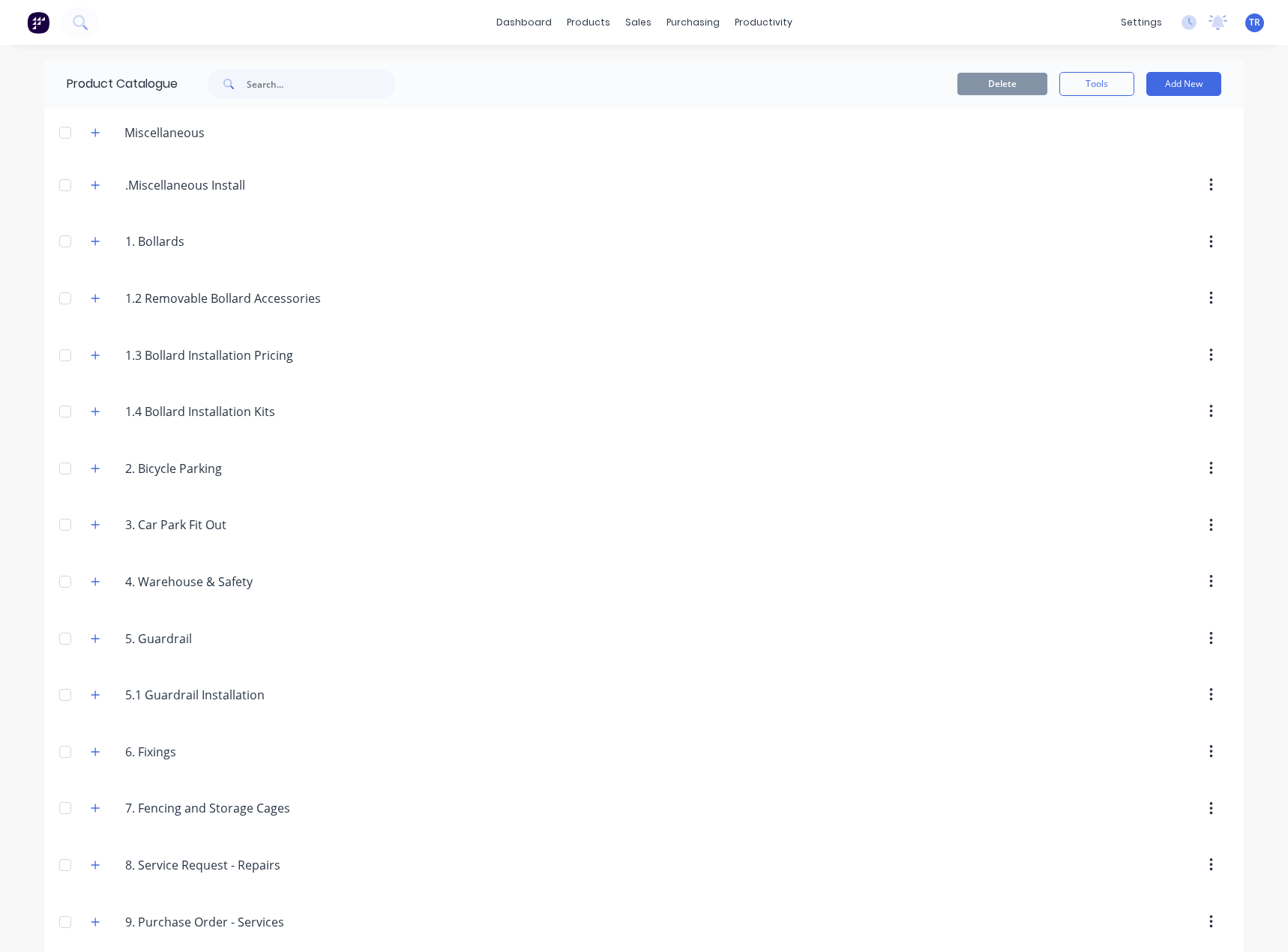
scroll to position [70, 0]
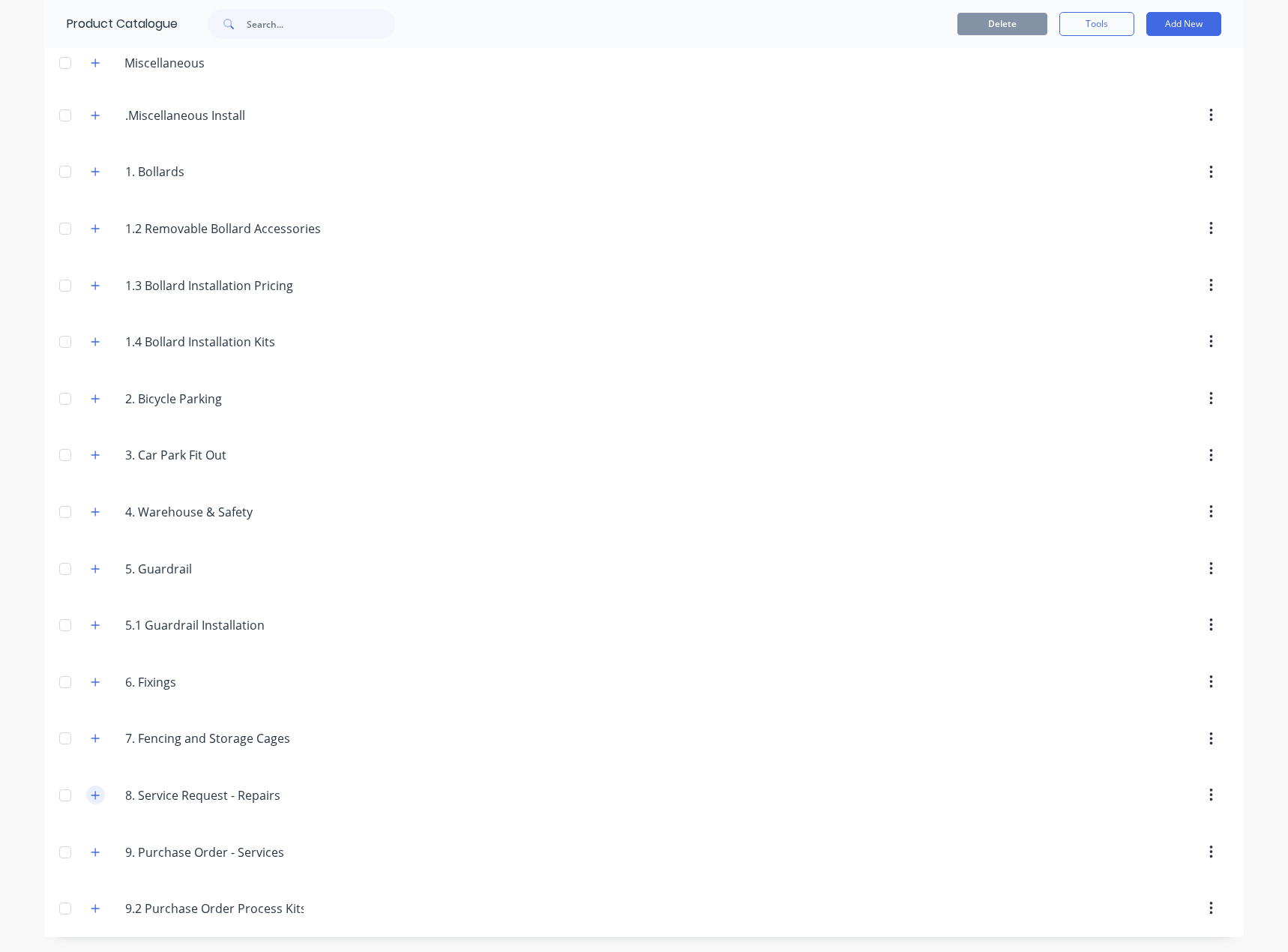
click at [91, 796] on icon "button" at bounding box center [95, 795] width 9 height 11
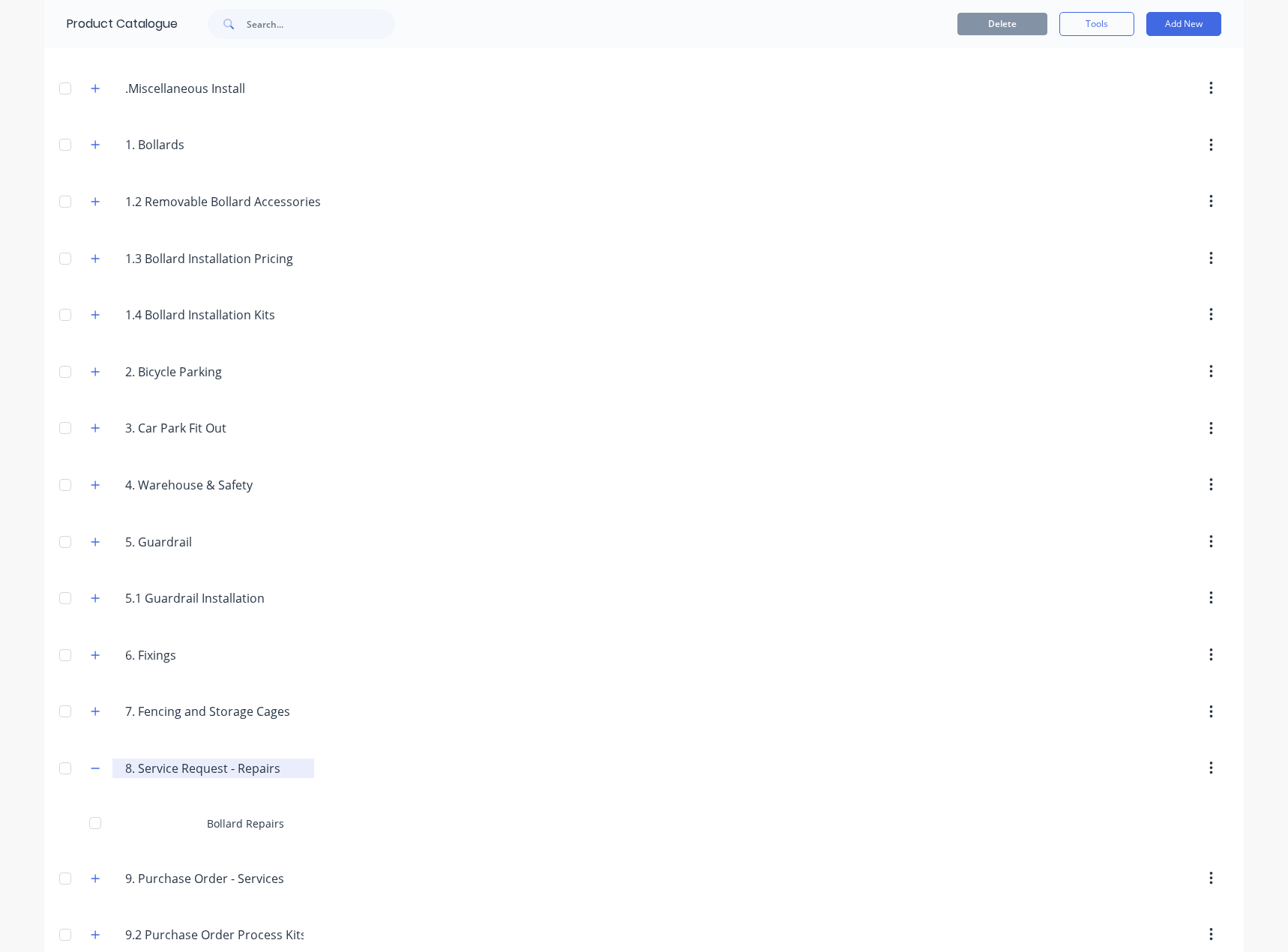
scroll to position [123, 0]
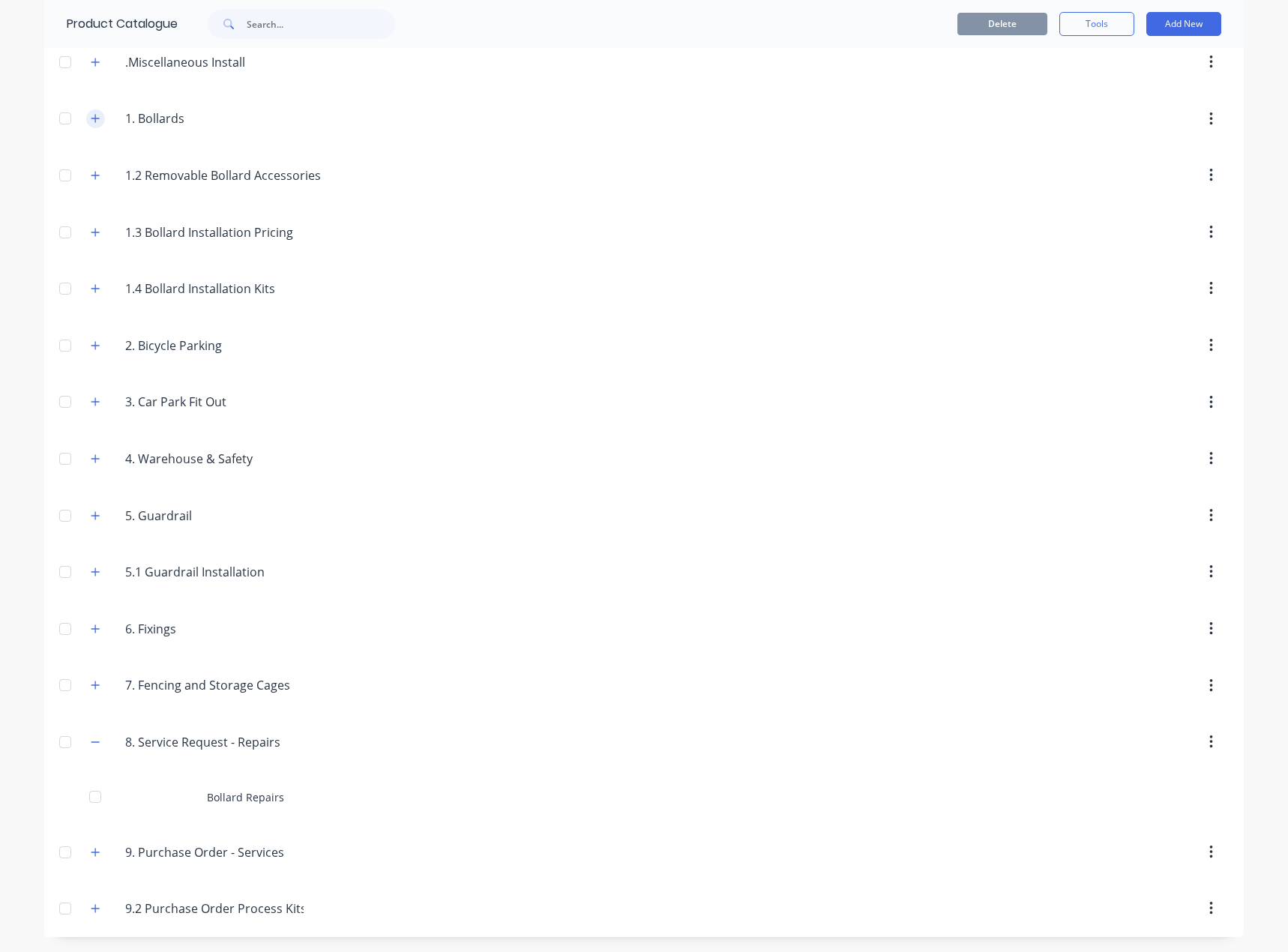
click at [86, 120] on button "button" at bounding box center [95, 118] width 18 height 18
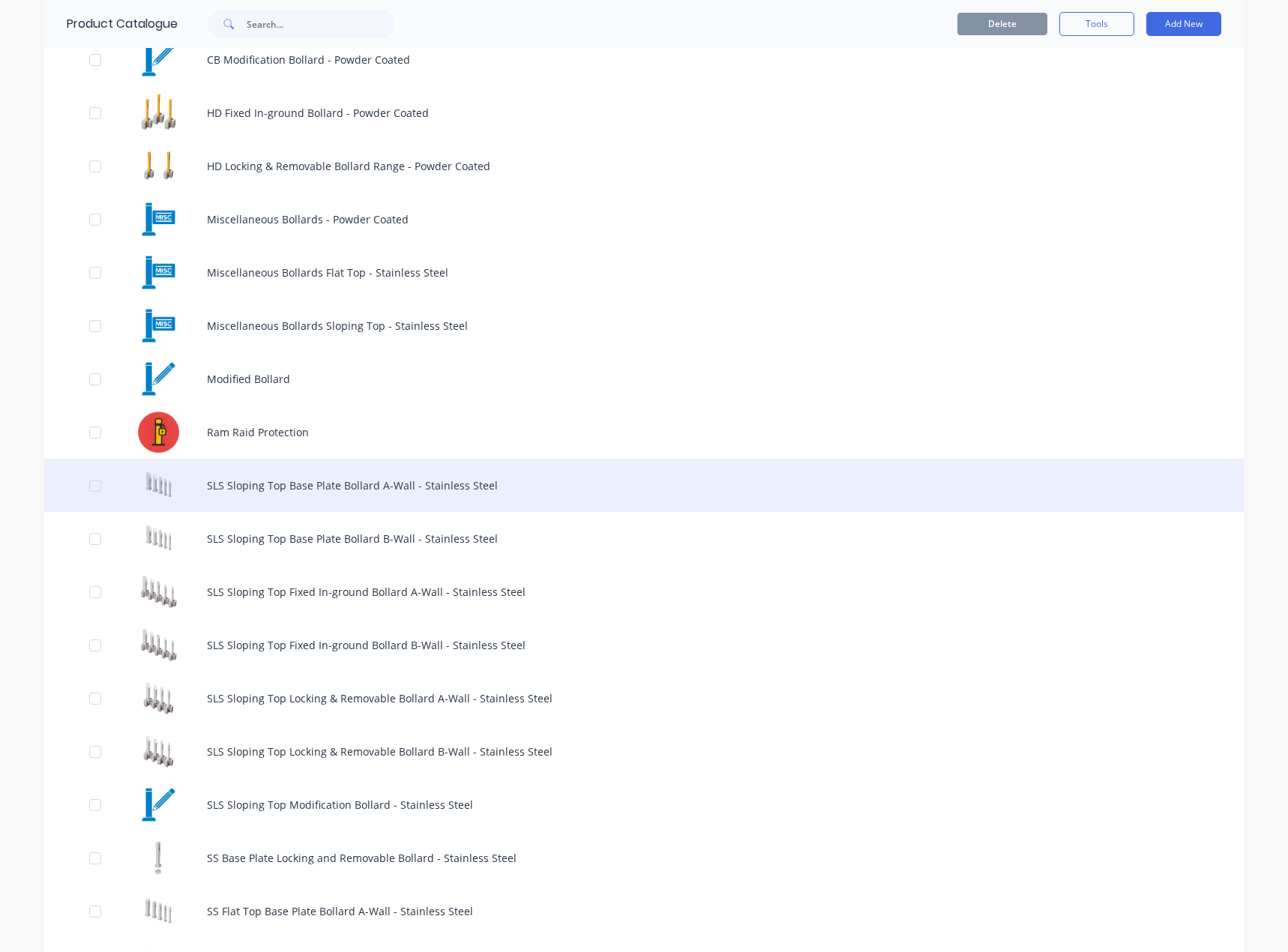
scroll to position [573, 0]
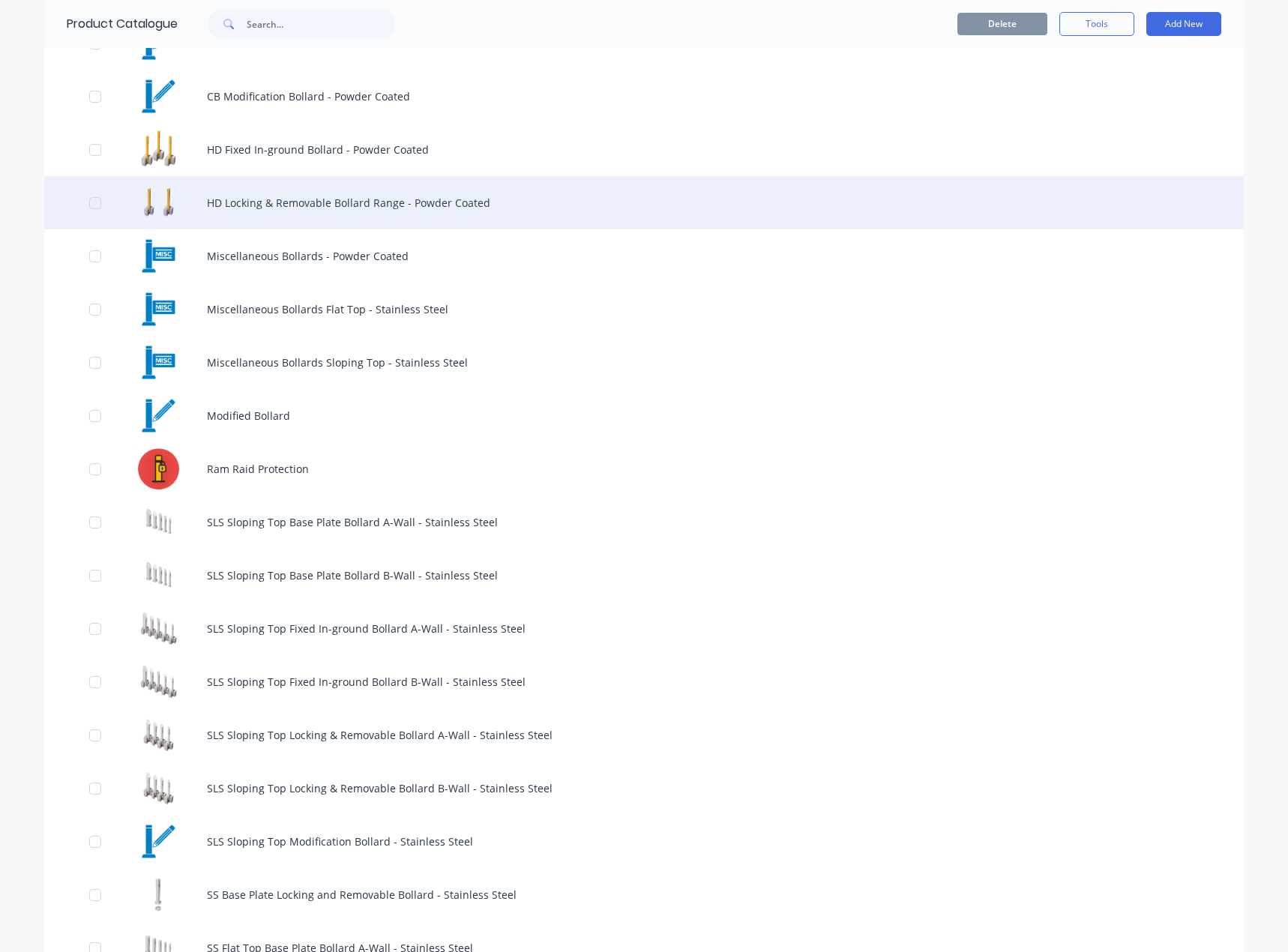
click at [324, 194] on div "HD Locking & Removable Bollard Range - Powder Coated" at bounding box center [644, 203] width 1200 height 53
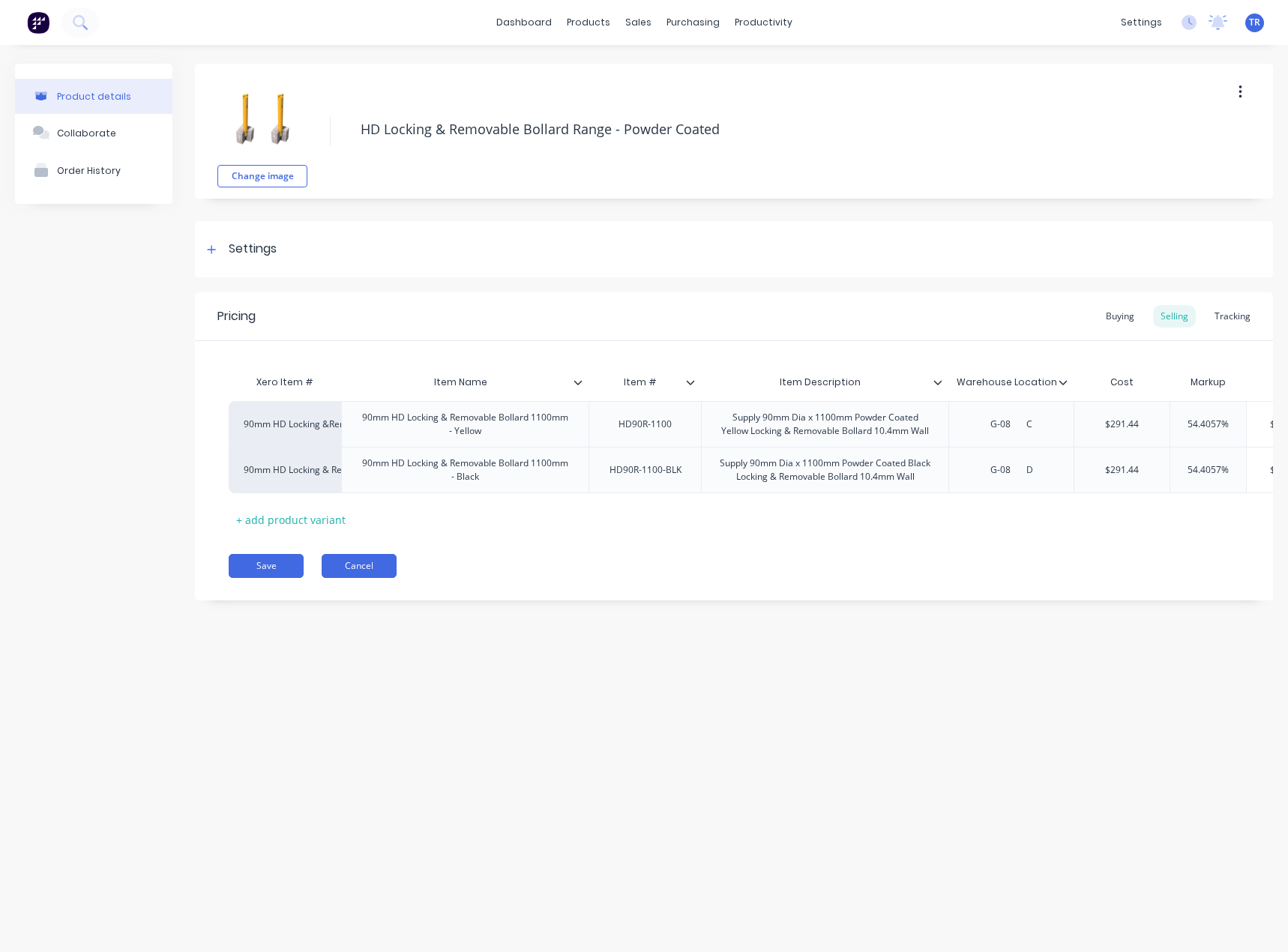
click at [369, 578] on button "Cancel" at bounding box center [359, 565] width 75 height 24
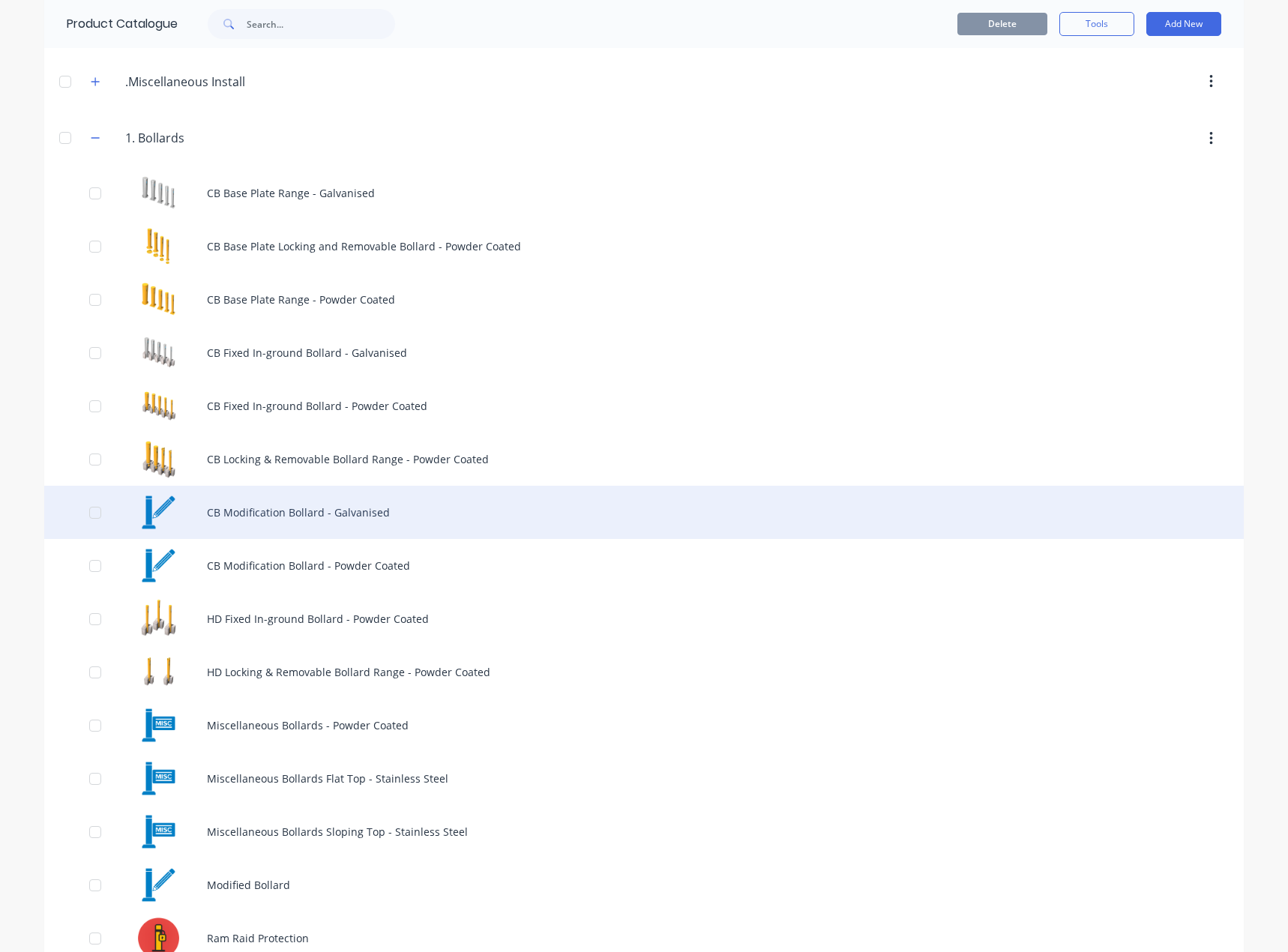
scroll to position [150, 0]
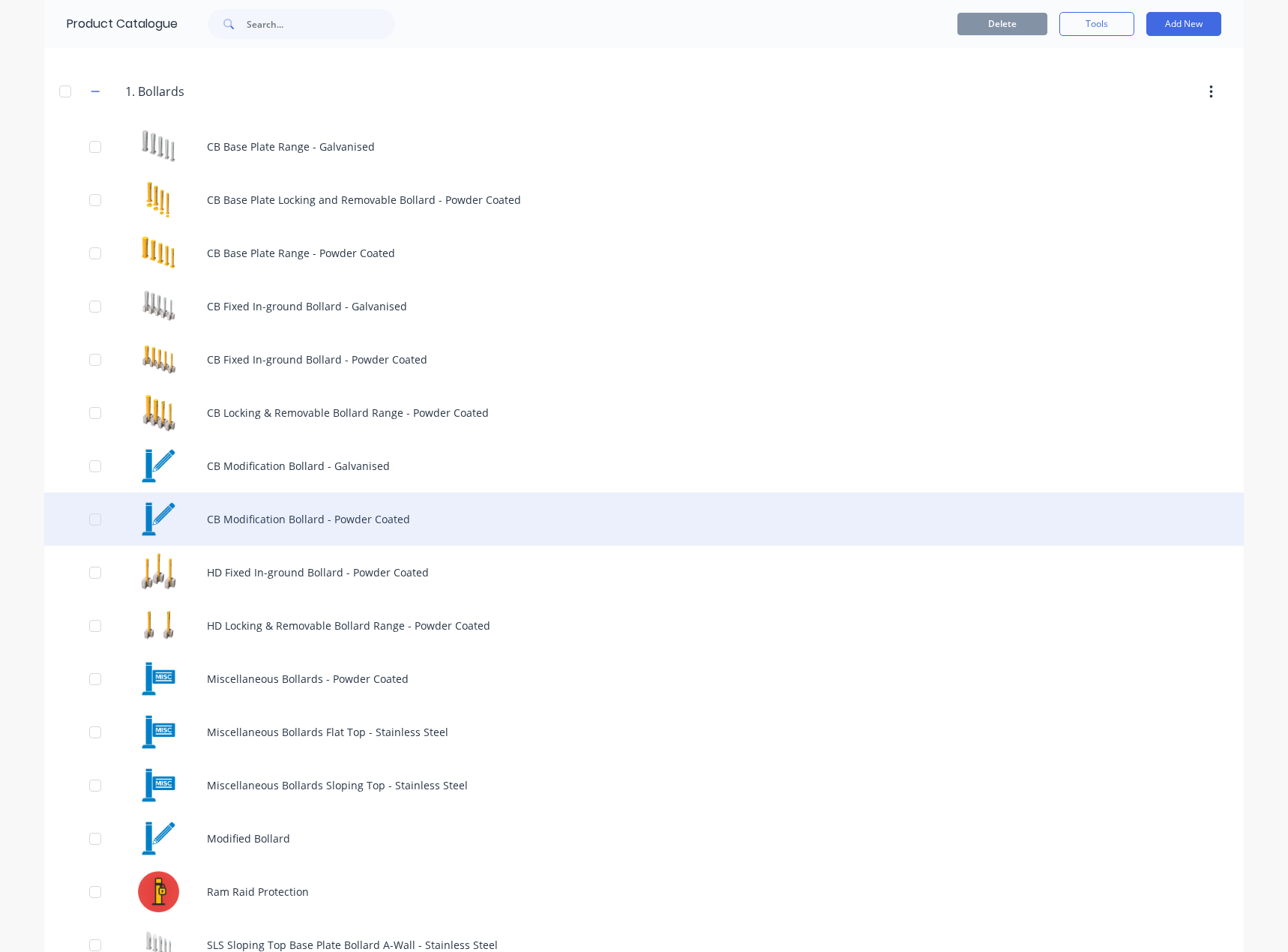
click at [389, 513] on div "CB Modification Bollard - Powder Coated" at bounding box center [644, 519] width 1200 height 53
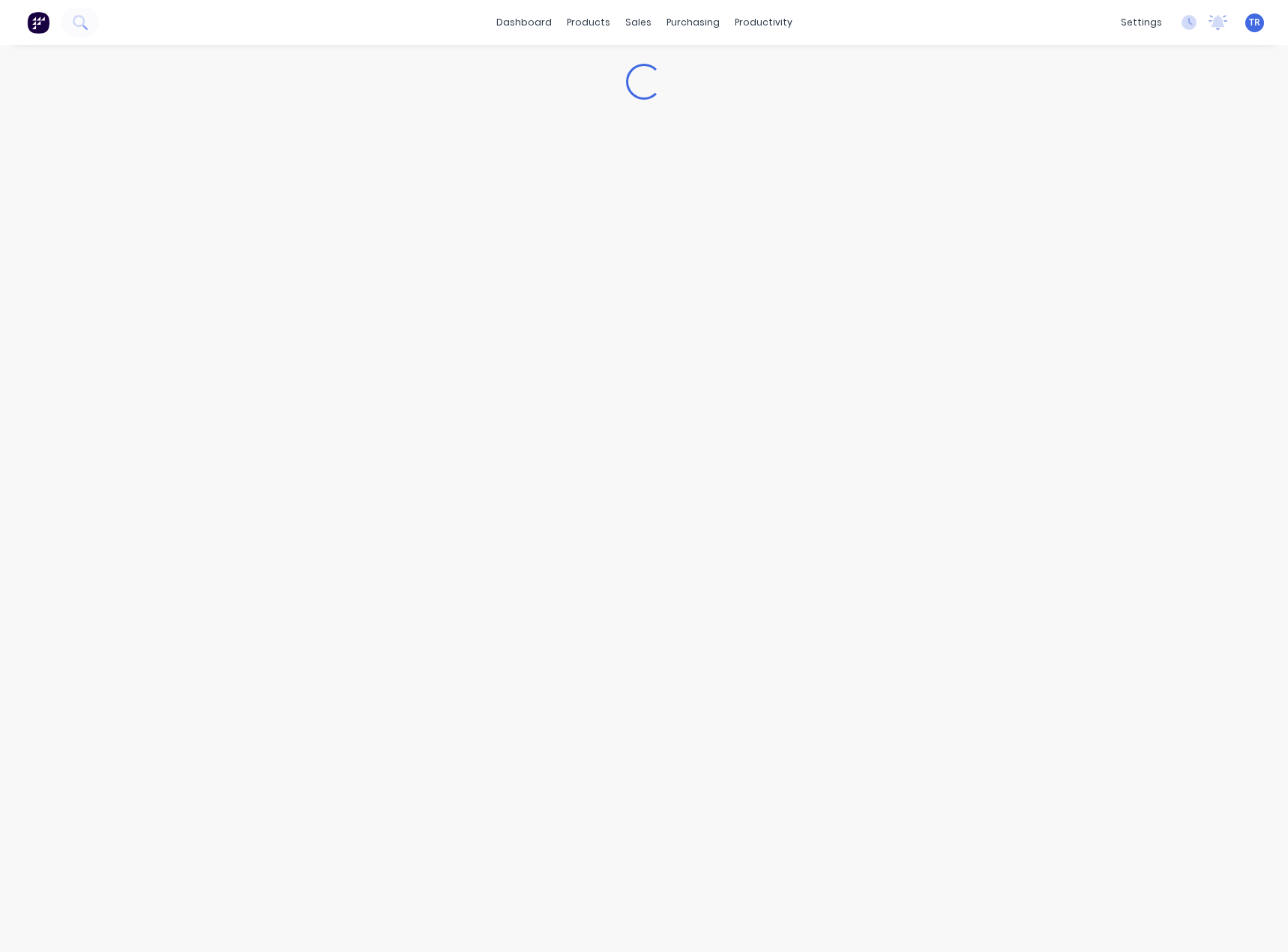
type textarea "x"
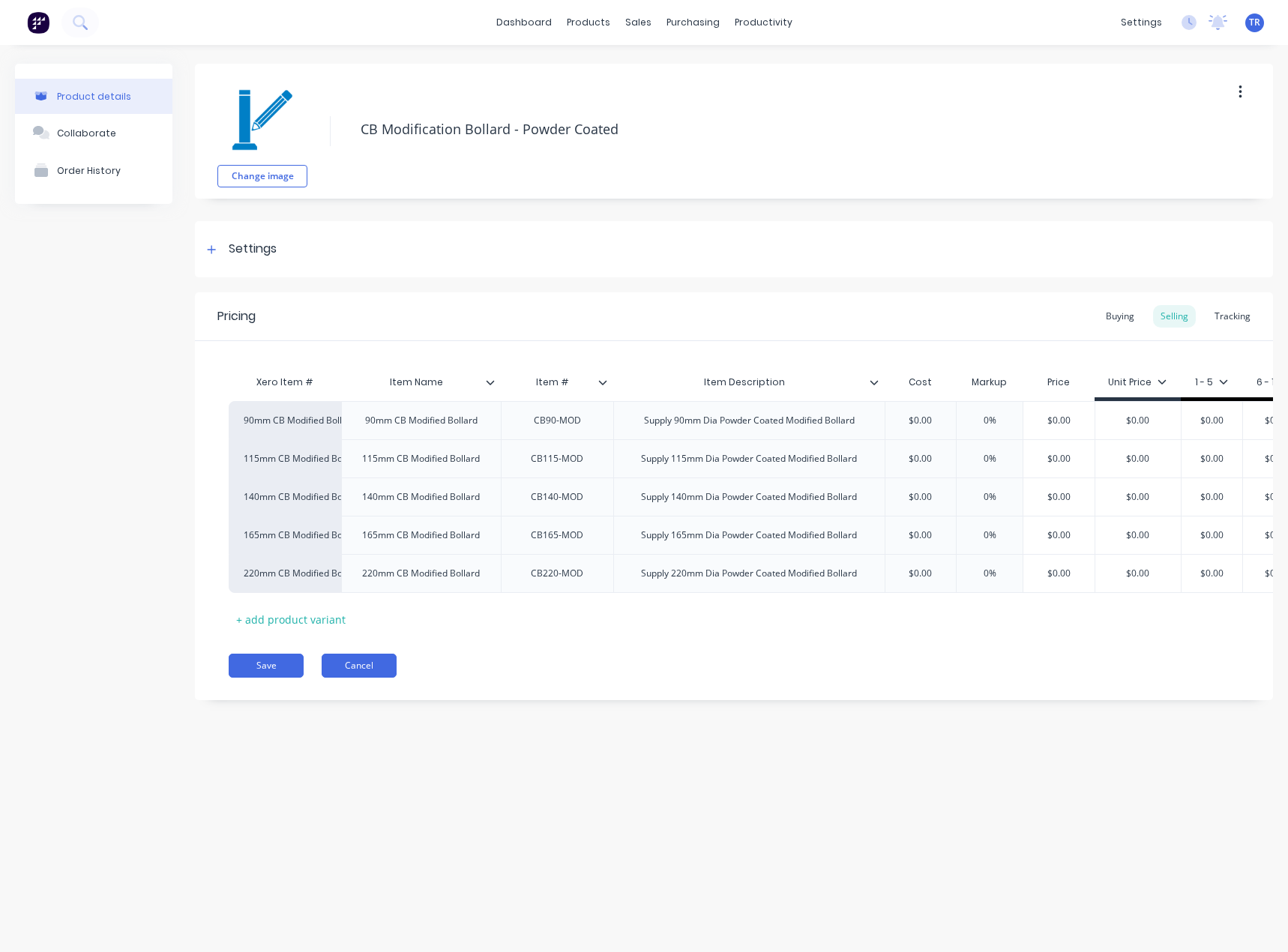
click at [385, 677] on button "Cancel" at bounding box center [359, 665] width 75 height 24
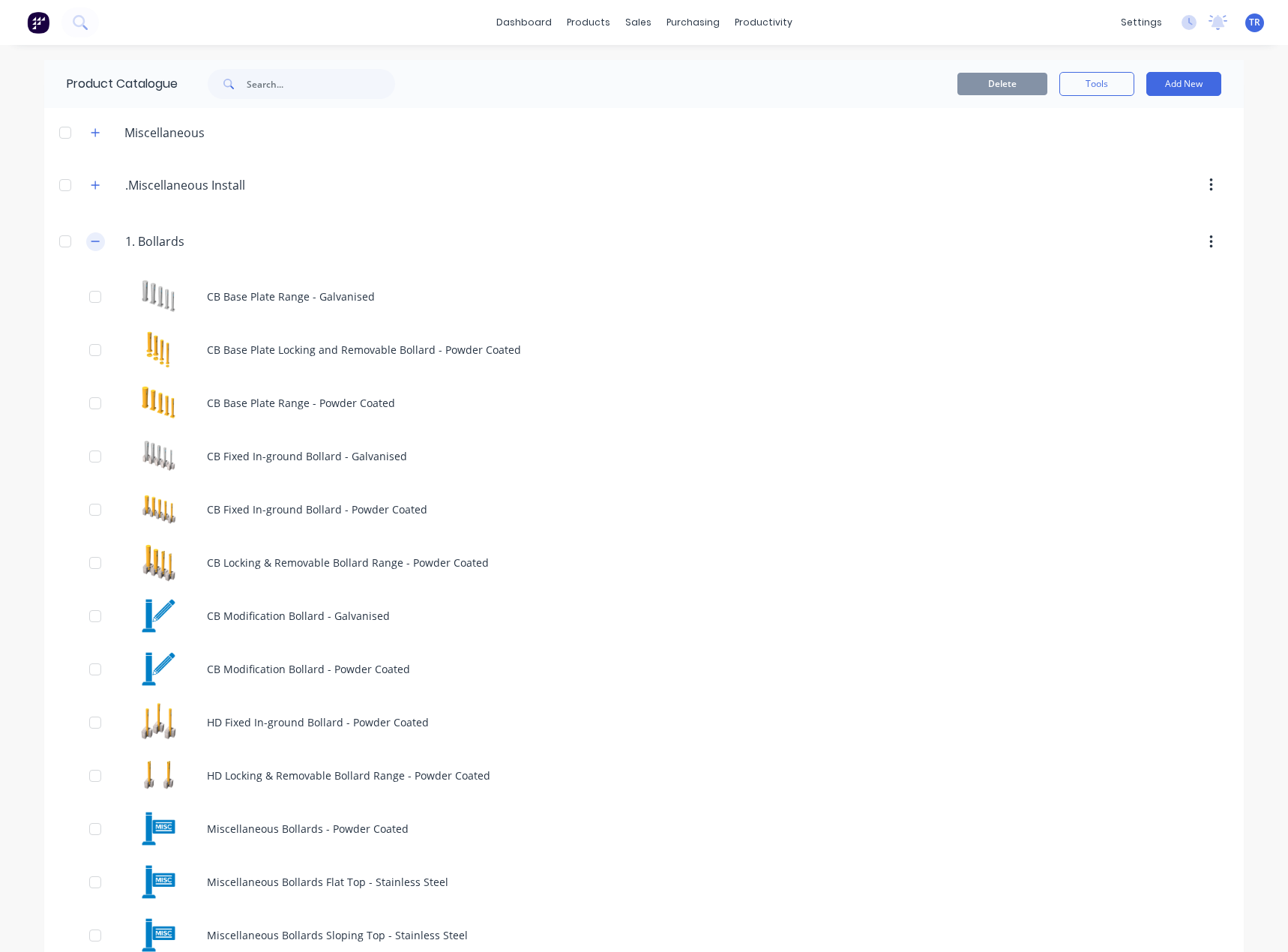
click at [86, 238] on button "button" at bounding box center [95, 241] width 18 height 18
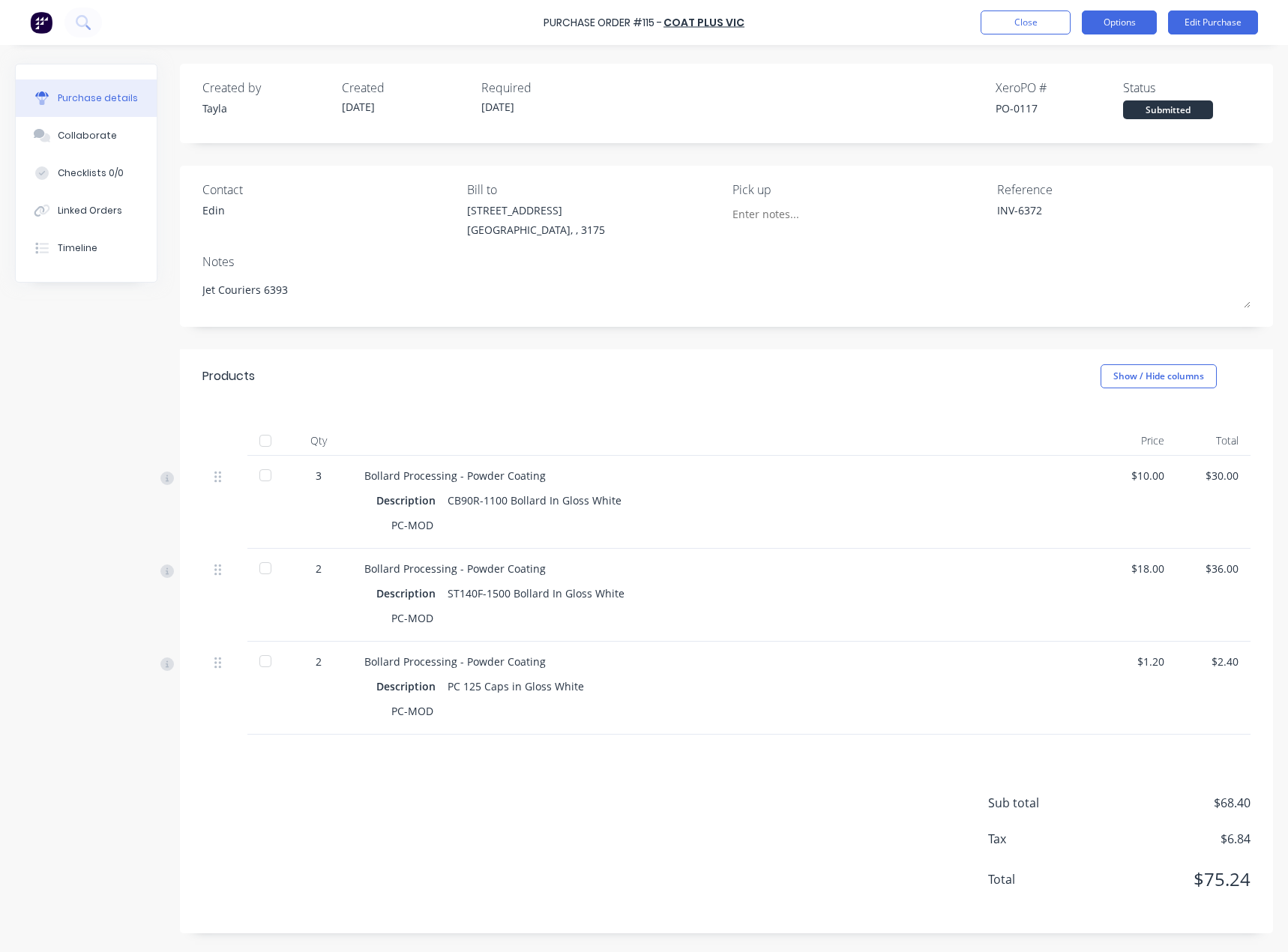
click at [1105, 29] on button "Options" at bounding box center [1118, 22] width 75 height 24
click at [1065, 100] on div "Convert to Bill" at bounding box center [1085, 91] width 115 height 21
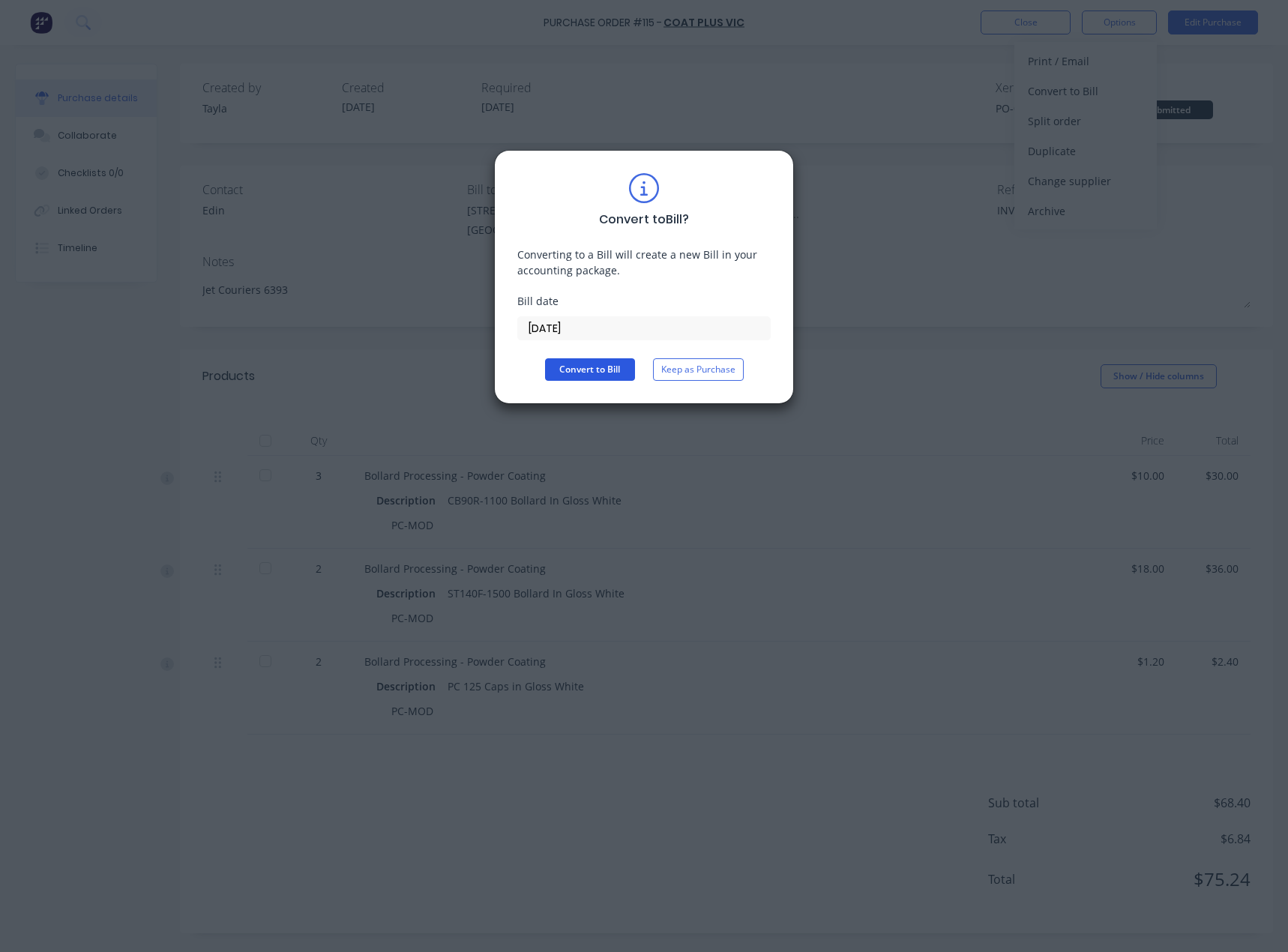
click at [601, 366] on button "Convert to Bill" at bounding box center [590, 368] width 90 height 22
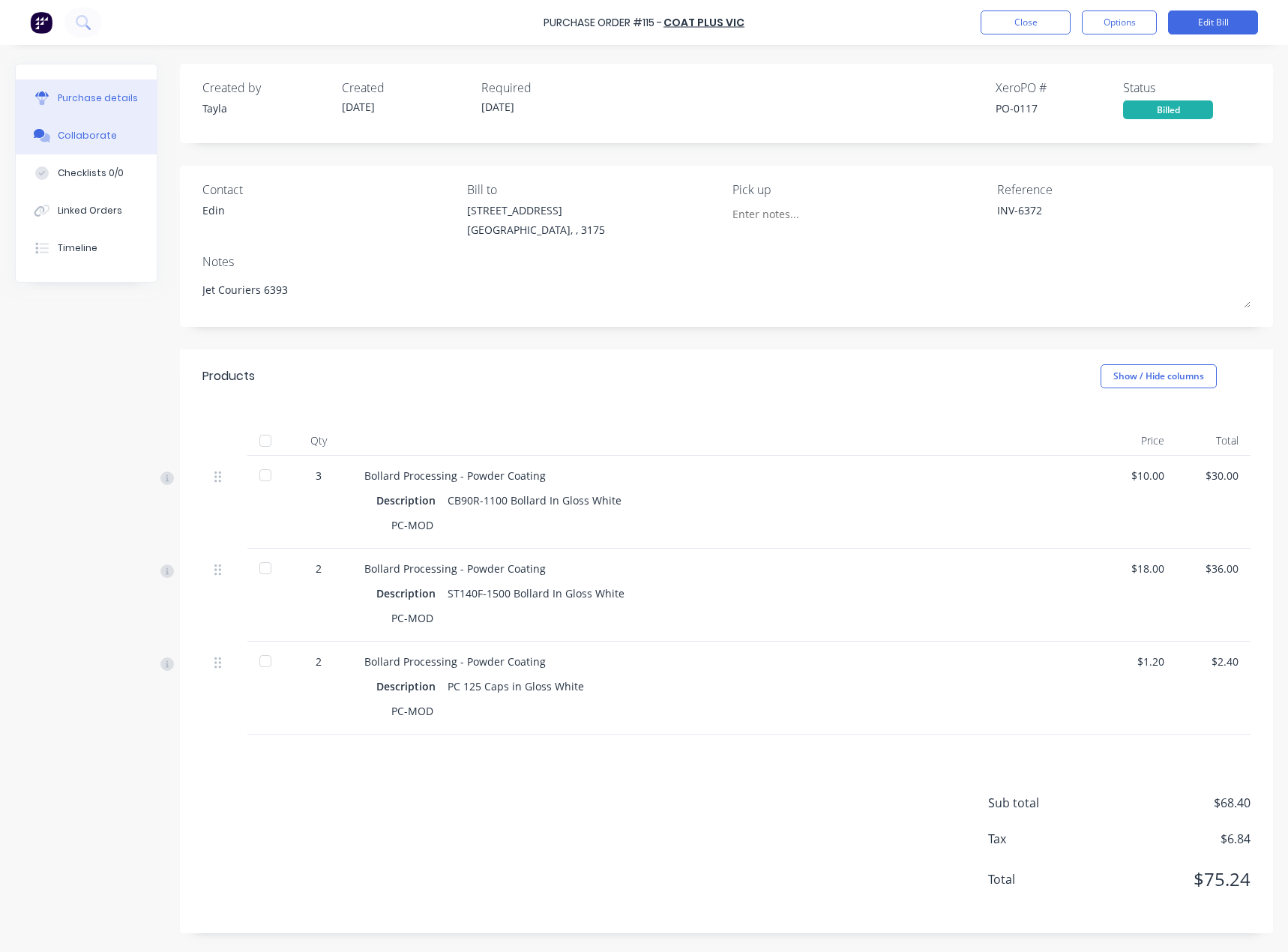
click at [113, 117] on button "Collaborate" at bounding box center [85, 136] width 141 height 38
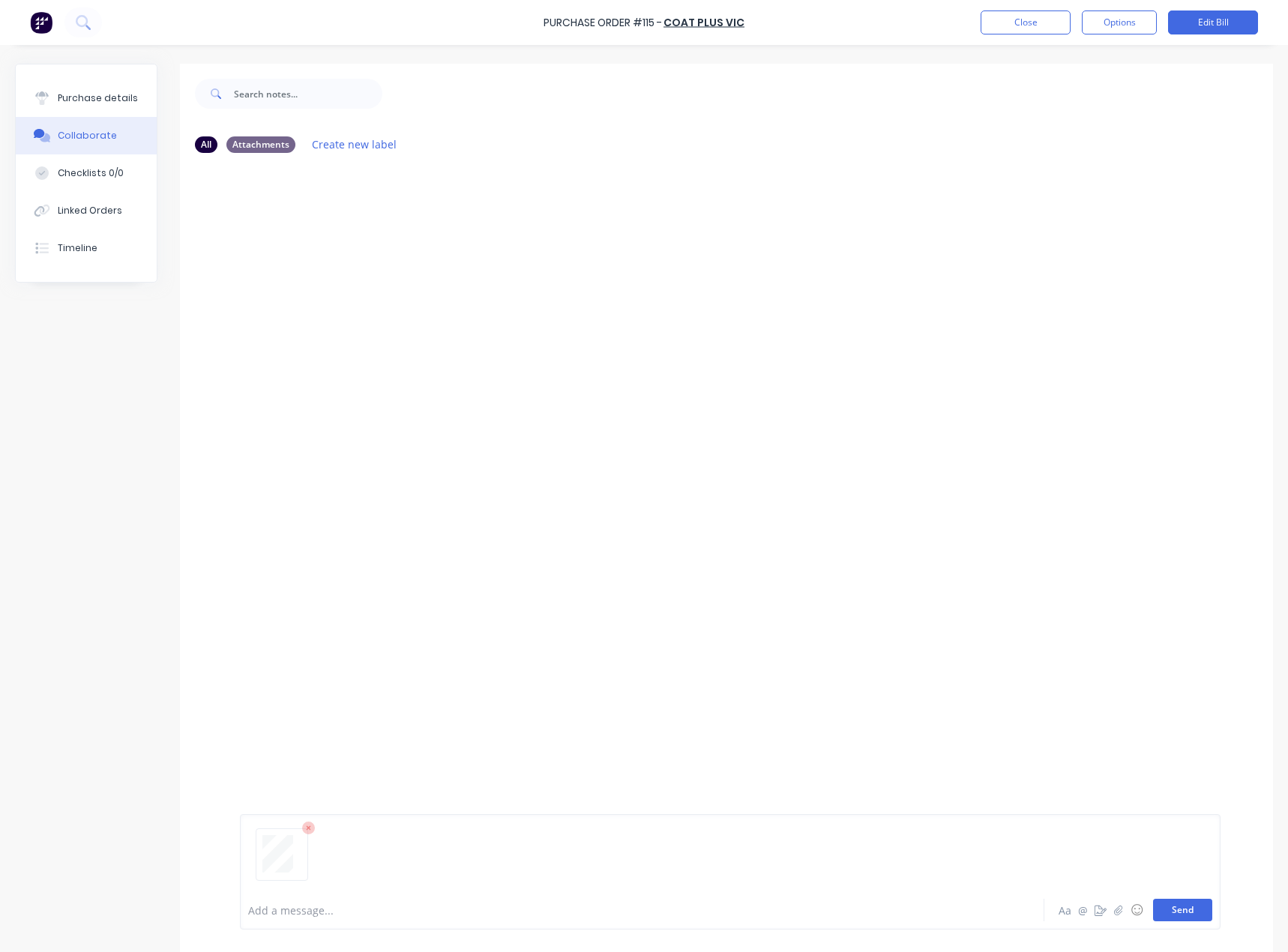
click at [1154, 902] on button "Send" at bounding box center [1182, 909] width 59 height 22
click at [97, 101] on div "Purchase details" at bounding box center [98, 98] width 80 height 14
type textarea "x"
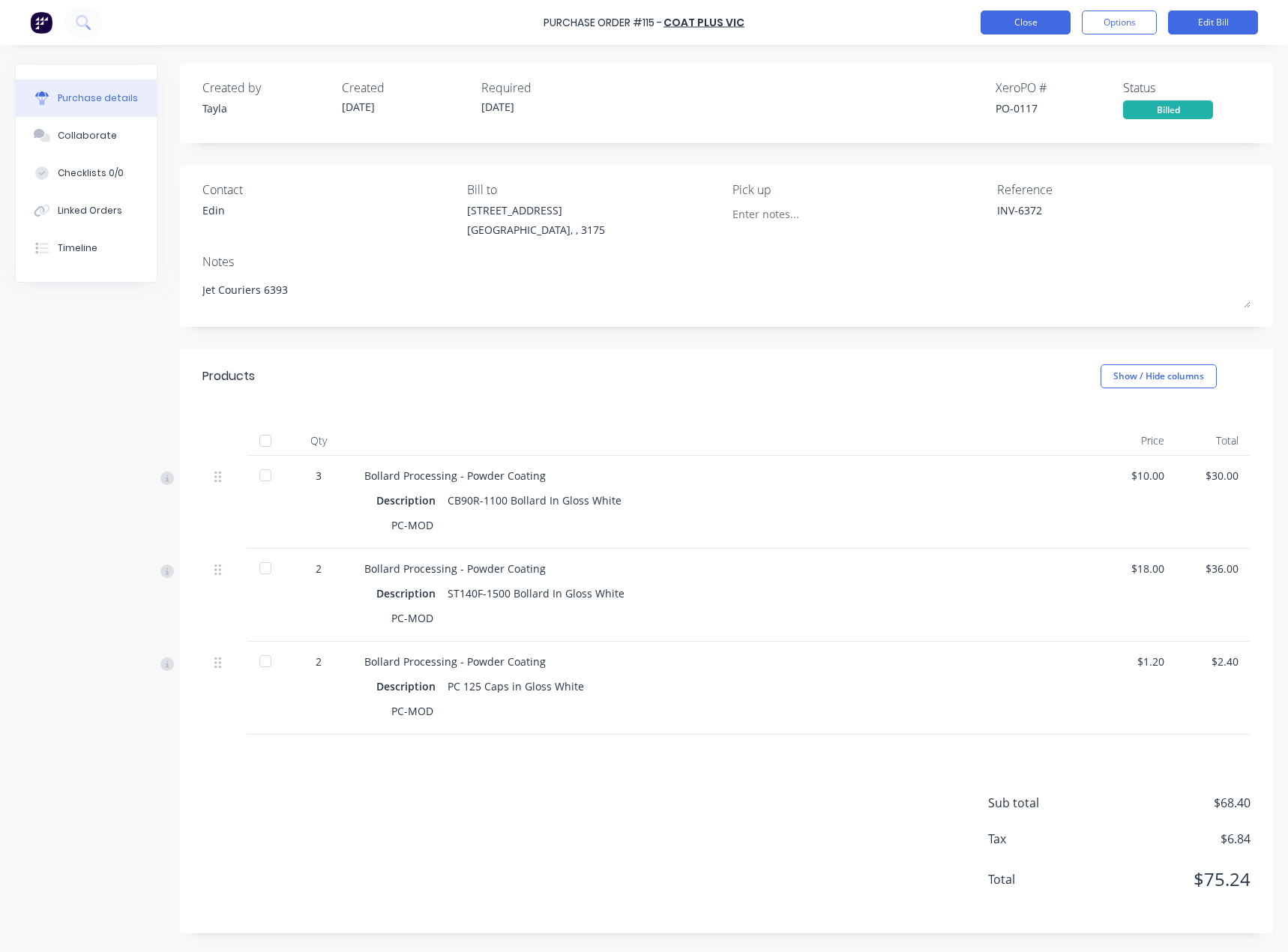
click at [1037, 18] on button "Close" at bounding box center [1025, 22] width 90 height 24
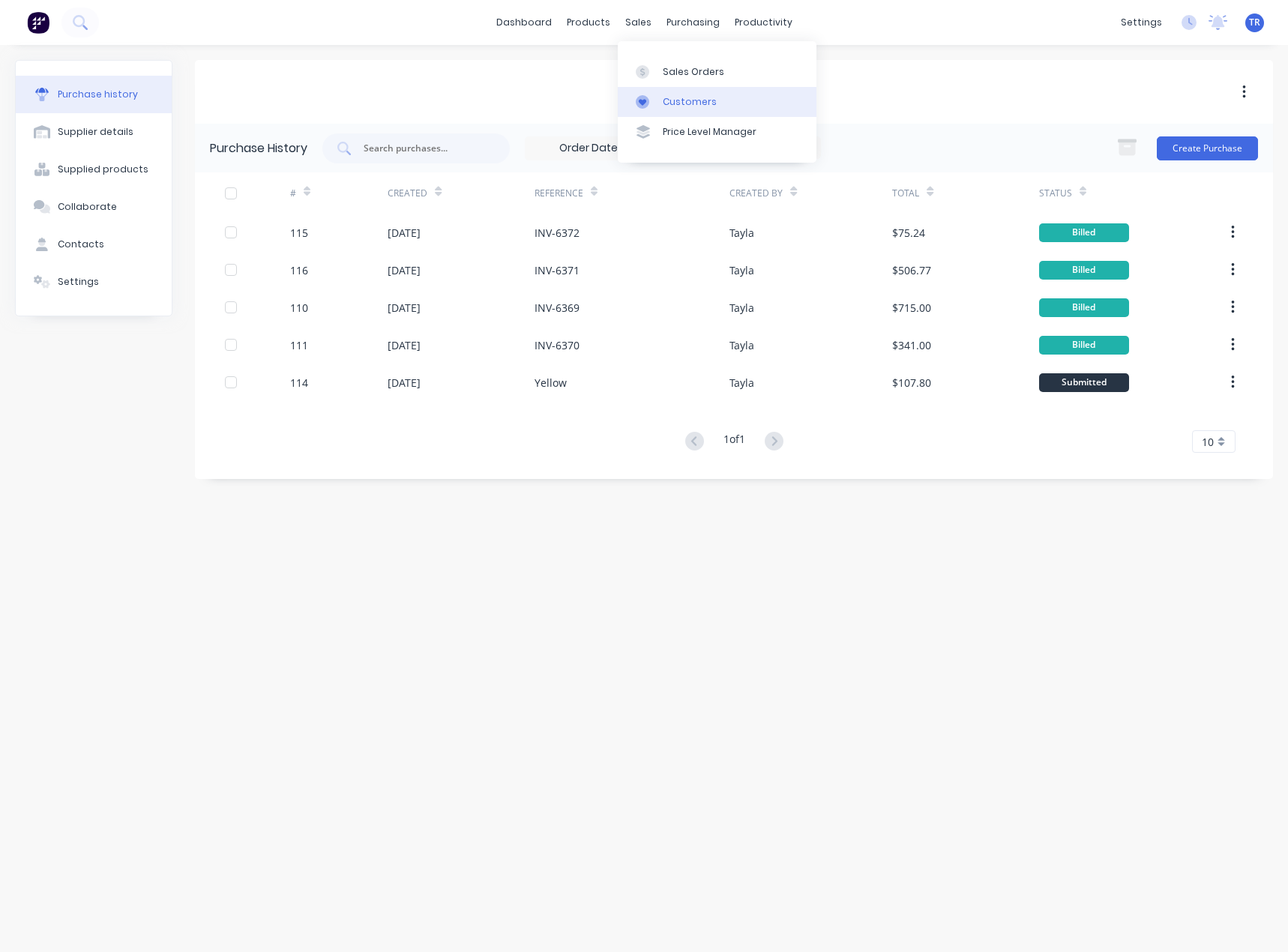
click at [649, 98] on div at bounding box center [646, 102] width 22 height 14
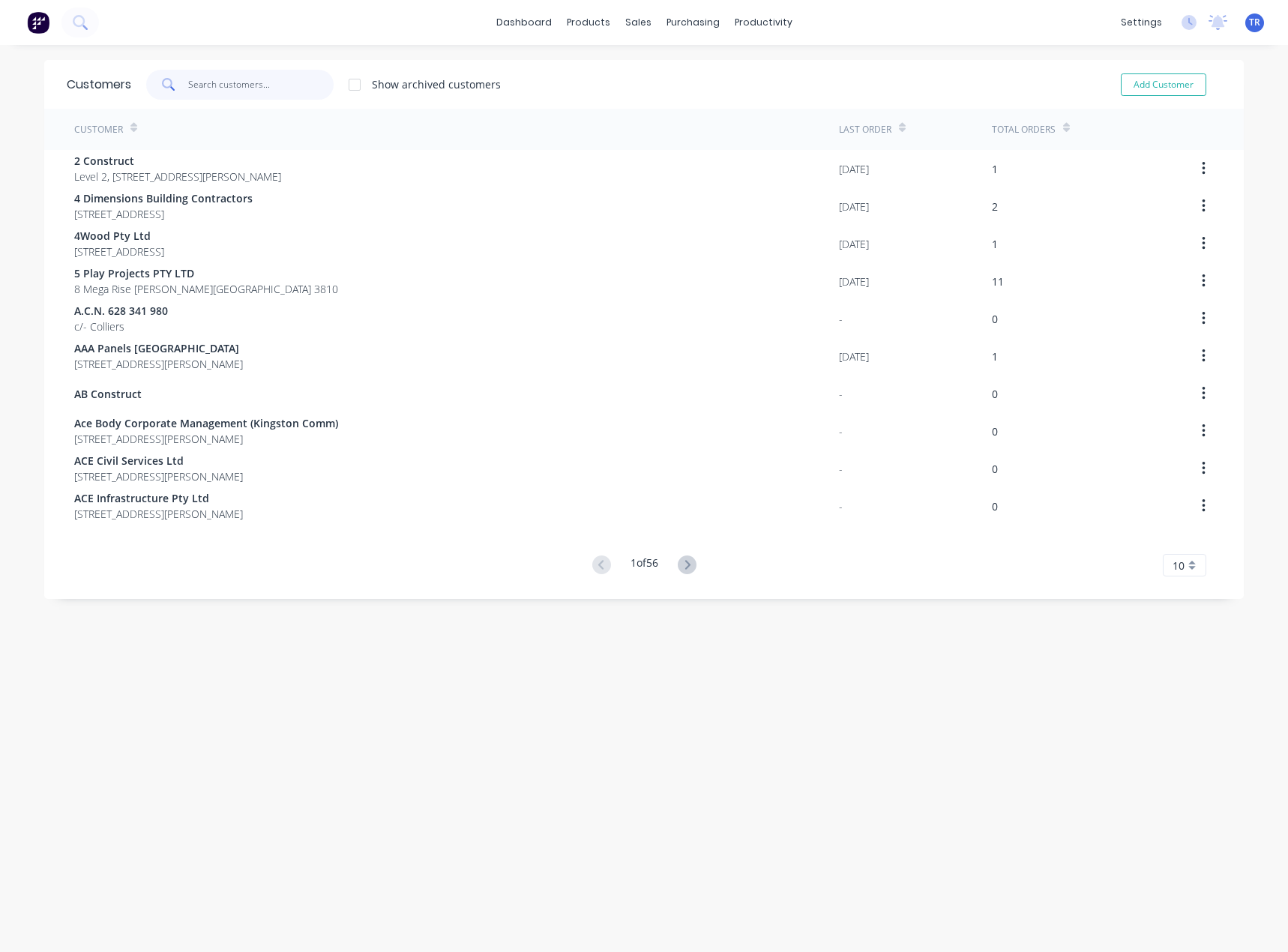
click at [209, 84] on input "text" at bounding box center [261, 84] width 146 height 30
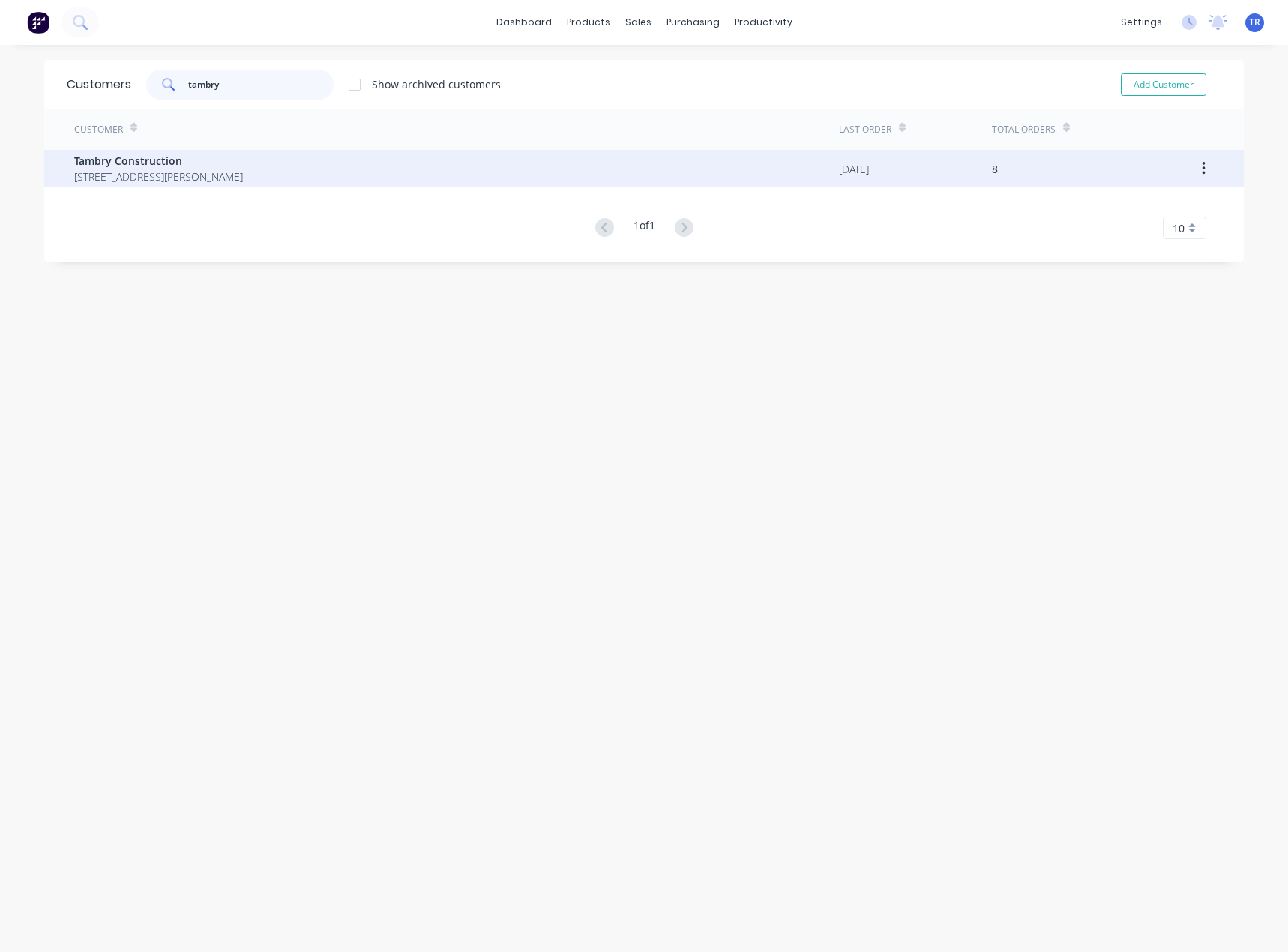
type input "tambry"
click at [203, 160] on span "Tambry Construction" at bounding box center [159, 161] width 169 height 16
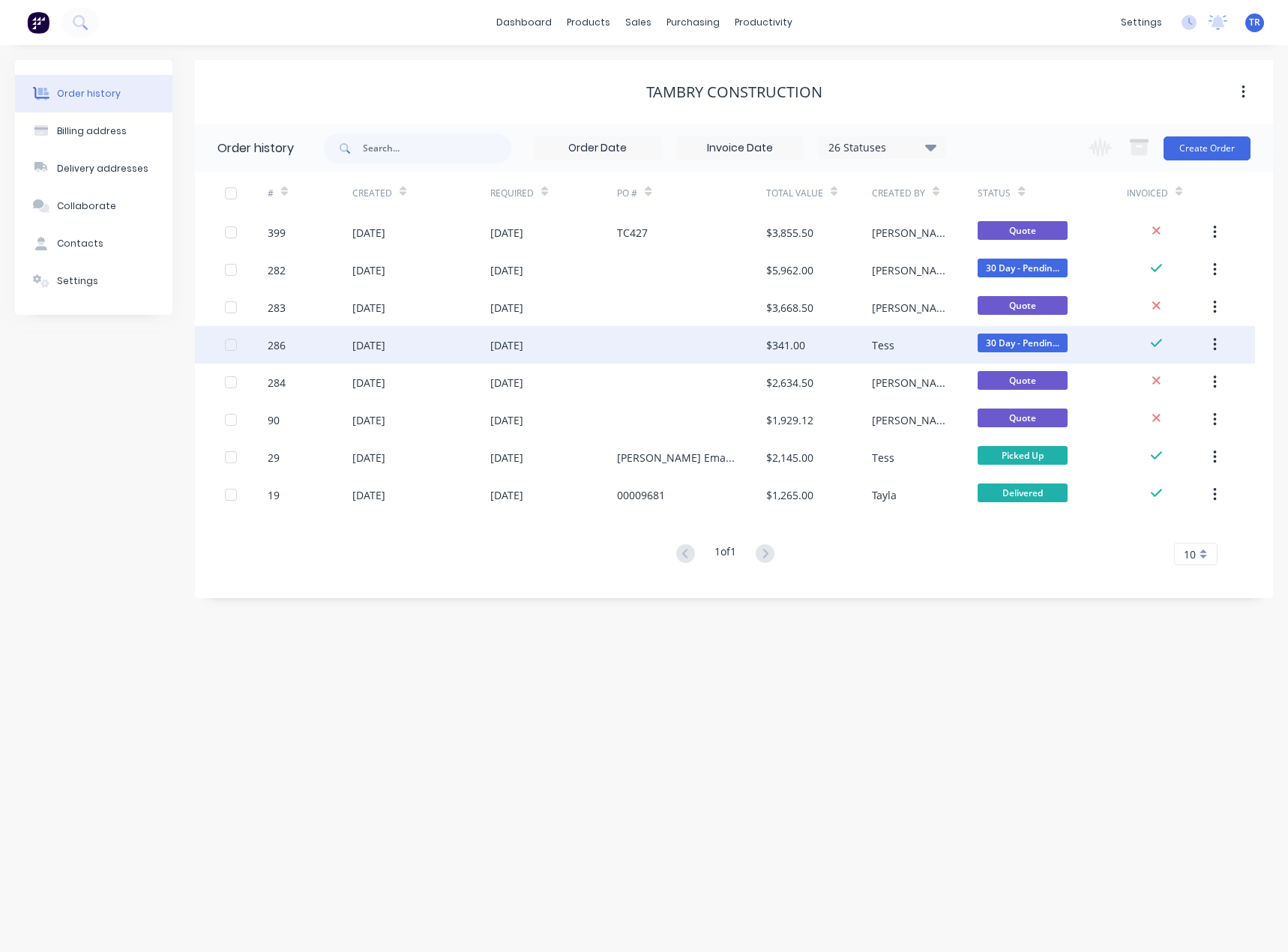
click at [617, 343] on div at bounding box center [691, 344] width 148 height 38
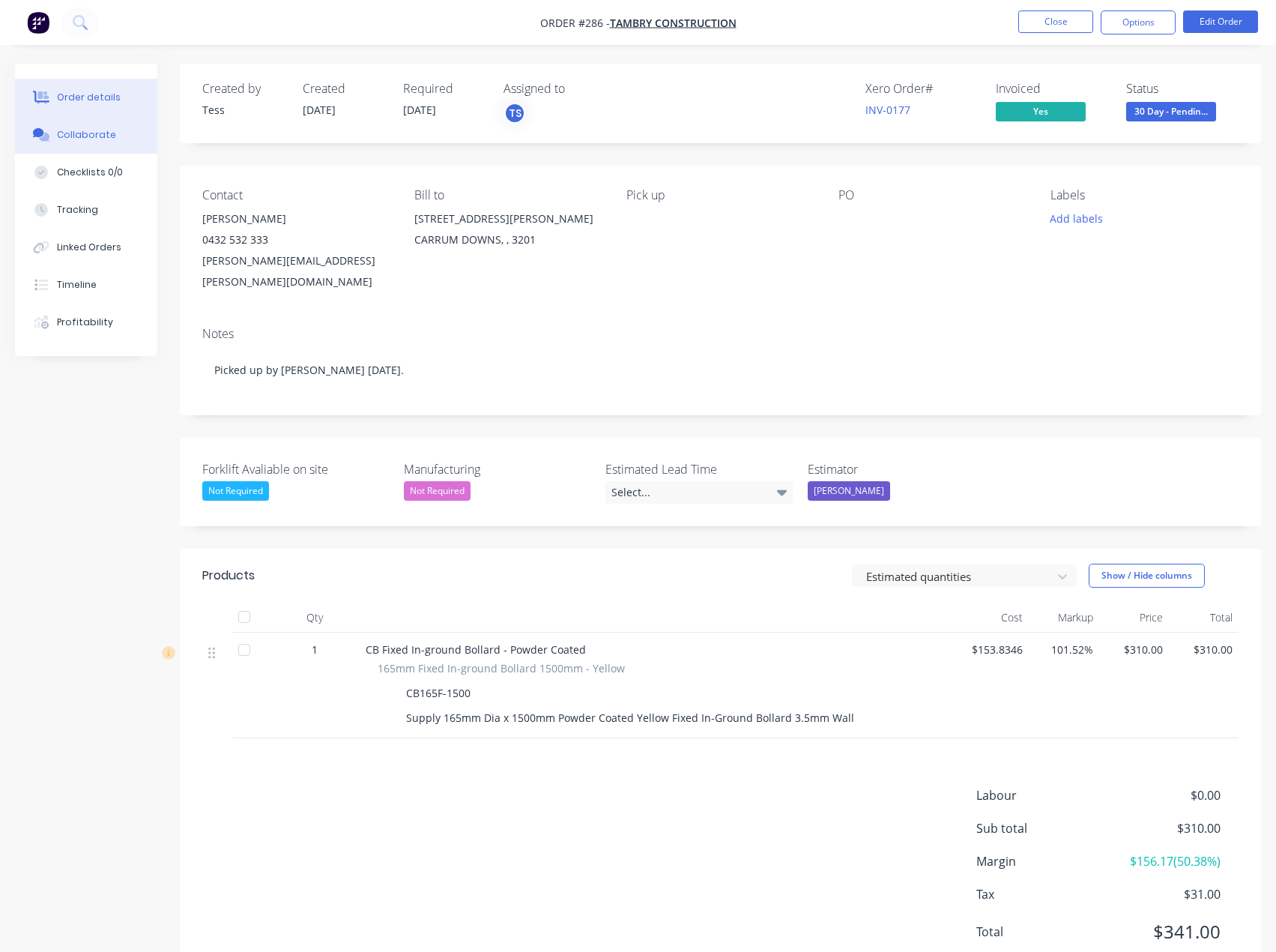
click at [70, 141] on div "Collaborate" at bounding box center [86, 135] width 59 height 14
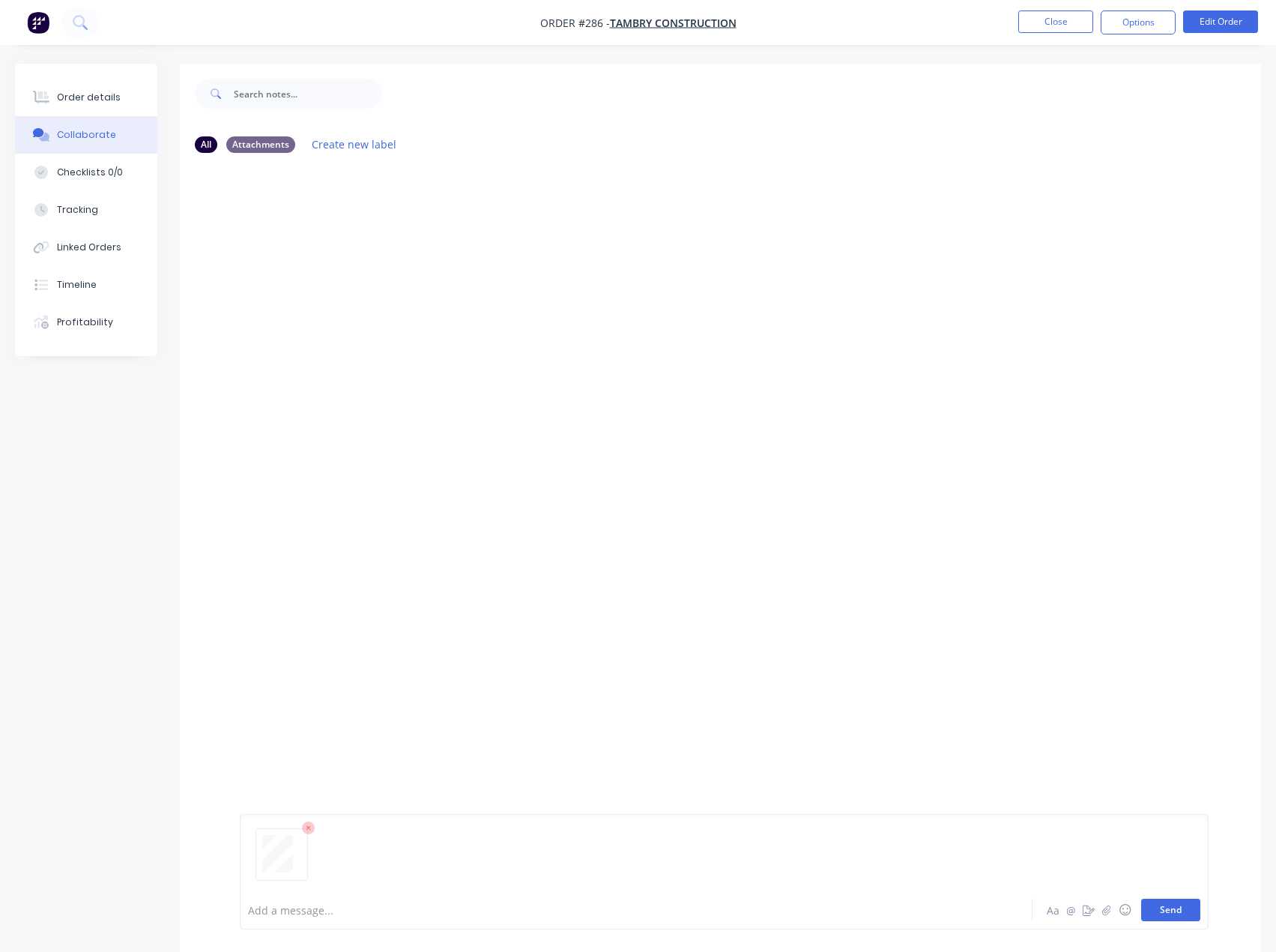
click at [1159, 906] on button "Send" at bounding box center [1170, 909] width 59 height 22
click at [1047, 29] on button "Close" at bounding box center [1055, 21] width 75 height 22
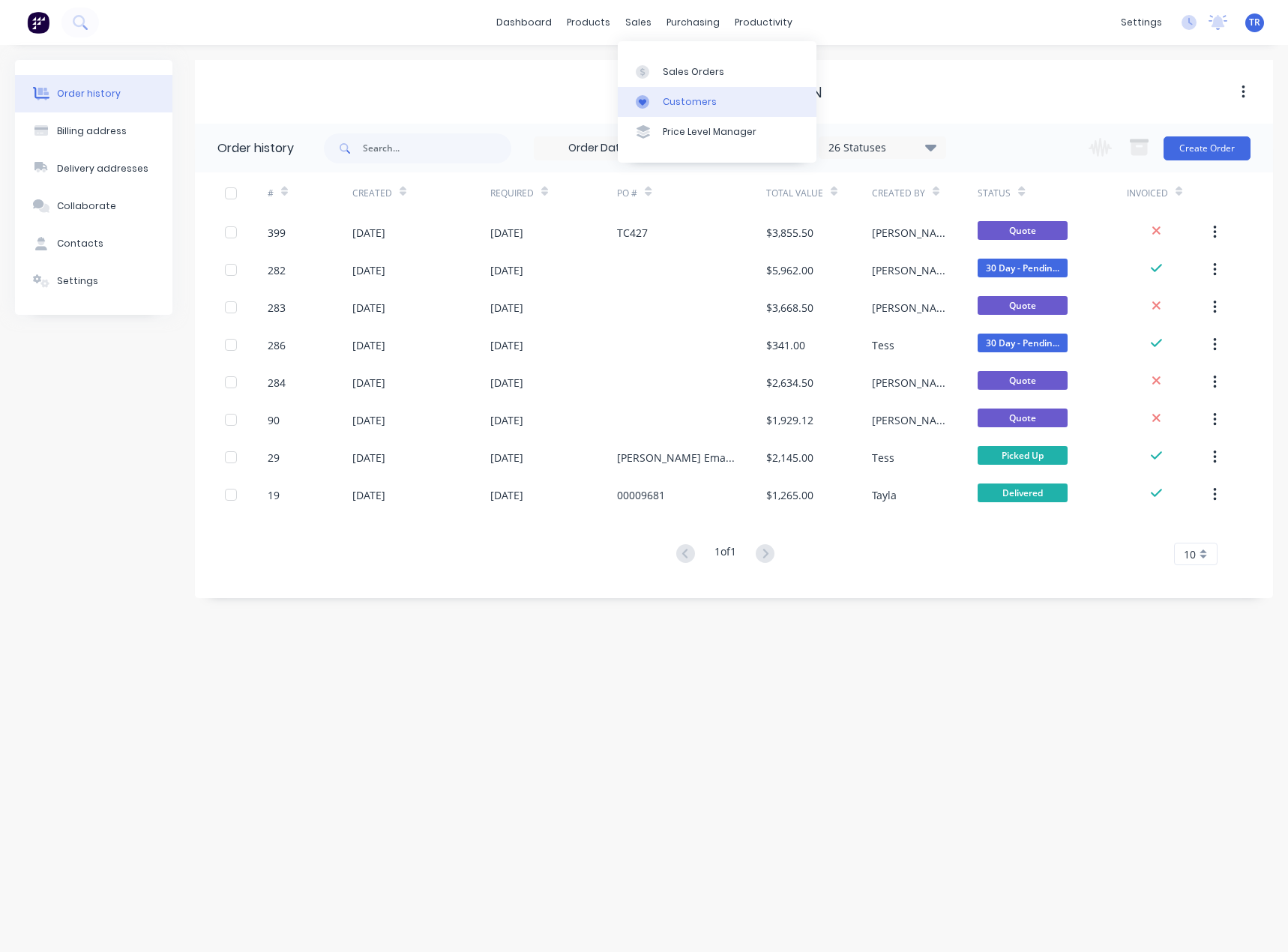
click at [665, 113] on link "Customers" at bounding box center [717, 102] width 199 height 30
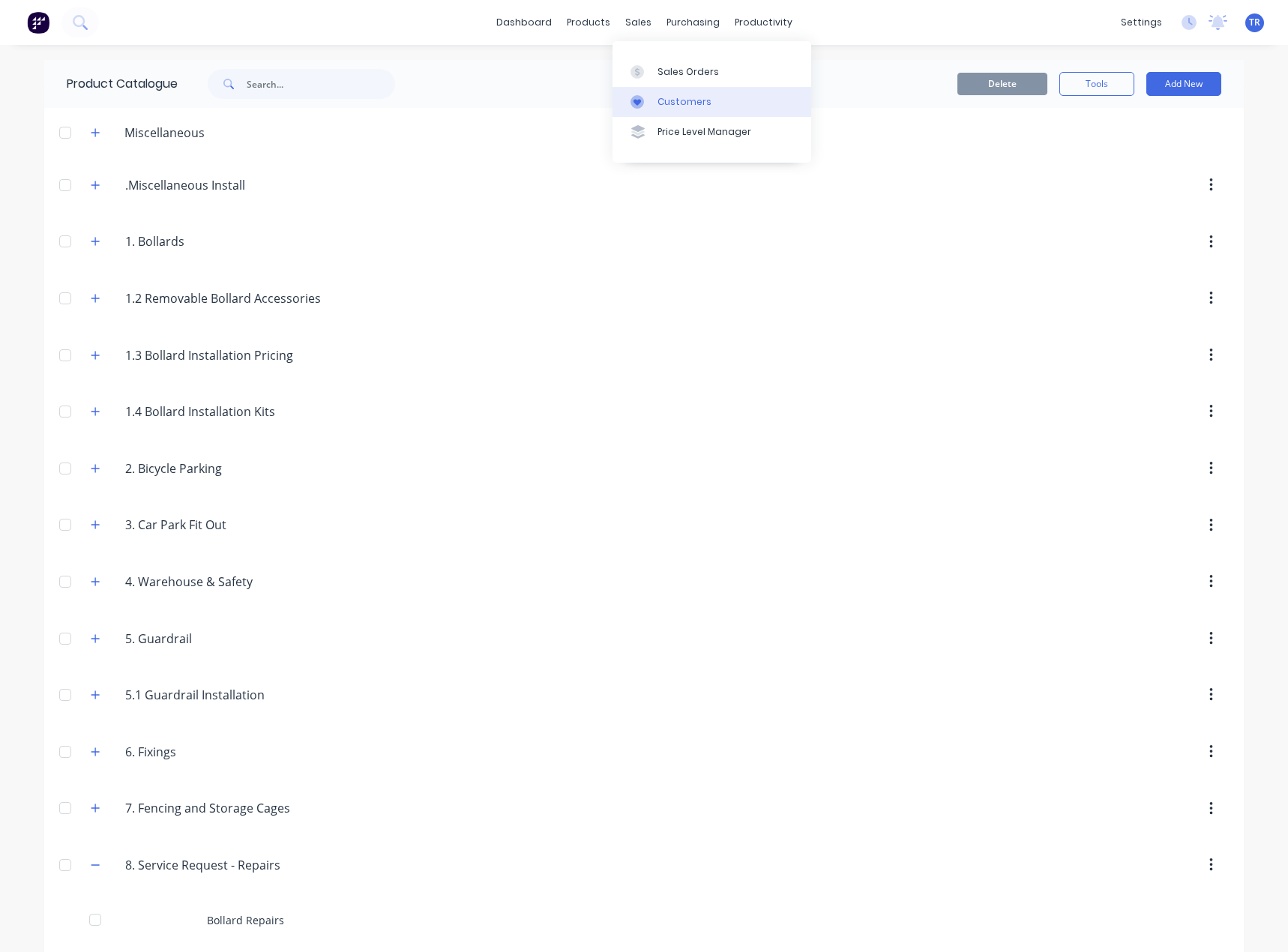
click at [644, 104] on div at bounding box center [641, 102] width 22 height 14
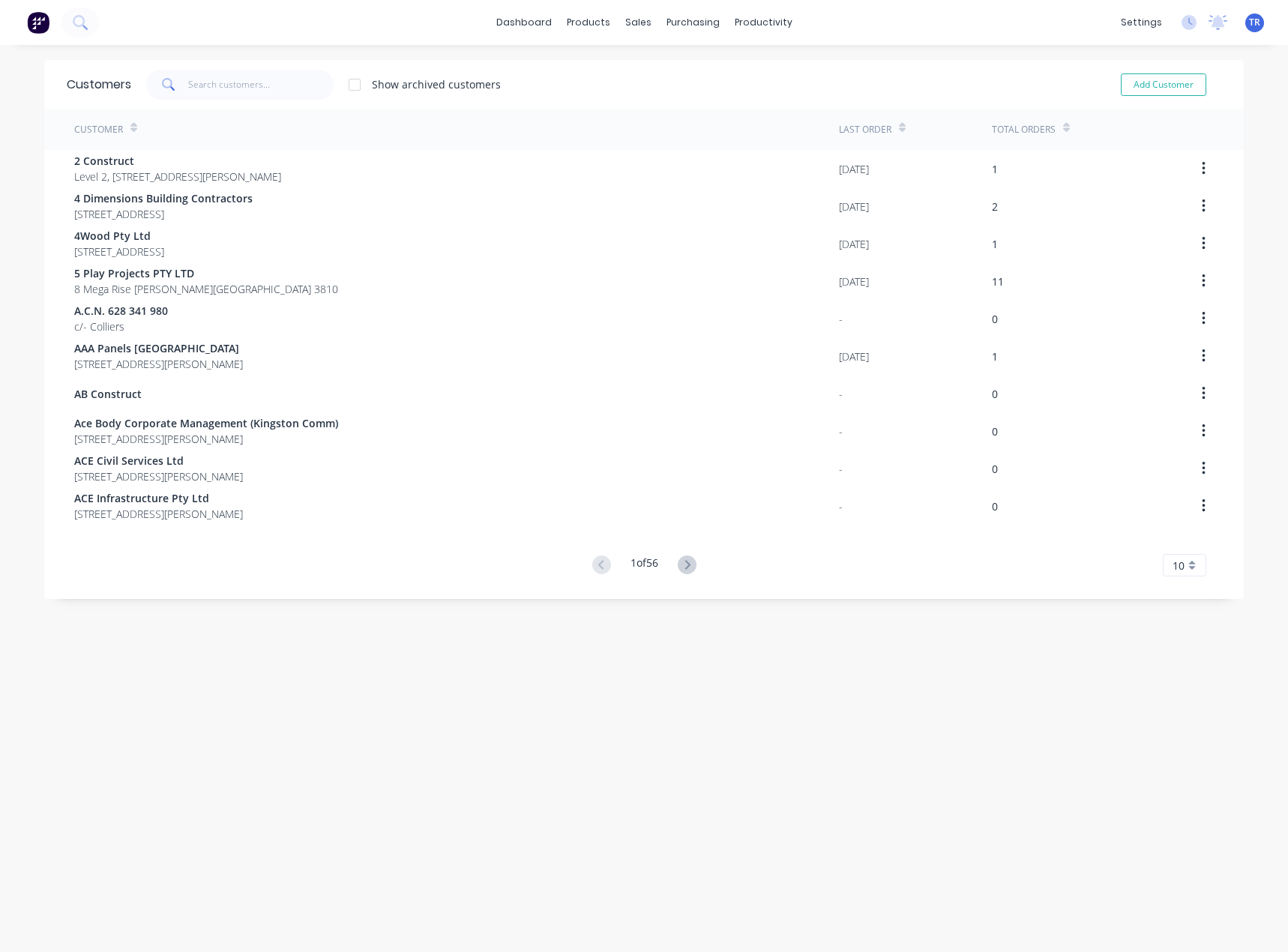
click at [358, 88] on div at bounding box center [354, 84] width 30 height 30
click at [264, 89] on input "text" at bounding box center [261, 84] width 146 height 30
click at [341, 89] on div at bounding box center [354, 84] width 30 height 30
click at [261, 79] on input "text" at bounding box center [261, 84] width 146 height 30
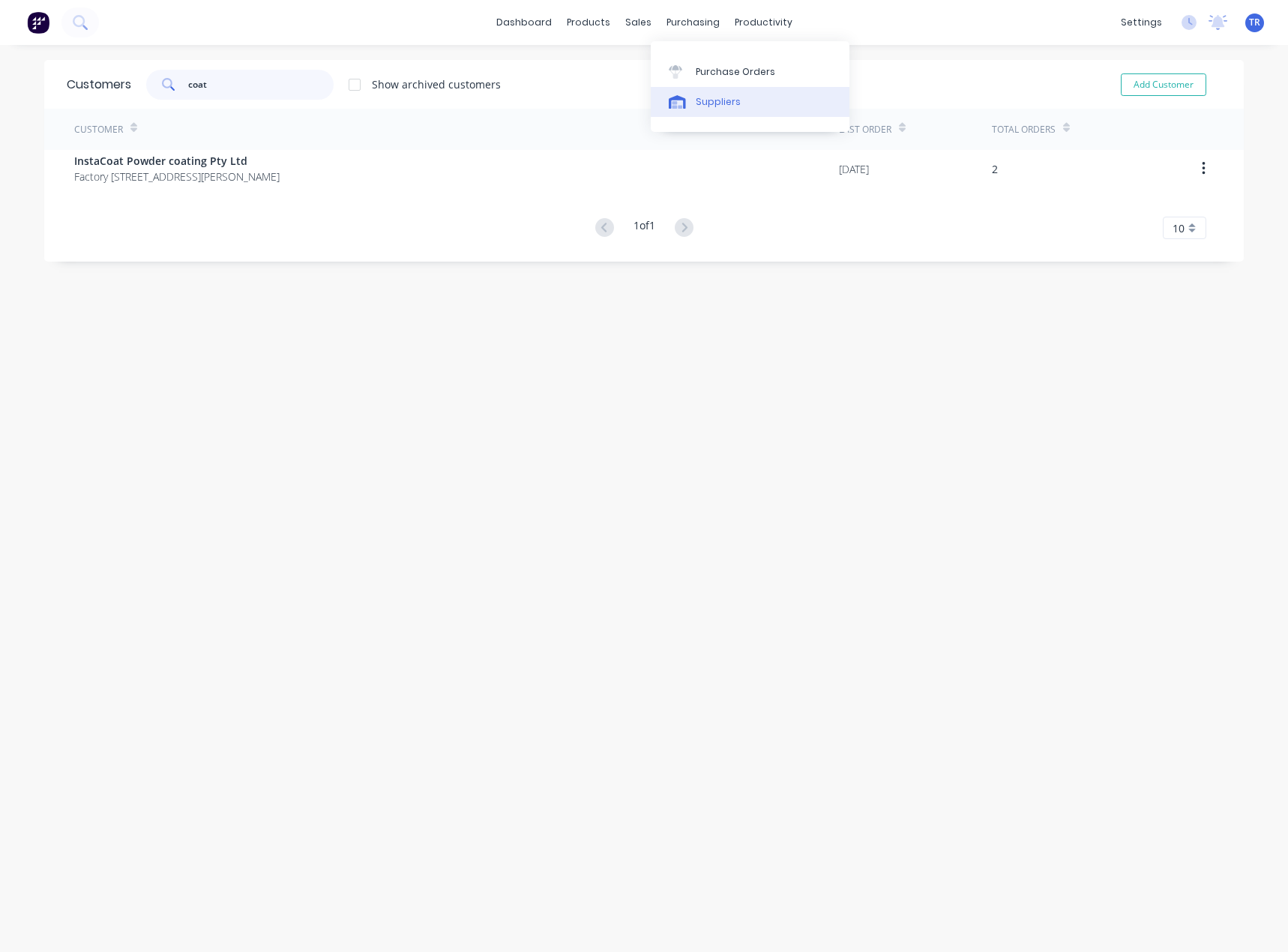
type input "coat"
click at [712, 110] on link "Suppliers" at bounding box center [750, 102] width 199 height 30
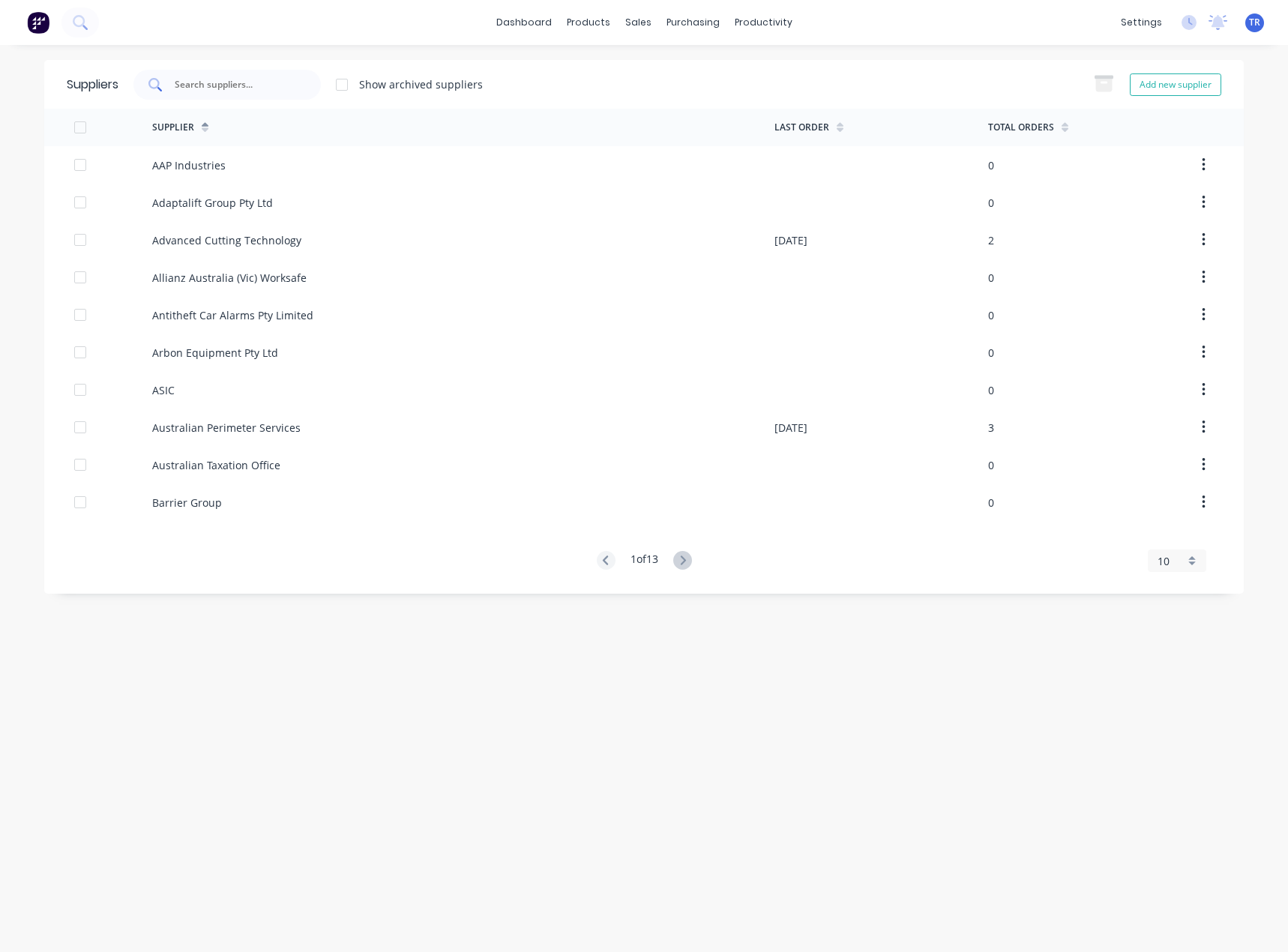
click at [227, 76] on div at bounding box center [227, 84] width 187 height 30
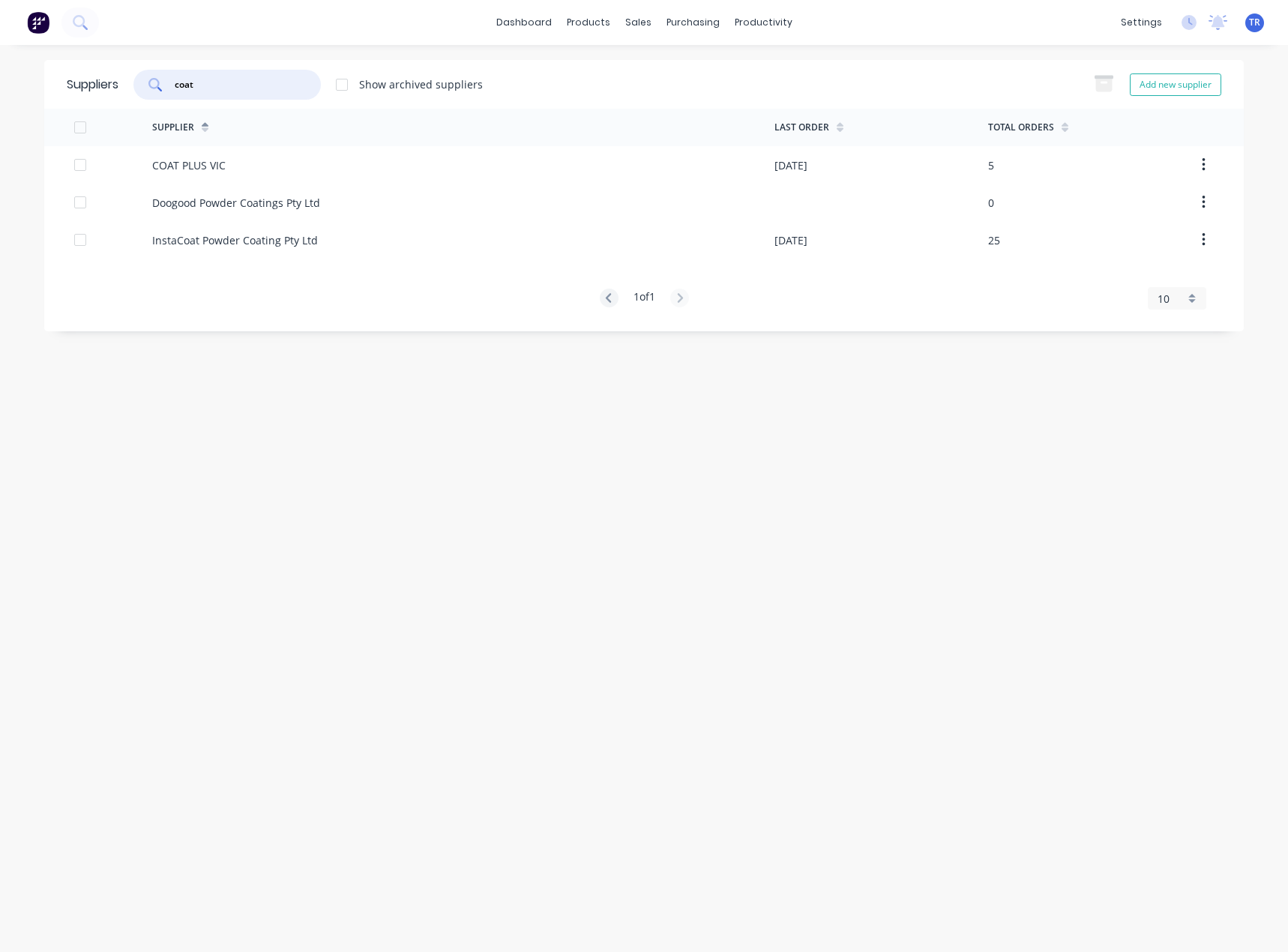
type input "coat"
click at [230, 159] on div "COAT PLUS VIC" at bounding box center [464, 165] width 623 height 38
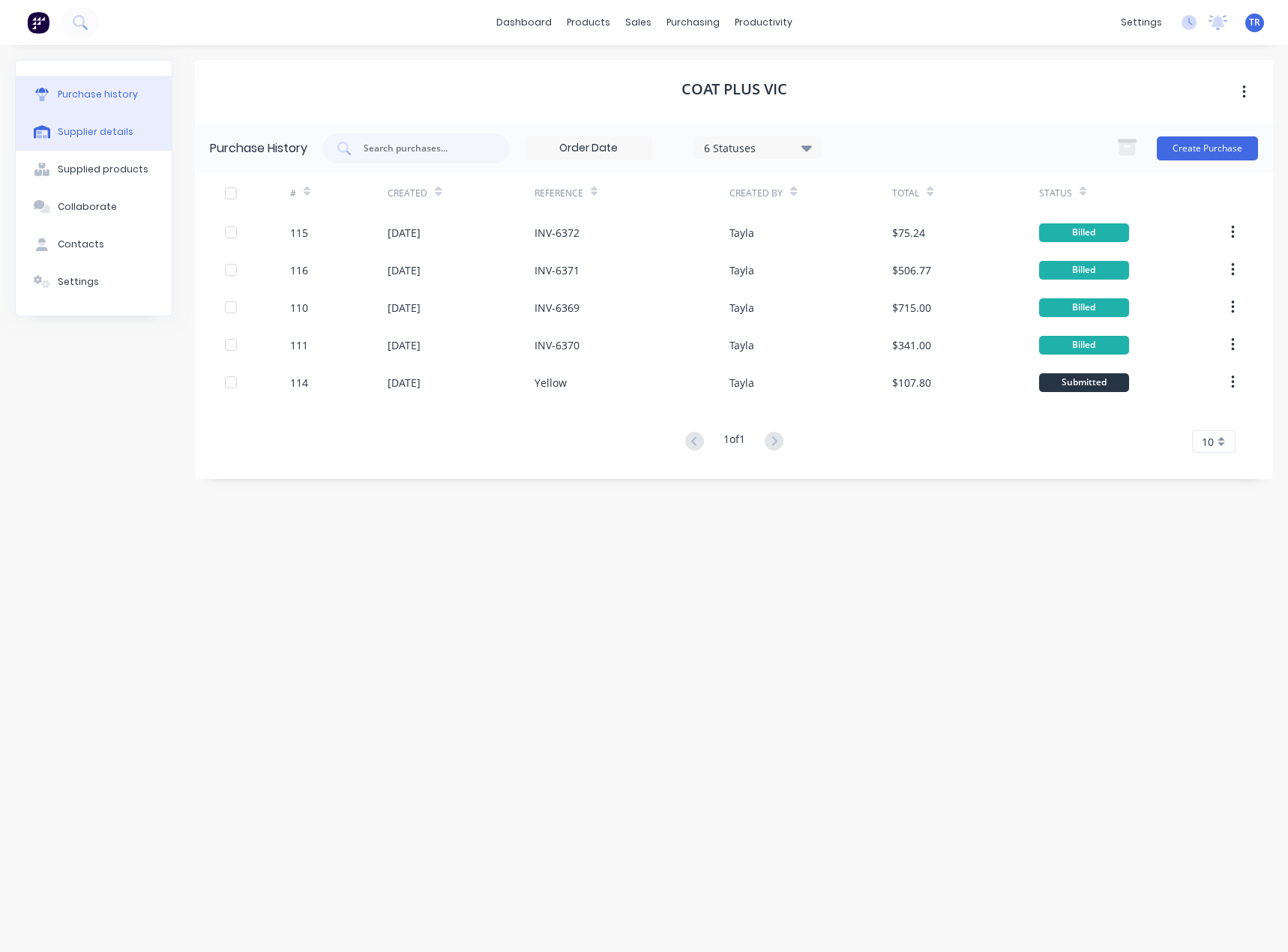
click at [113, 134] on div "Supplier details" at bounding box center [96, 132] width 76 height 14
select select "AU"
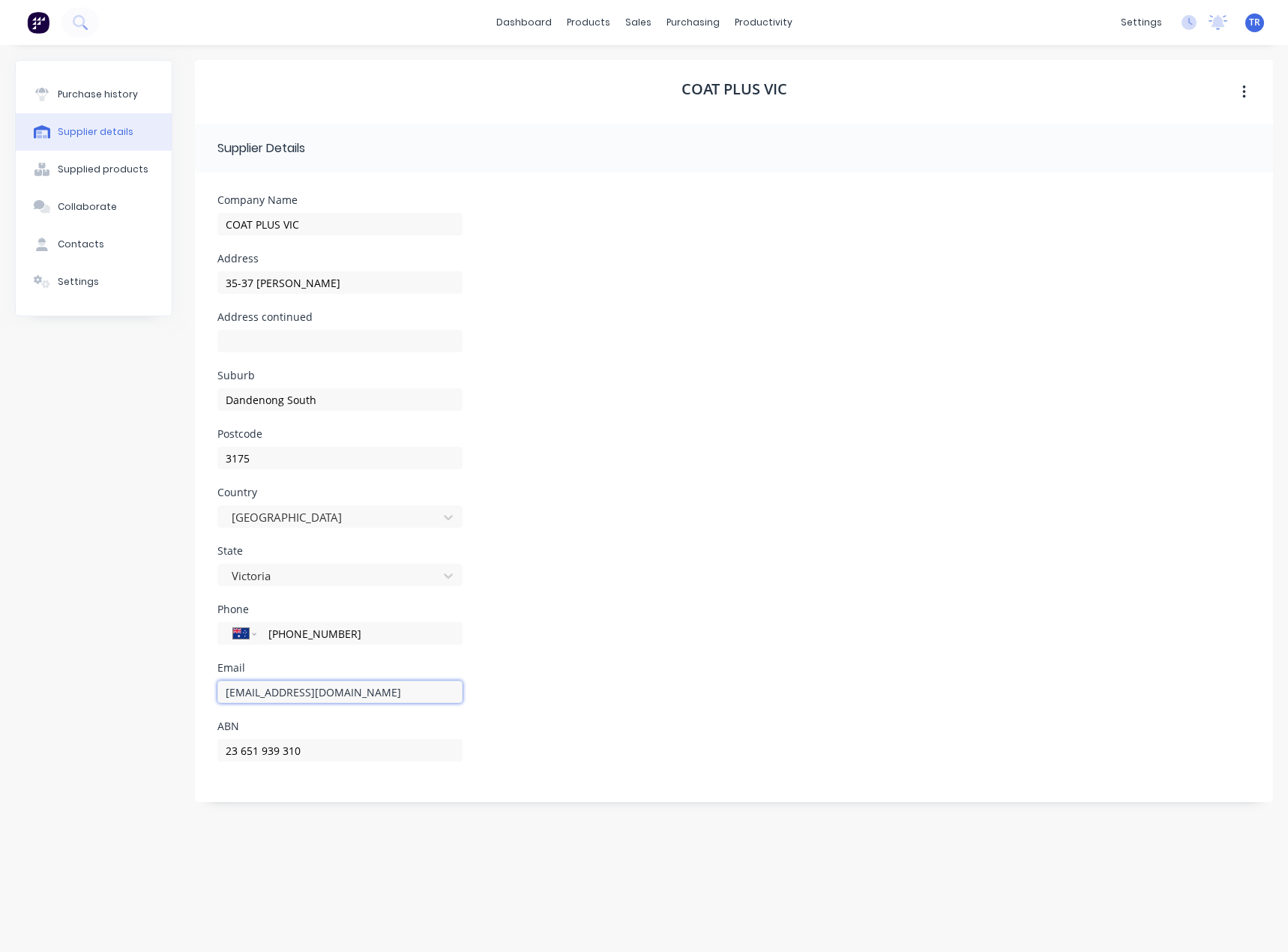
click at [117, 691] on div "Purchase history Supplier details Supplied products Collaborate Contacts Settin…" at bounding box center [643, 491] width 1258 height 862
click at [152, 104] on button "Purchase history" at bounding box center [93, 94] width 156 height 38
